Goal: Information Seeking & Learning: Learn about a topic

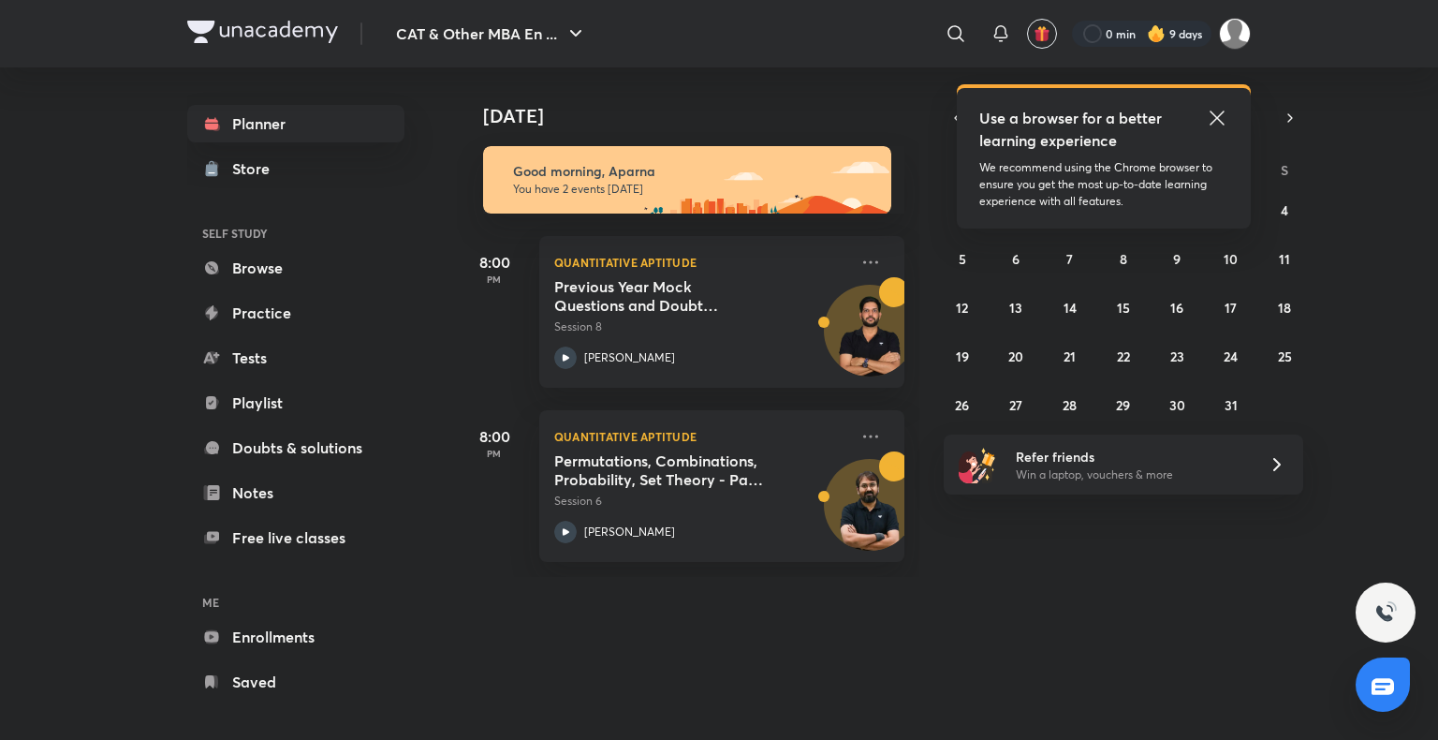
click at [1215, 110] on icon at bounding box center [1217, 118] width 22 height 22
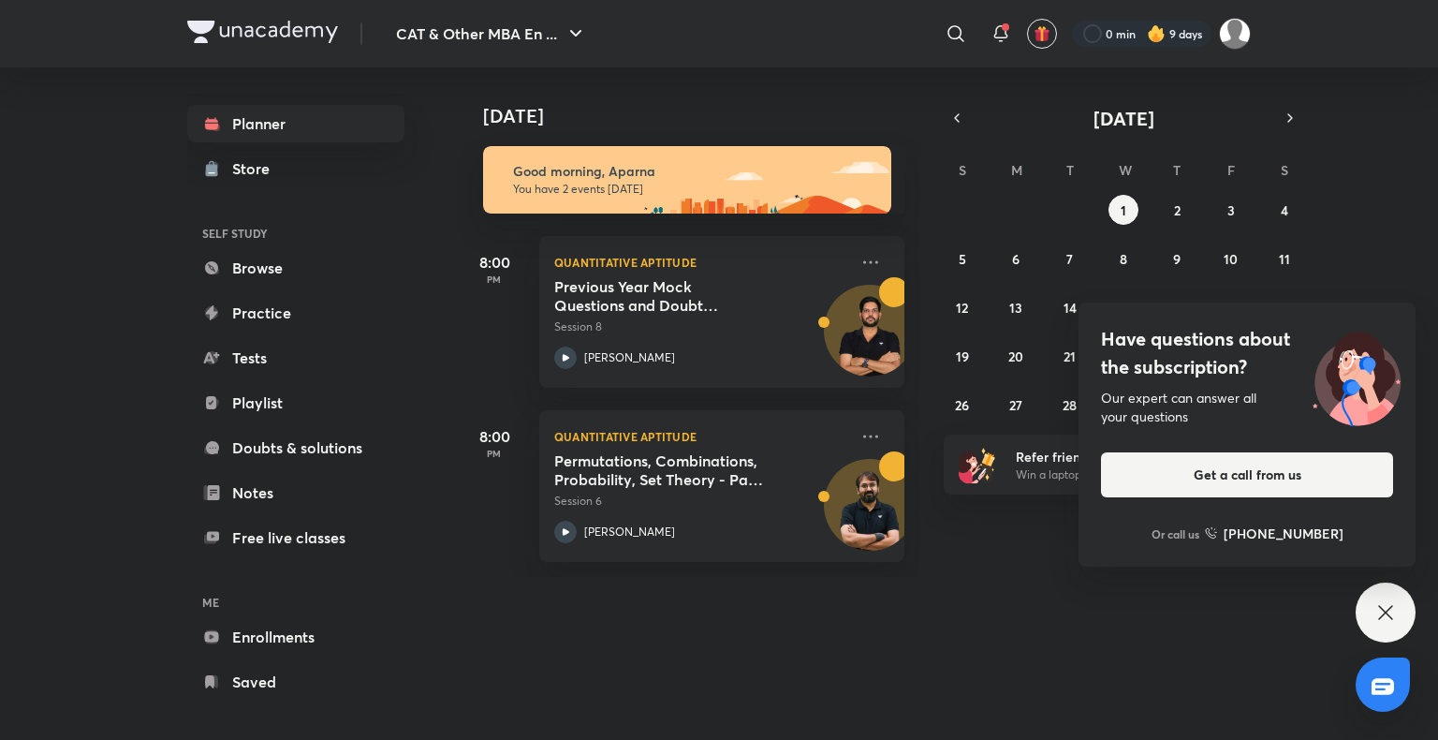
click at [1378, 623] on icon at bounding box center [1385, 612] width 22 height 22
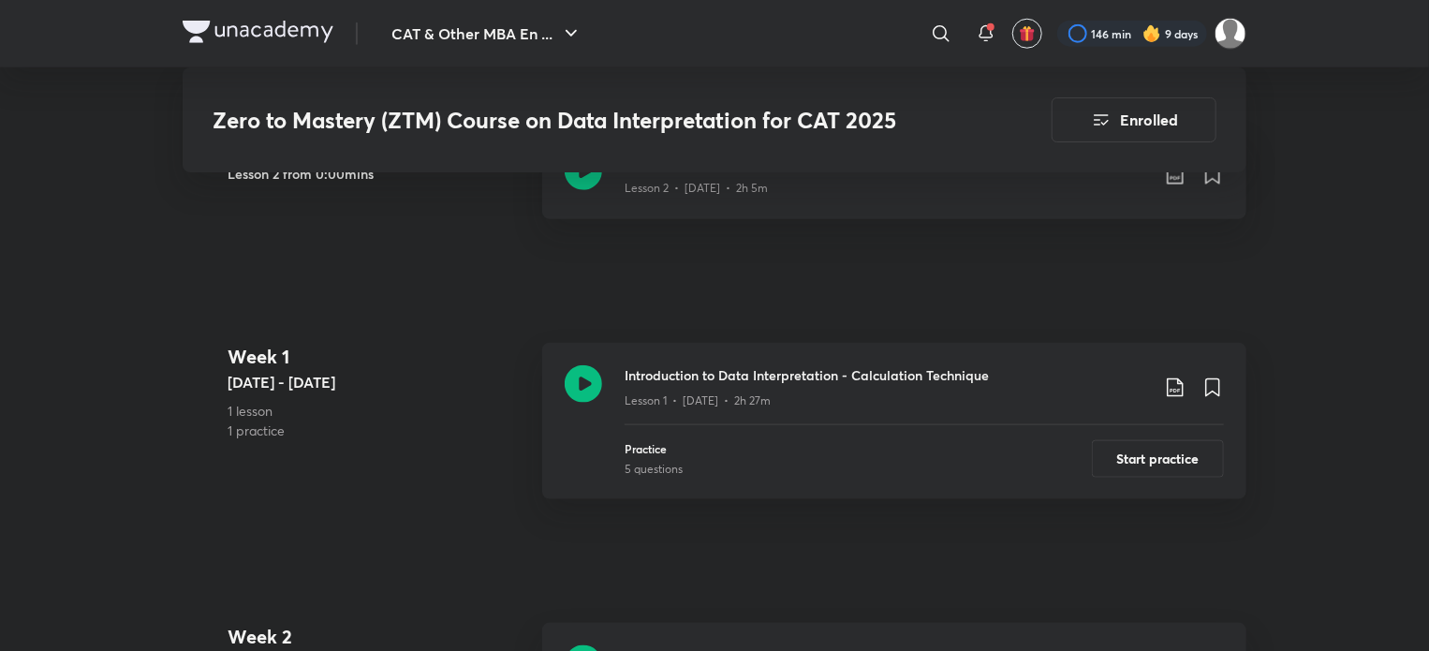
scroll to position [970, 0]
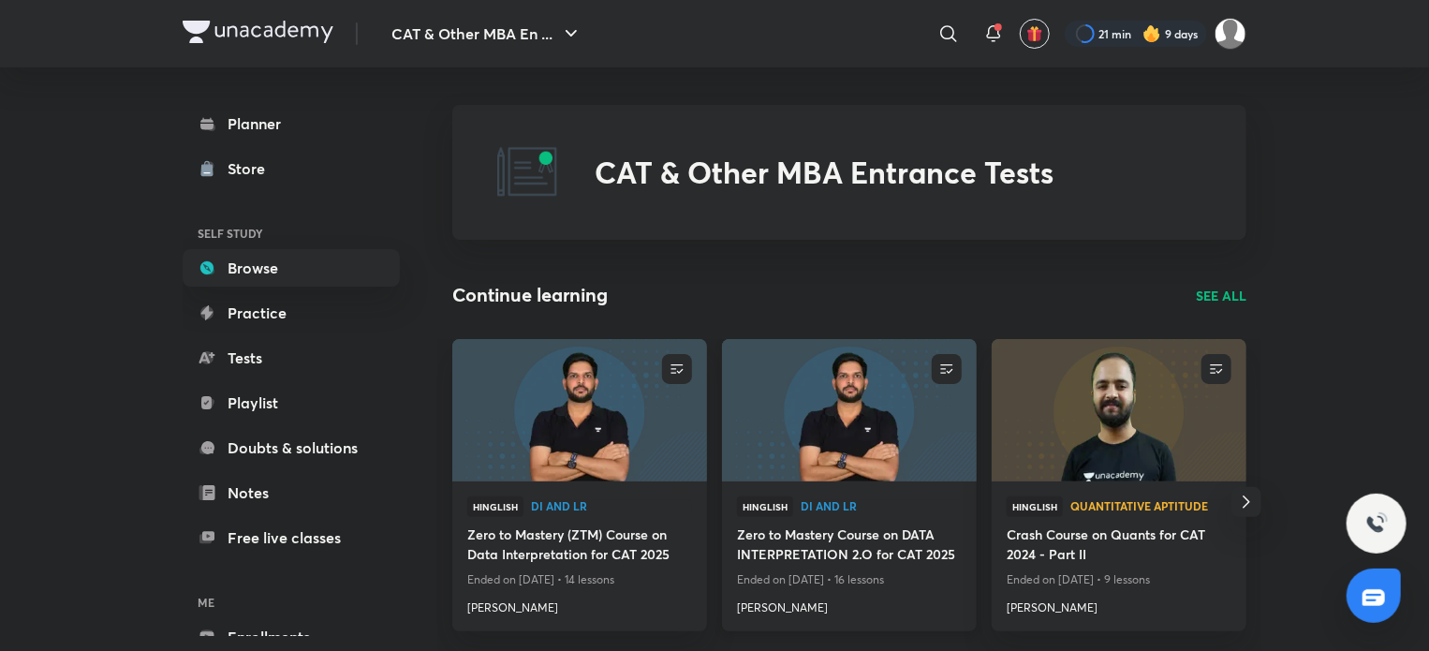
scroll to position [206, 0]
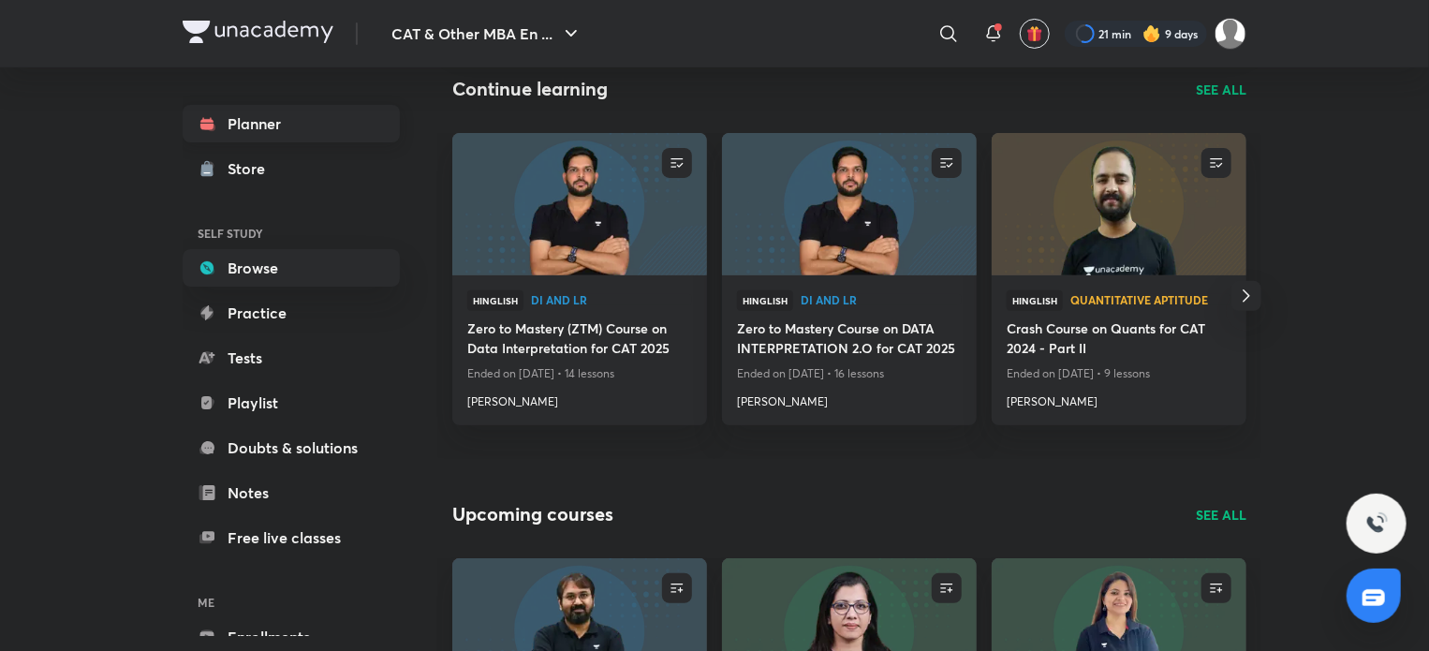
click at [289, 131] on link "Planner" at bounding box center [291, 123] width 217 height 37
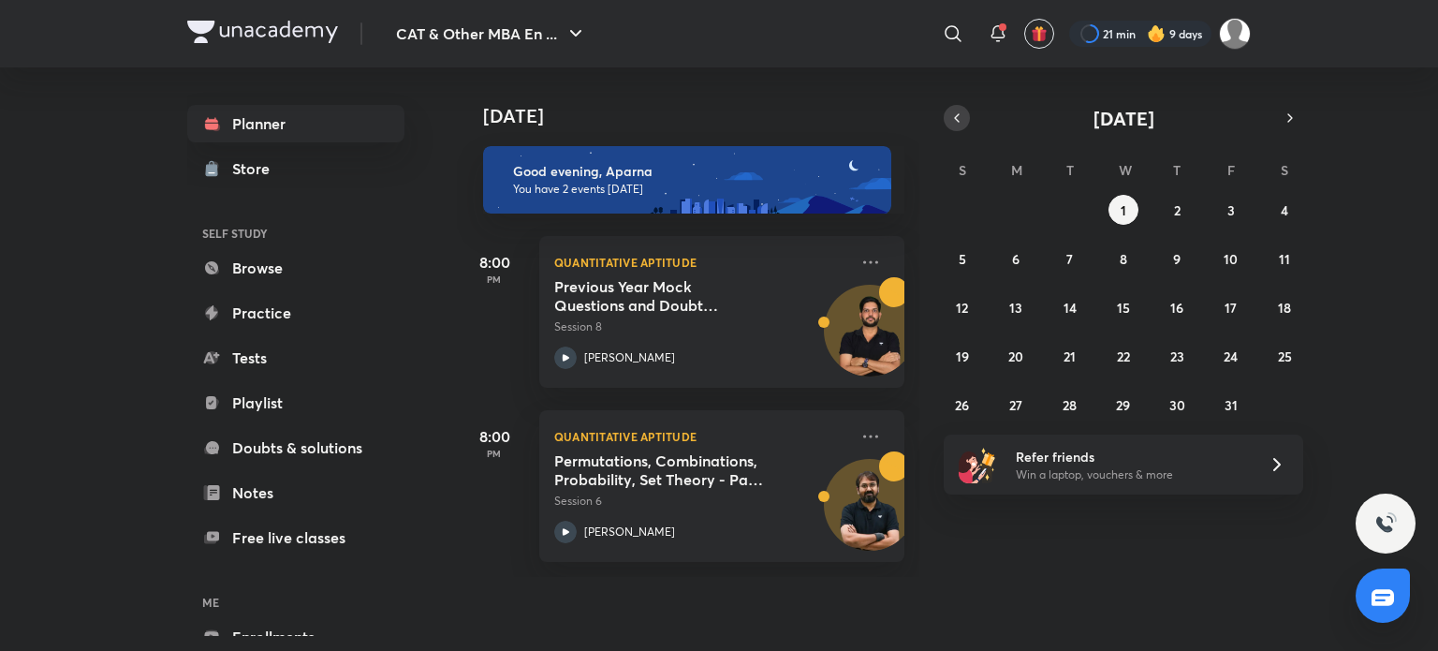
click at [951, 114] on icon "button" at bounding box center [956, 118] width 15 height 17
click at [1078, 407] on button "30" at bounding box center [1070, 404] width 30 height 30
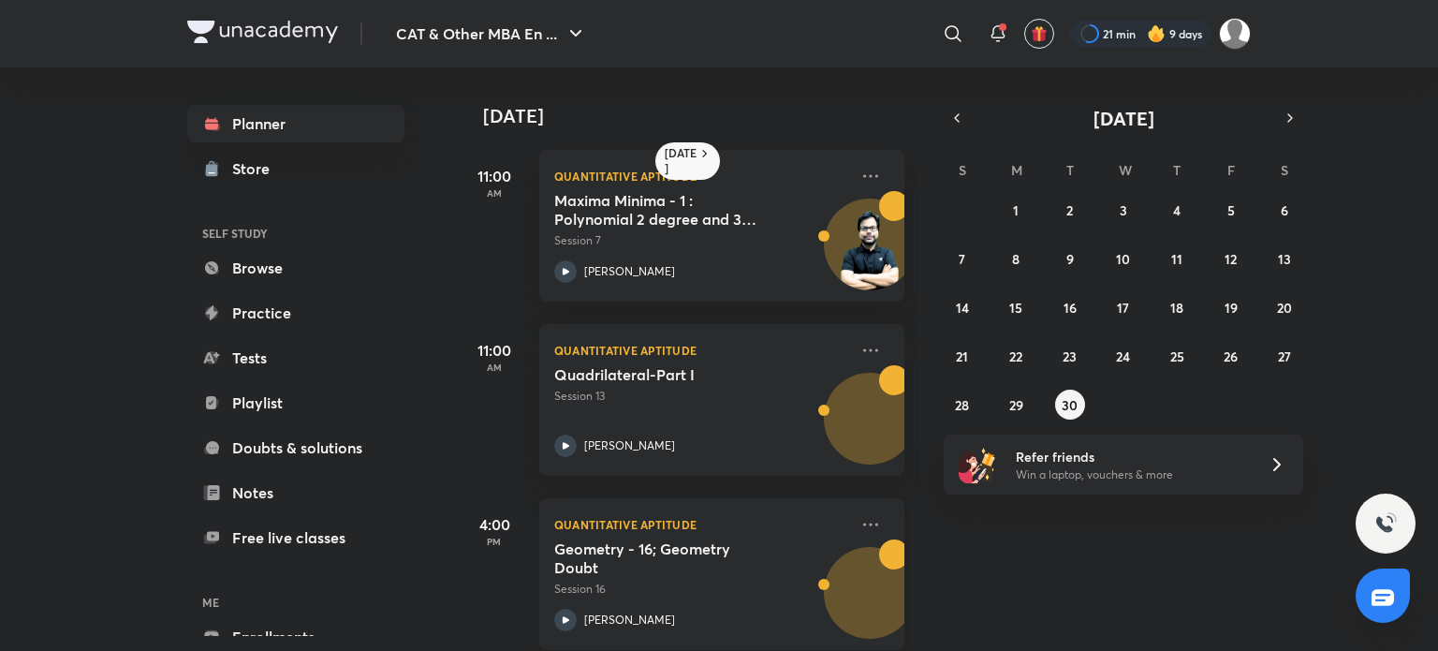
scroll to position [551, 0]
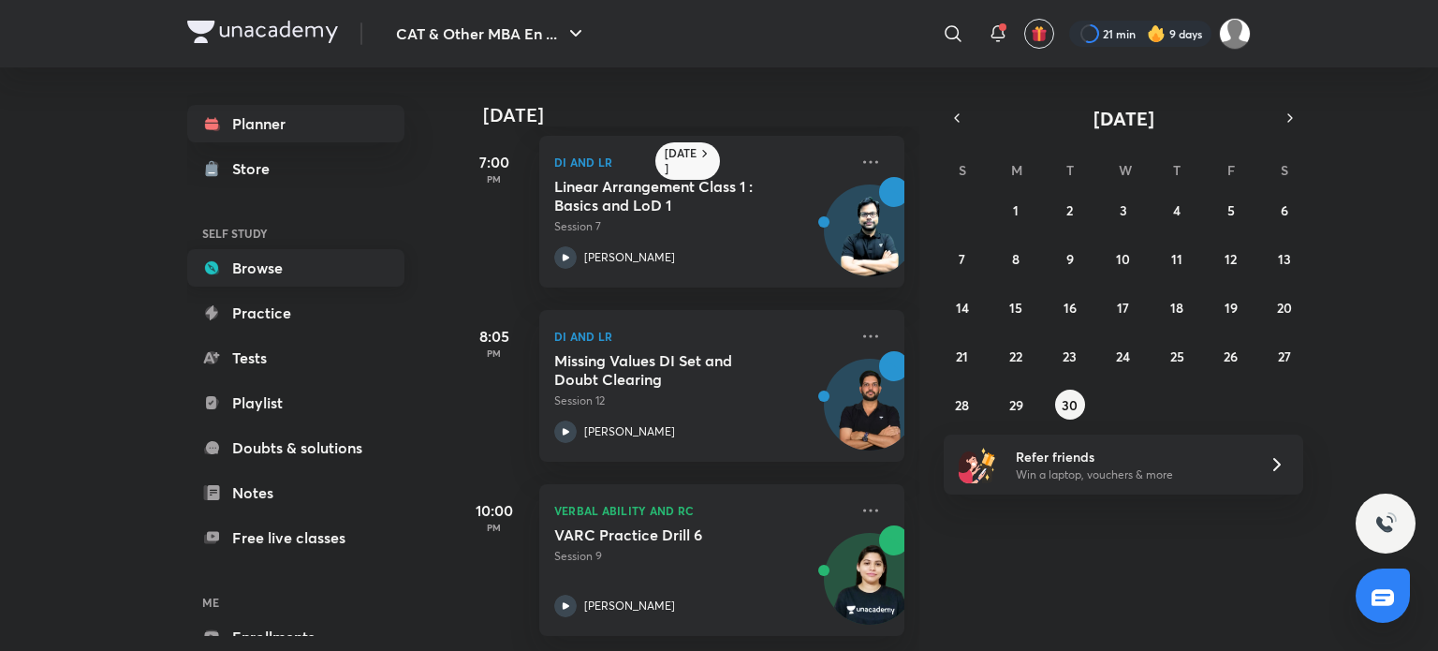
click at [277, 272] on link "Browse" at bounding box center [295, 267] width 217 height 37
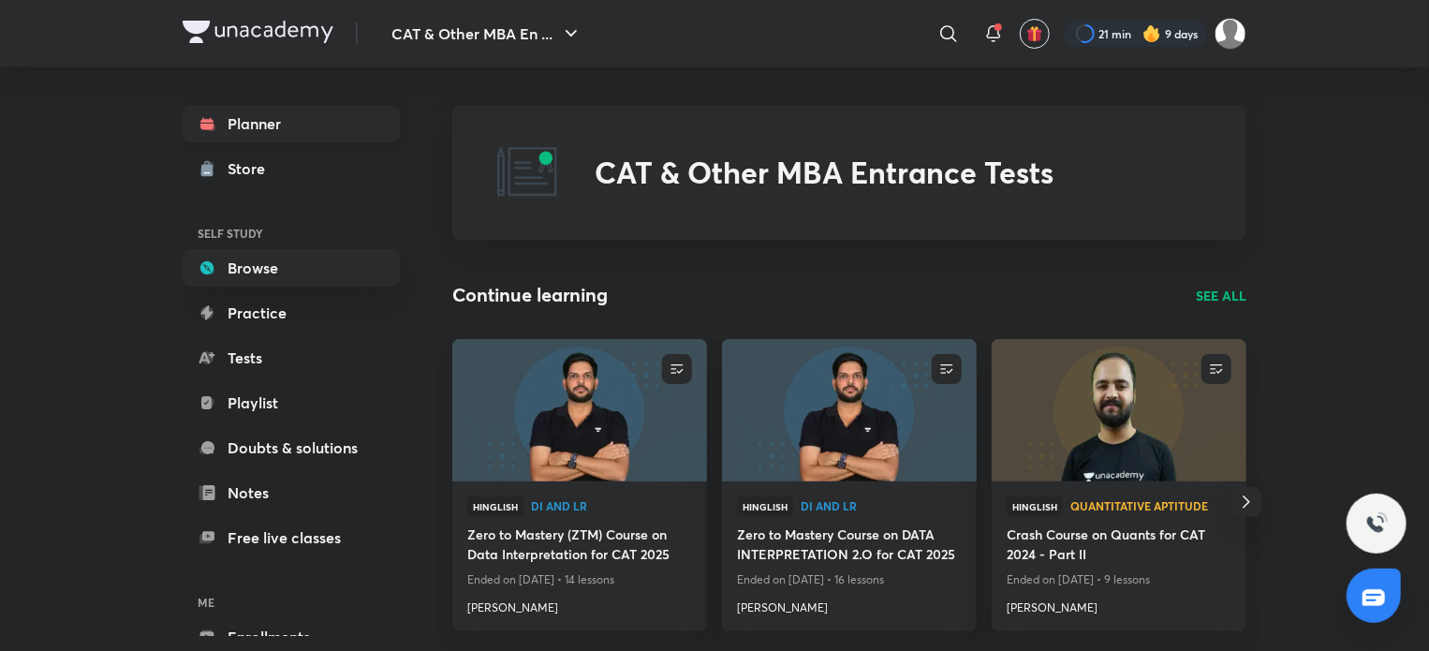
click at [299, 125] on link "Planner" at bounding box center [291, 123] width 217 height 37
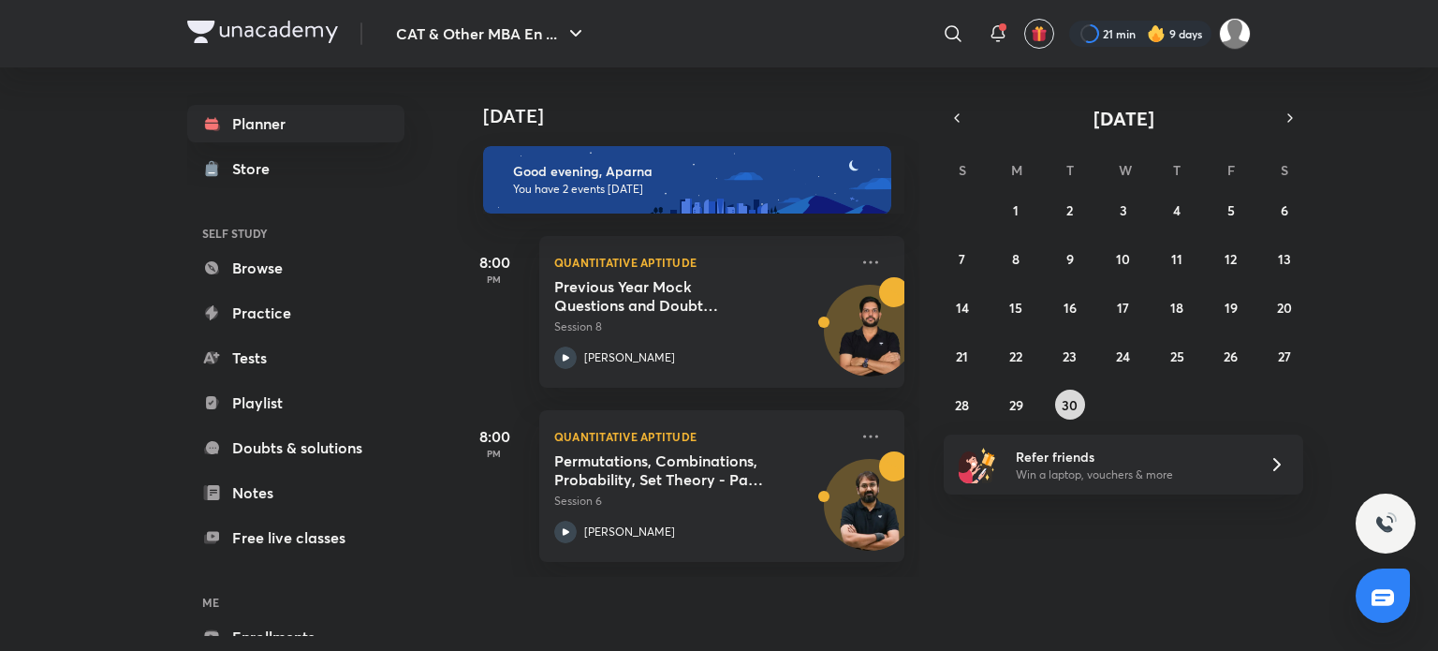
click at [1063, 398] on abbr "30" at bounding box center [1070, 405] width 16 height 18
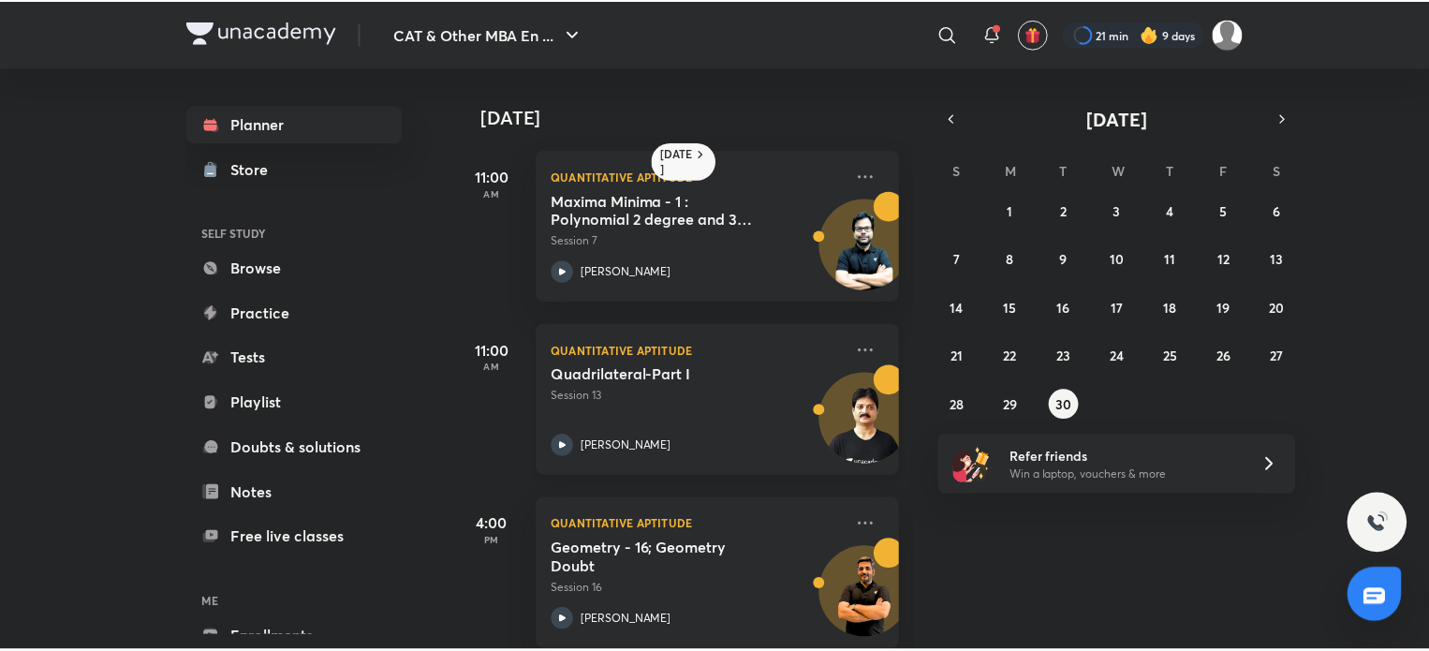
scroll to position [551, 0]
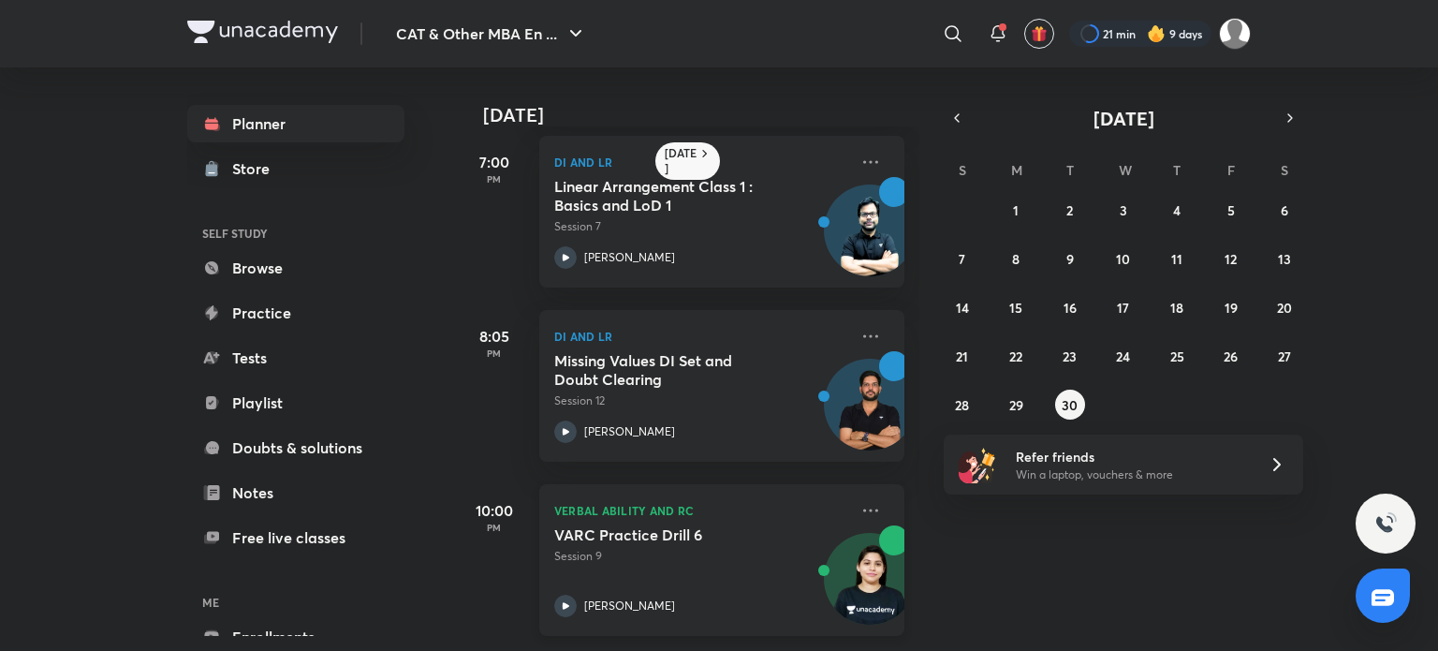
click at [561, 595] on icon at bounding box center [565, 606] width 22 height 22
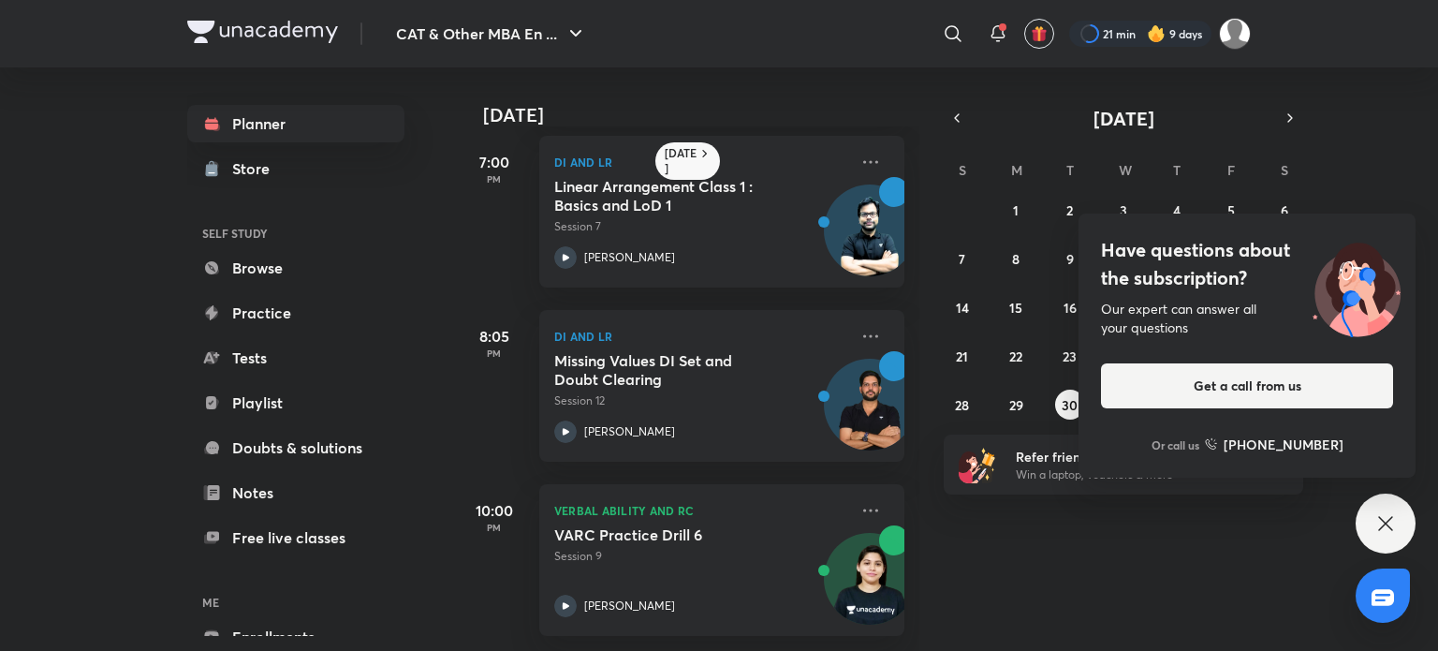
click at [1393, 523] on icon at bounding box center [1385, 523] width 22 height 22
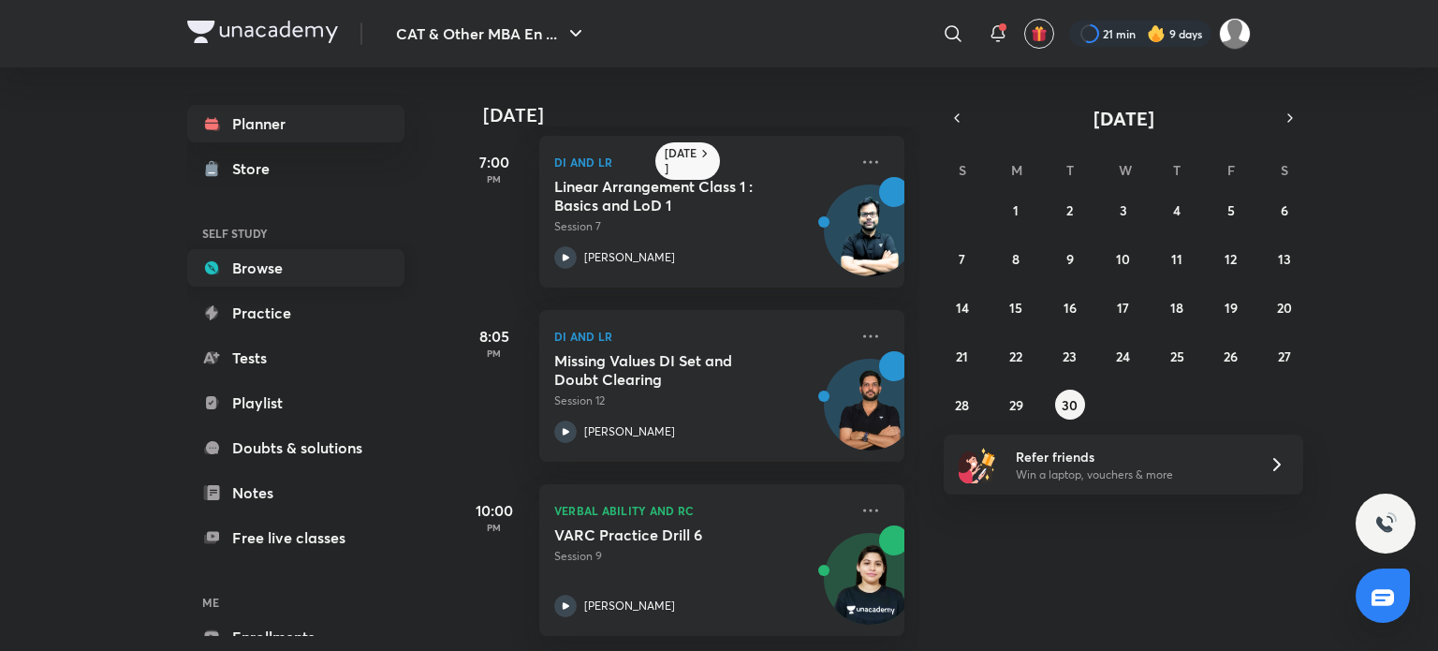
click at [341, 266] on link "Browse" at bounding box center [295, 267] width 217 height 37
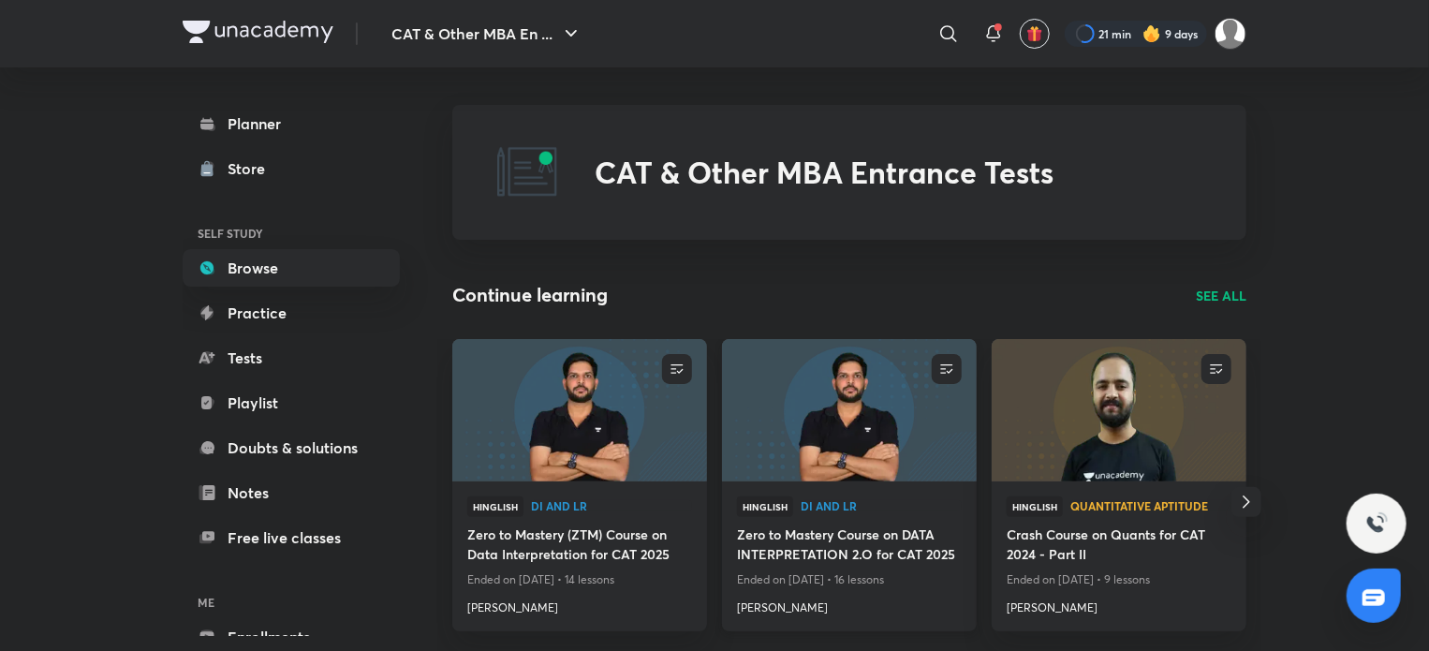
click at [861, 427] on img at bounding box center [848, 409] width 259 height 145
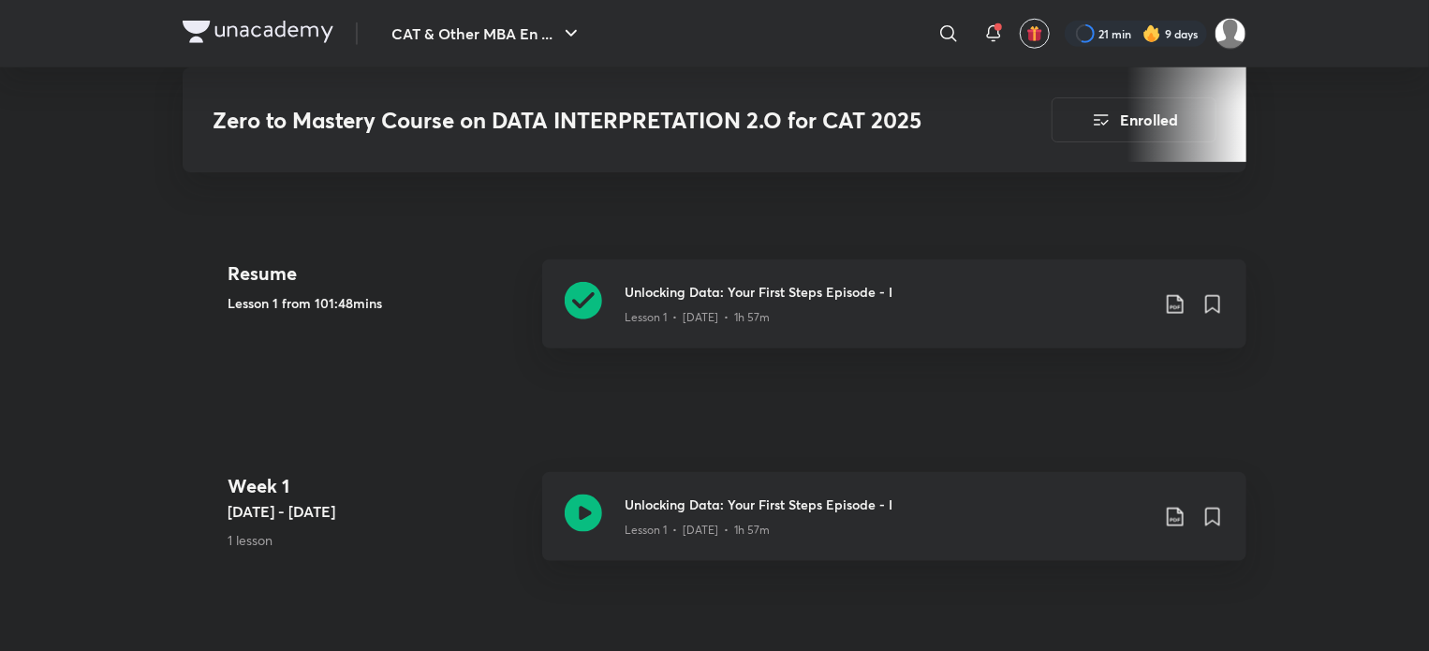
scroll to position [861, 0]
click at [578, 501] on icon at bounding box center [583, 511] width 37 height 37
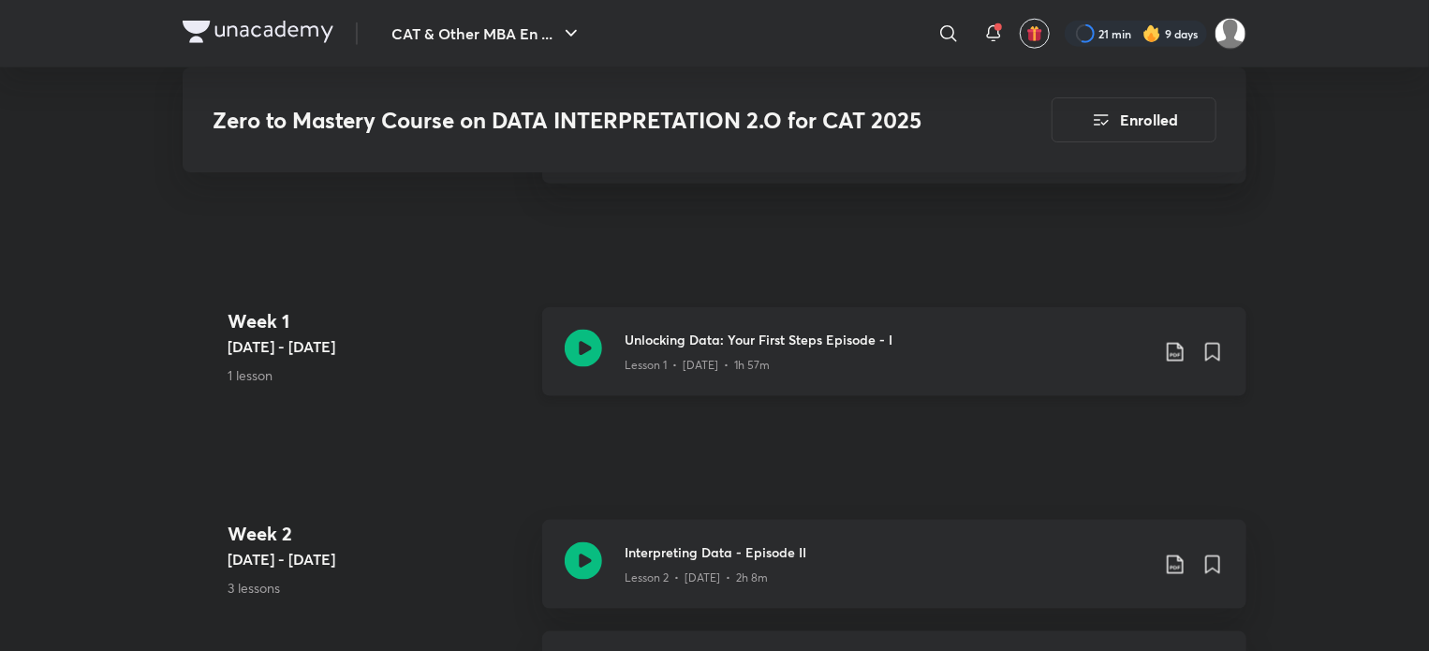
scroll to position [1026, 0]
click at [596, 547] on icon at bounding box center [583, 559] width 37 height 37
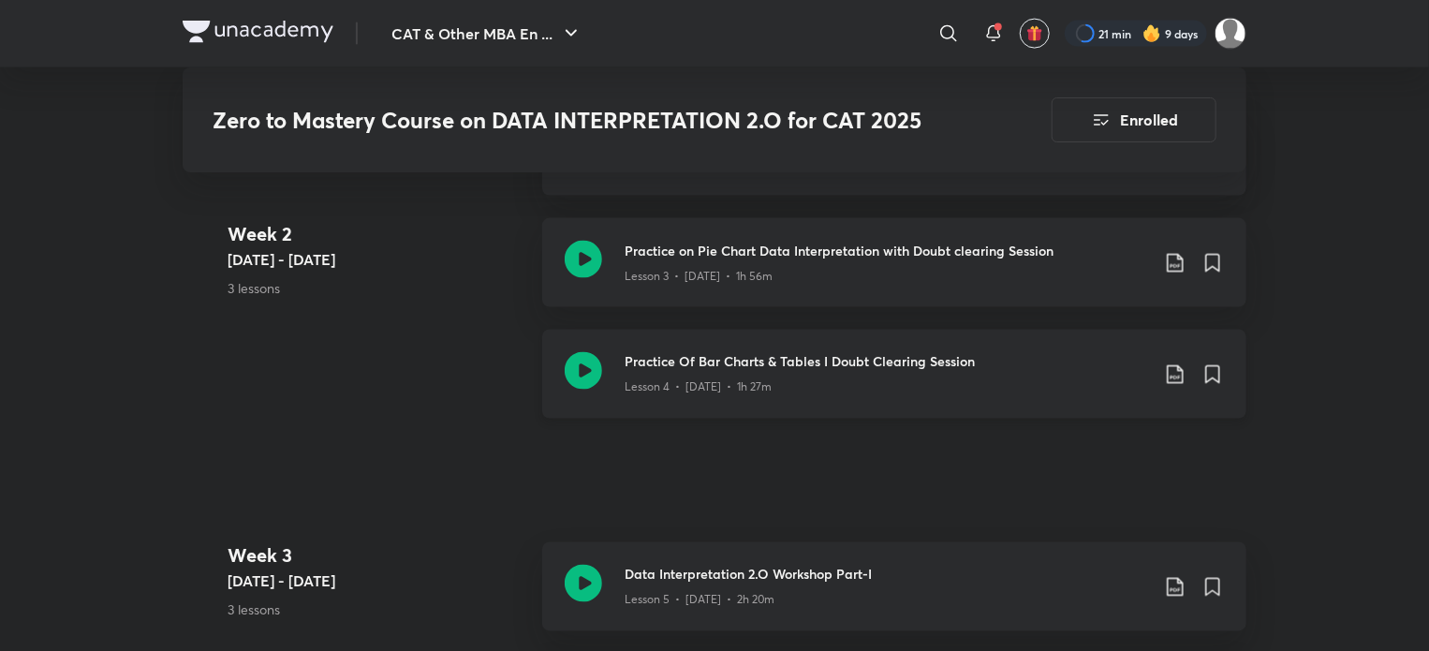
scroll to position [1556, 0]
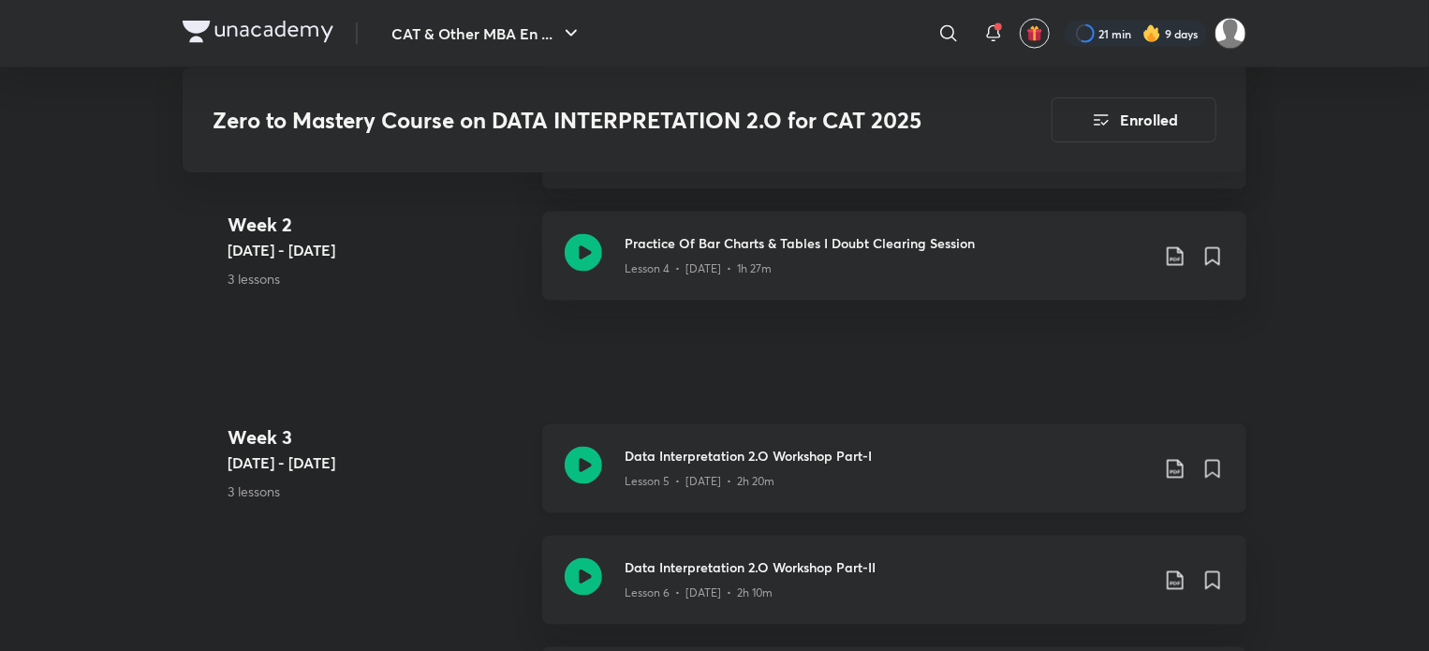
click at [580, 447] on icon at bounding box center [583, 465] width 37 height 37
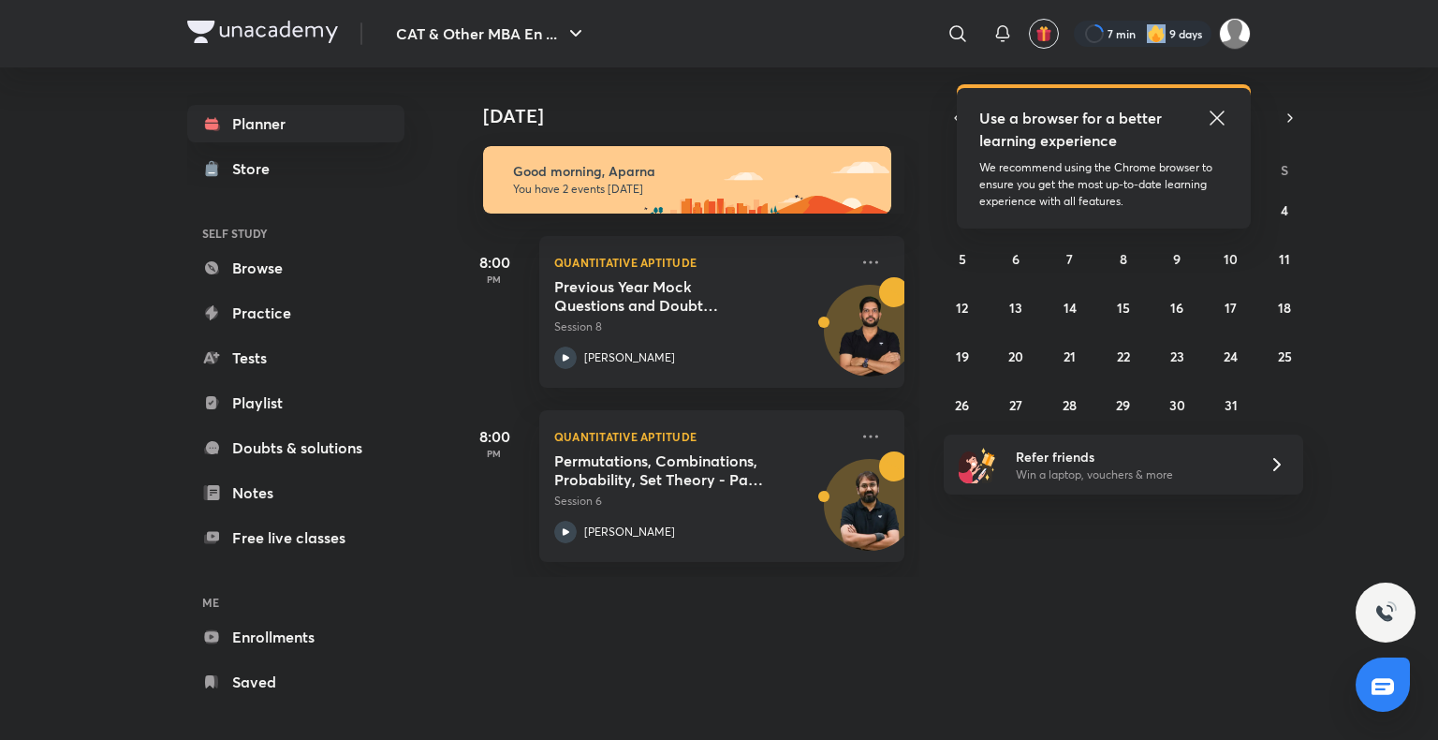
drag, startPoint x: 0, startPoint y: 0, endPoint x: 1155, endPoint y: 24, distance: 1155.6
click at [1155, 24] on div "7 min 9 days" at bounding box center [1155, 34] width 192 height 32
click at [1155, 24] on img at bounding box center [1156, 33] width 19 height 19
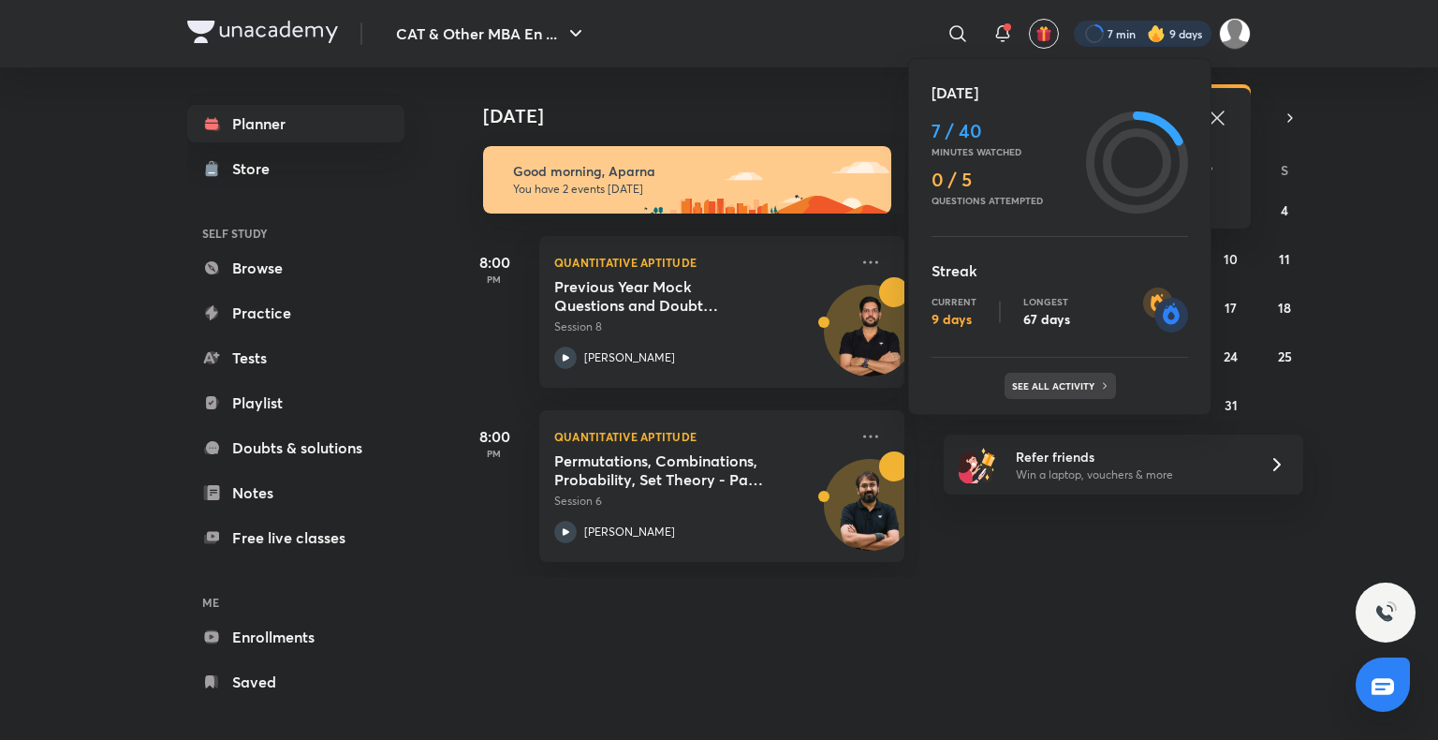
click at [1094, 376] on div "See all activity" at bounding box center [1060, 386] width 111 height 26
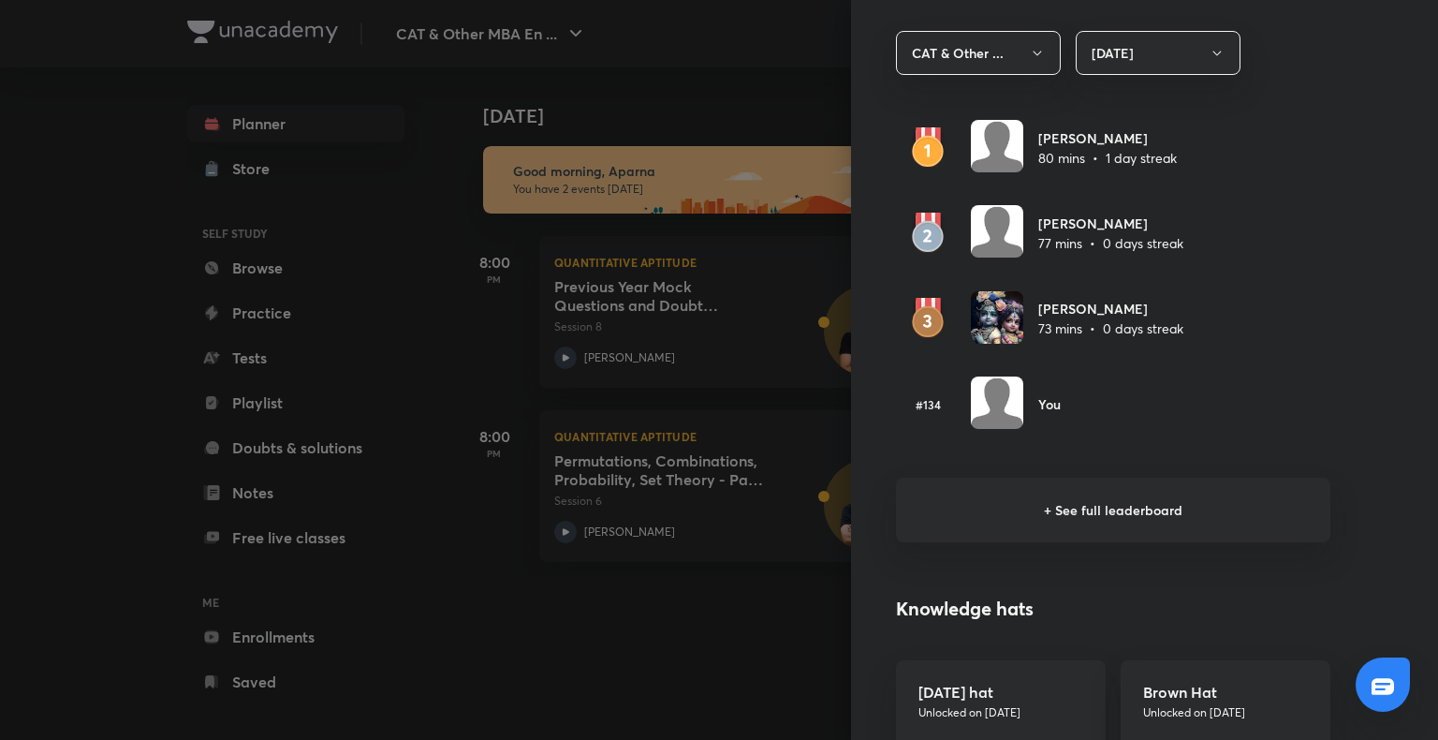
scroll to position [1112, 0]
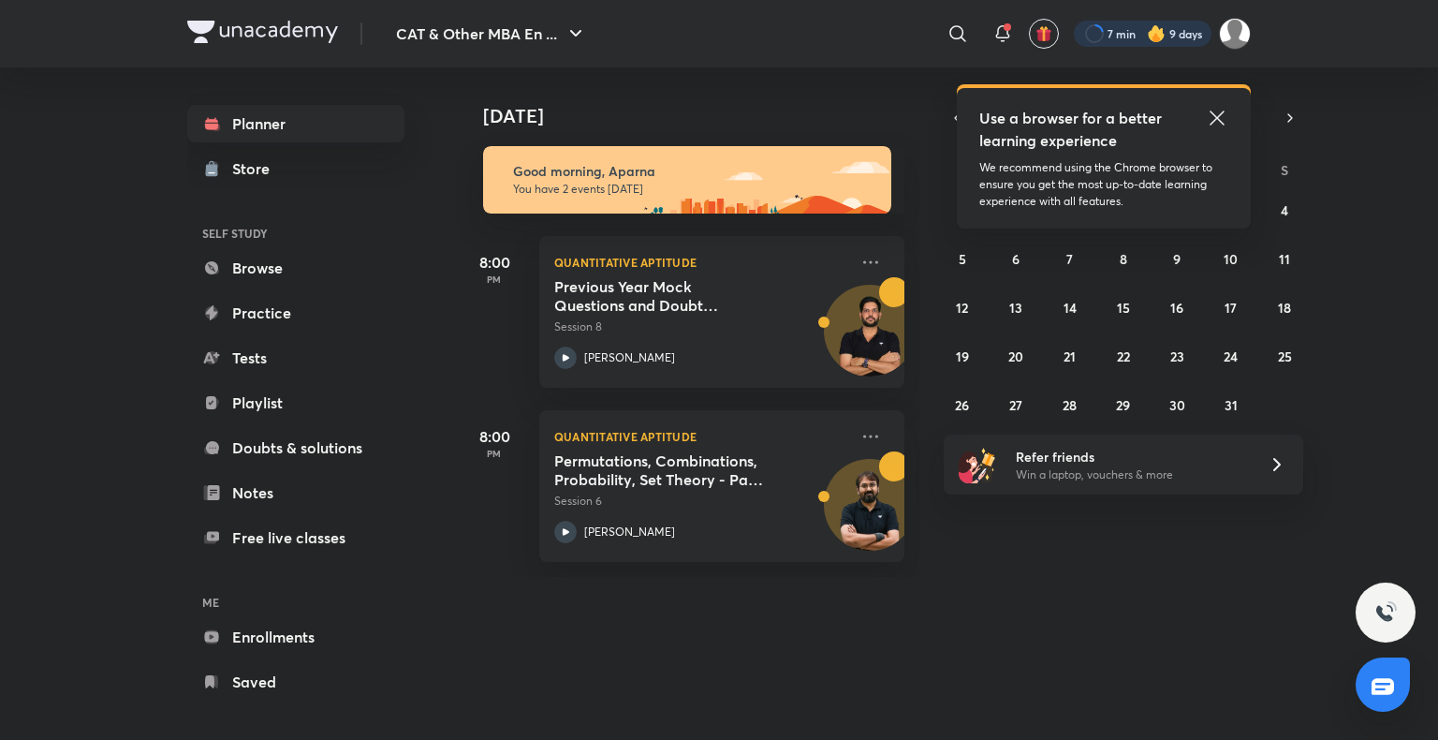
click at [1122, 29] on div at bounding box center [1143, 34] width 138 height 26
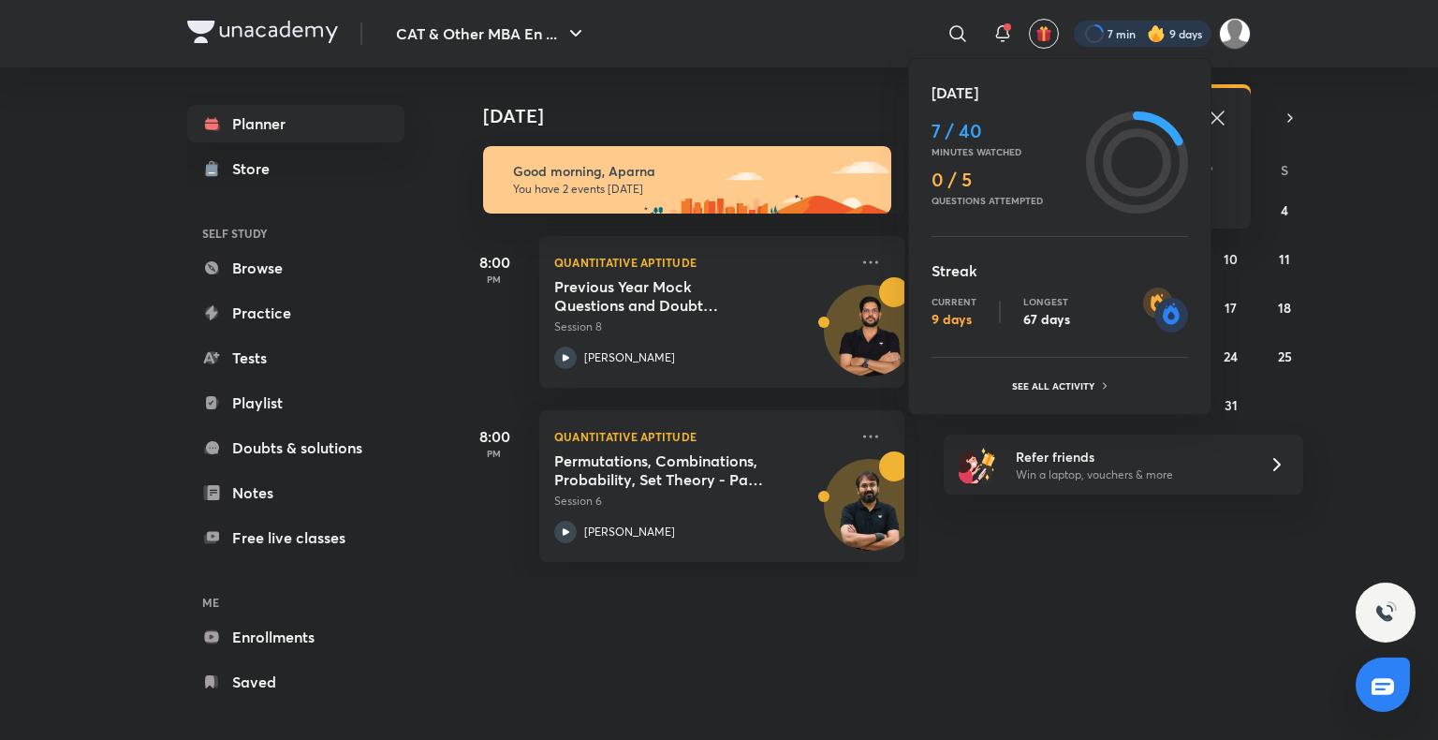
click at [1050, 370] on ul "Today 7 / 40 Minutes watched 0 / 5 Questions attempted Streak Current 9 days Lo…" at bounding box center [1060, 239] width 257 height 317
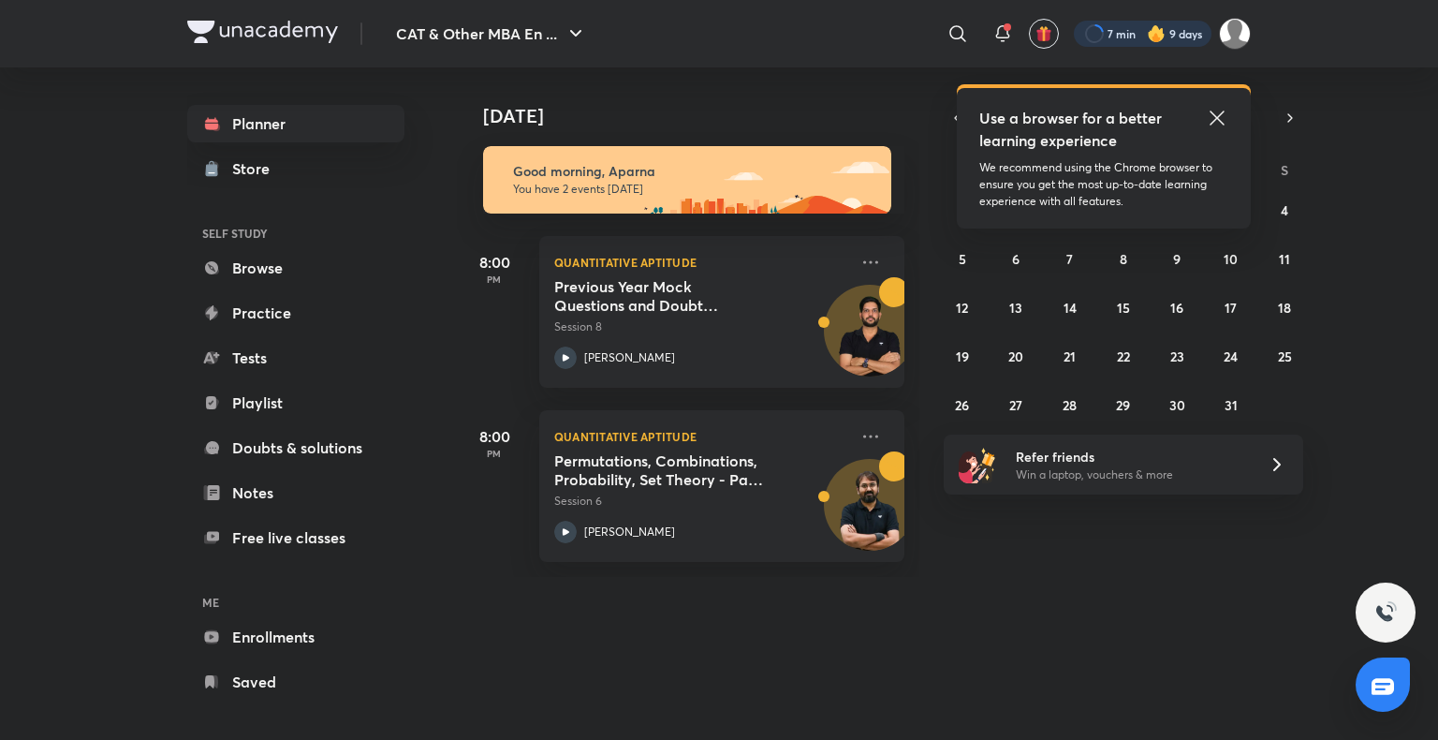
click at [1134, 37] on div at bounding box center [1143, 34] width 138 height 26
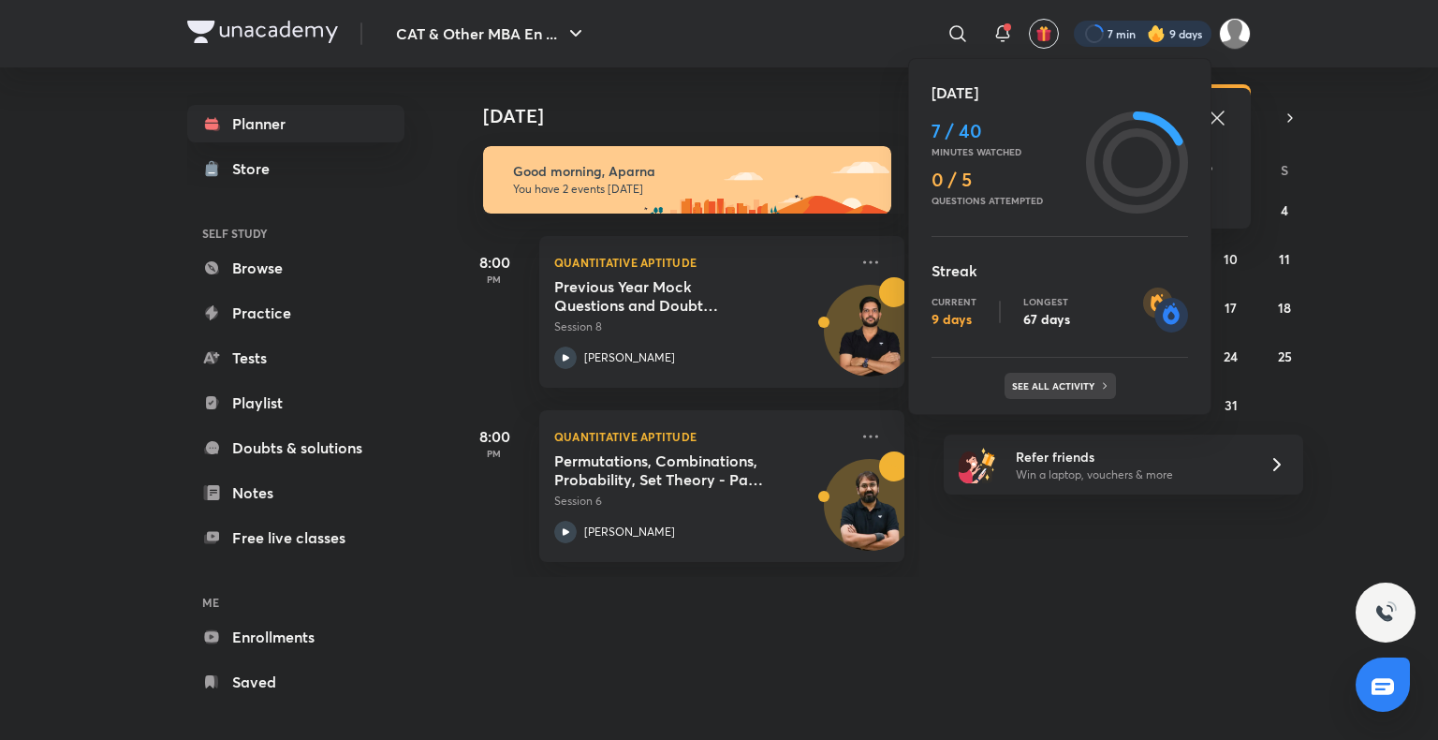
click at [1052, 384] on p "See all activity" at bounding box center [1055, 385] width 87 height 11
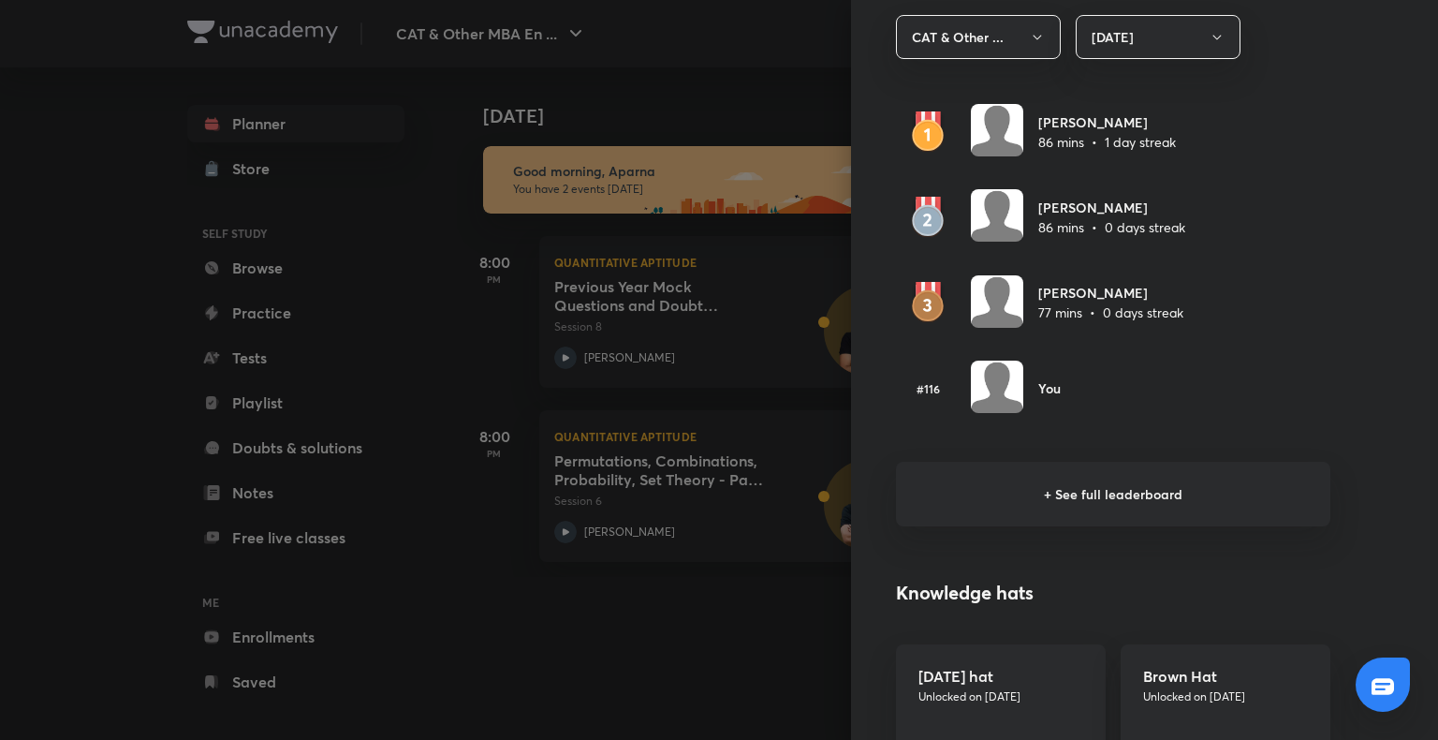
scroll to position [1127, 0]
click at [1071, 493] on h6 "+ See full leaderboard" at bounding box center [1113, 494] width 434 height 65
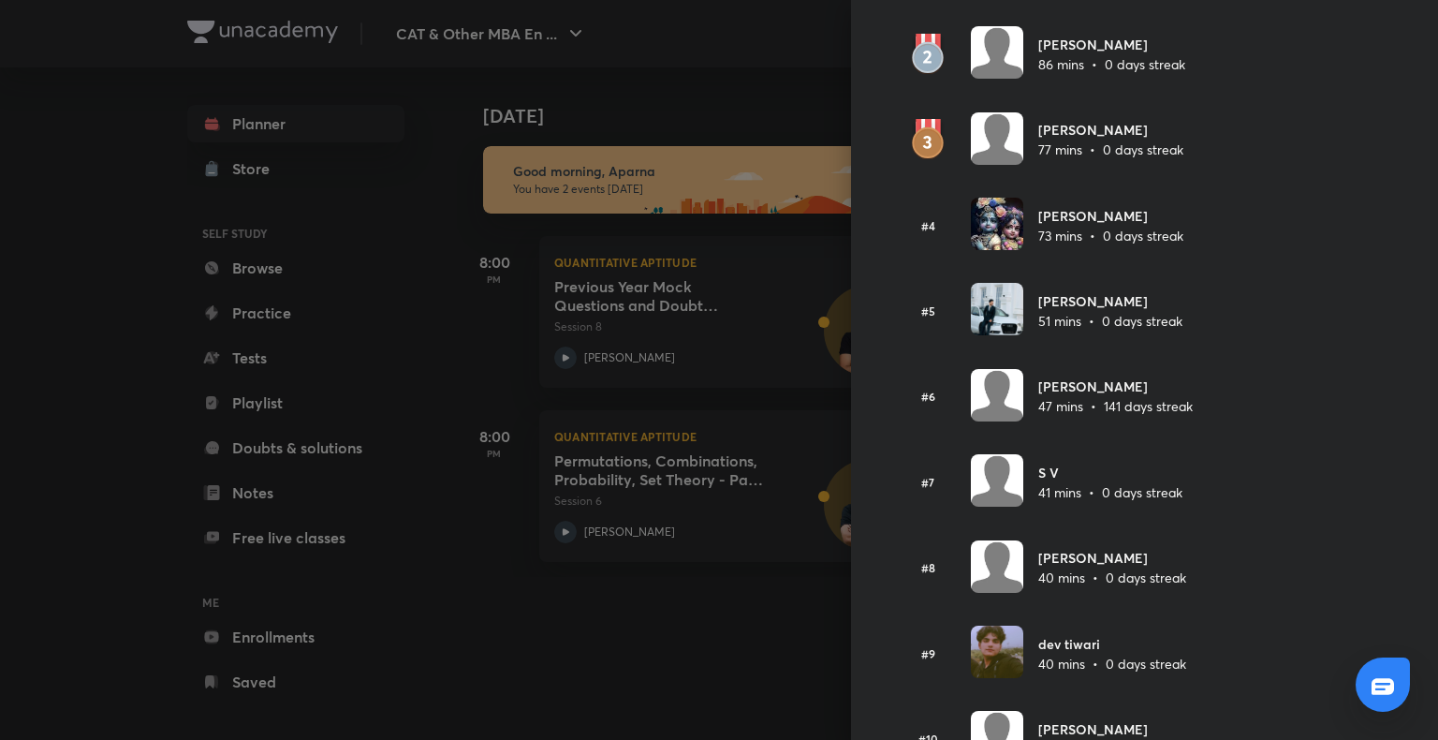
scroll to position [0, 0]
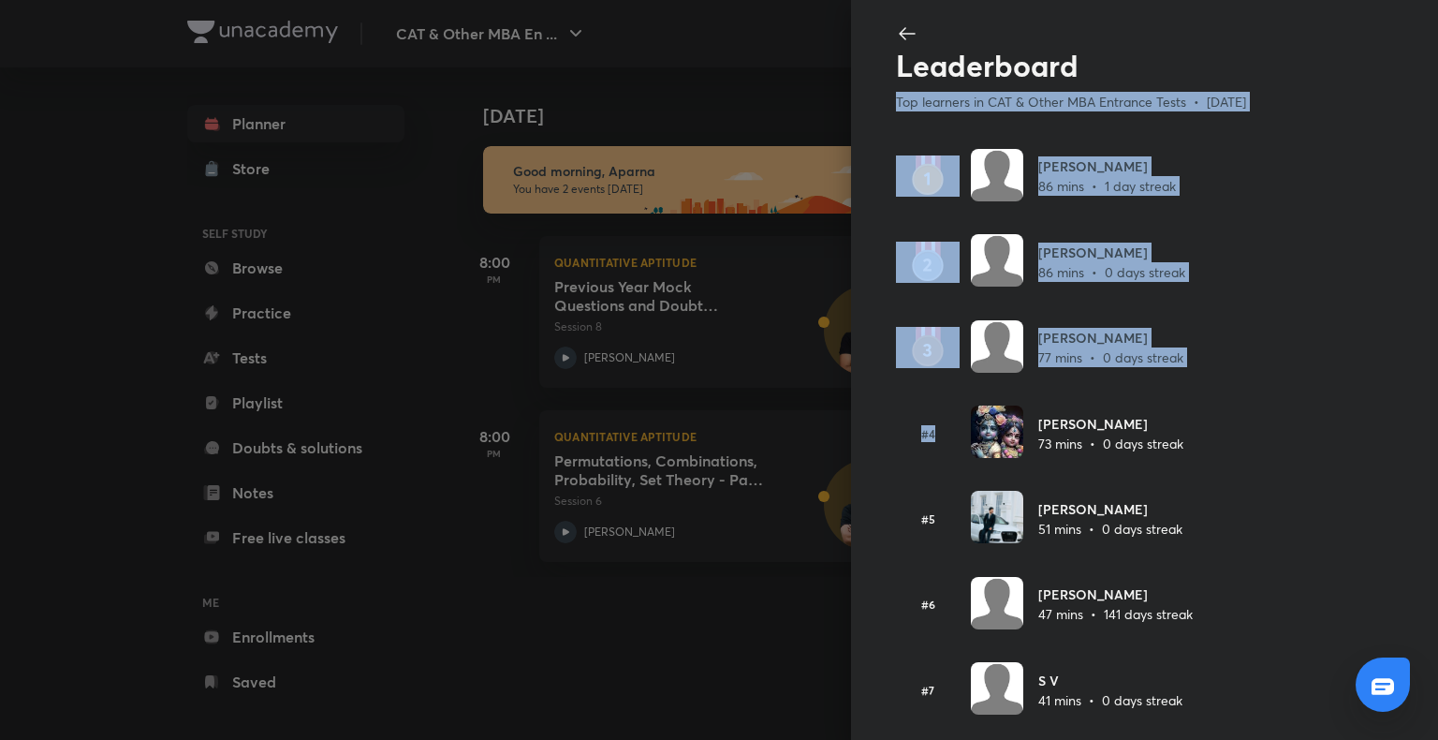
drag, startPoint x: 1021, startPoint y: 395, endPoint x: 1437, endPoint y: 80, distance: 522.6
click at [1437, 80] on div "Leaderboard Top learners in CAT & Other MBA Entrance Tests • Today Stuti agarwa…" at bounding box center [1144, 370] width 587 height 740
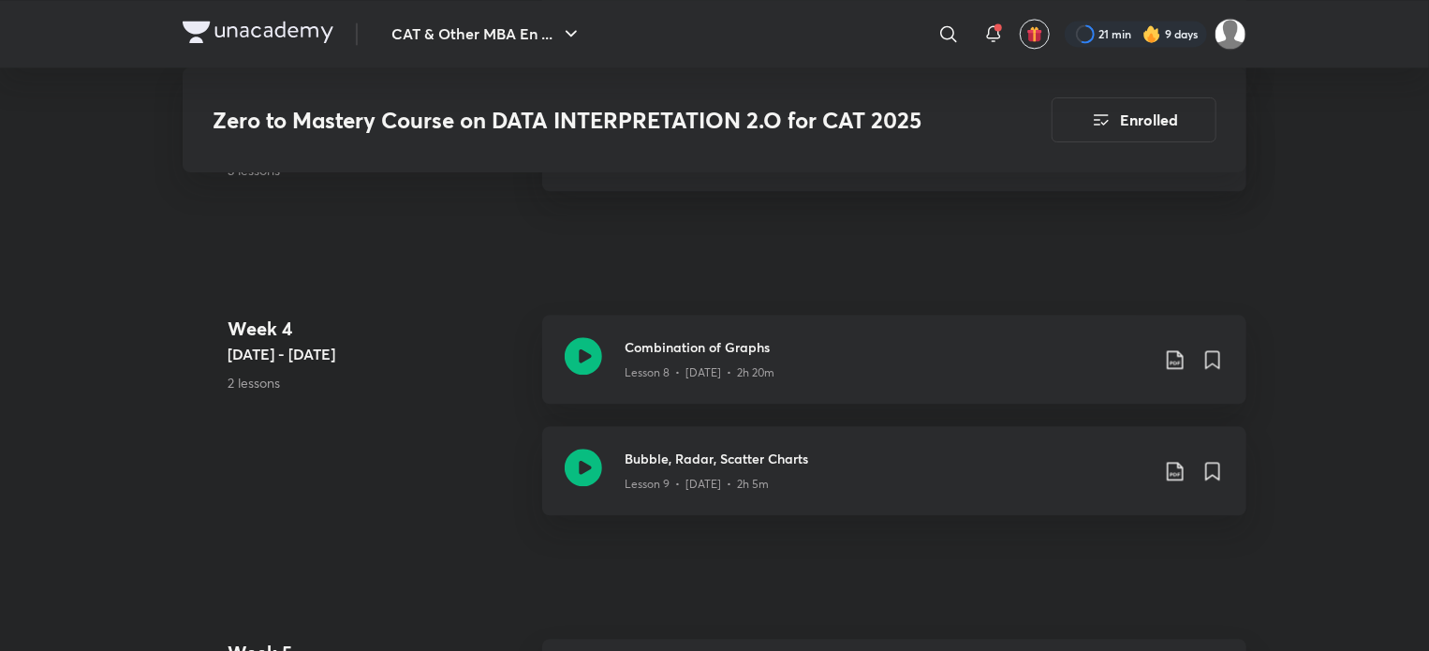
scroll to position [2079, 0]
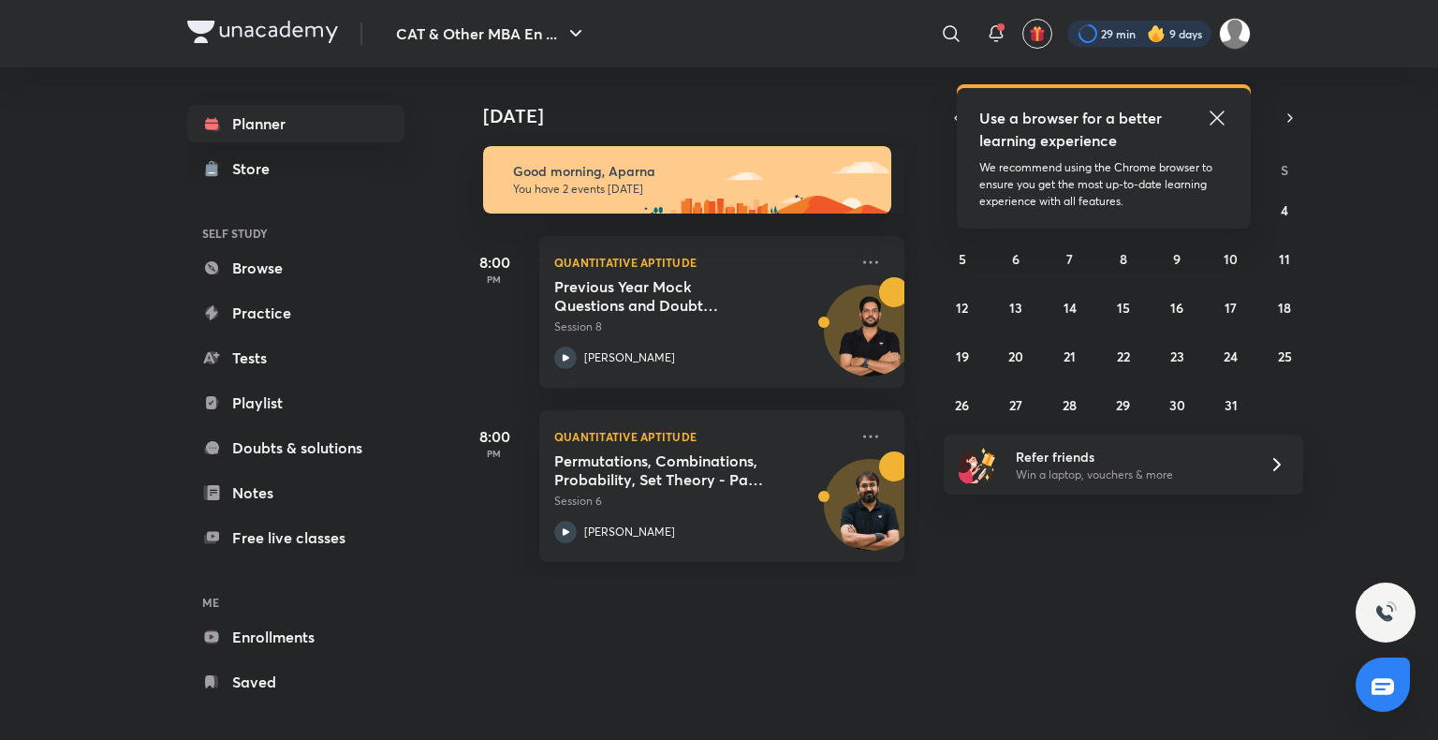
click at [1112, 29] on div at bounding box center [1139, 34] width 144 height 26
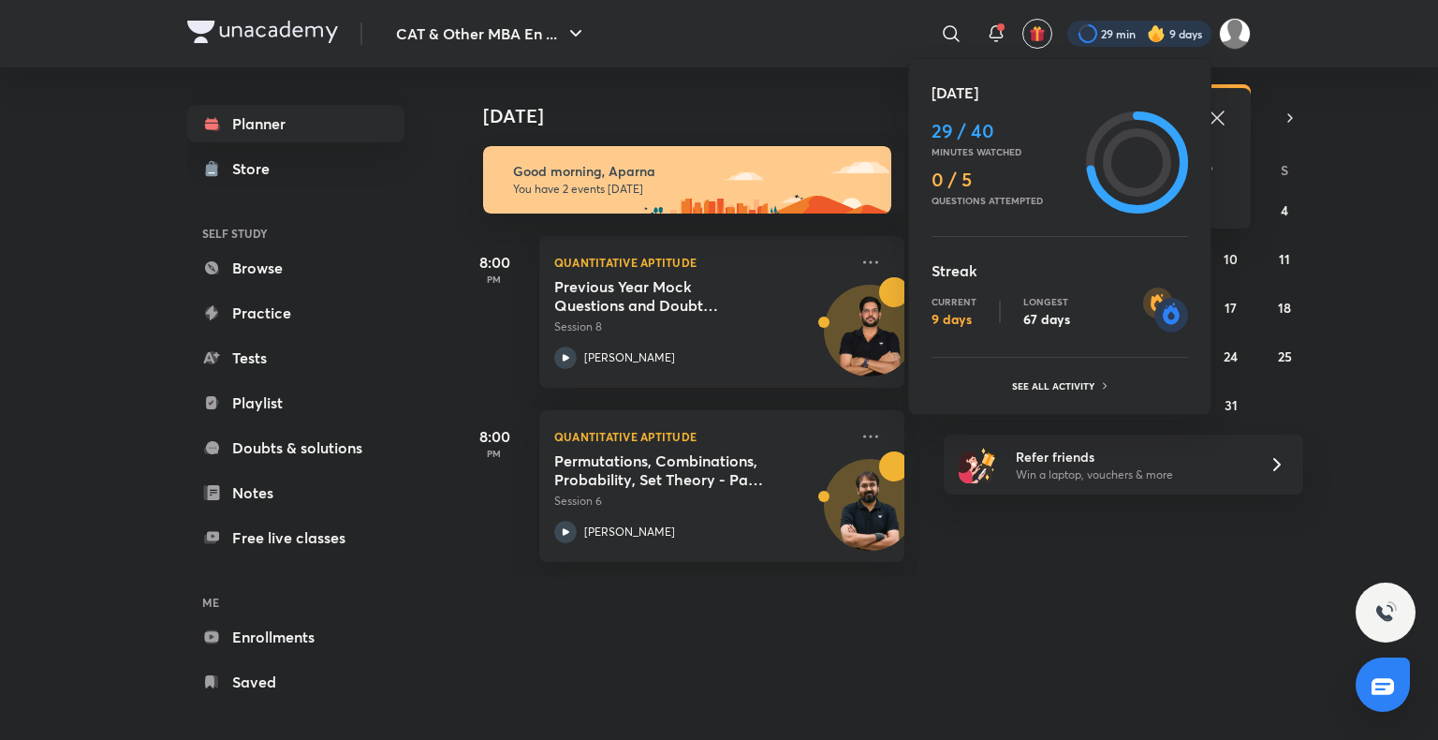
click at [1071, 369] on ul "Today 29 / 40 Minutes watched 0 / 5 Questions attempted Streak Current 9 days L…" at bounding box center [1060, 239] width 257 height 317
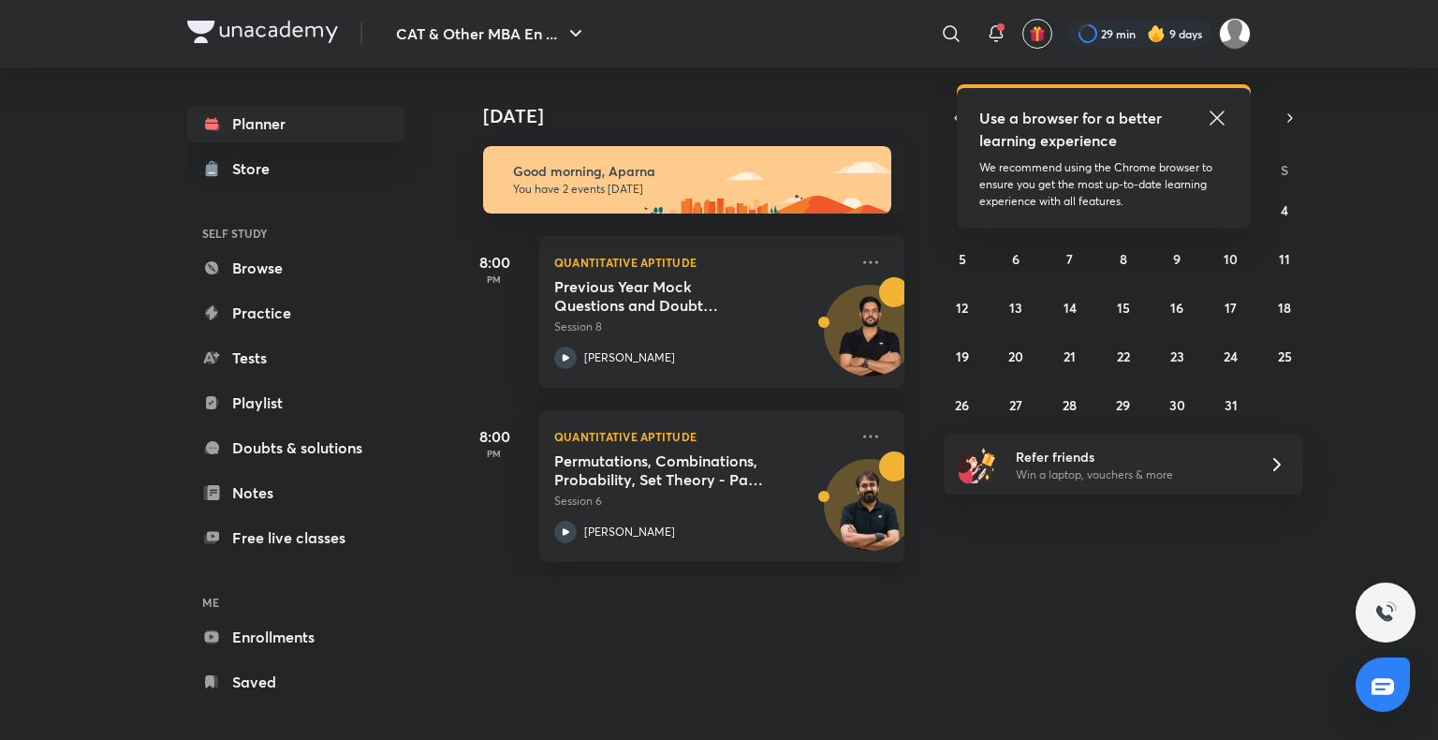
click at [1071, 380] on div "28 29 30 1 2 3 4 5 6 7 8 9 10 11 12 13 14 15 16 17 18 19 20 21 22 23 24 25 26 2…" at bounding box center [1124, 307] width 360 height 225
click at [1125, 36] on div at bounding box center [1139, 34] width 144 height 26
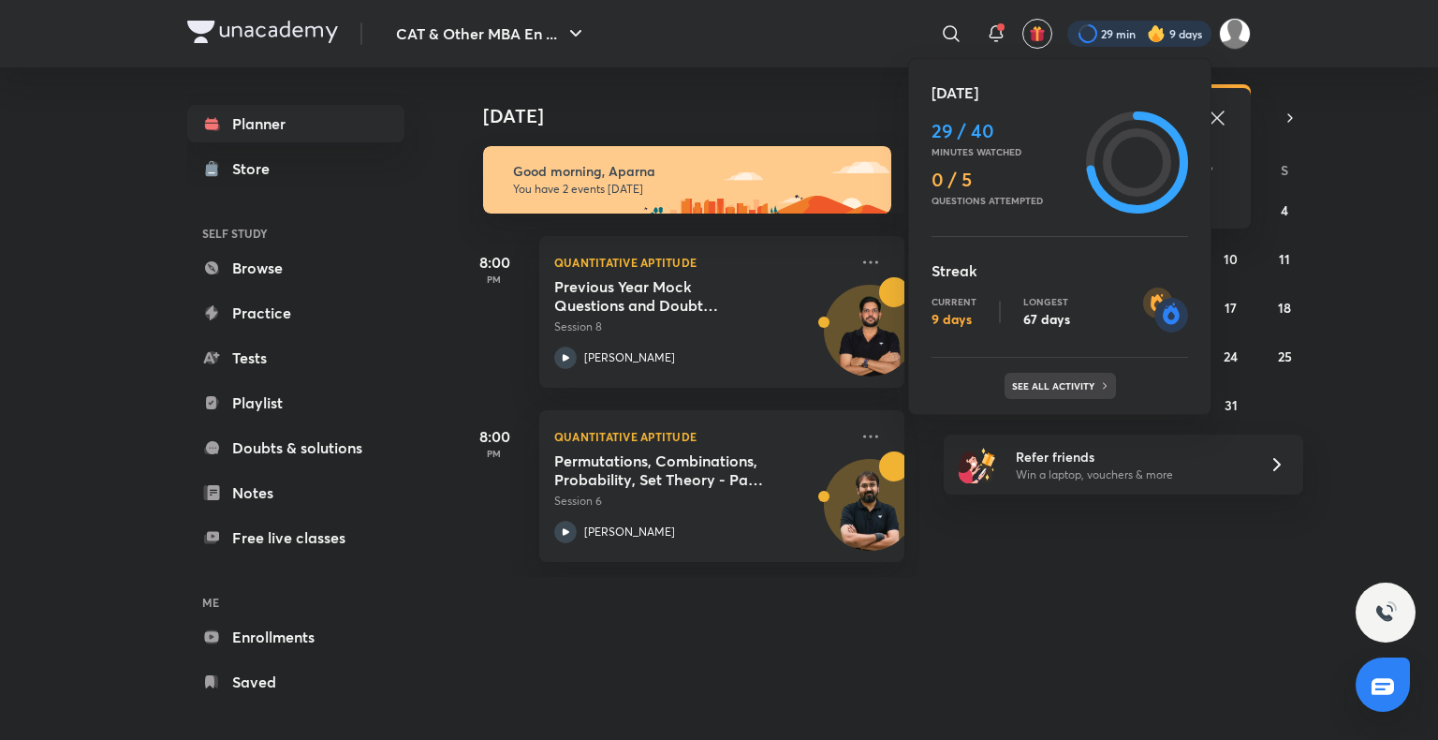
click at [1067, 382] on p "See all activity" at bounding box center [1055, 385] width 87 height 11
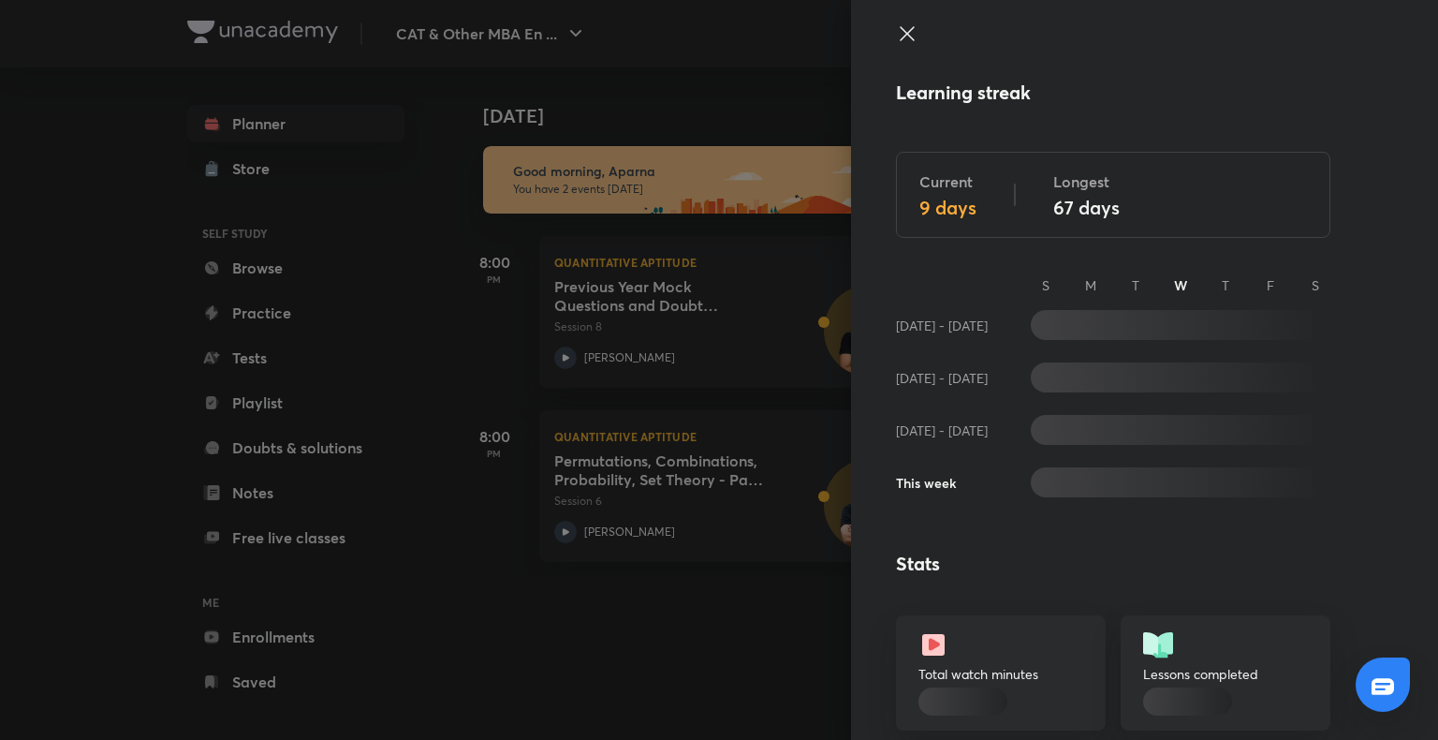
click at [1067, 382] on div "Learning streak Current 9 days Longest 67 days S M T W T F S Sep 7 - 13 Sep 14 …" at bounding box center [719, 370] width 1438 height 740
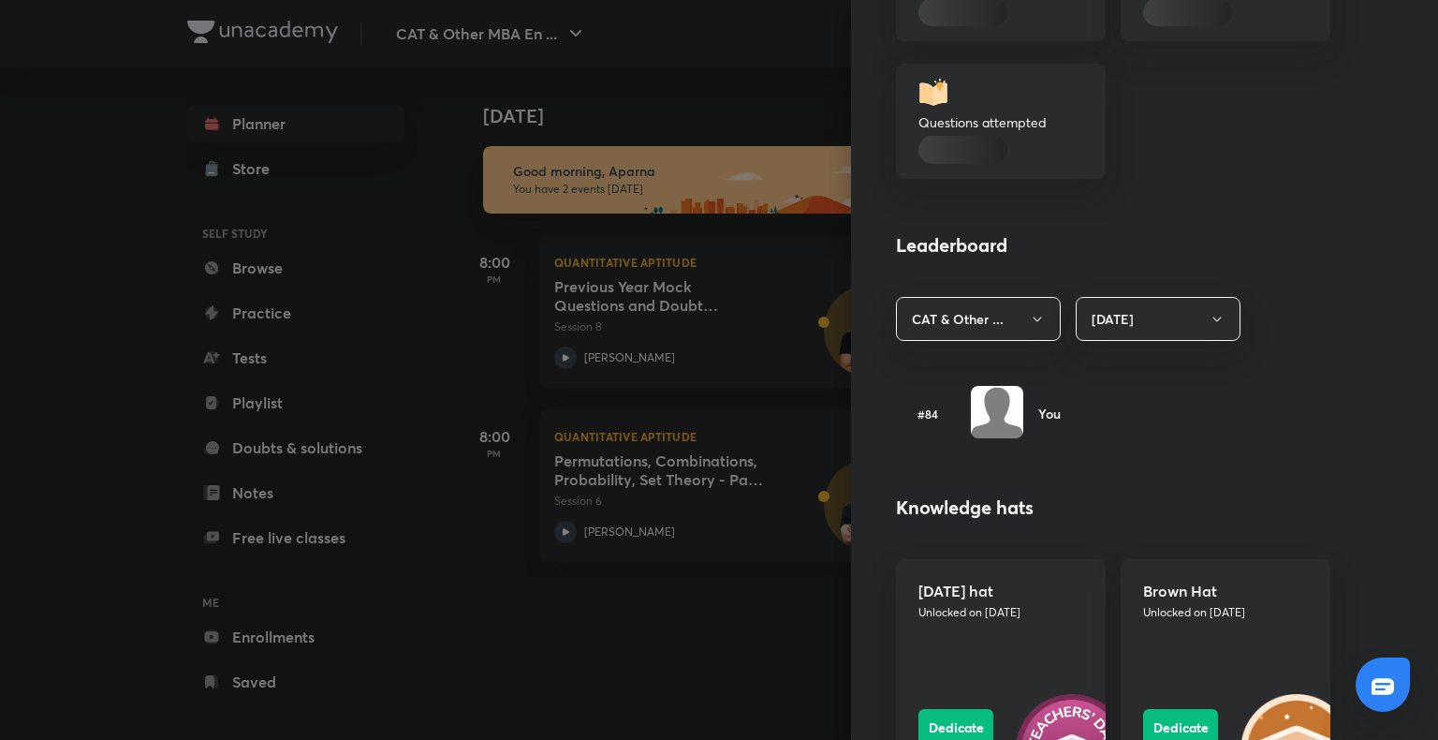
scroll to position [846, 0]
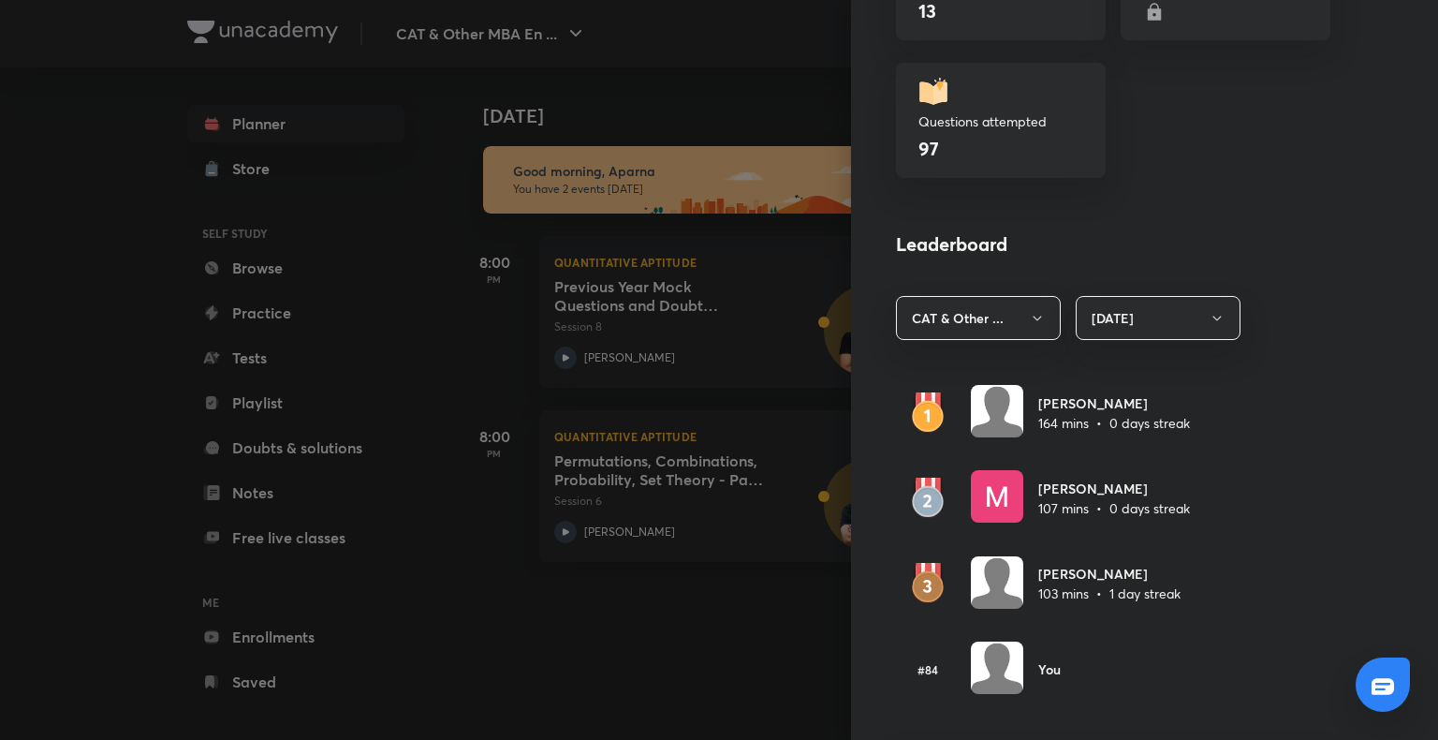
click at [648, 619] on div at bounding box center [719, 370] width 1438 height 740
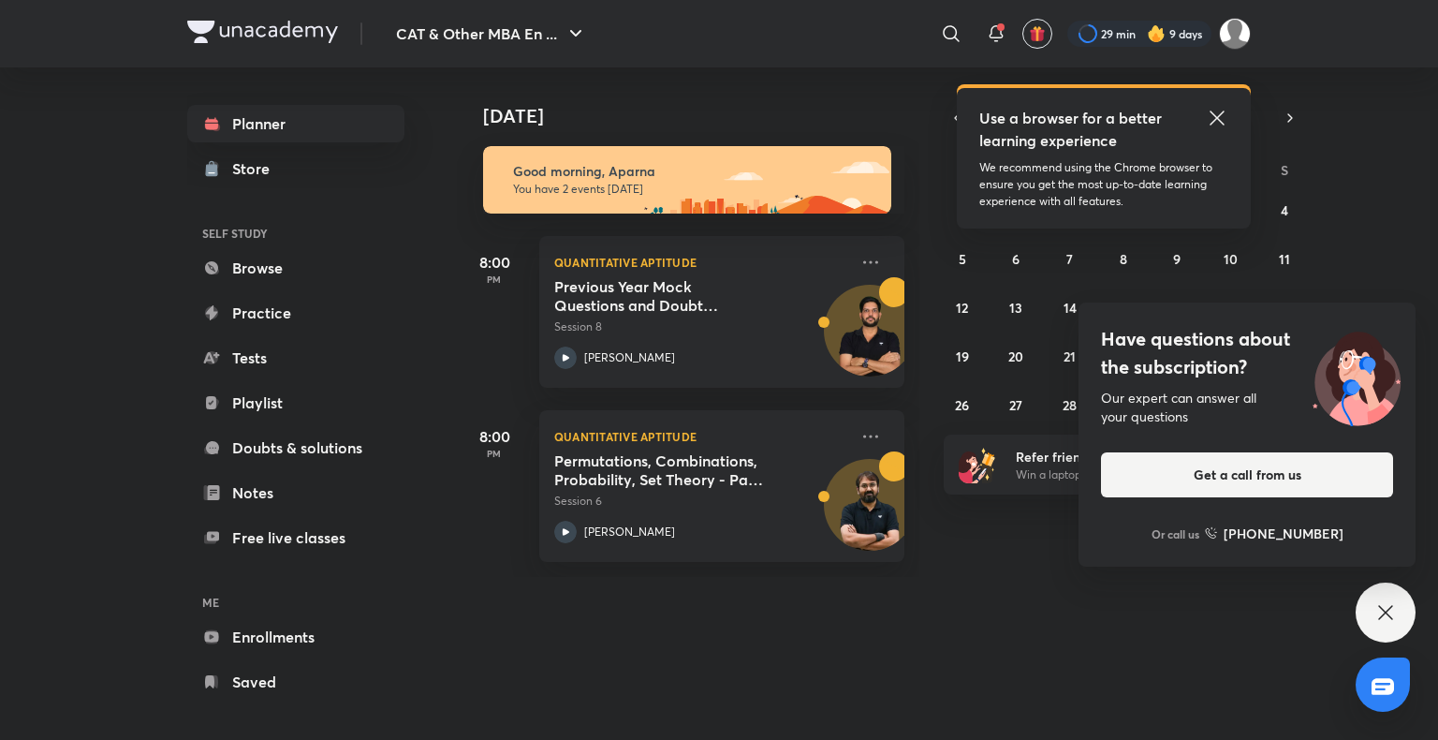
click at [1397, 624] on div "Have questions about the subscription? Our expert can answer all your questions…" at bounding box center [1386, 612] width 60 height 60
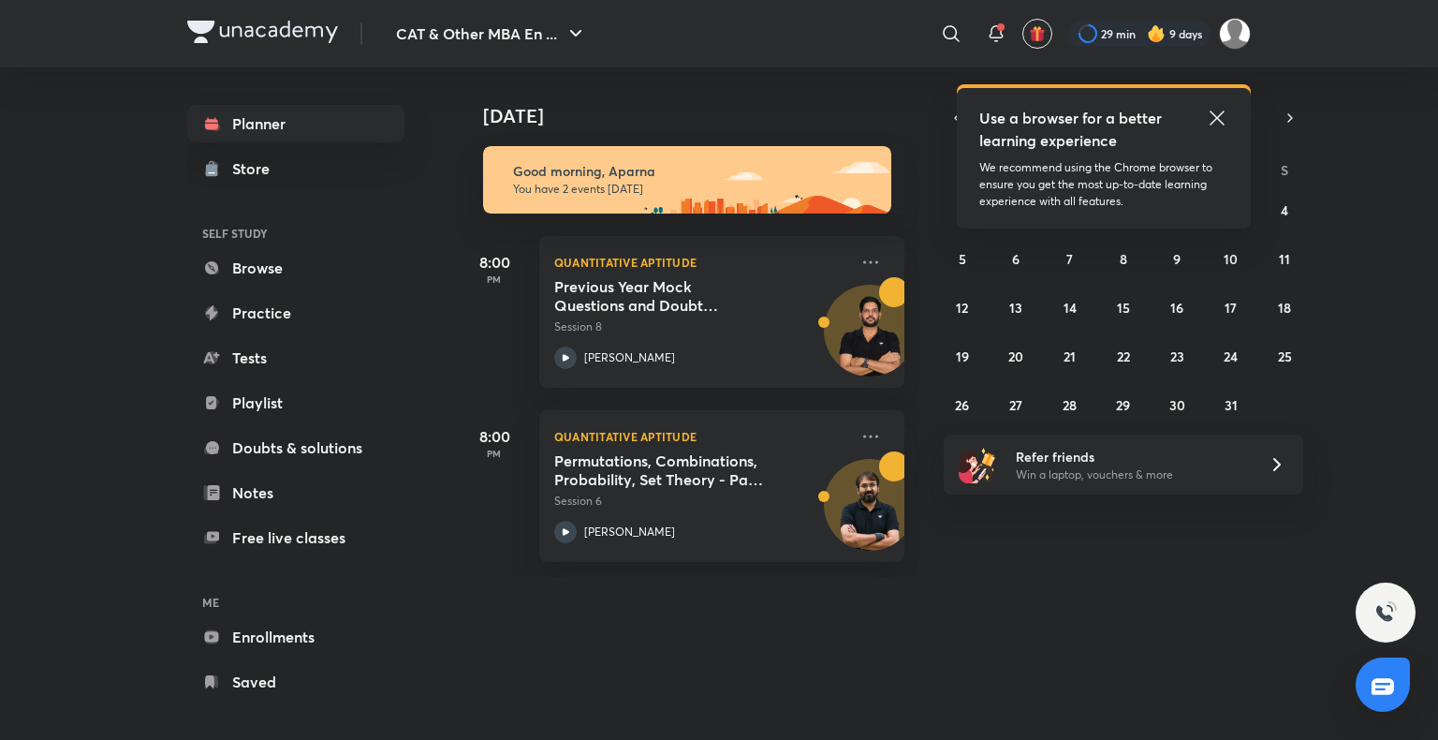
click at [1225, 116] on icon at bounding box center [1217, 118] width 22 height 22
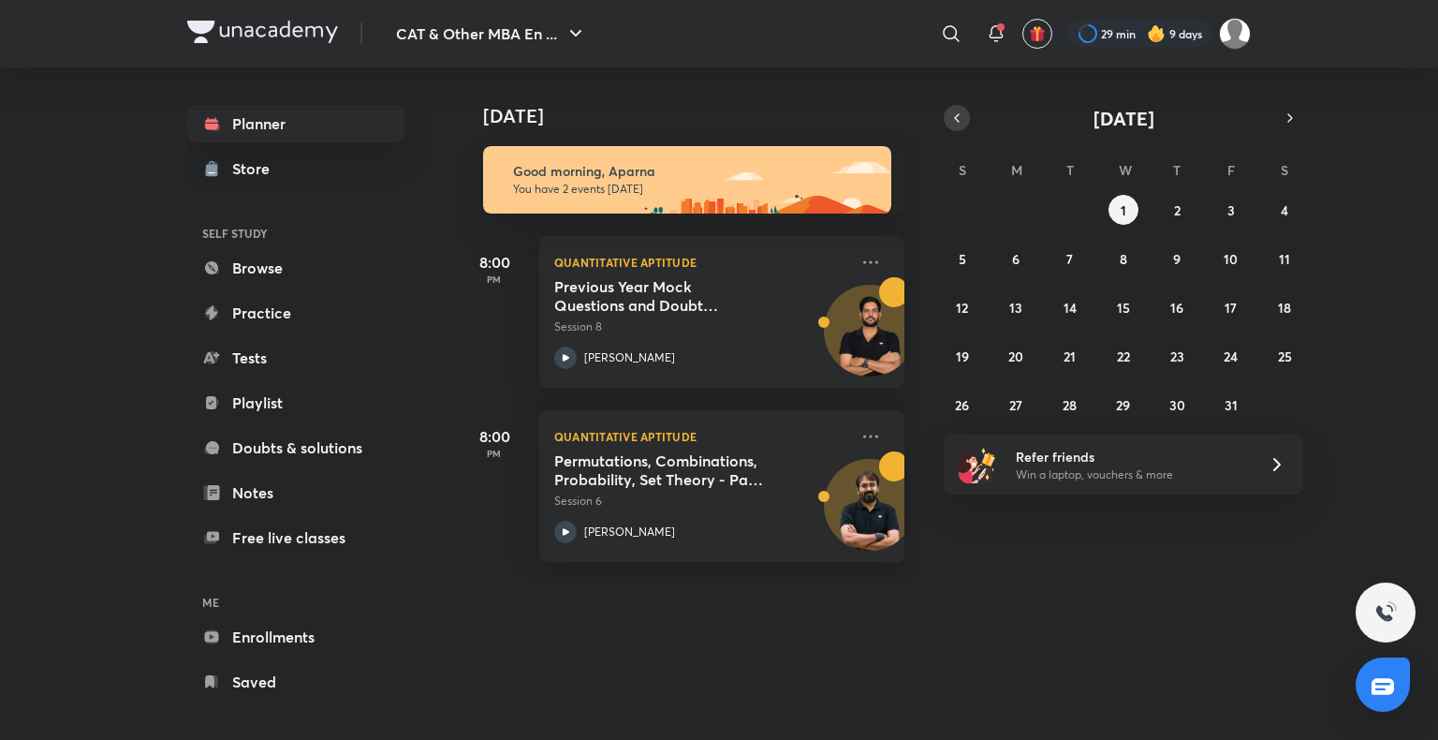
click at [961, 125] on icon "button" at bounding box center [956, 118] width 15 height 17
click at [1070, 405] on abbr "30" at bounding box center [1070, 405] width 16 height 18
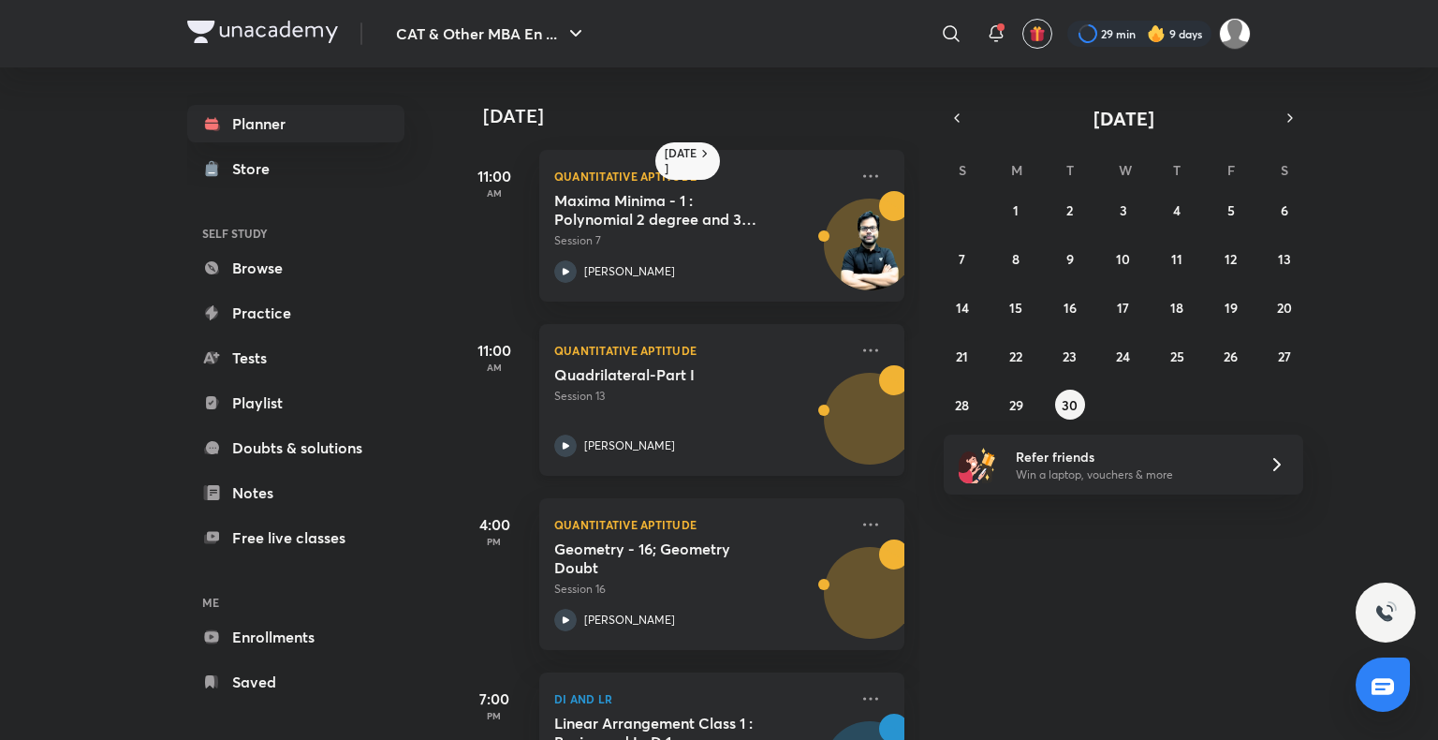
scroll to position [461, 0]
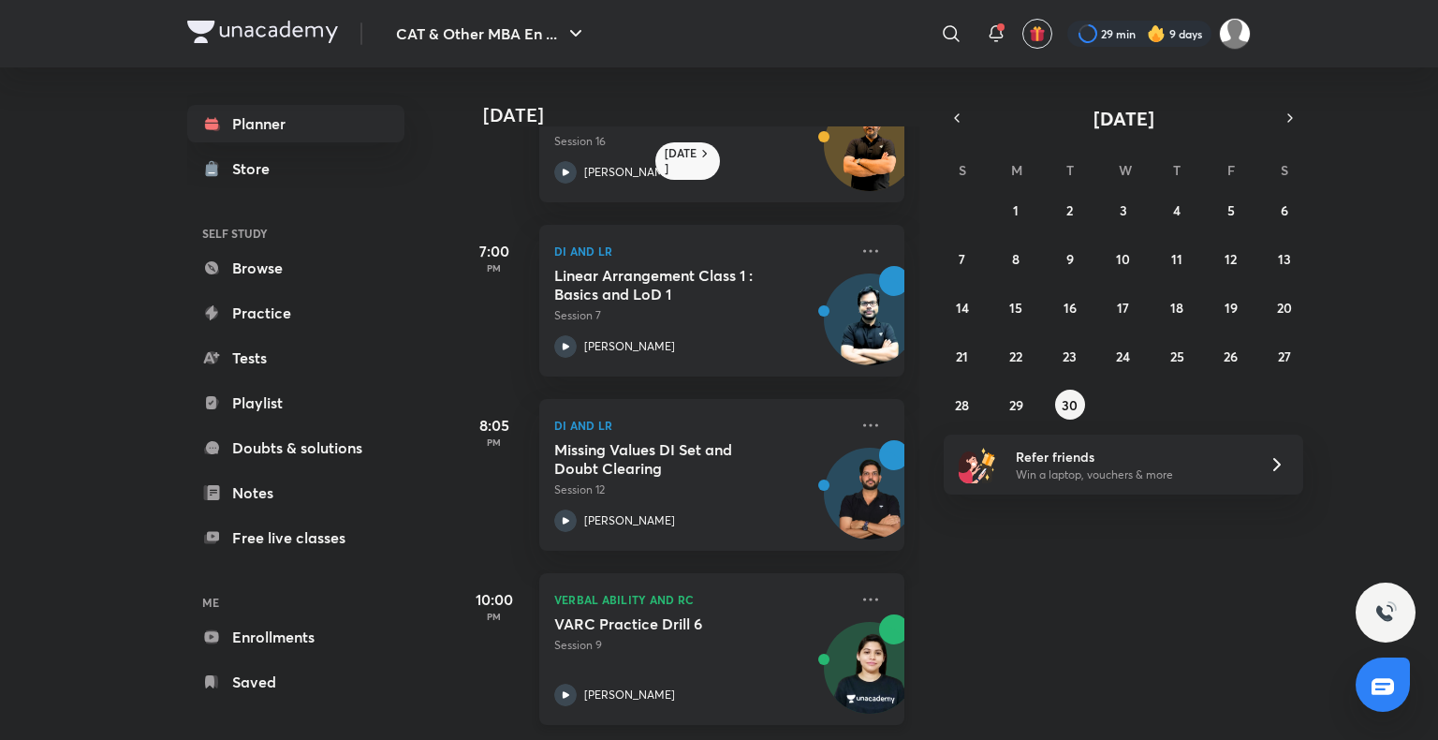
click at [573, 683] on icon at bounding box center [565, 694] width 22 height 22
click at [960, 410] on abbr "28" at bounding box center [962, 405] width 14 height 18
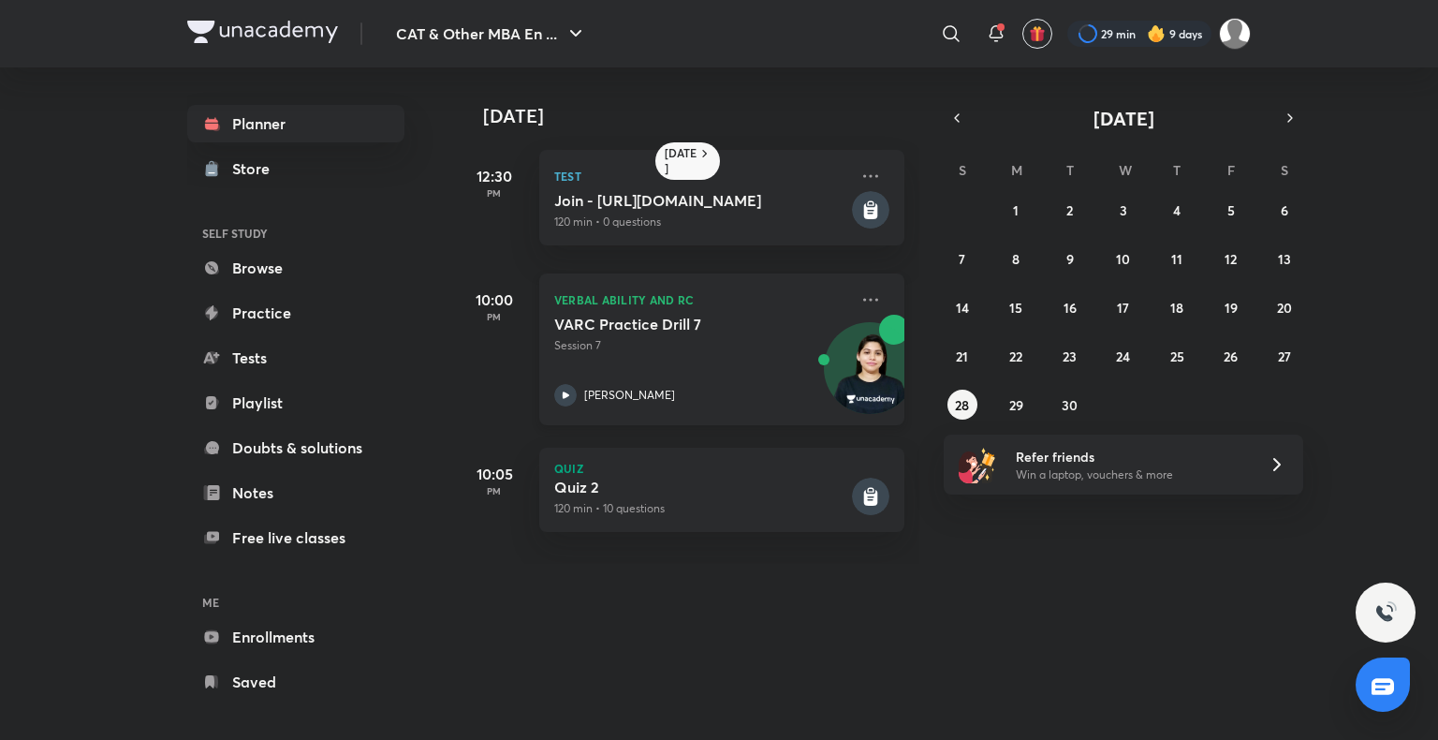
click at [566, 384] on icon at bounding box center [565, 395] width 22 height 22
click at [1021, 410] on abbr "29" at bounding box center [1016, 405] width 14 height 18
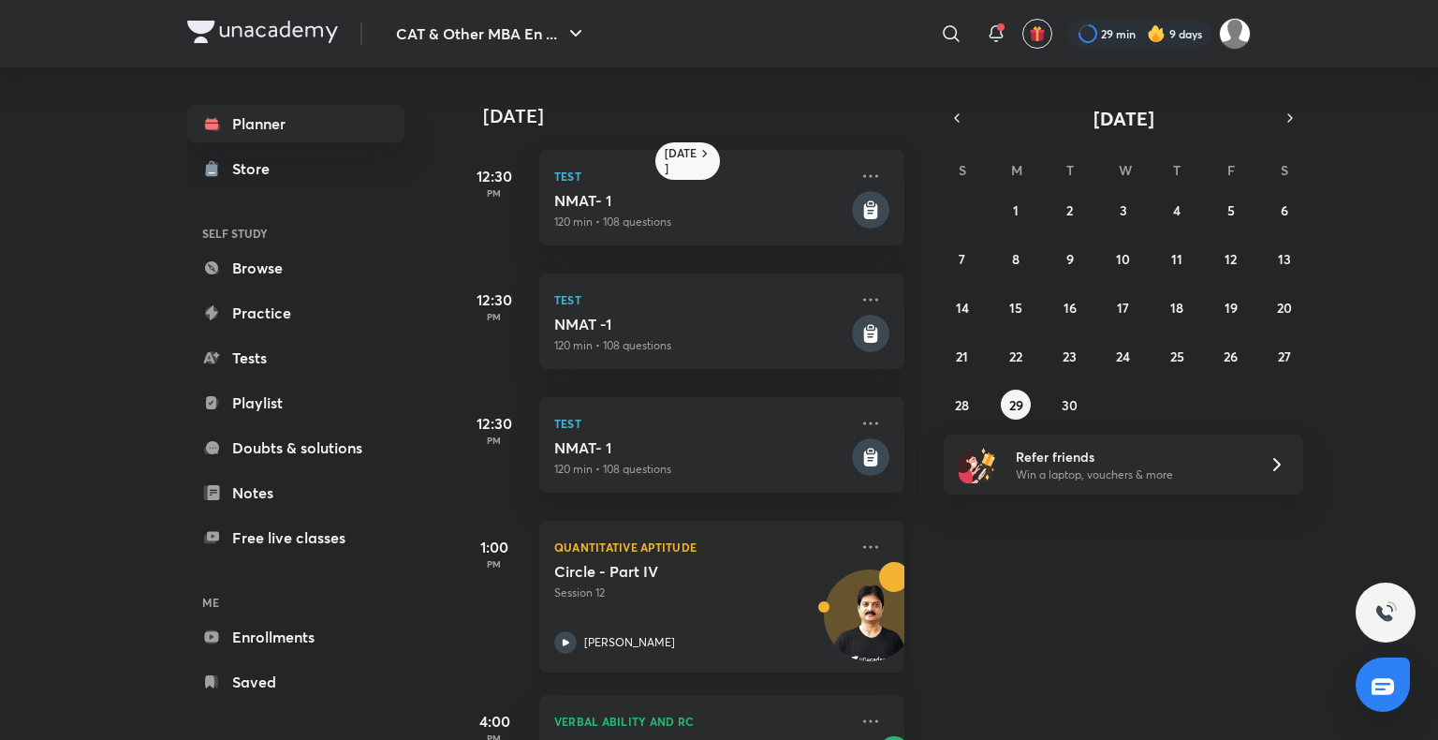
scroll to position [483, 0]
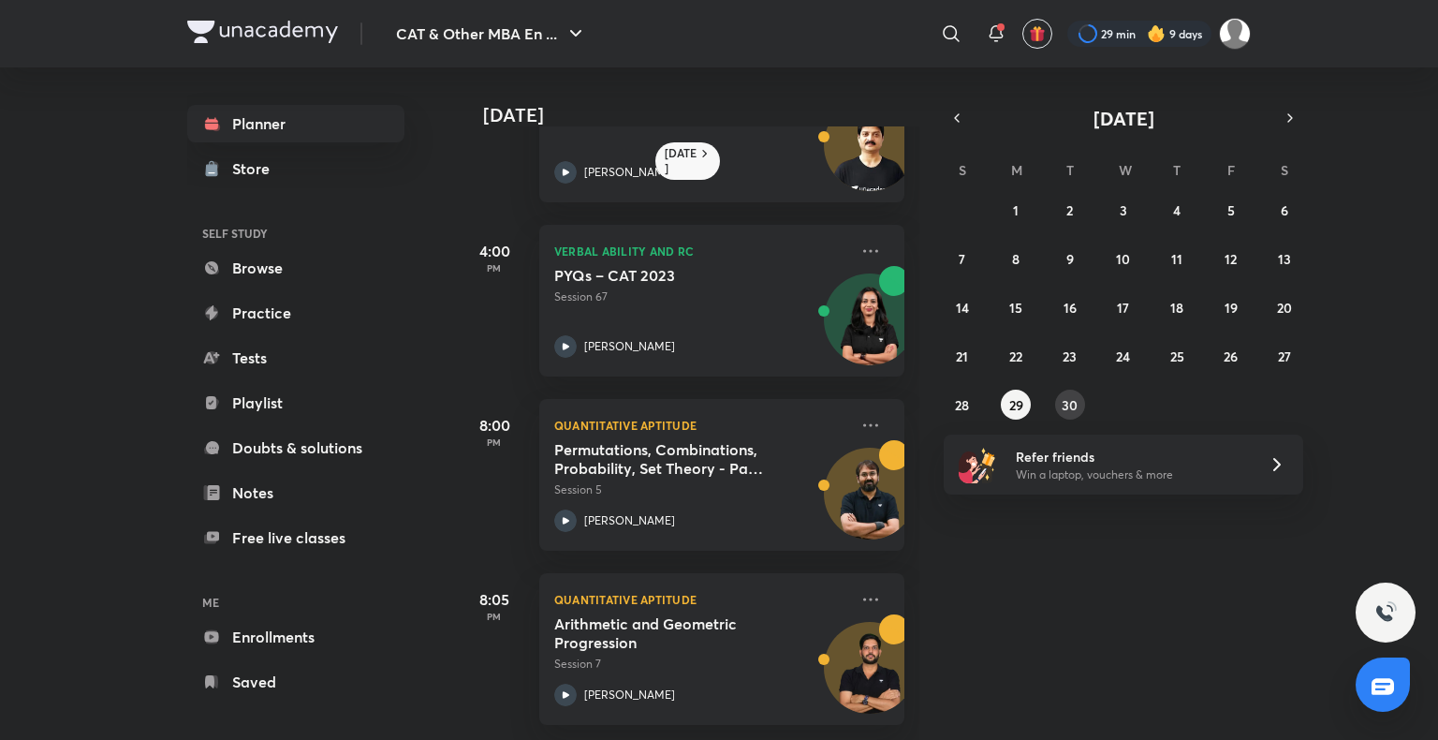
click at [1073, 402] on abbr "30" at bounding box center [1070, 405] width 16 height 18
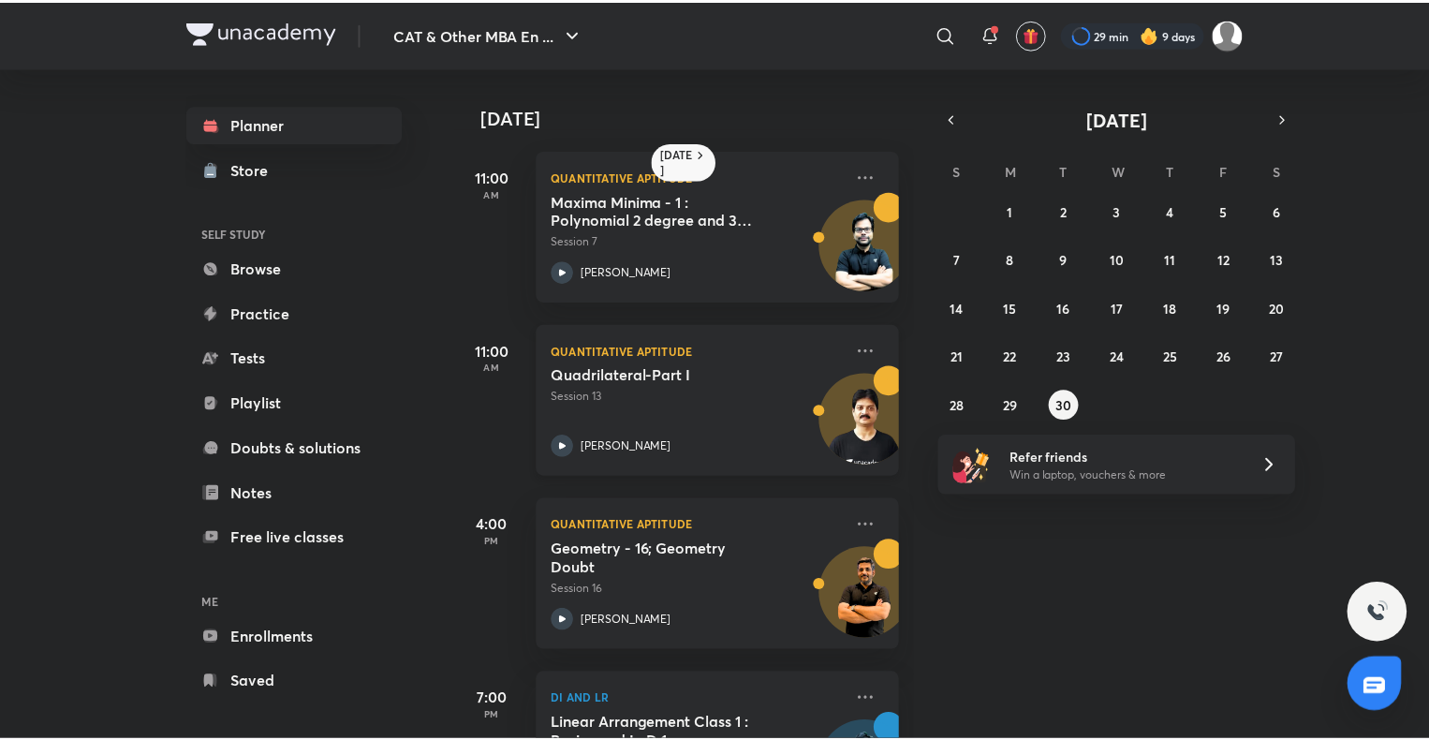
scroll to position [461, 0]
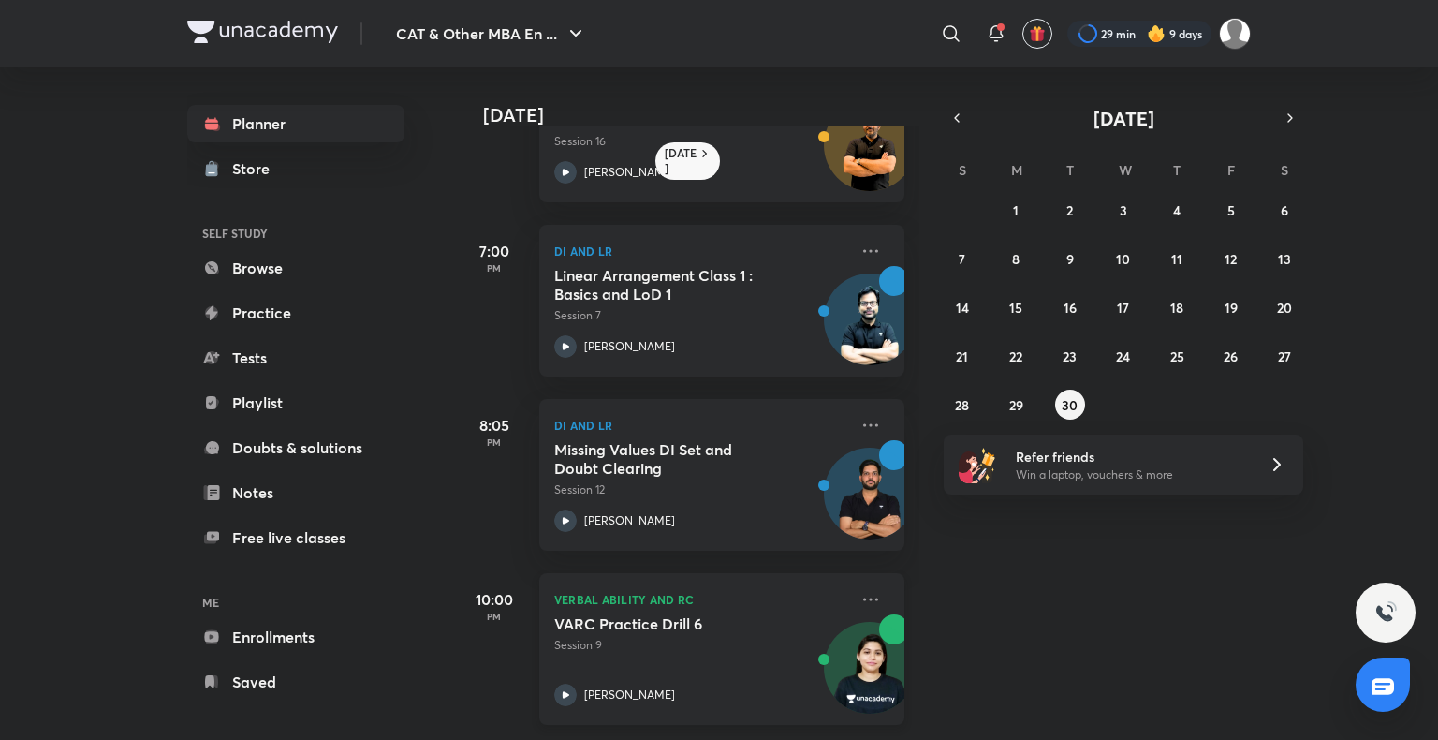
click at [563, 689] on icon at bounding box center [565, 694] width 22 height 22
click at [330, 282] on link "Browse" at bounding box center [295, 267] width 217 height 37
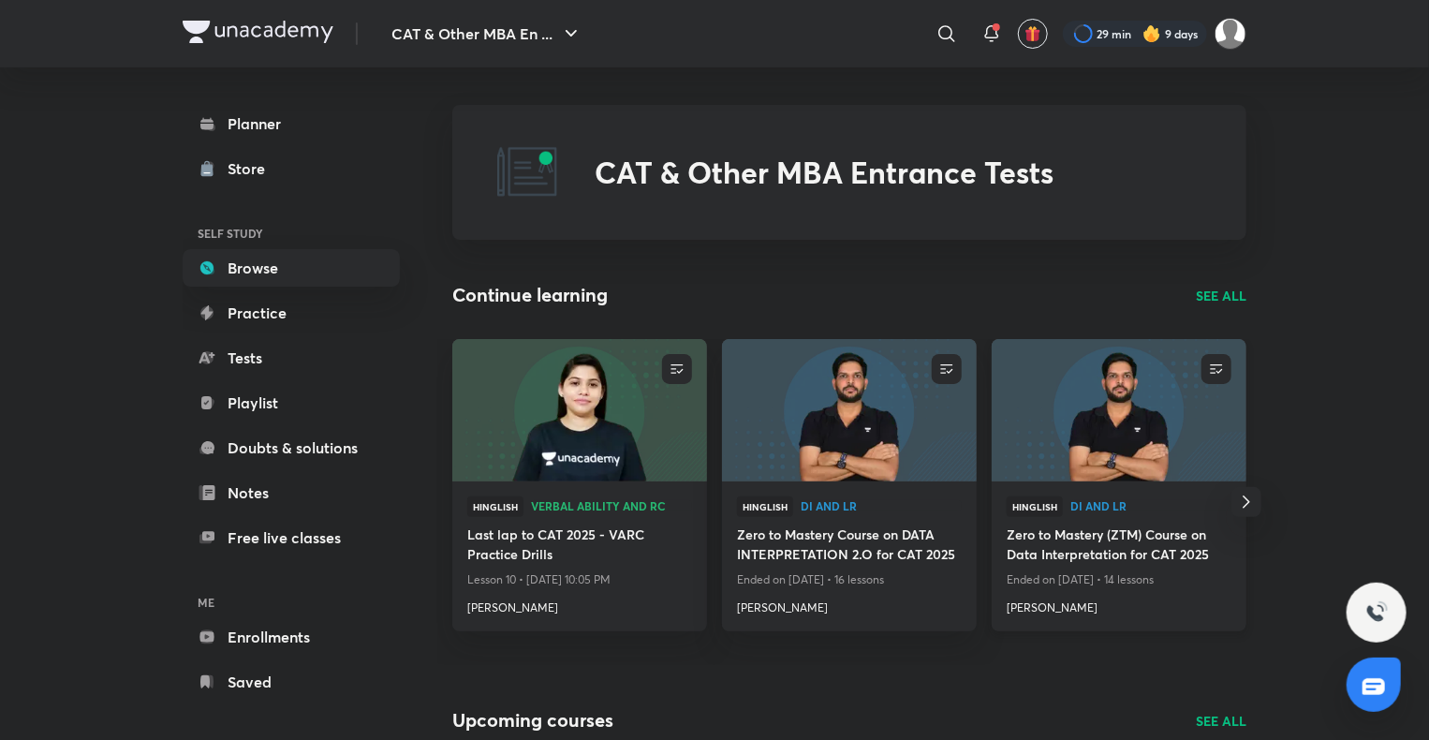
click at [1071, 419] on img at bounding box center [1118, 409] width 259 height 145
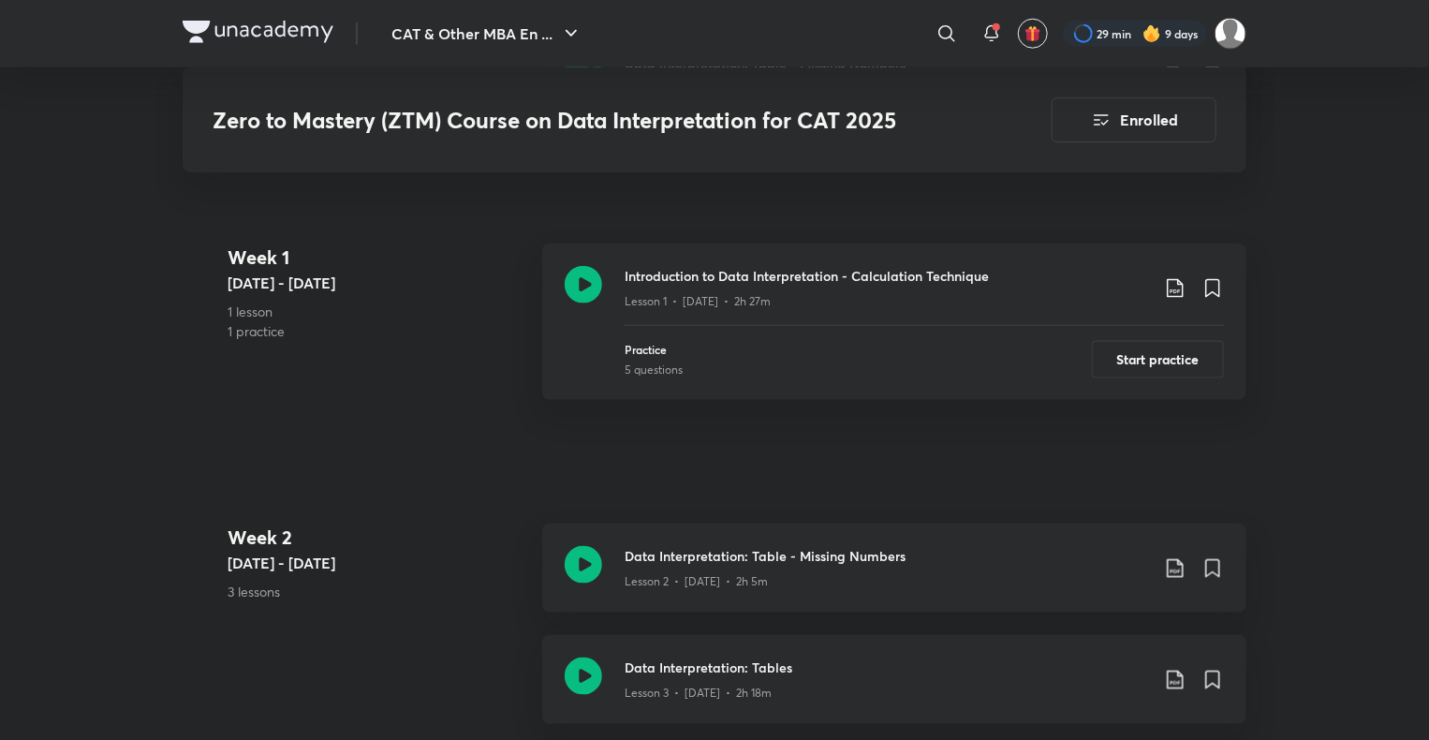
scroll to position [1075, 0]
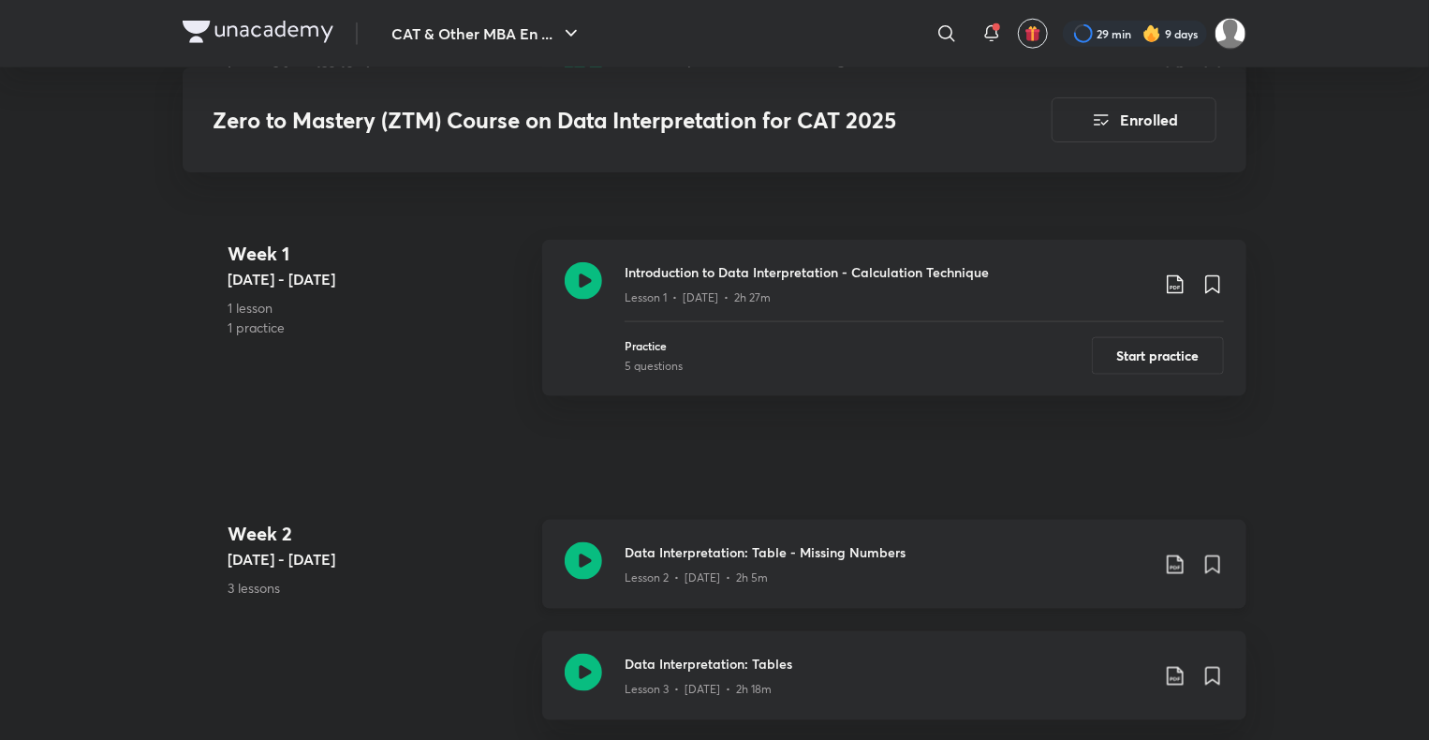
click at [580, 558] on icon at bounding box center [583, 560] width 37 height 37
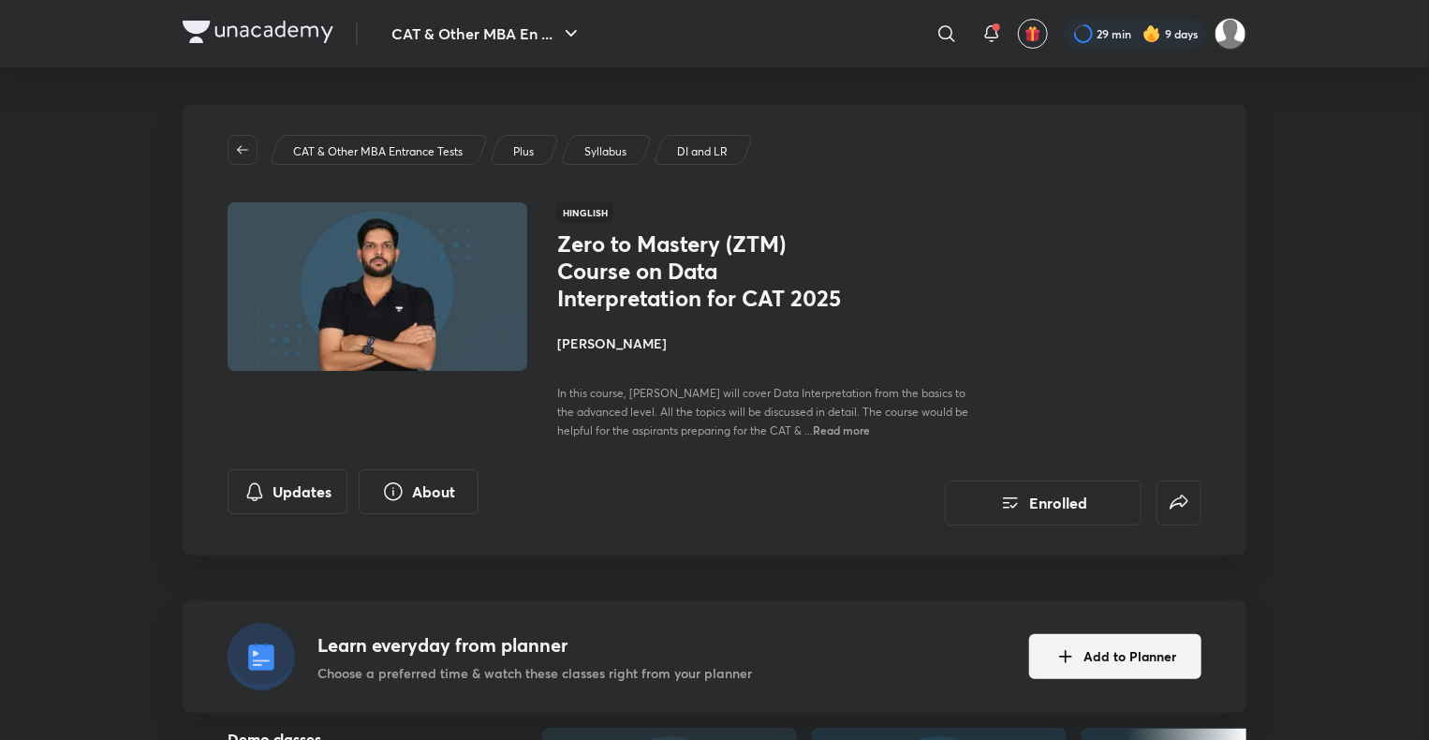
click at [202, 16] on div "CAT & Other MBA En ... ​ 29 min 9 days" at bounding box center [715, 33] width 1064 height 67
click at [196, 27] on img at bounding box center [258, 32] width 151 height 22
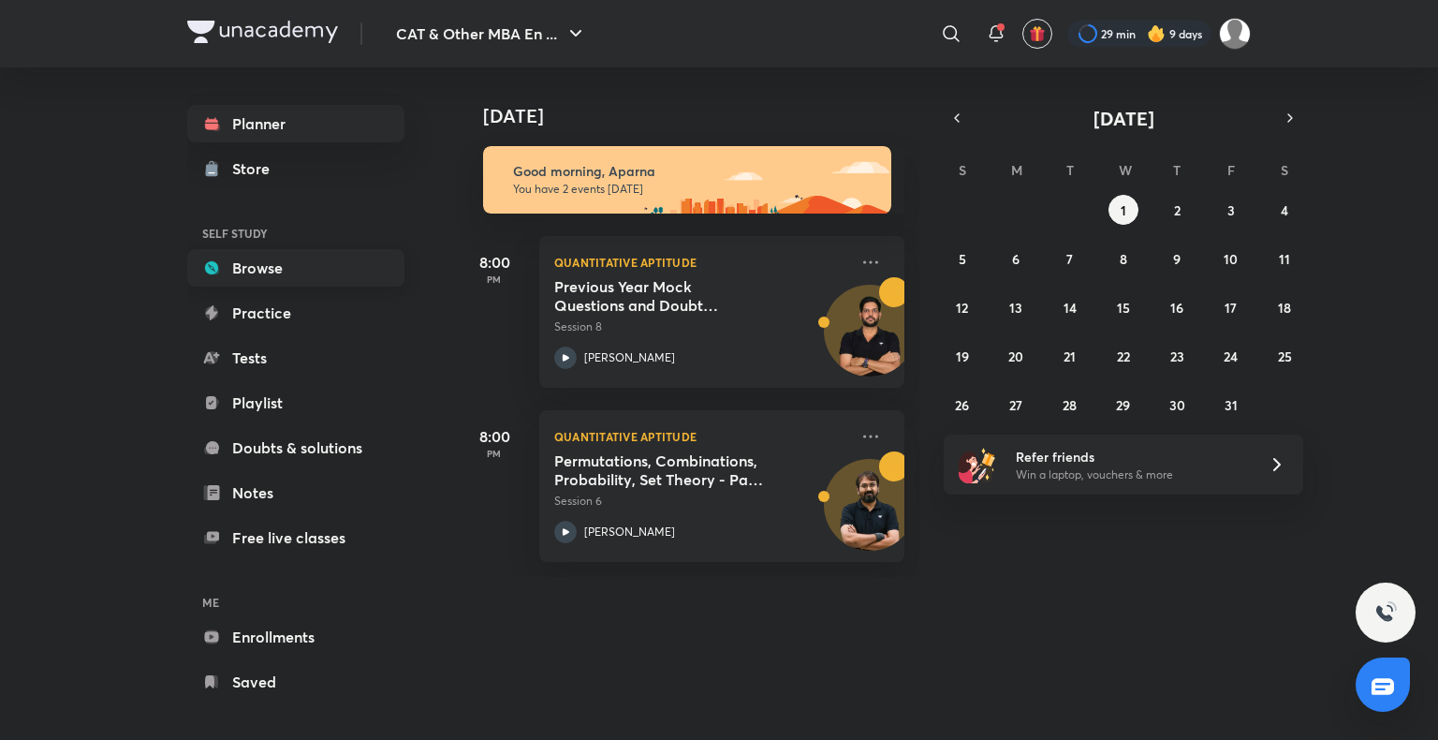
click at [305, 271] on link "Browse" at bounding box center [295, 267] width 217 height 37
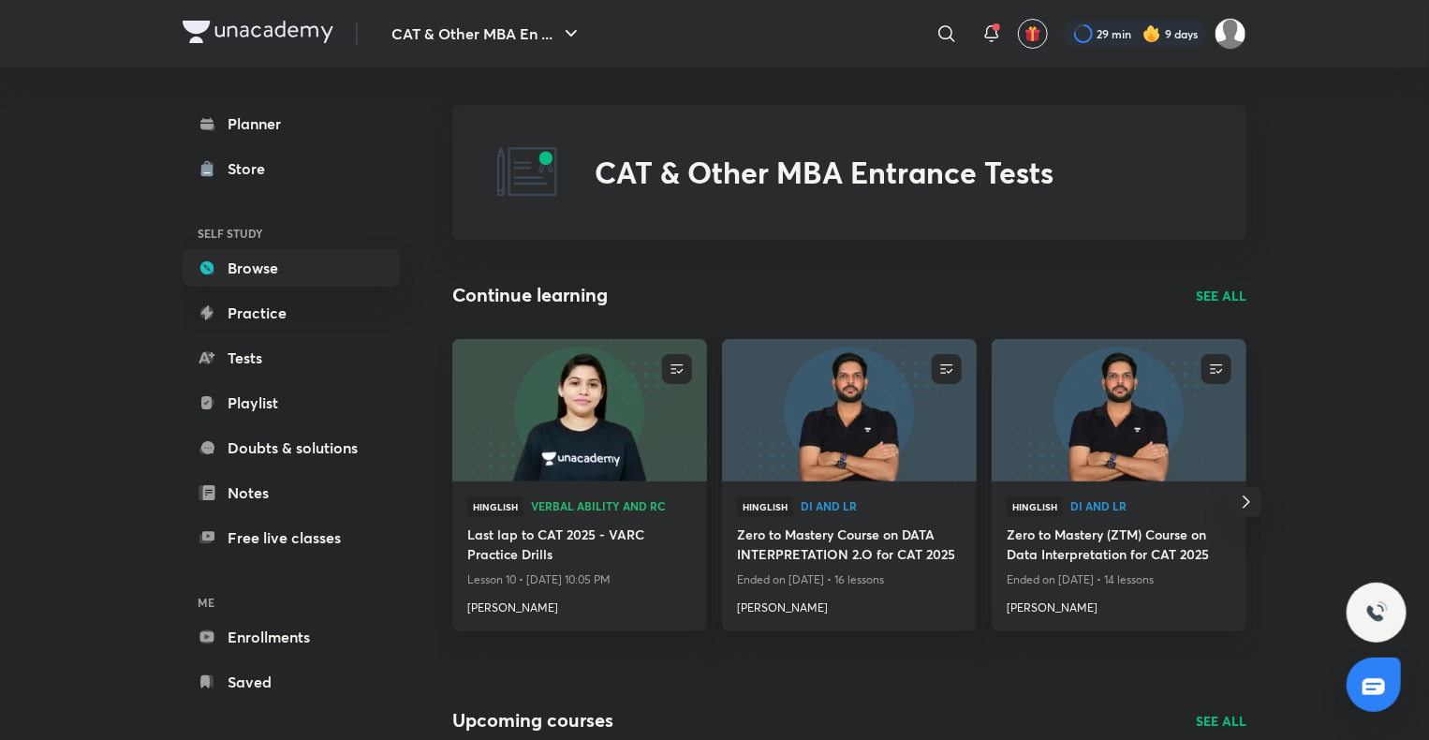
click at [1232, 290] on p "SEE ALL" at bounding box center [1221, 296] width 51 height 20
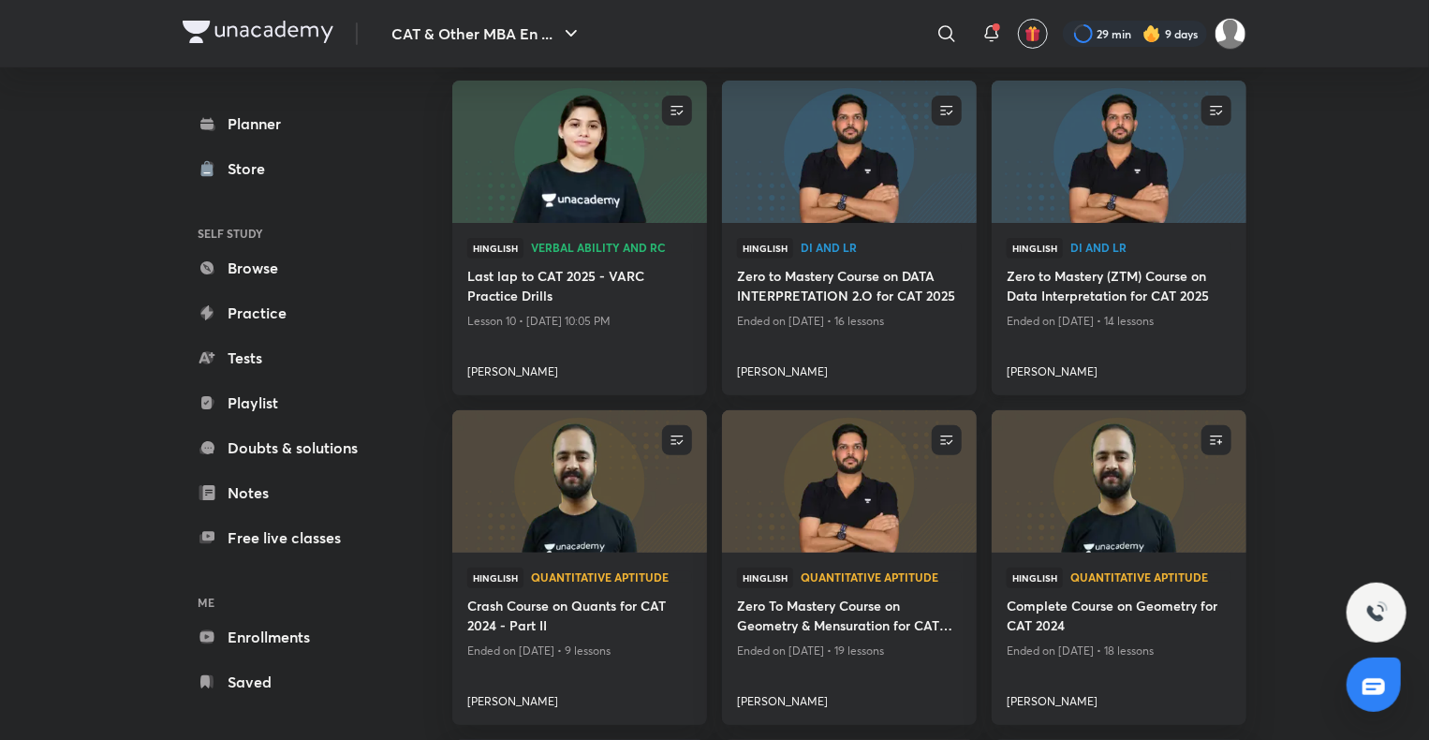
scroll to position [266, 0]
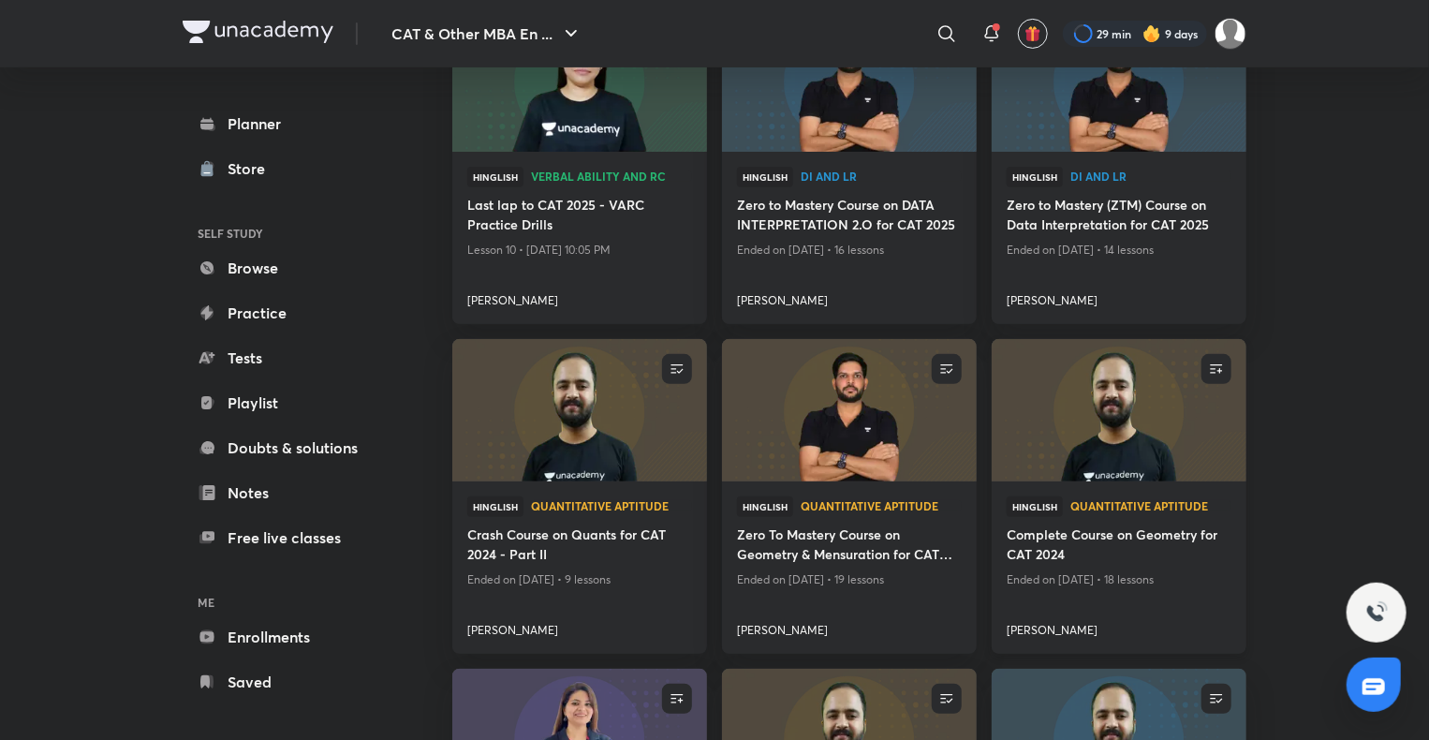
click at [1030, 389] on img at bounding box center [1118, 410] width 259 height 145
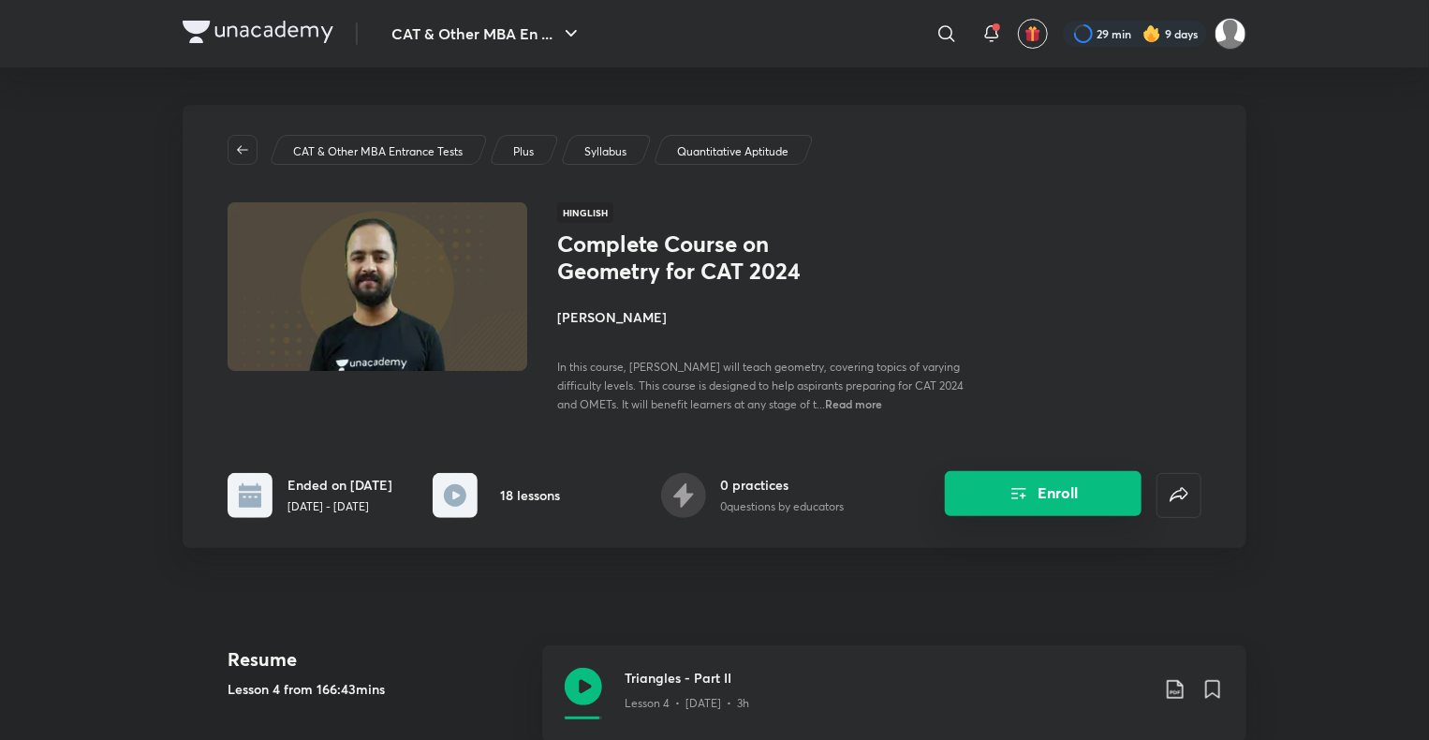
click at [1000, 492] on button "Enroll" at bounding box center [1043, 493] width 197 height 45
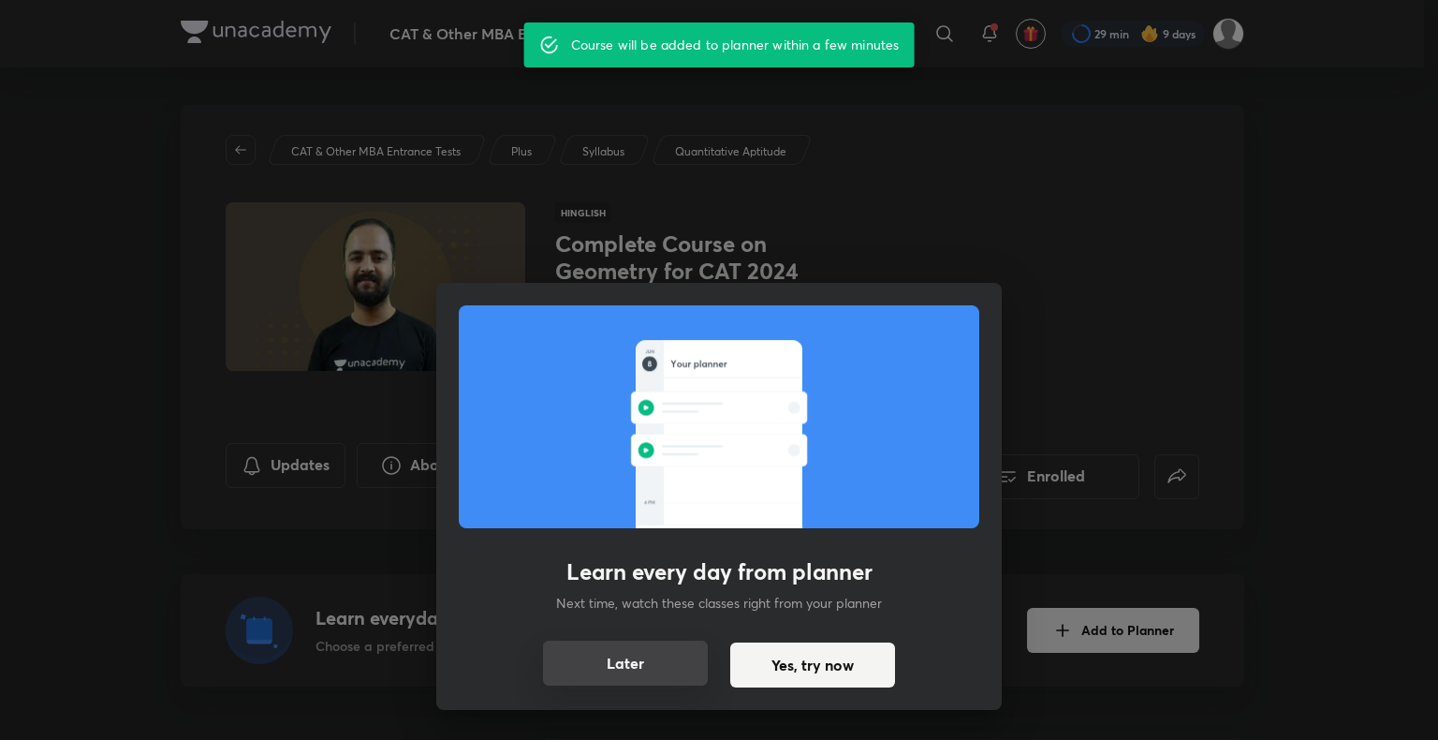
click at [668, 672] on button "Later" at bounding box center [625, 662] width 165 height 45
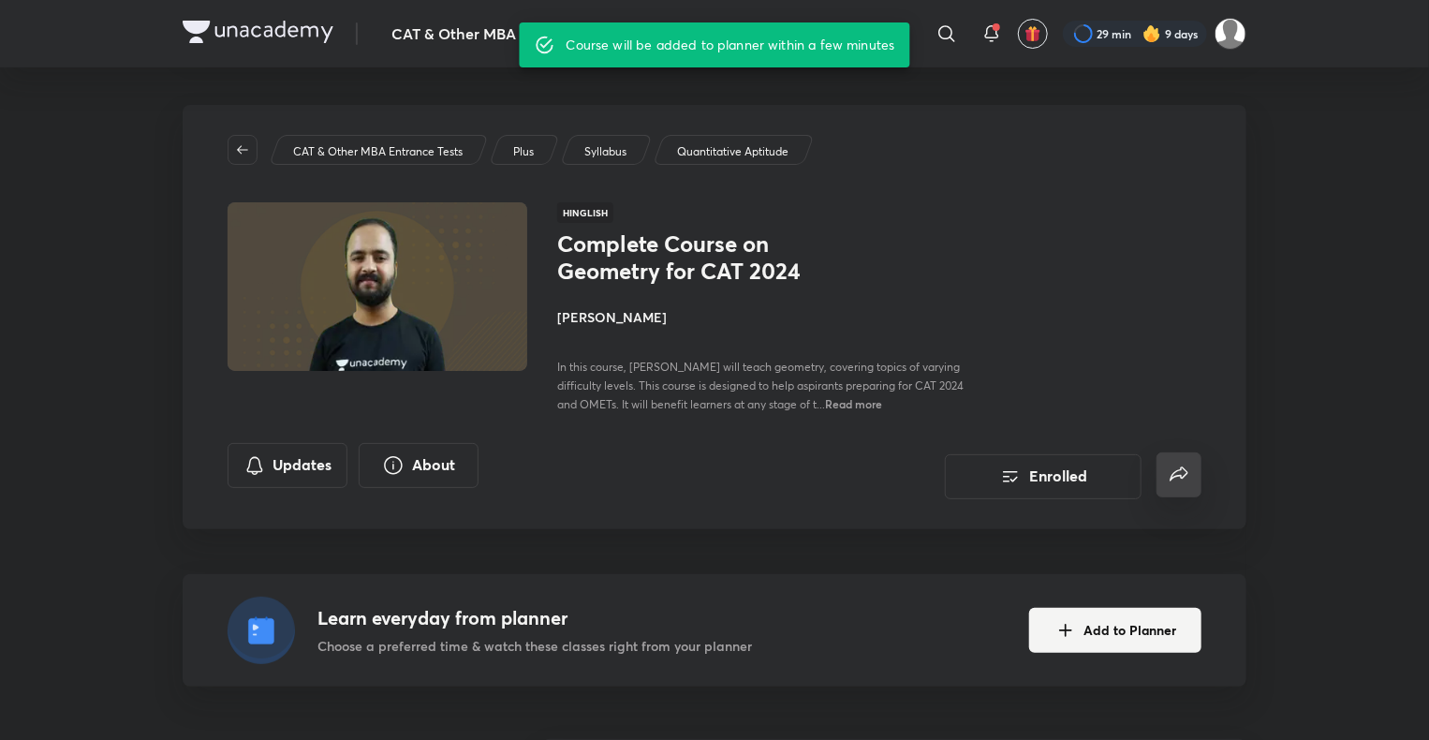
click at [1191, 470] on button "false" at bounding box center [1178, 474] width 45 height 45
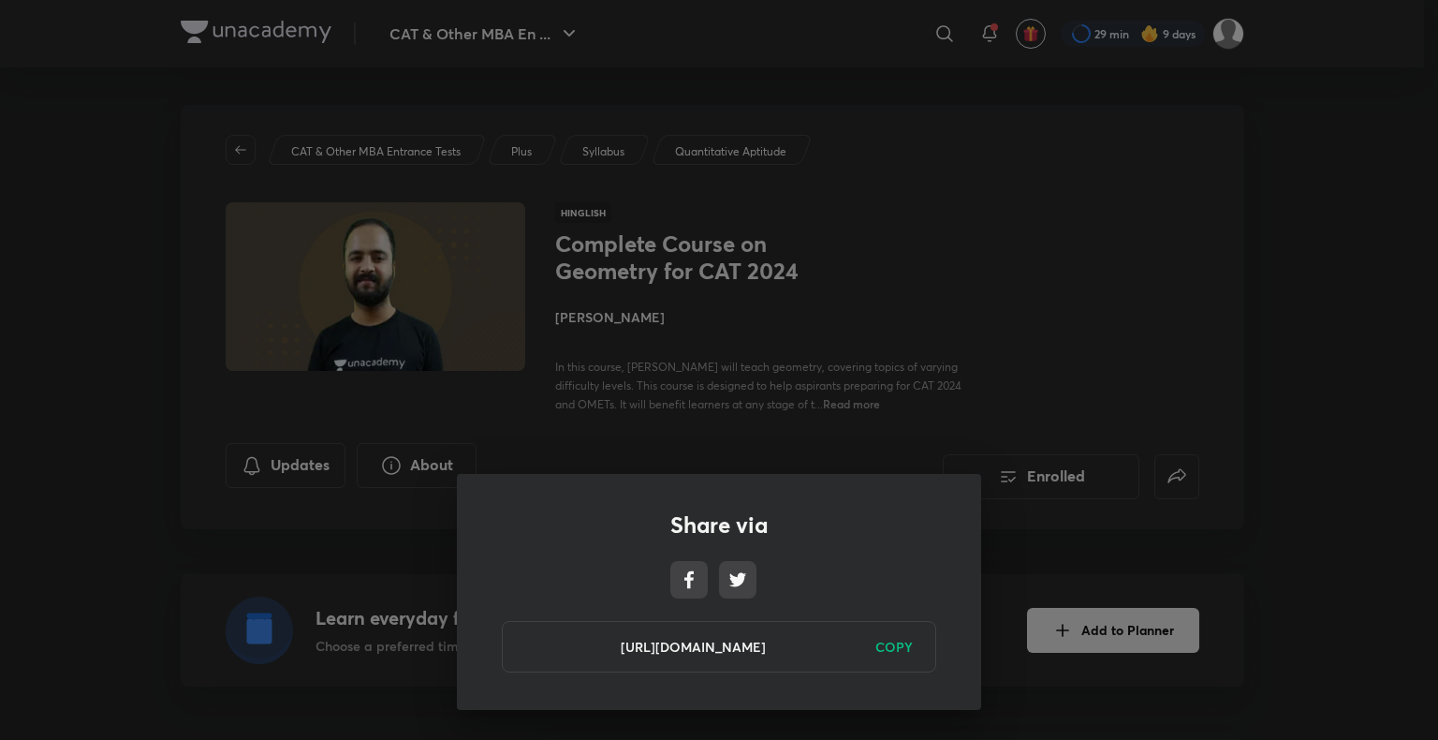
click at [898, 643] on h6 "COPY" at bounding box center [893, 647] width 37 height 20
click at [1300, 366] on div "Share via https://unacademy.com/course/complete-course-on-geometry-for-cat-2024…" at bounding box center [719, 370] width 1438 height 740
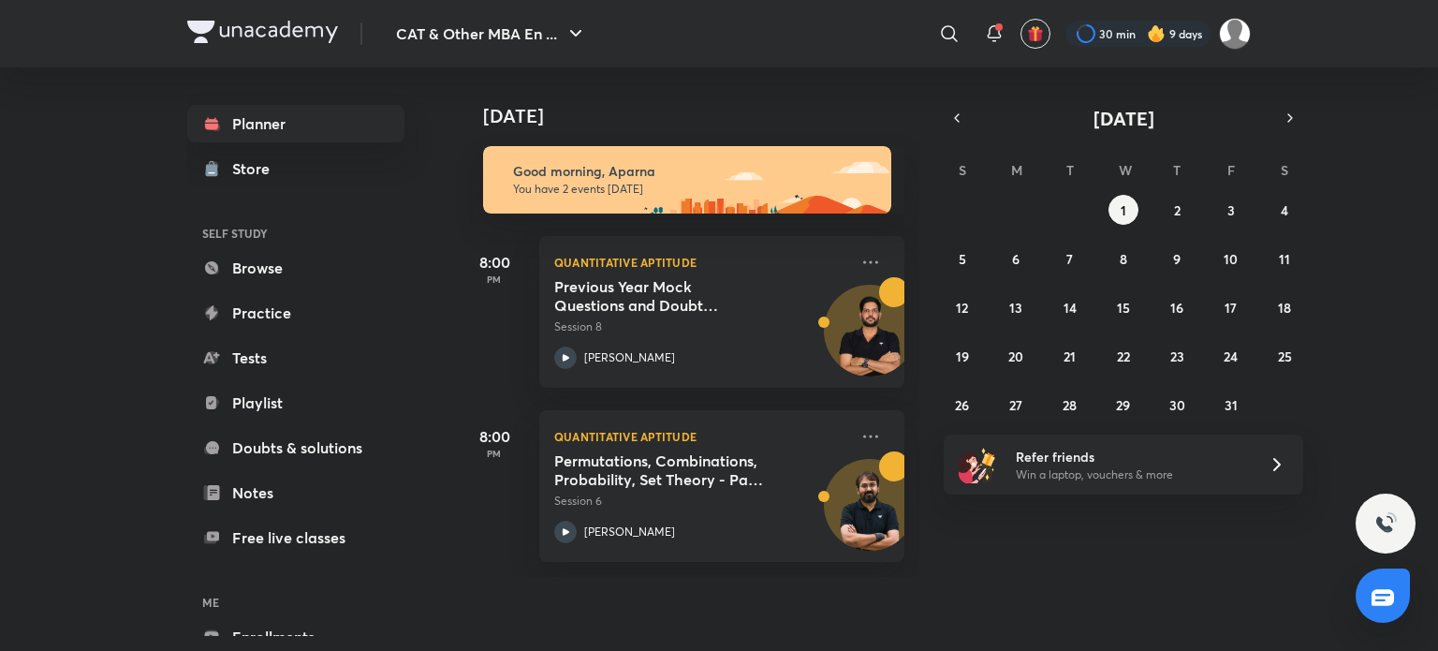
click at [266, 277] on link "Browse" at bounding box center [295, 267] width 217 height 37
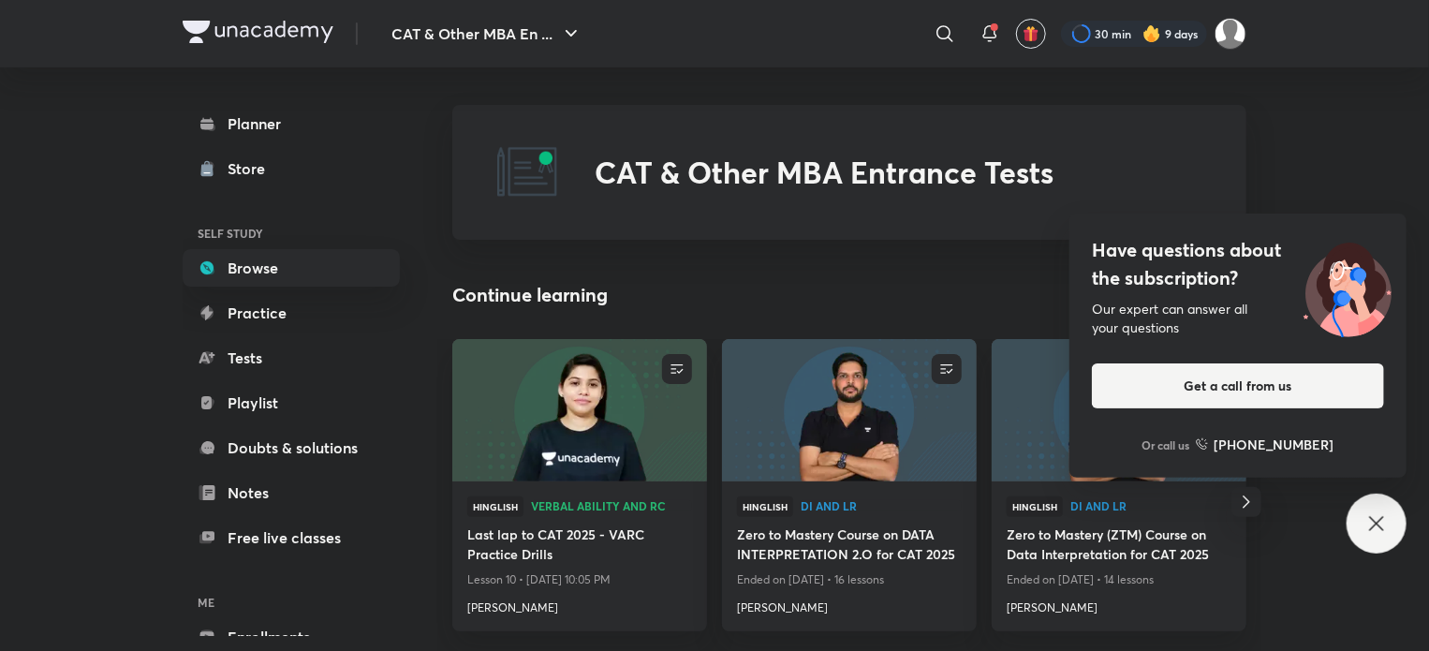
click at [1372, 505] on div "Have questions about the subscription? Our expert can answer all your questions…" at bounding box center [1376, 523] width 60 height 60
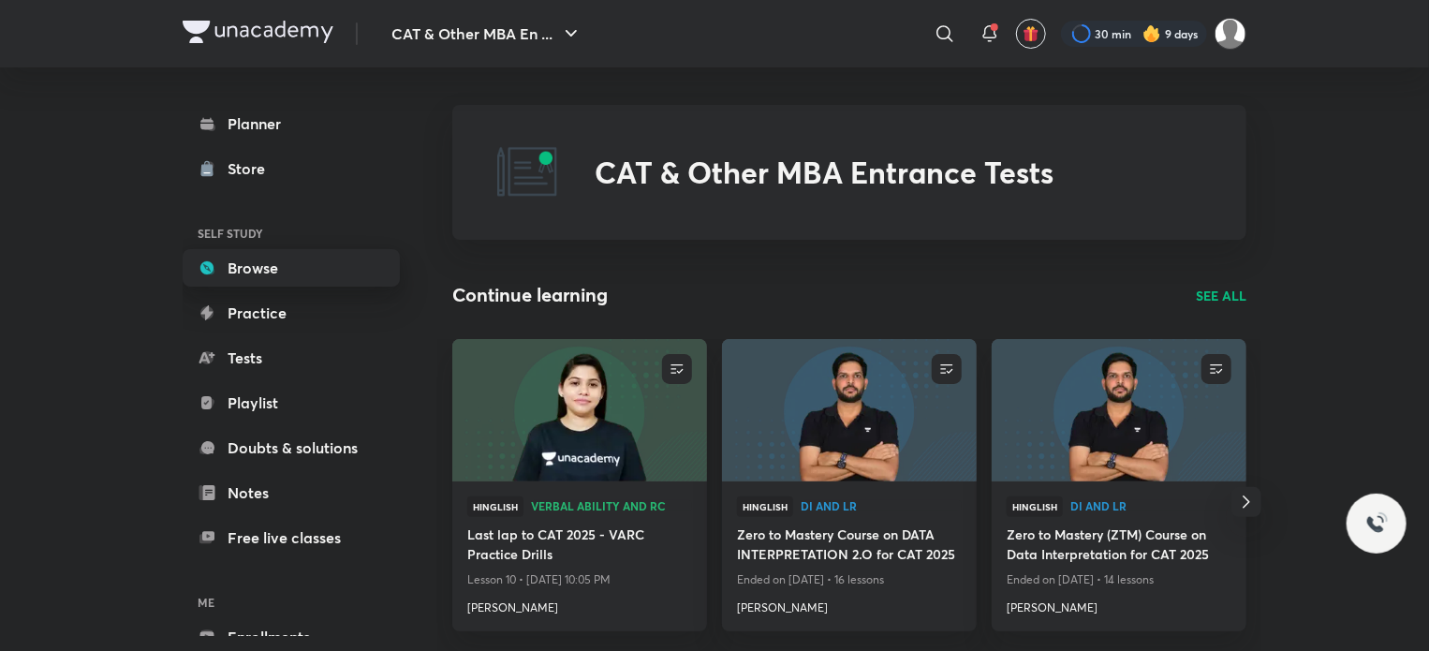
click at [325, 259] on link "Browse" at bounding box center [291, 267] width 217 height 37
click at [1213, 286] on p "SEE ALL" at bounding box center [1221, 296] width 51 height 20
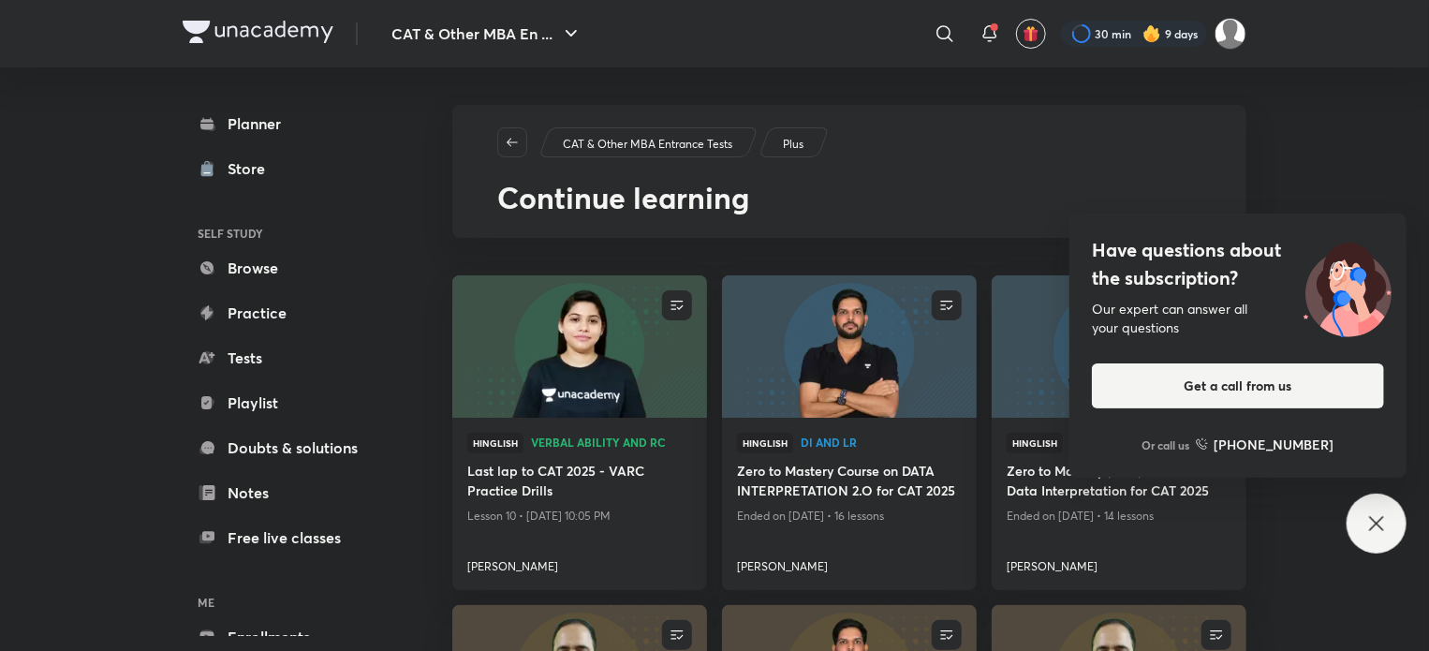
click at [1379, 520] on icon at bounding box center [1376, 523] width 14 height 14
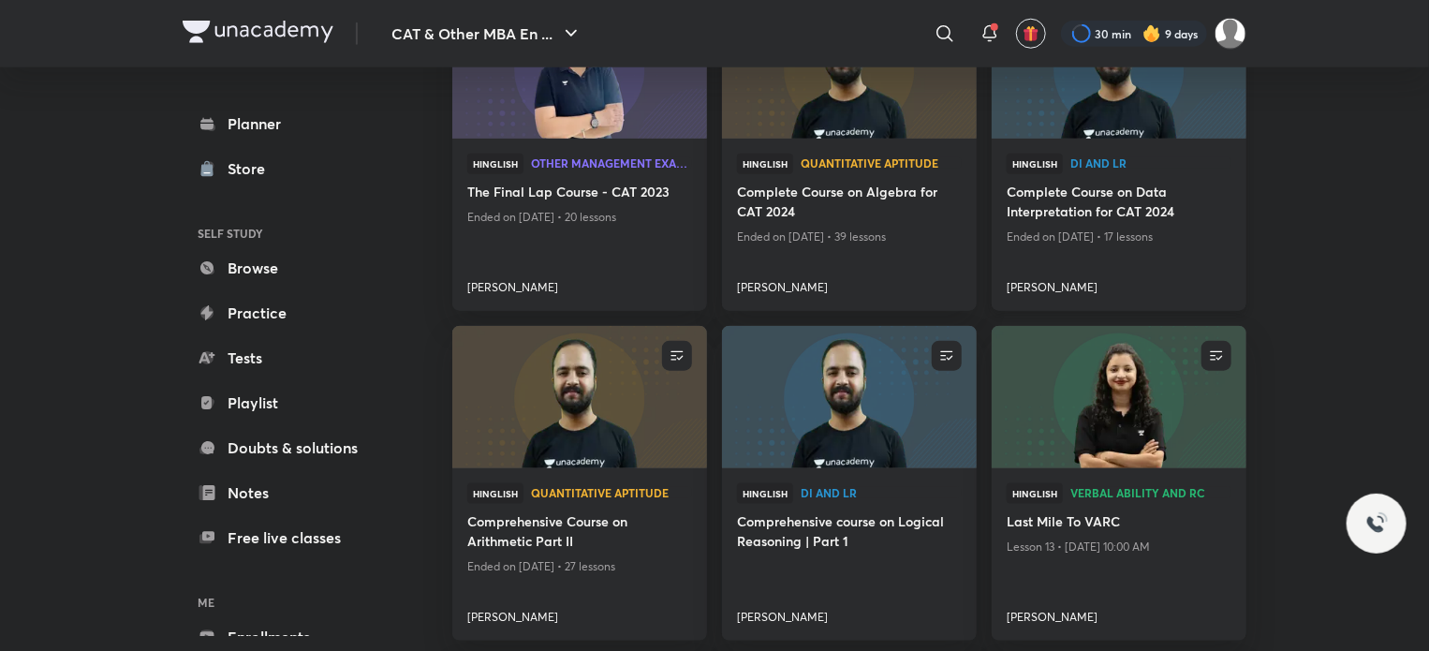
scroll to position [939, 0]
click at [617, 432] on img at bounding box center [578, 396] width 259 height 145
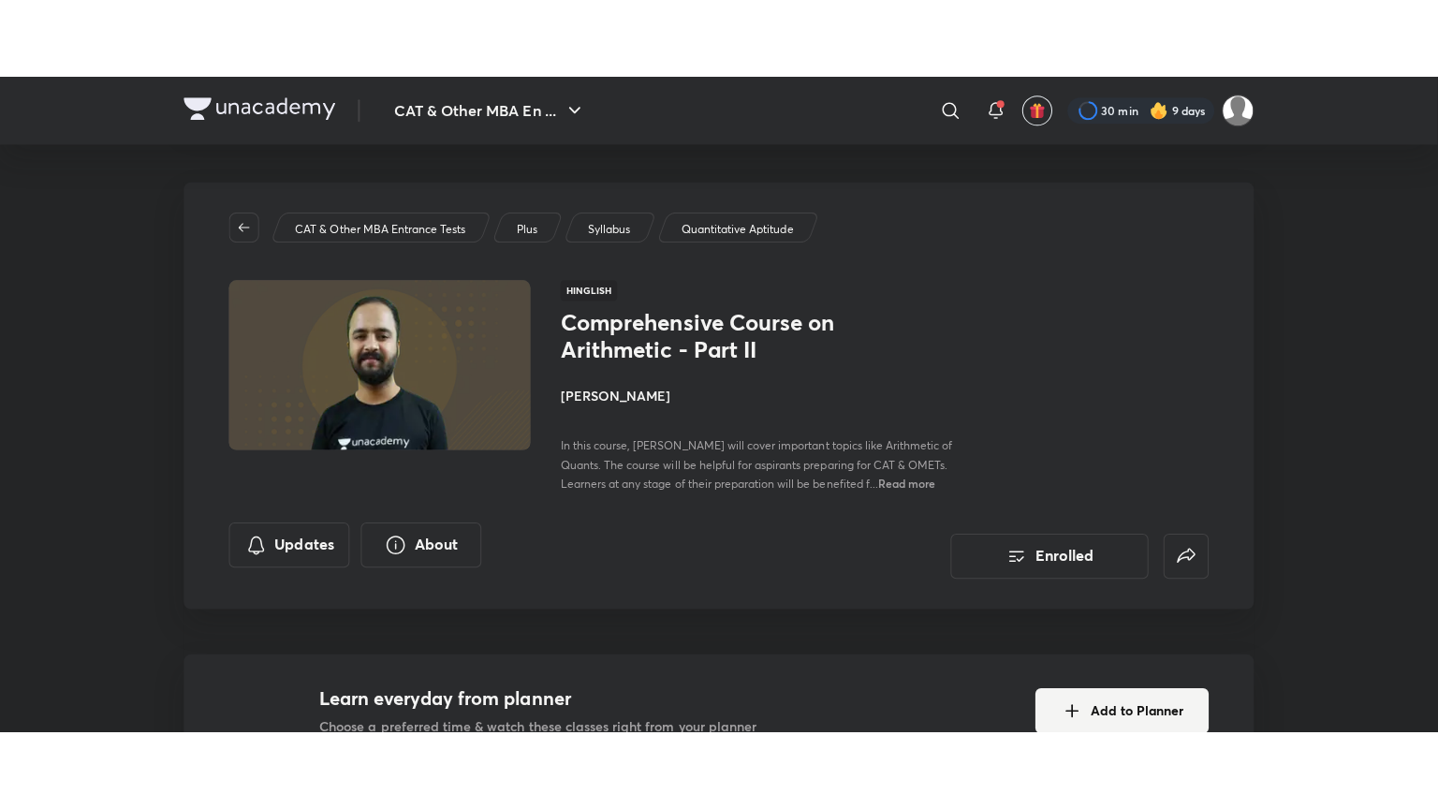
scroll to position [360, 0]
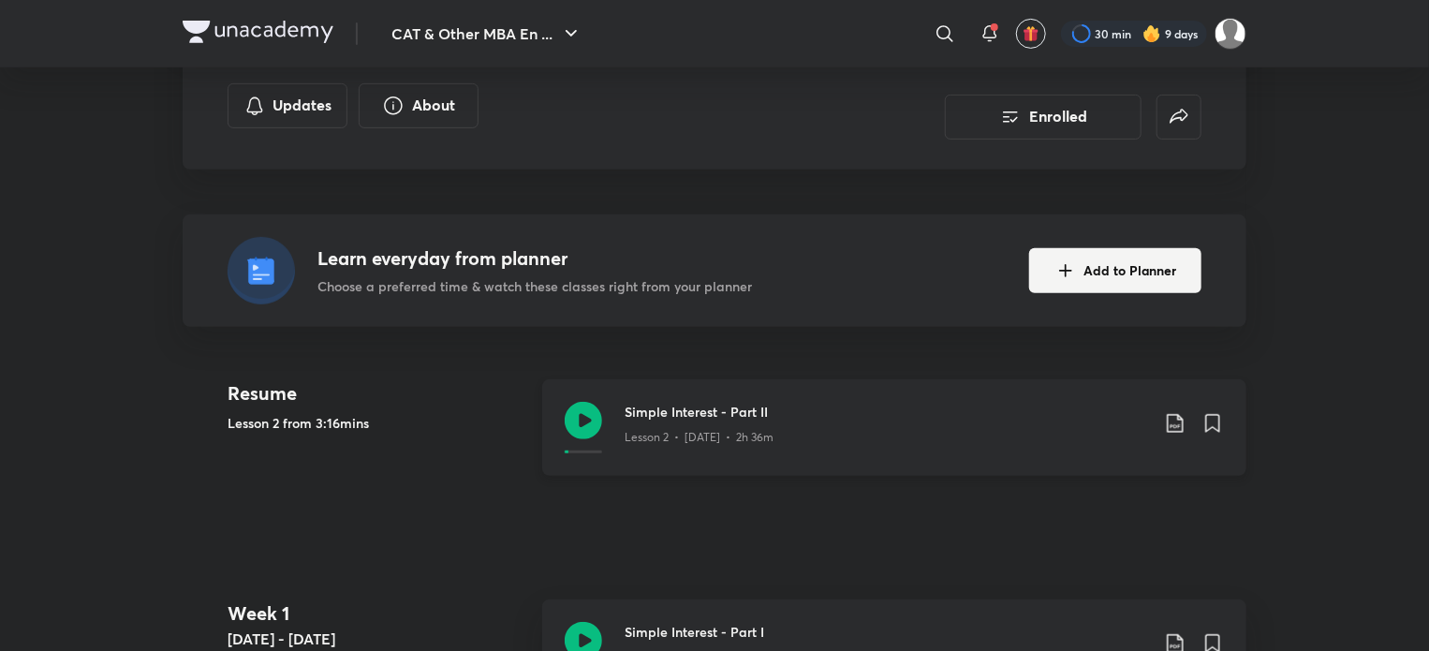
click at [569, 433] on icon at bounding box center [583, 420] width 37 height 37
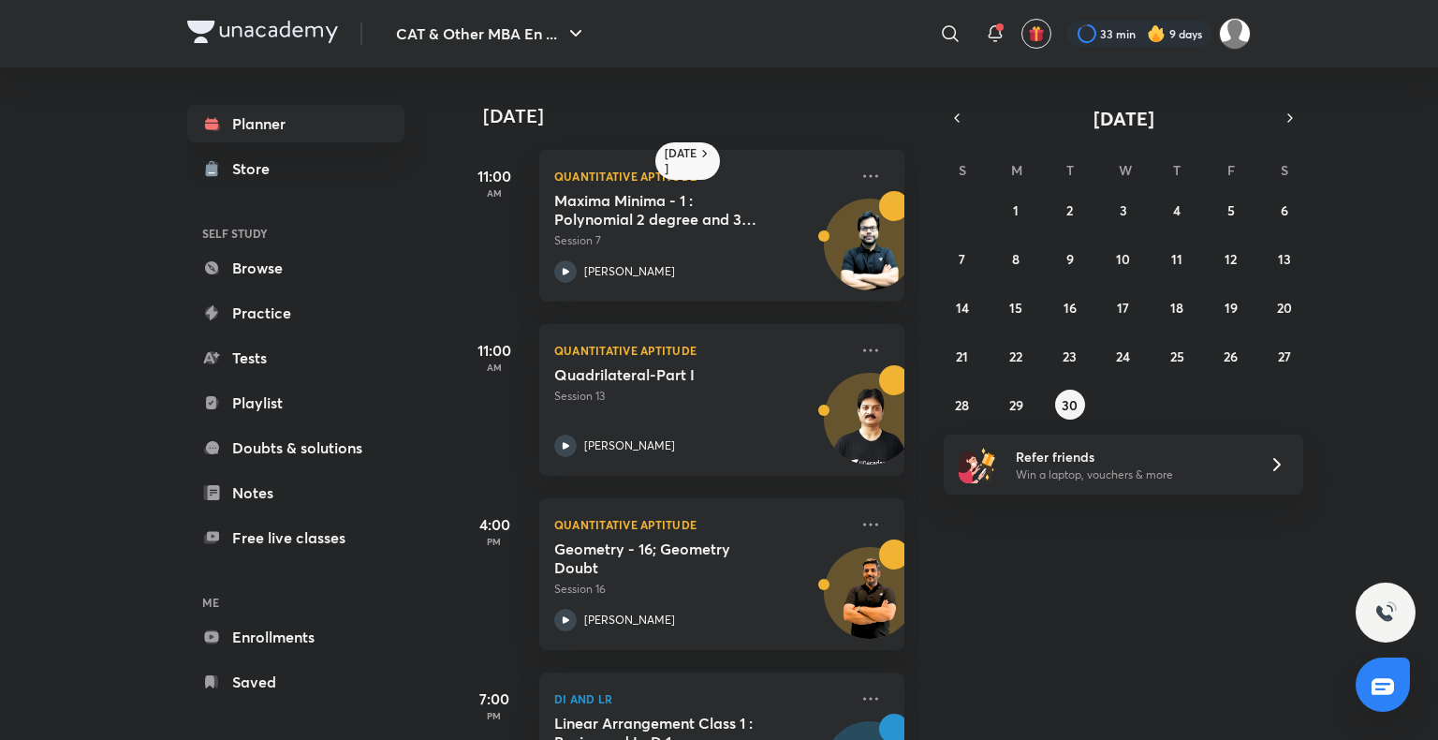
scroll to position [461, 0]
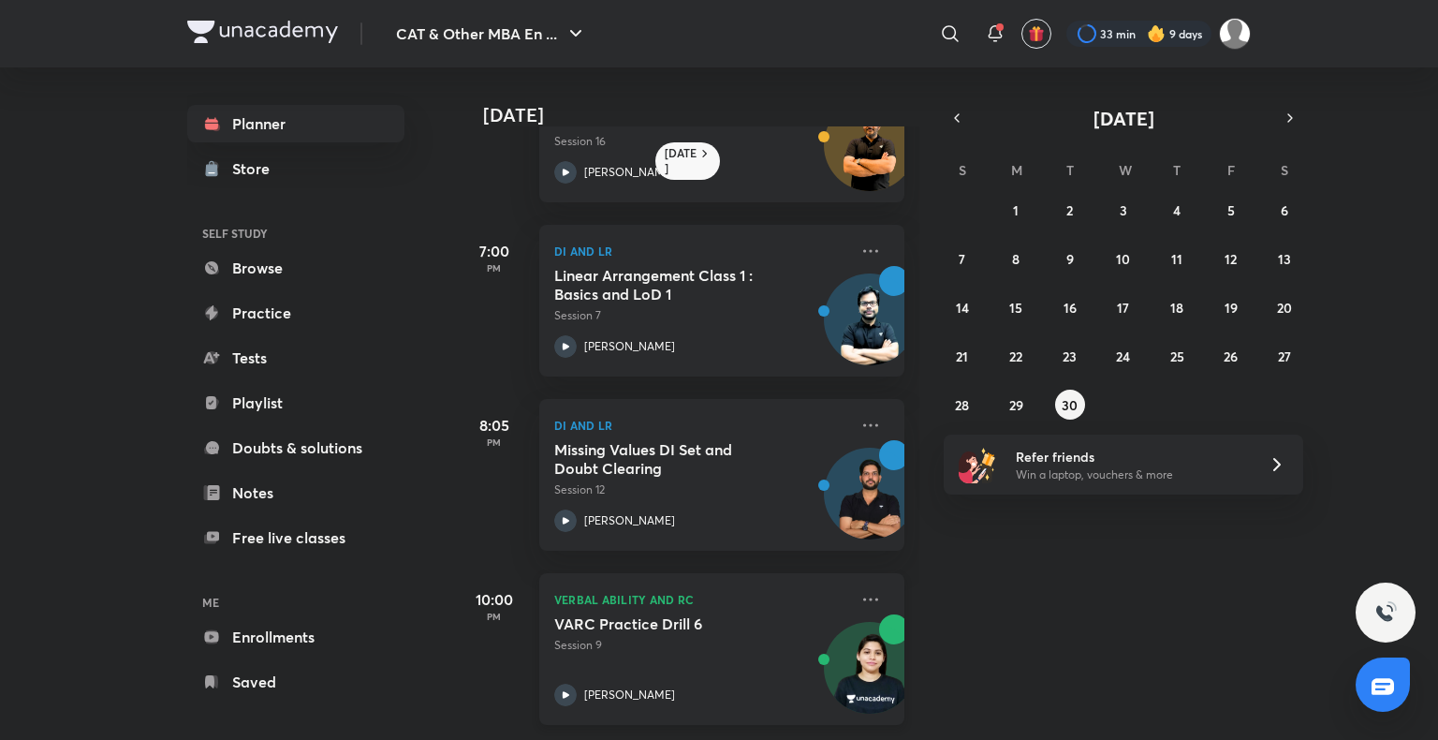
click at [566, 683] on icon at bounding box center [565, 694] width 22 height 22
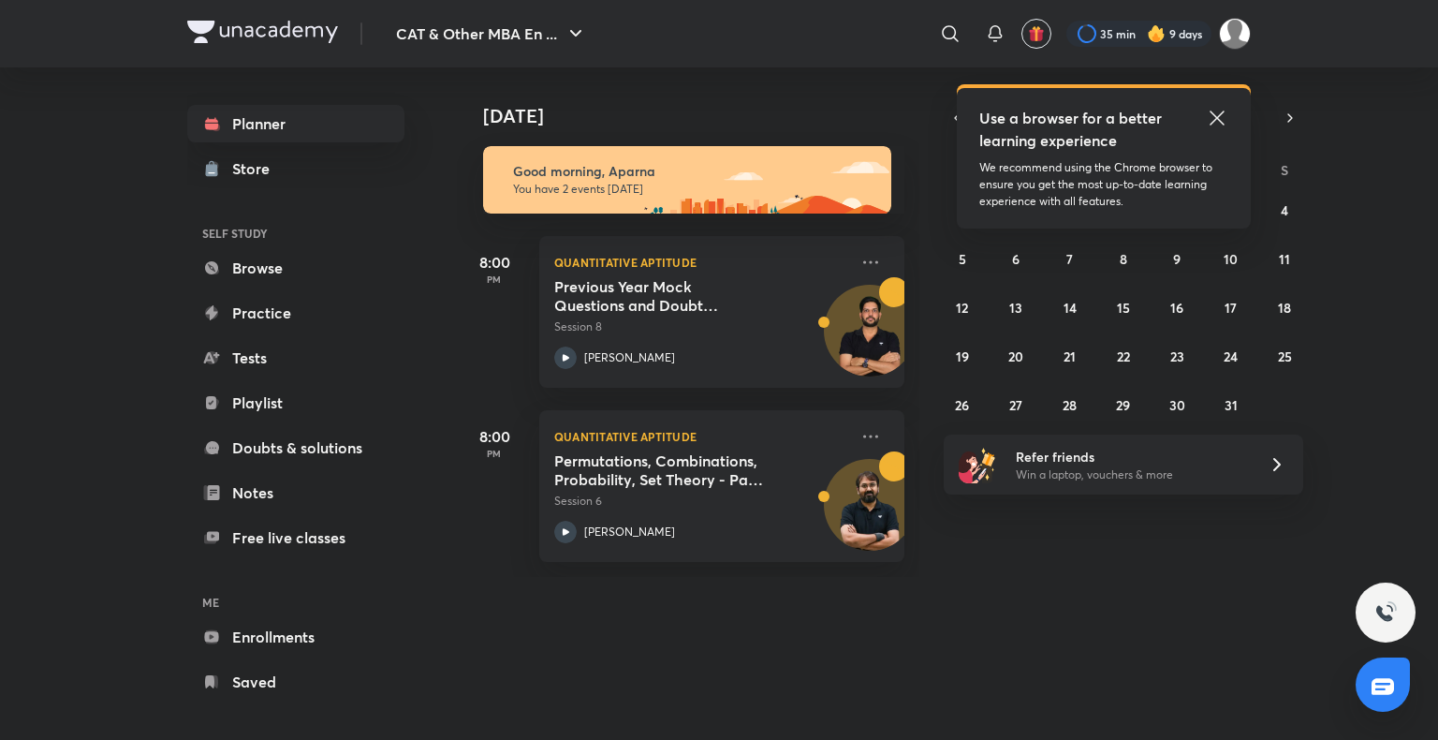
click at [1170, 35] on div at bounding box center [1138, 34] width 145 height 26
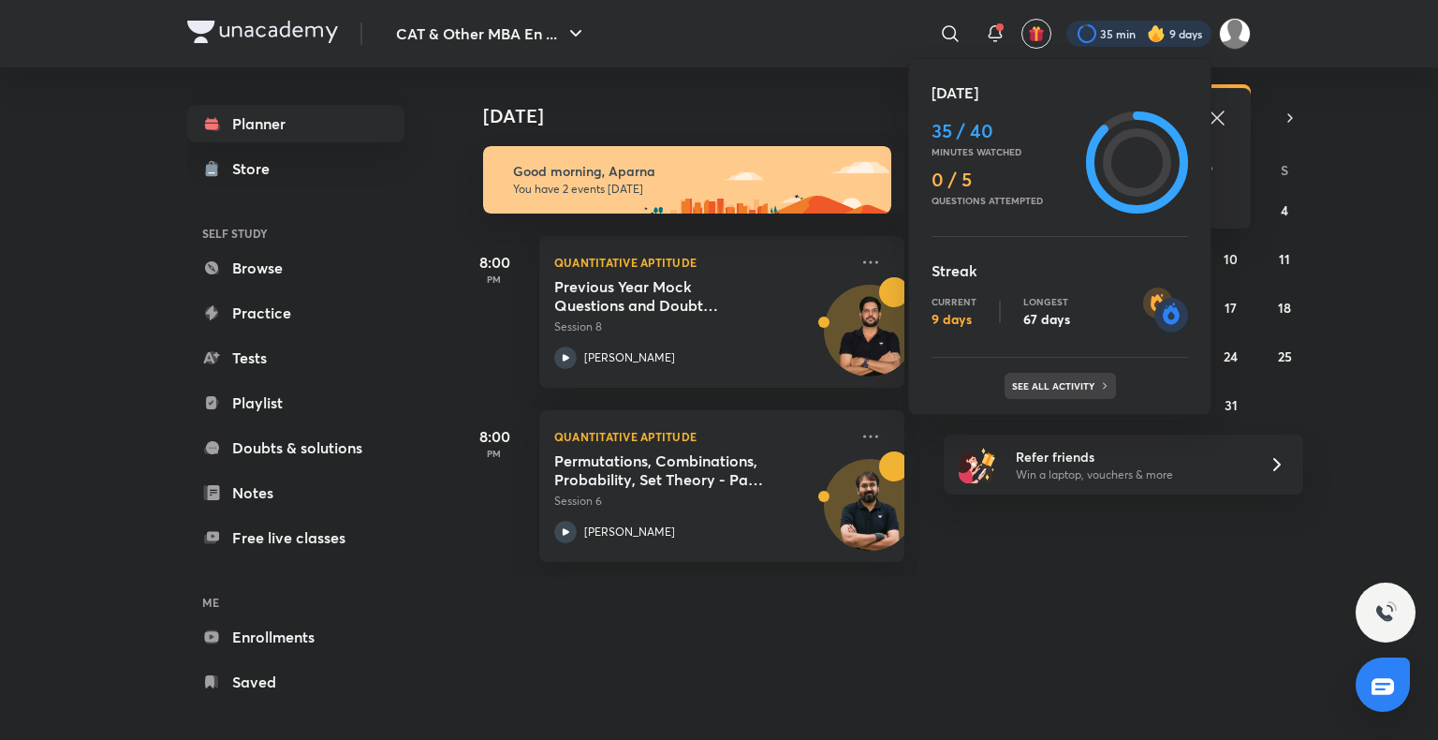
click at [1080, 386] on p "See all activity" at bounding box center [1055, 385] width 87 height 11
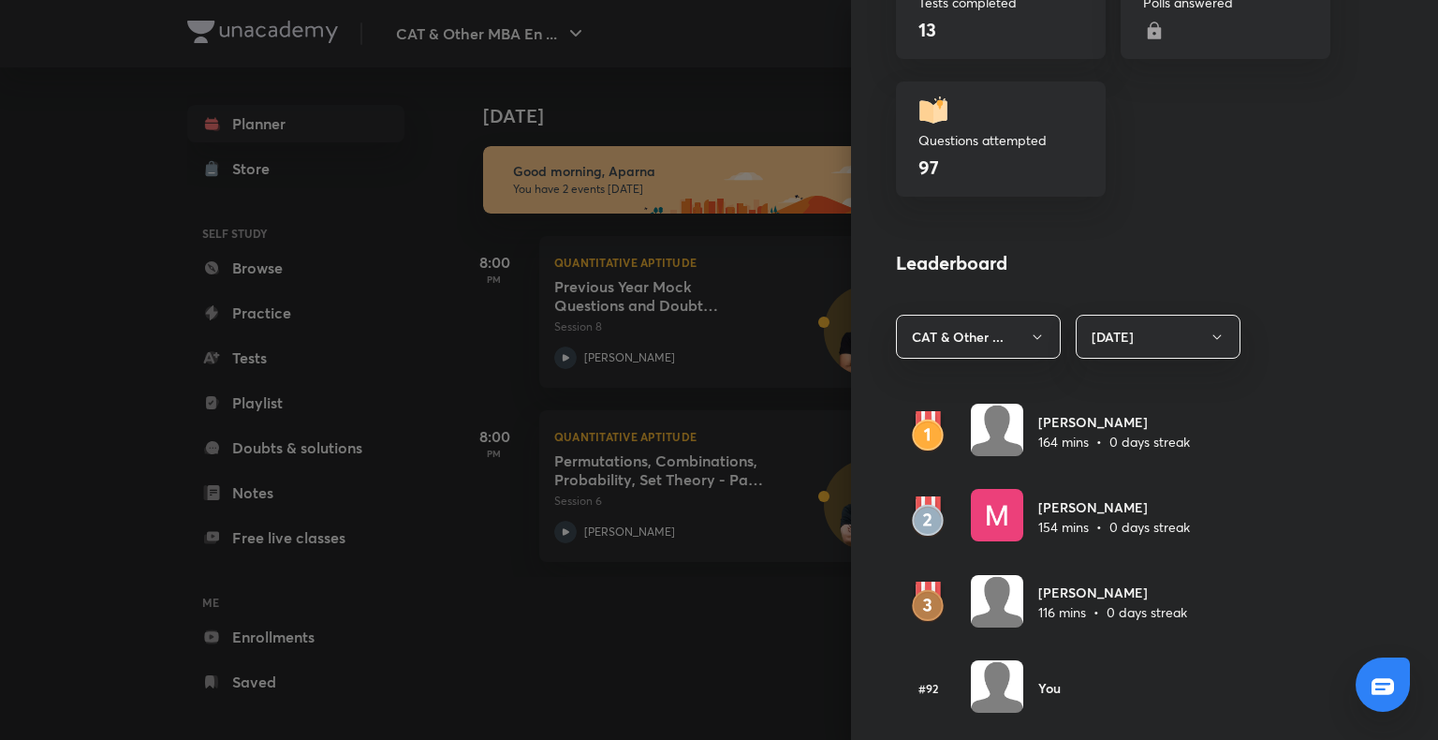
scroll to position [985, 0]
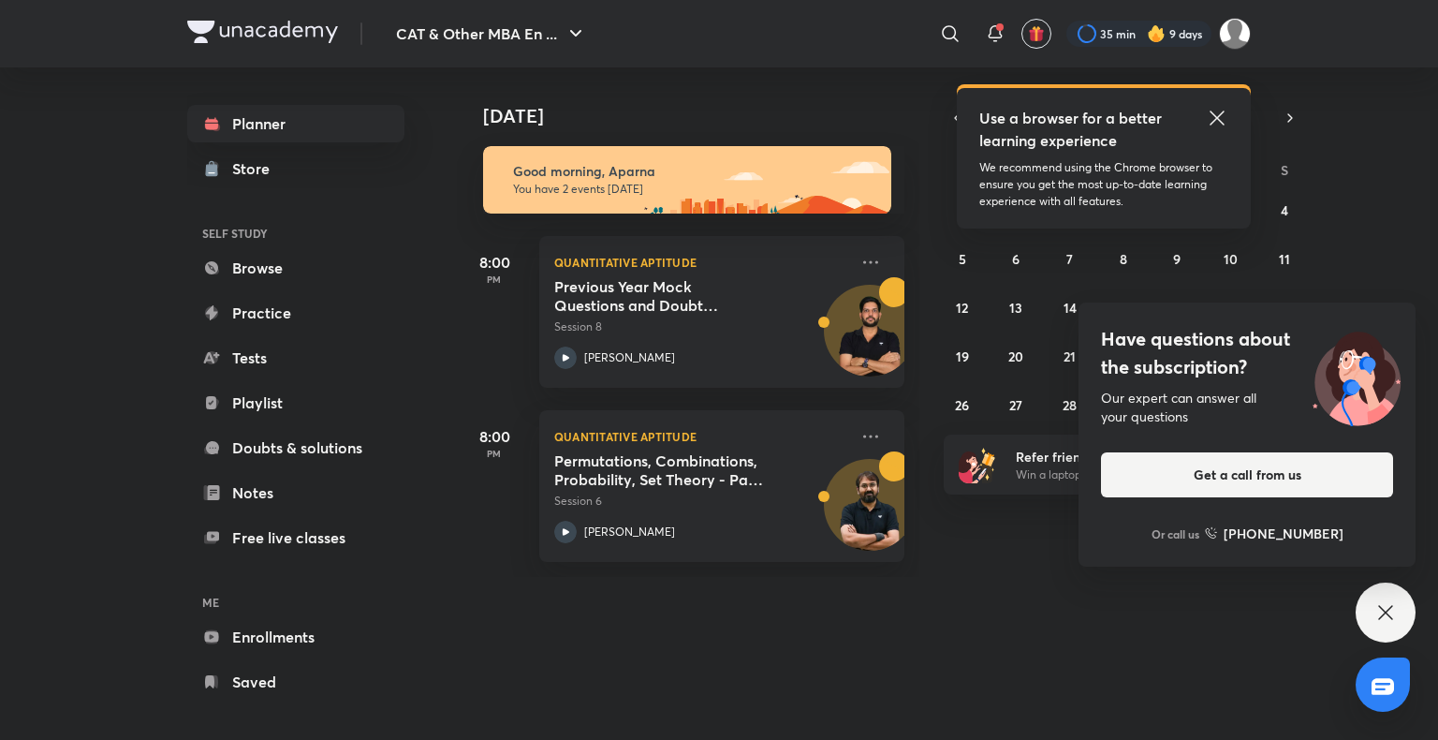
click at [1384, 597] on div "Have questions about the subscription? Our expert can answer all your questions…" at bounding box center [1386, 612] width 60 height 60
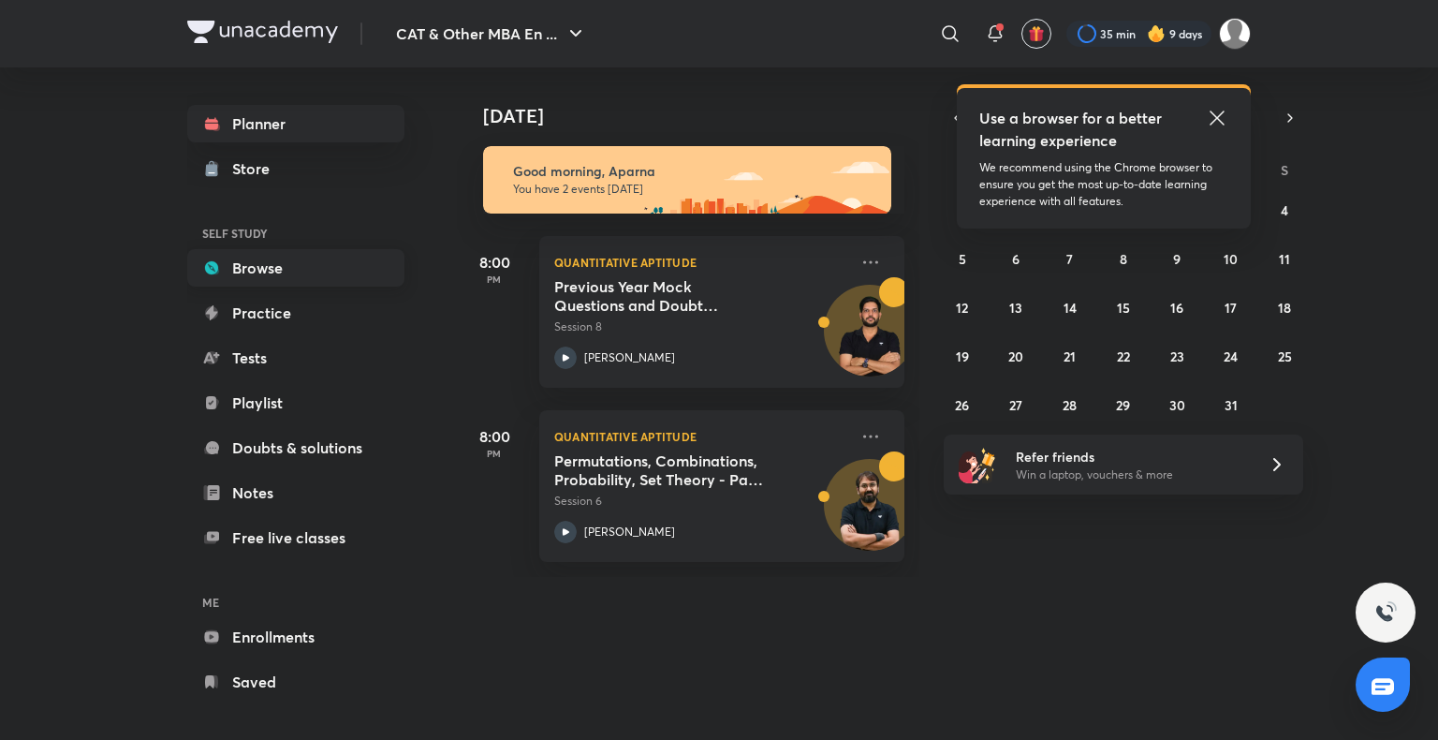
click at [229, 272] on link "Browse" at bounding box center [295, 267] width 217 height 37
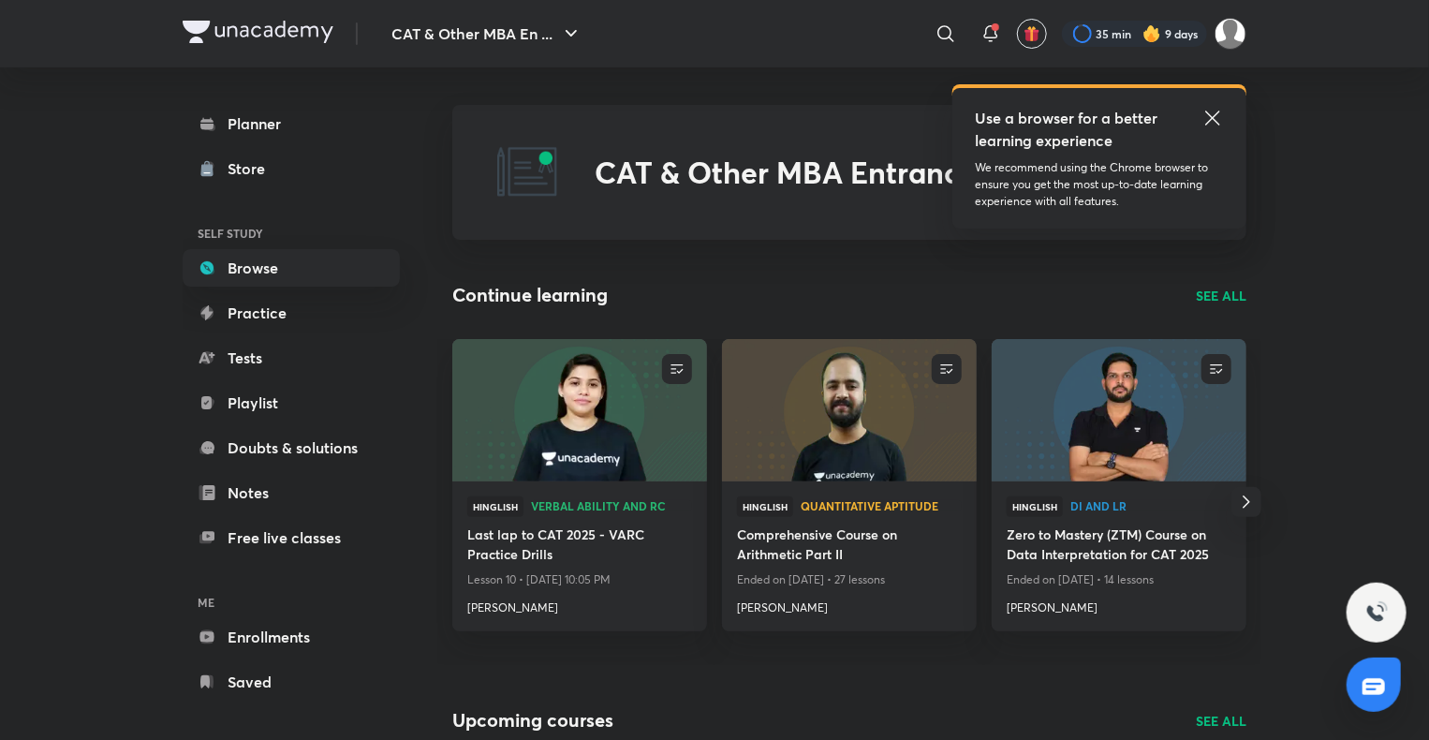
click at [1212, 287] on p "SEE ALL" at bounding box center [1221, 296] width 51 height 20
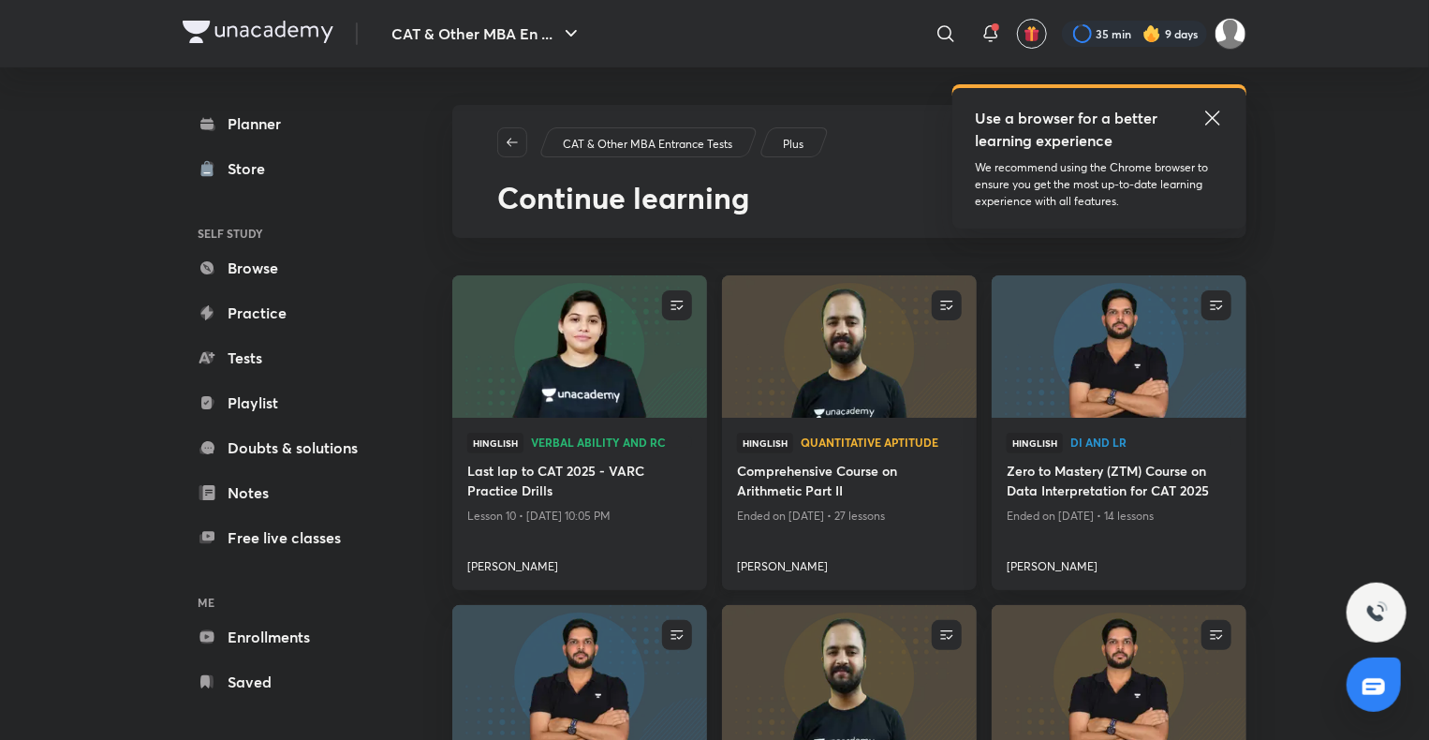
click at [790, 343] on img at bounding box center [848, 346] width 259 height 145
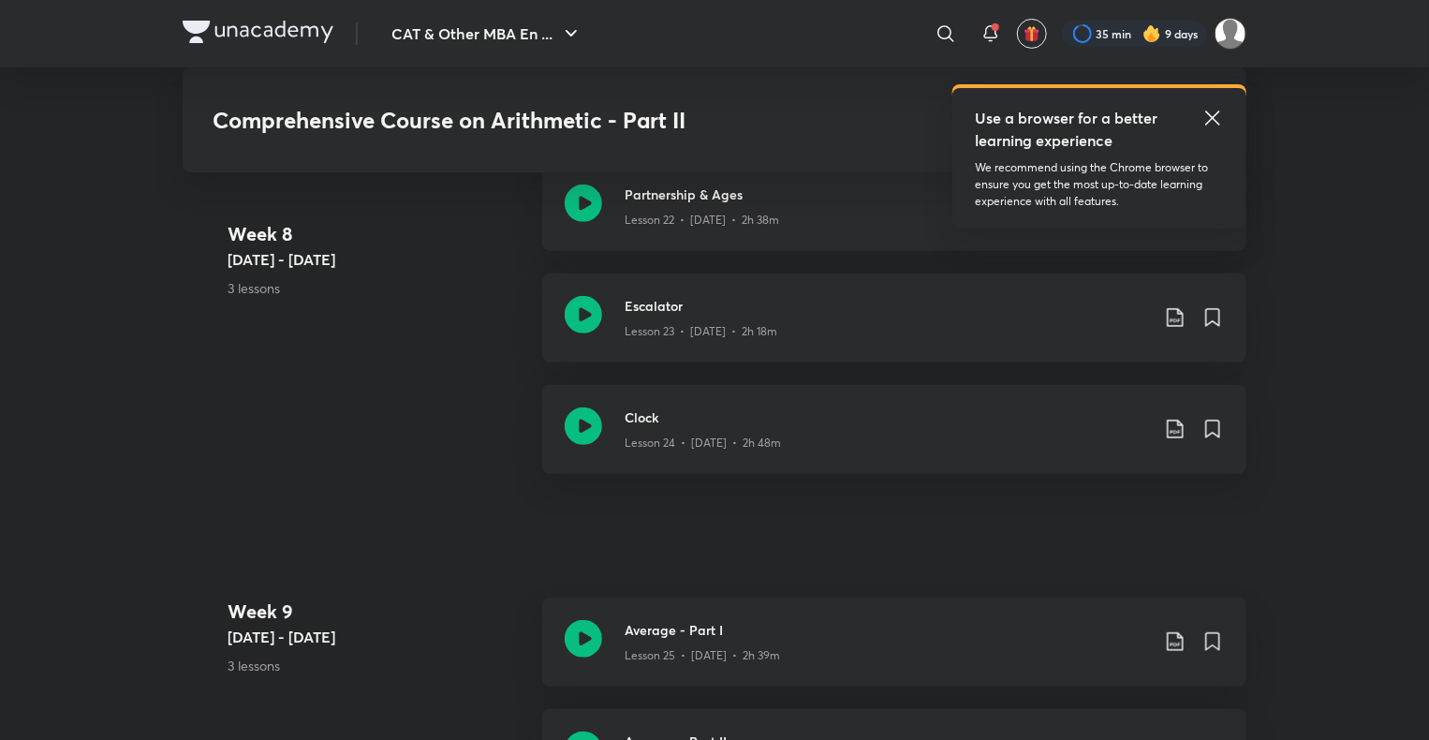
scroll to position [3843, 0]
click at [595, 626] on icon at bounding box center [583, 639] width 37 height 37
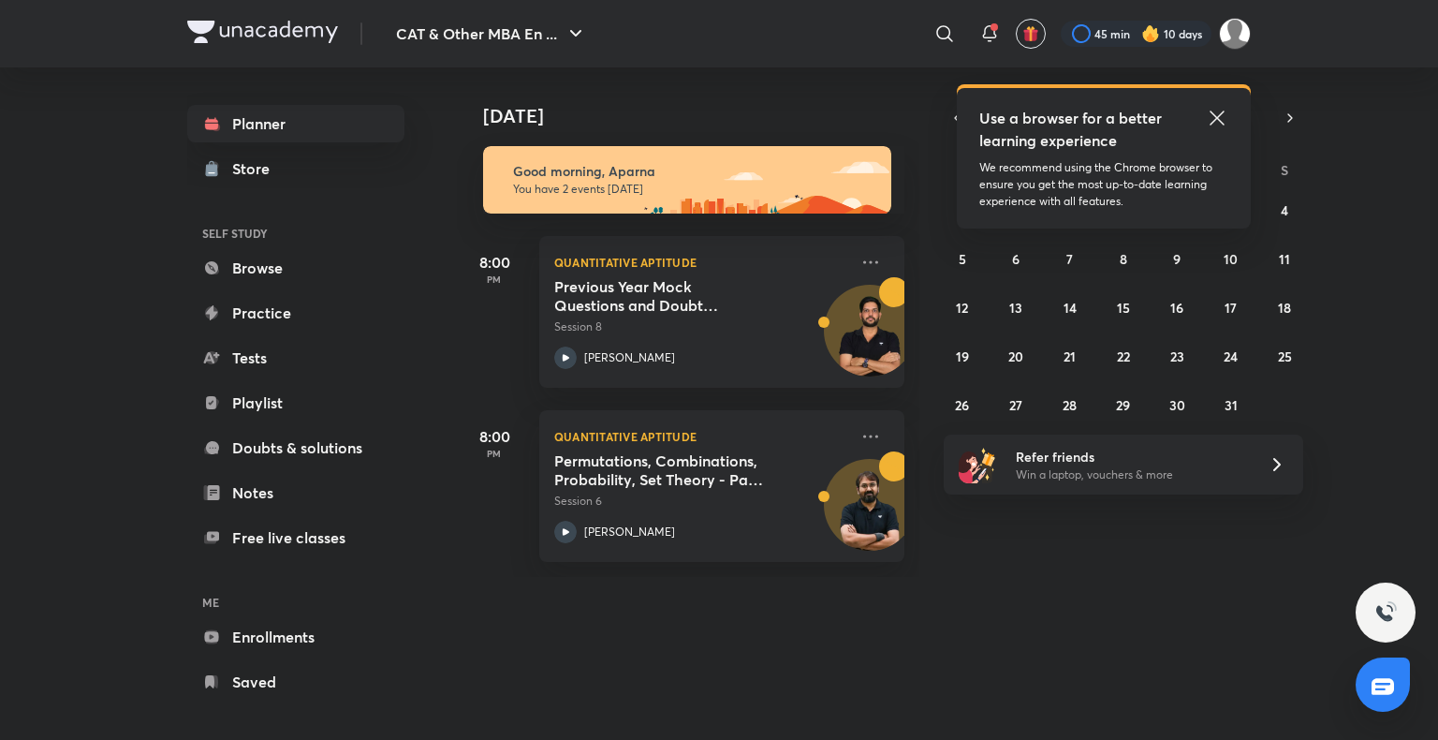
click at [1144, 28] on img at bounding box center [1150, 33] width 19 height 19
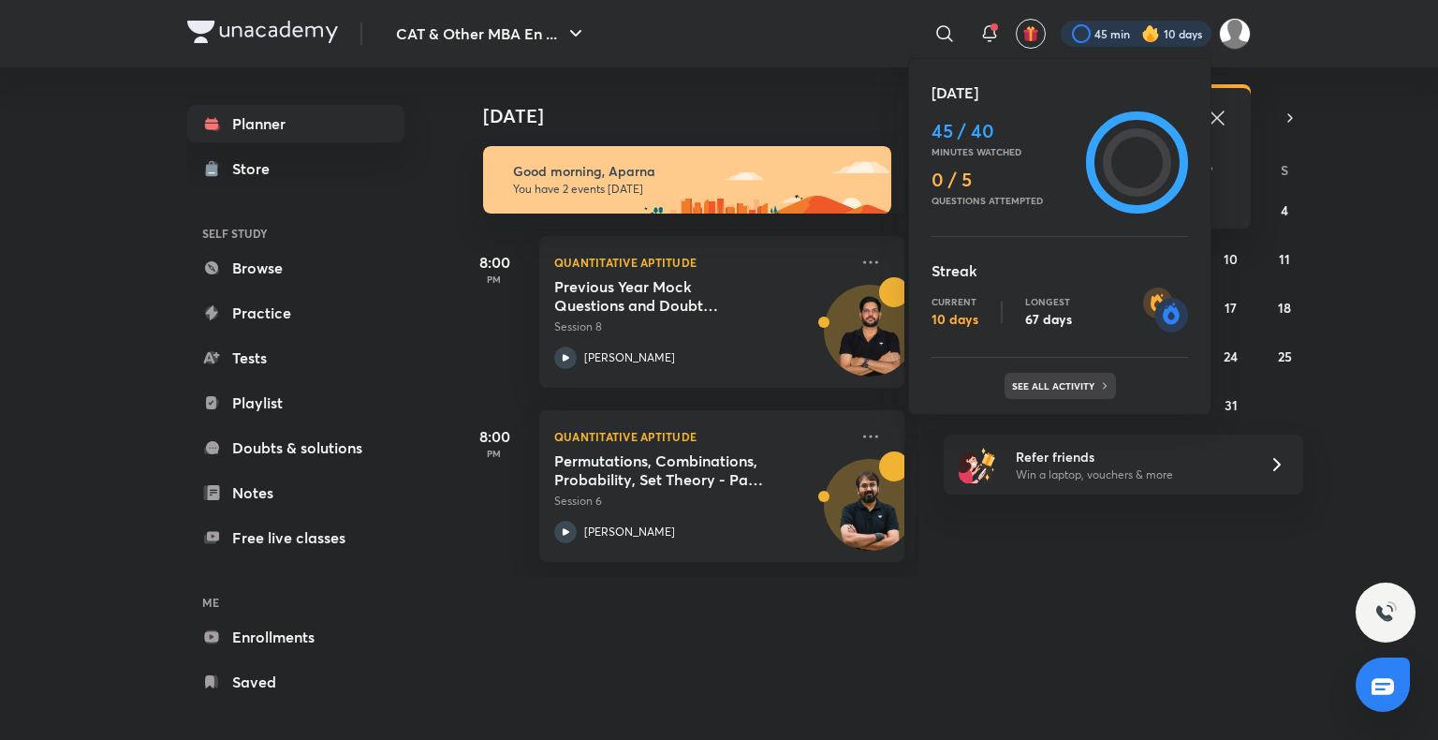
click at [1078, 375] on div "See all activity" at bounding box center [1060, 386] width 111 height 26
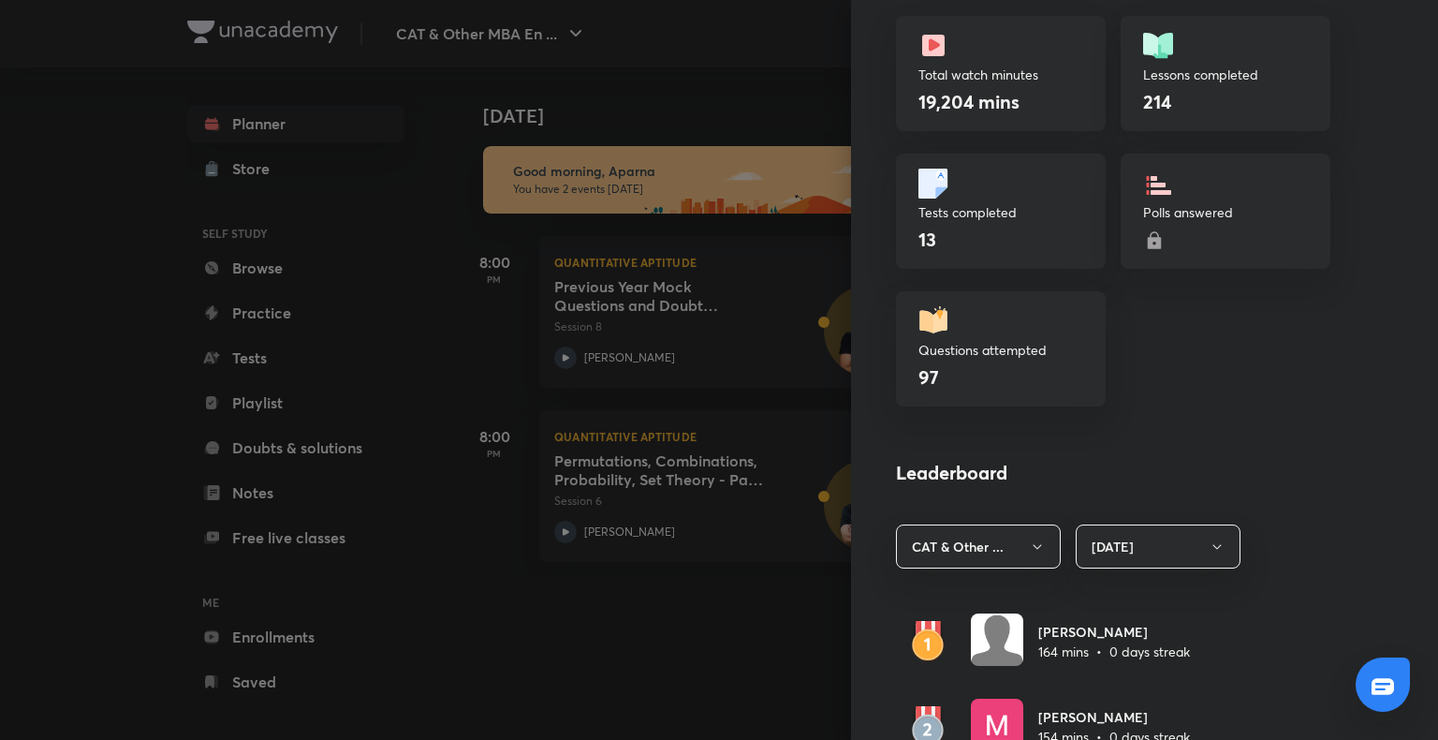
scroll to position [1033, 0]
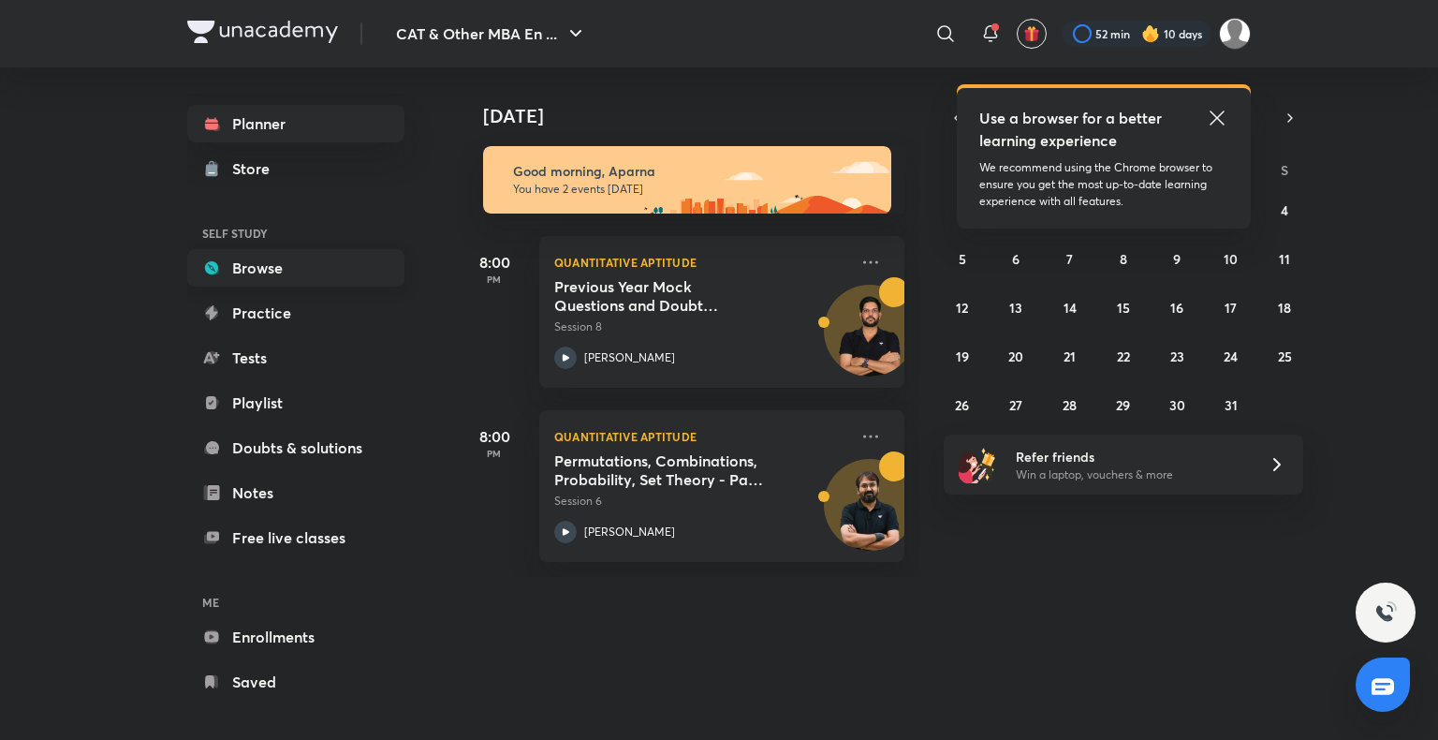
click at [315, 260] on link "Browse" at bounding box center [295, 267] width 217 height 37
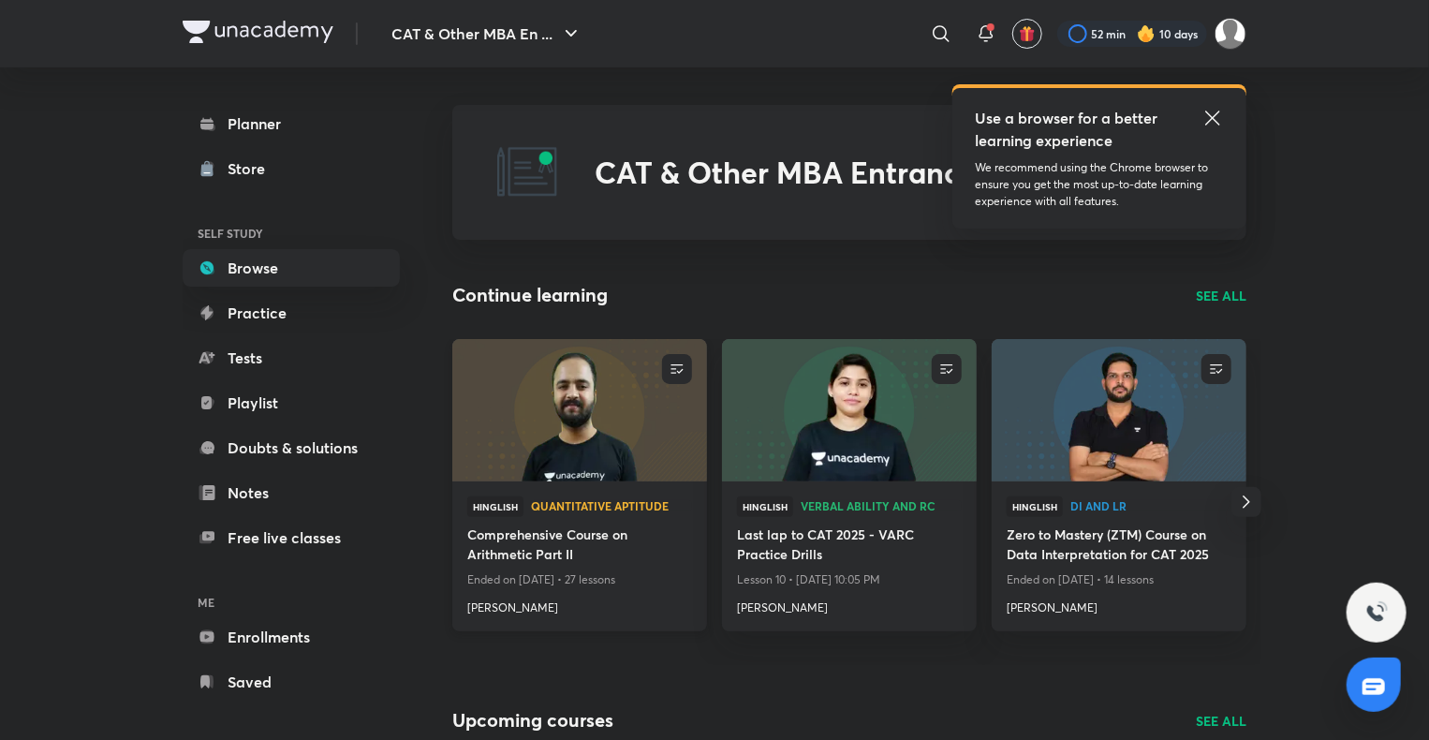
click at [618, 460] on img at bounding box center [578, 409] width 259 height 145
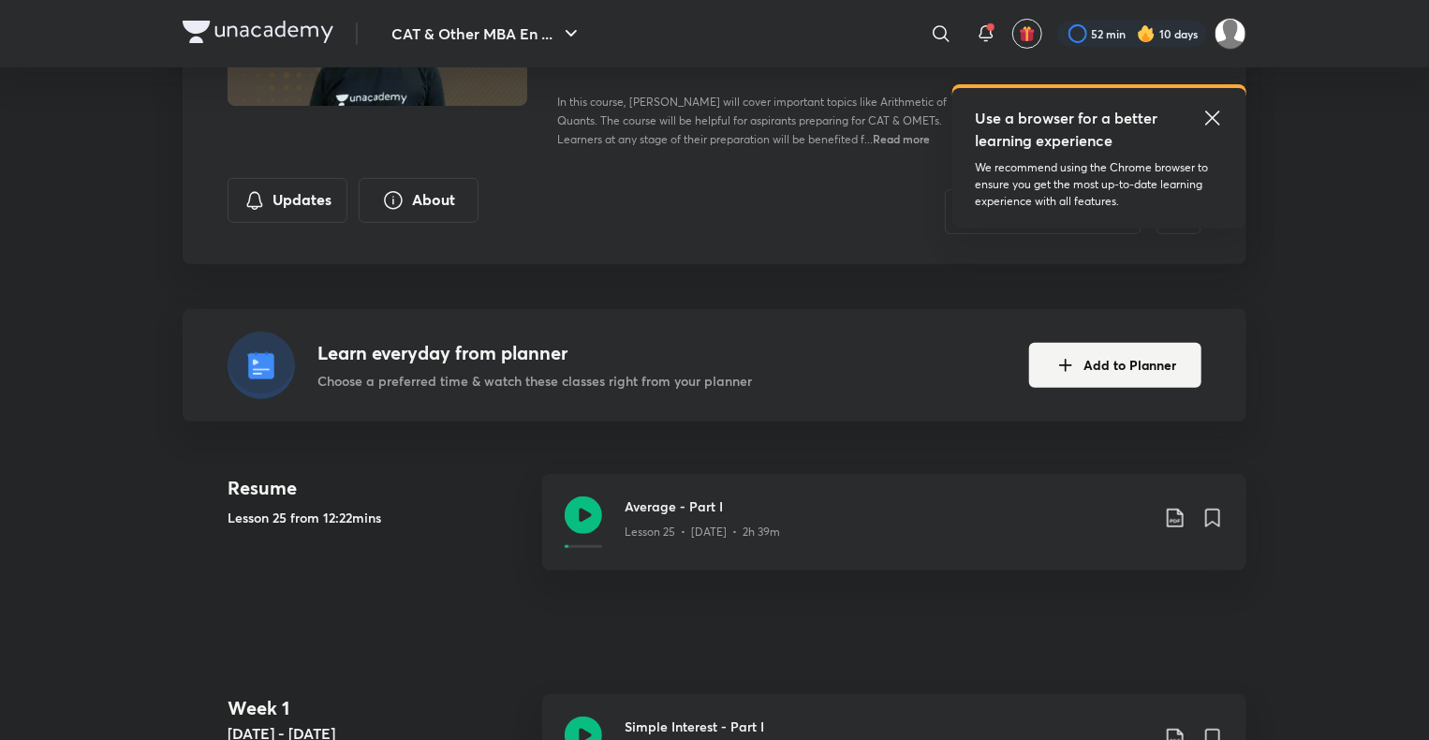
scroll to position [124, 0]
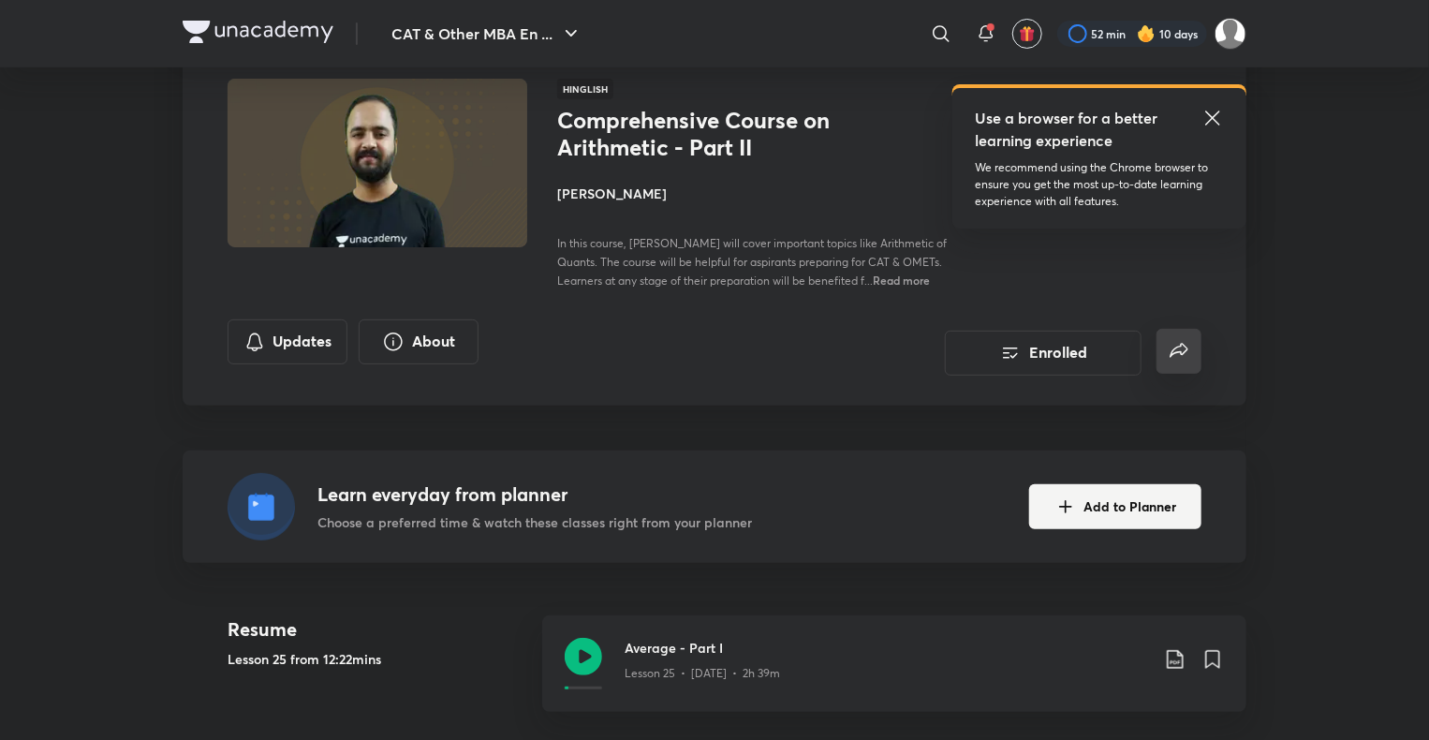
click at [1168, 358] on icon "false" at bounding box center [1179, 351] width 22 height 22
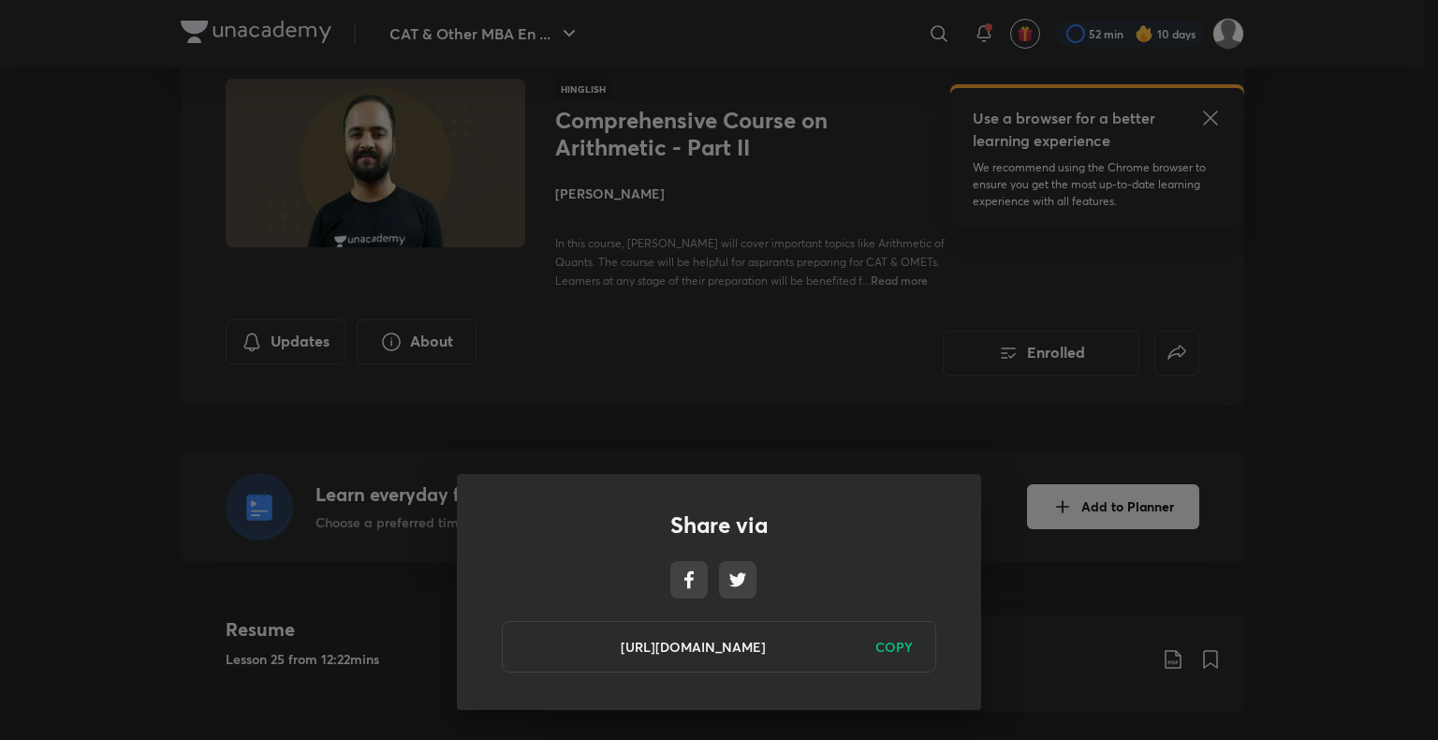
click at [886, 636] on div "https://unacademy.com/course/comprehensive-course-on-arithmetic-part-ii/4O0DN5E…" at bounding box center [719, 646] width 434 height 51
click at [894, 644] on h6 "COPY" at bounding box center [893, 647] width 37 height 20
click at [1064, 672] on div "Share via https://unacademy.com/course/comprehensive-course-on-arithmetic-part-…" at bounding box center [719, 370] width 1438 height 740
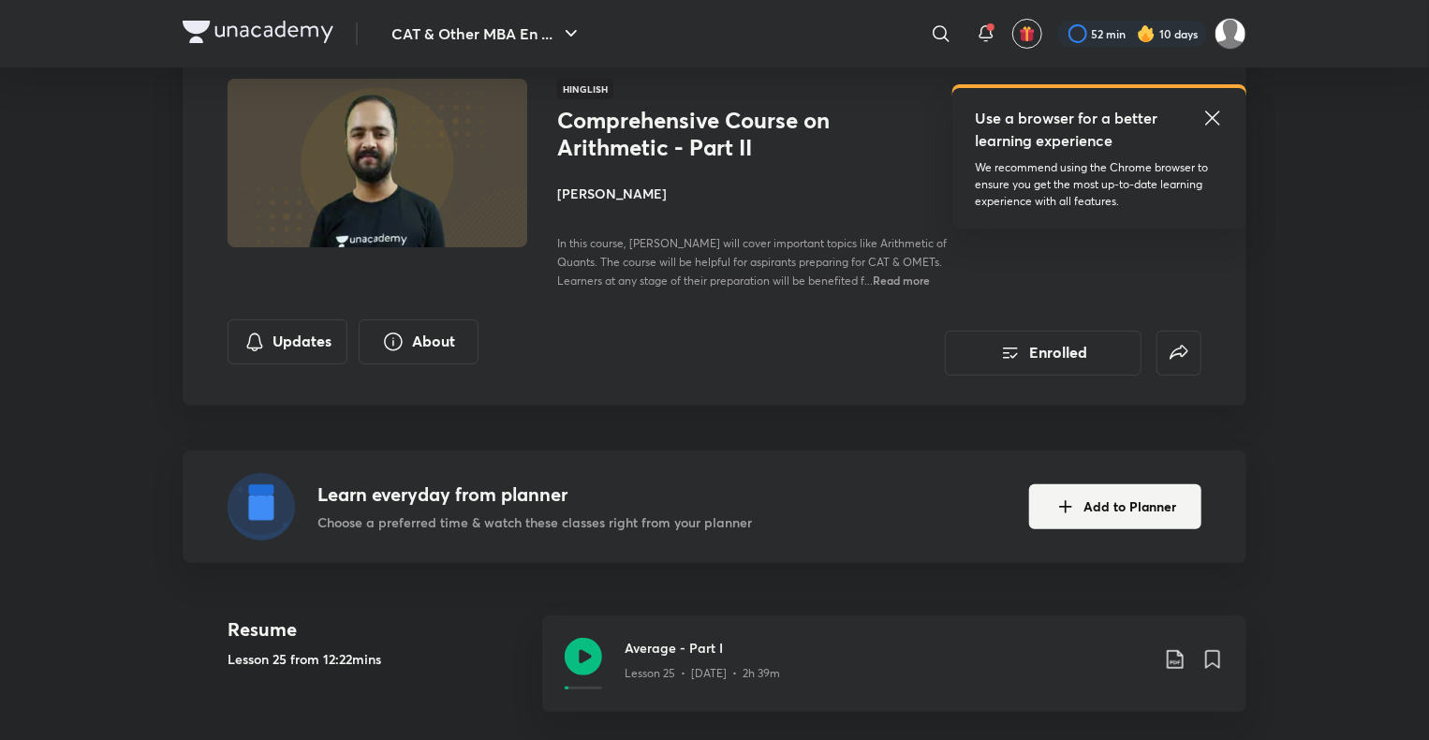
click at [188, 32] on img at bounding box center [258, 32] width 151 height 22
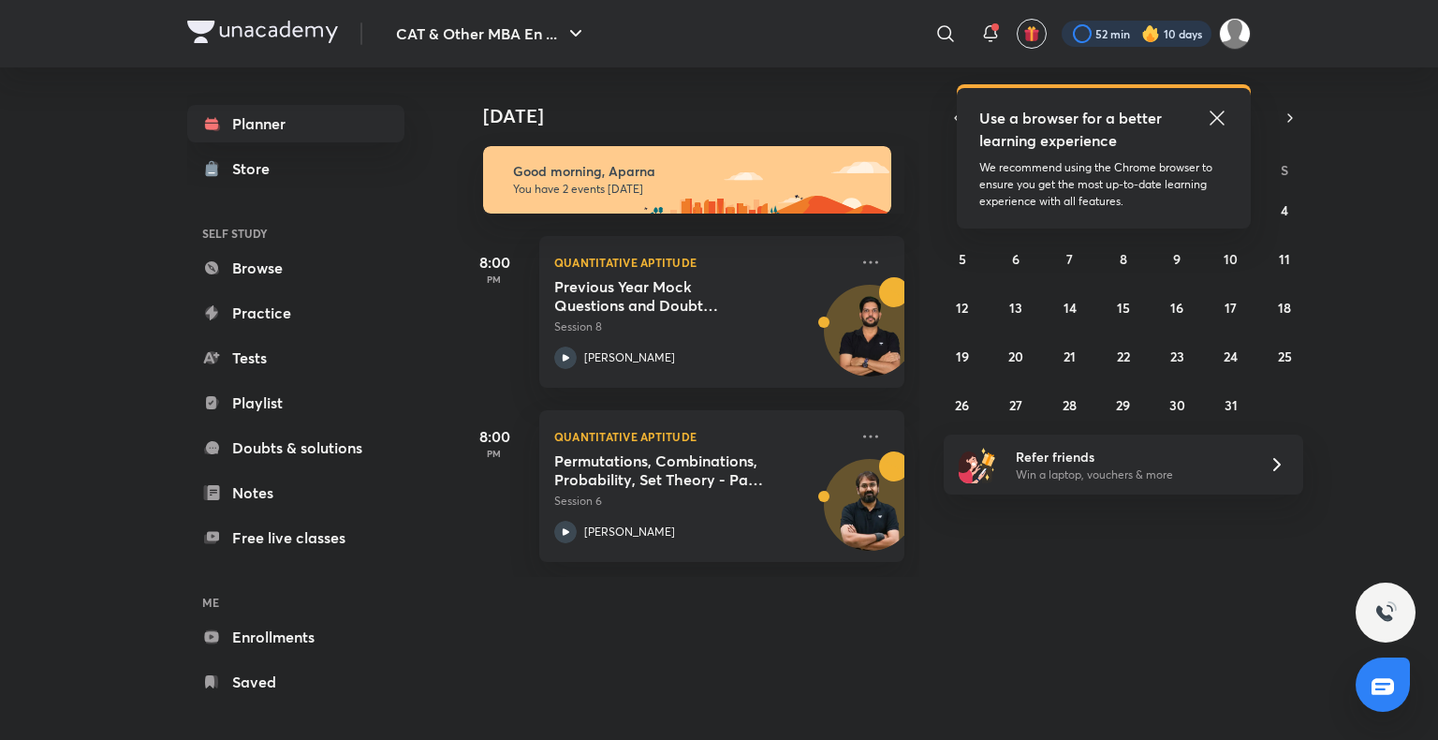
click at [1164, 29] on div at bounding box center [1137, 34] width 150 height 26
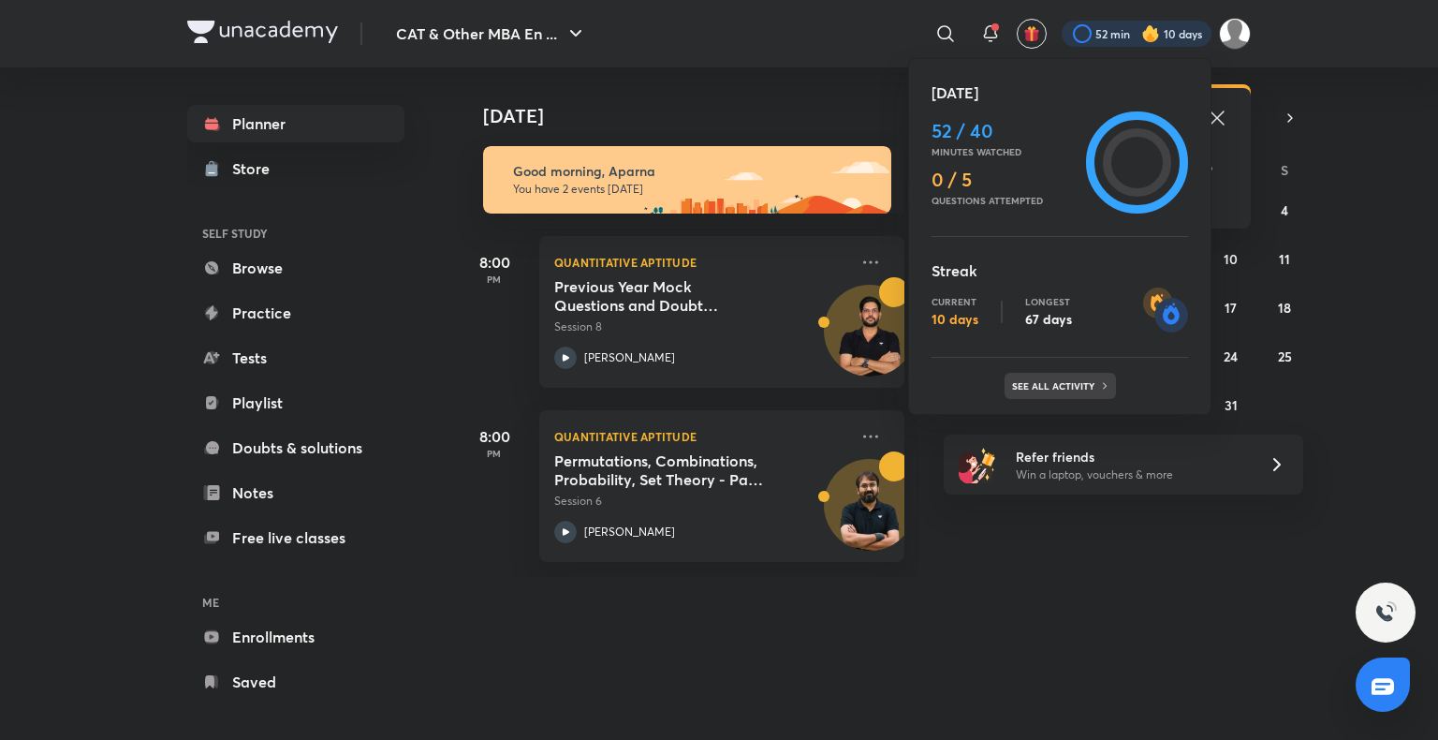
click at [1065, 374] on div "See all activity" at bounding box center [1060, 386] width 111 height 26
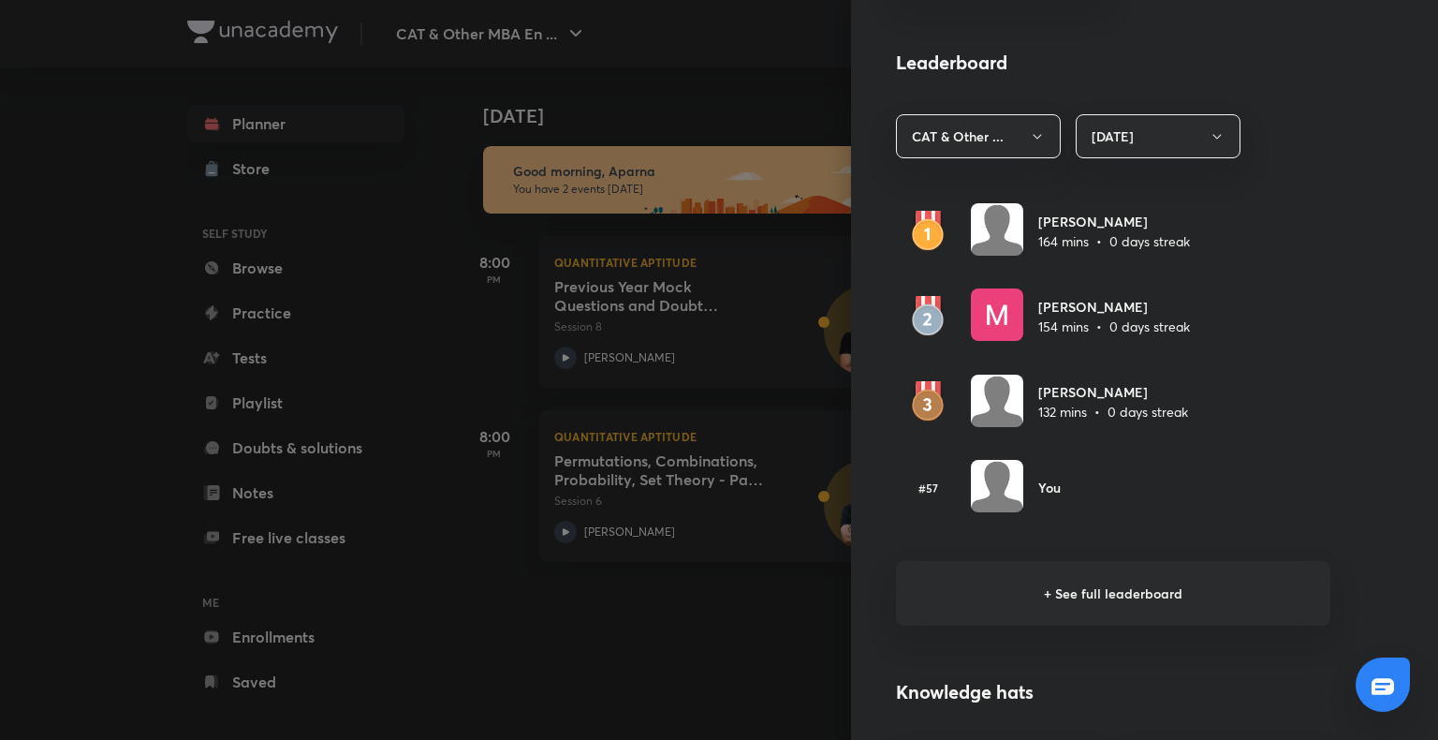
scroll to position [1030, 0]
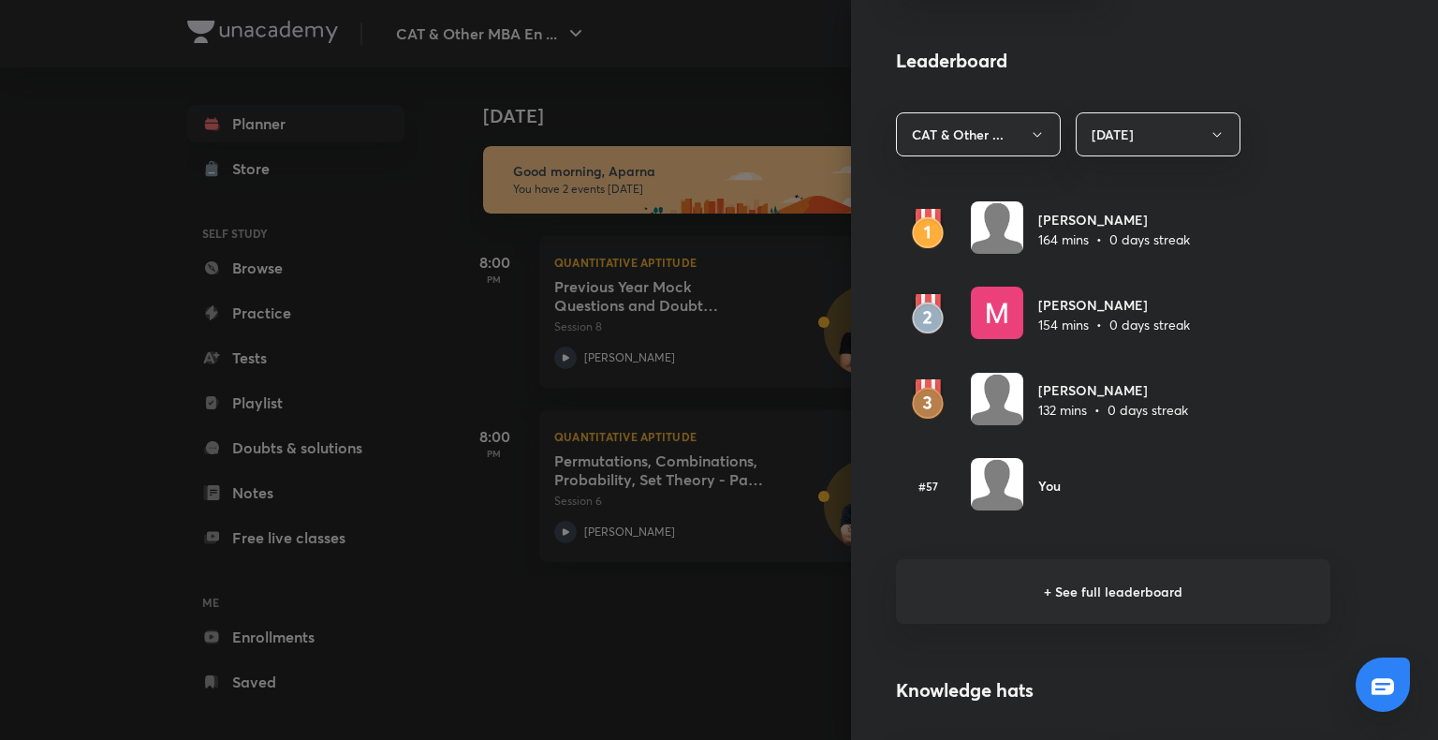
click at [1101, 582] on h6 "+ See full leaderboard" at bounding box center [1113, 591] width 434 height 65
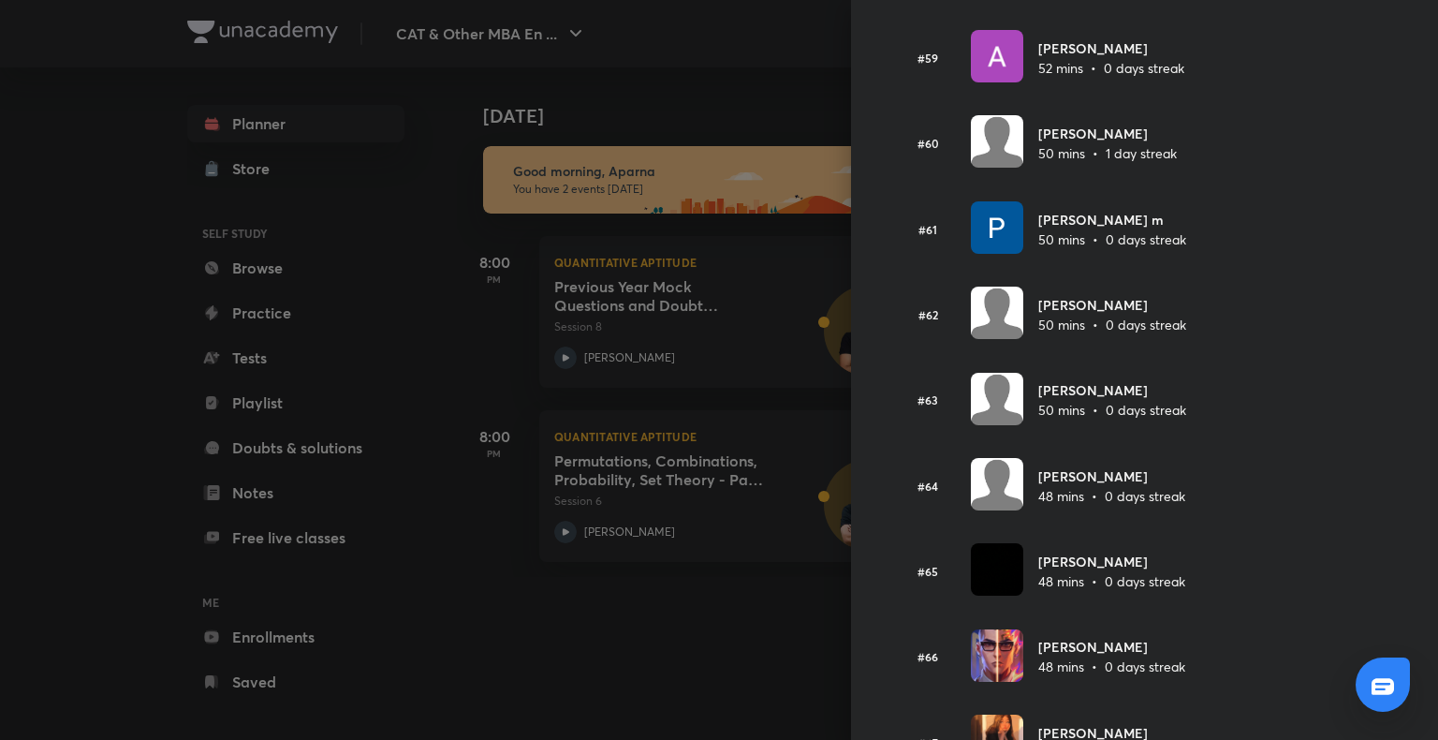
scroll to position [5082, 0]
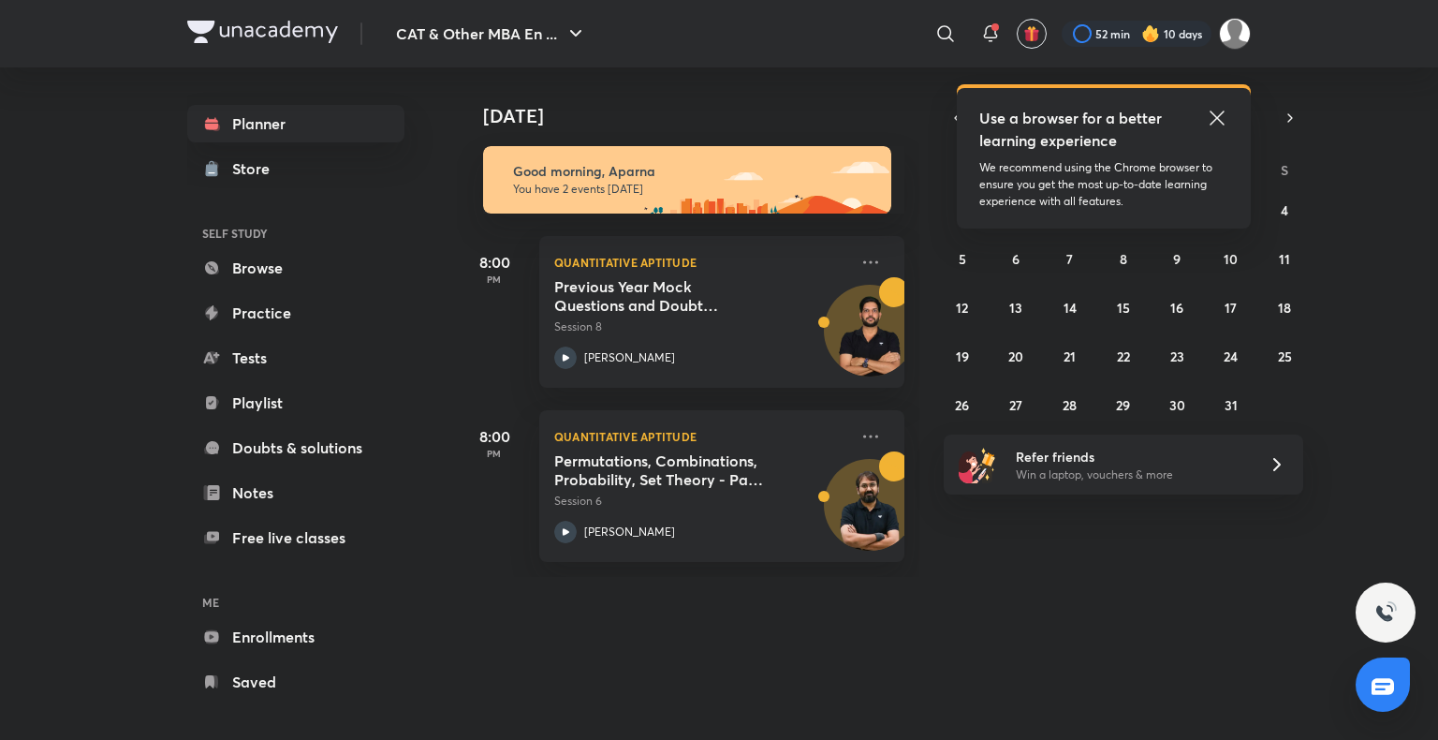
click at [1218, 111] on icon at bounding box center [1217, 118] width 22 height 22
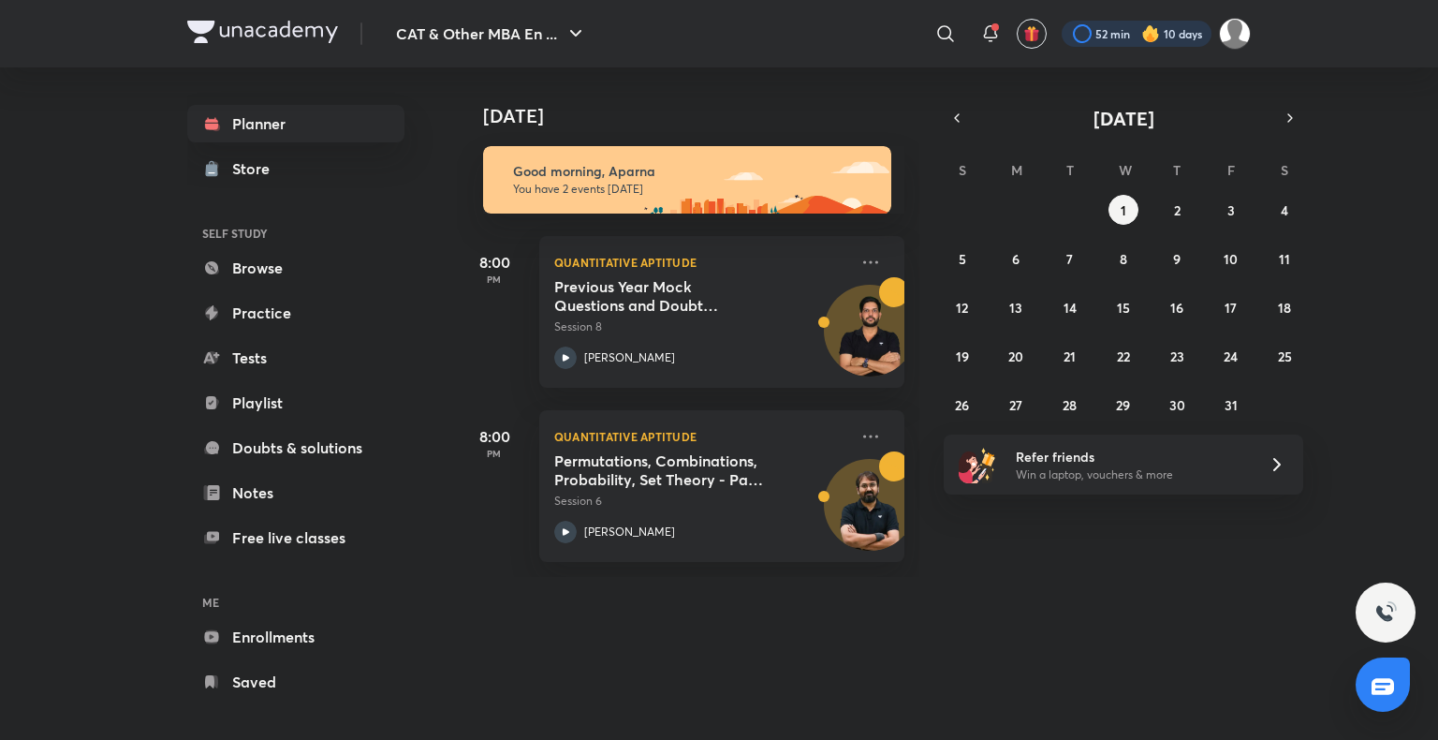
click at [1124, 26] on div at bounding box center [1137, 34] width 150 height 26
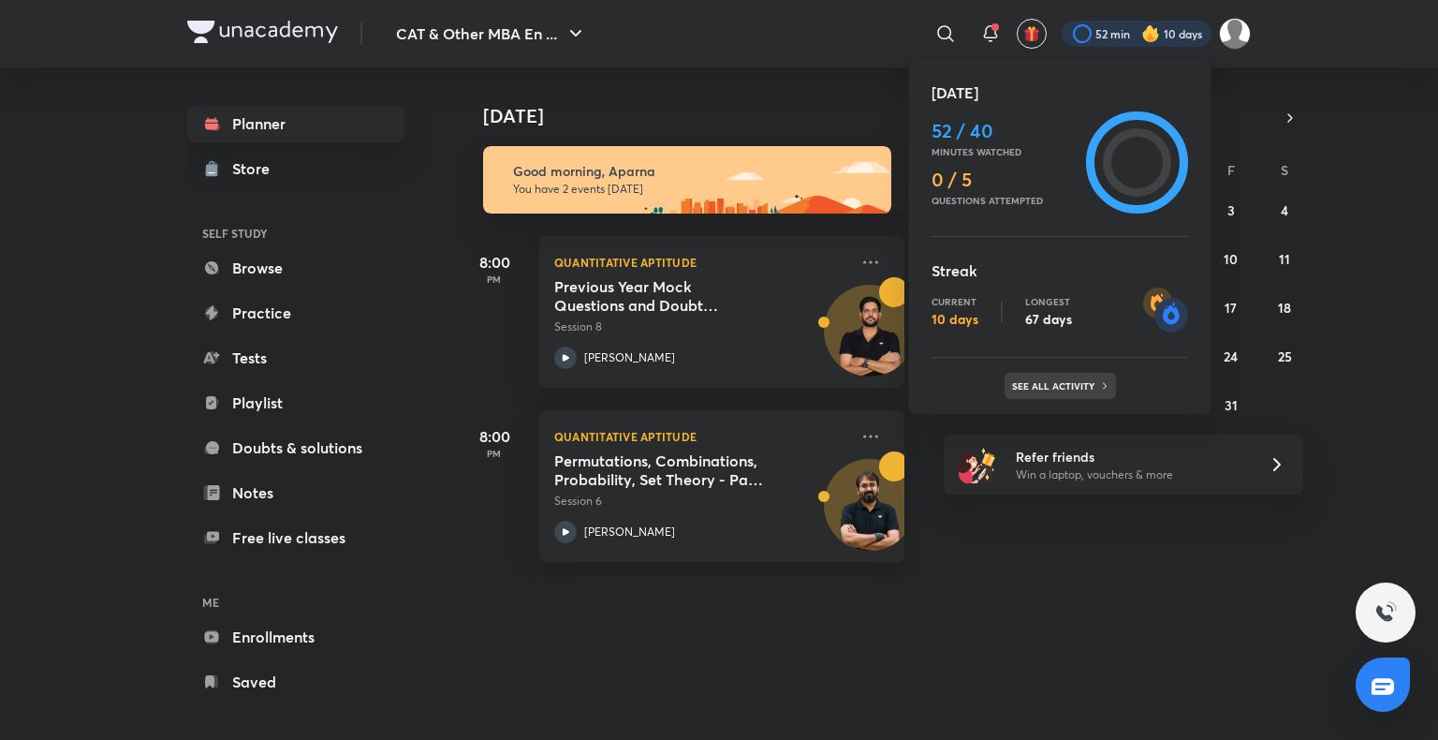
click at [1084, 380] on p "See all activity" at bounding box center [1055, 385] width 87 height 11
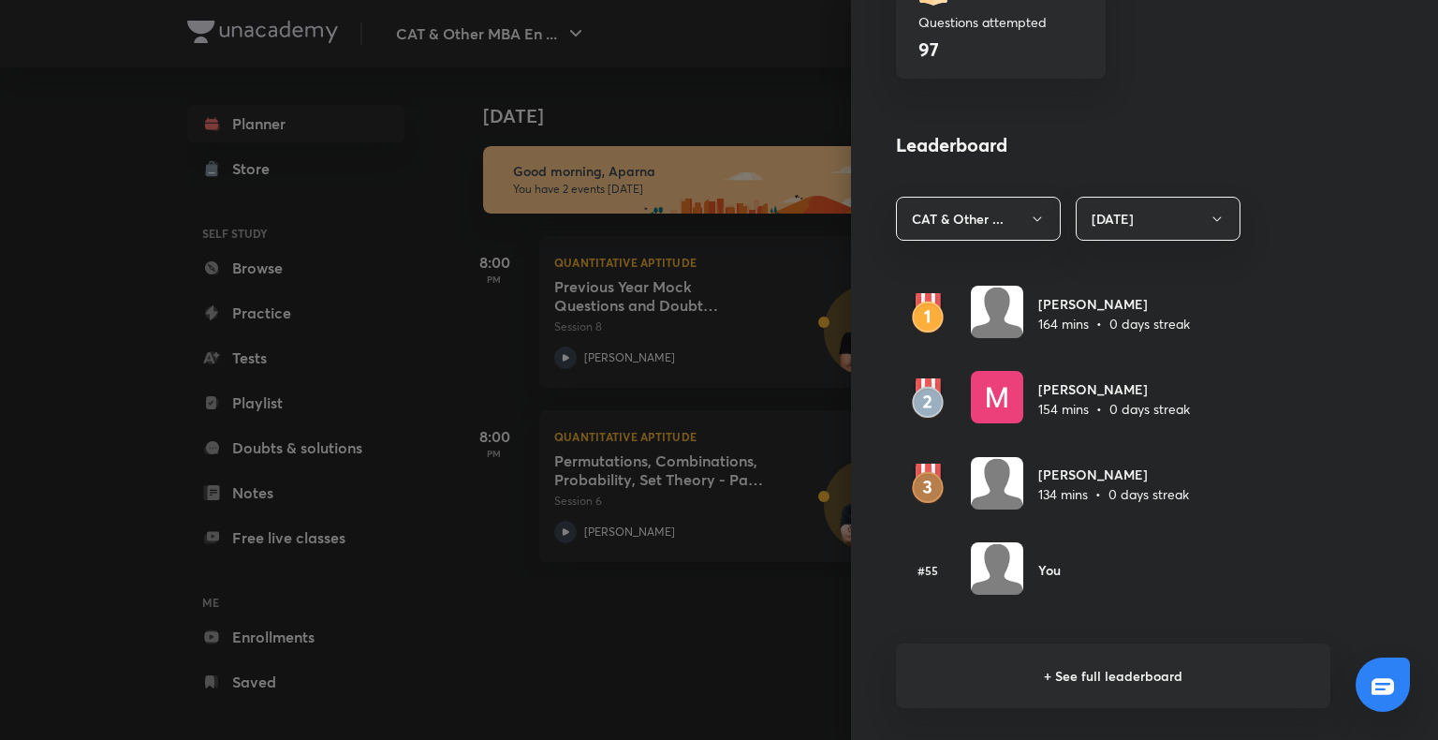
scroll to position [944, 0]
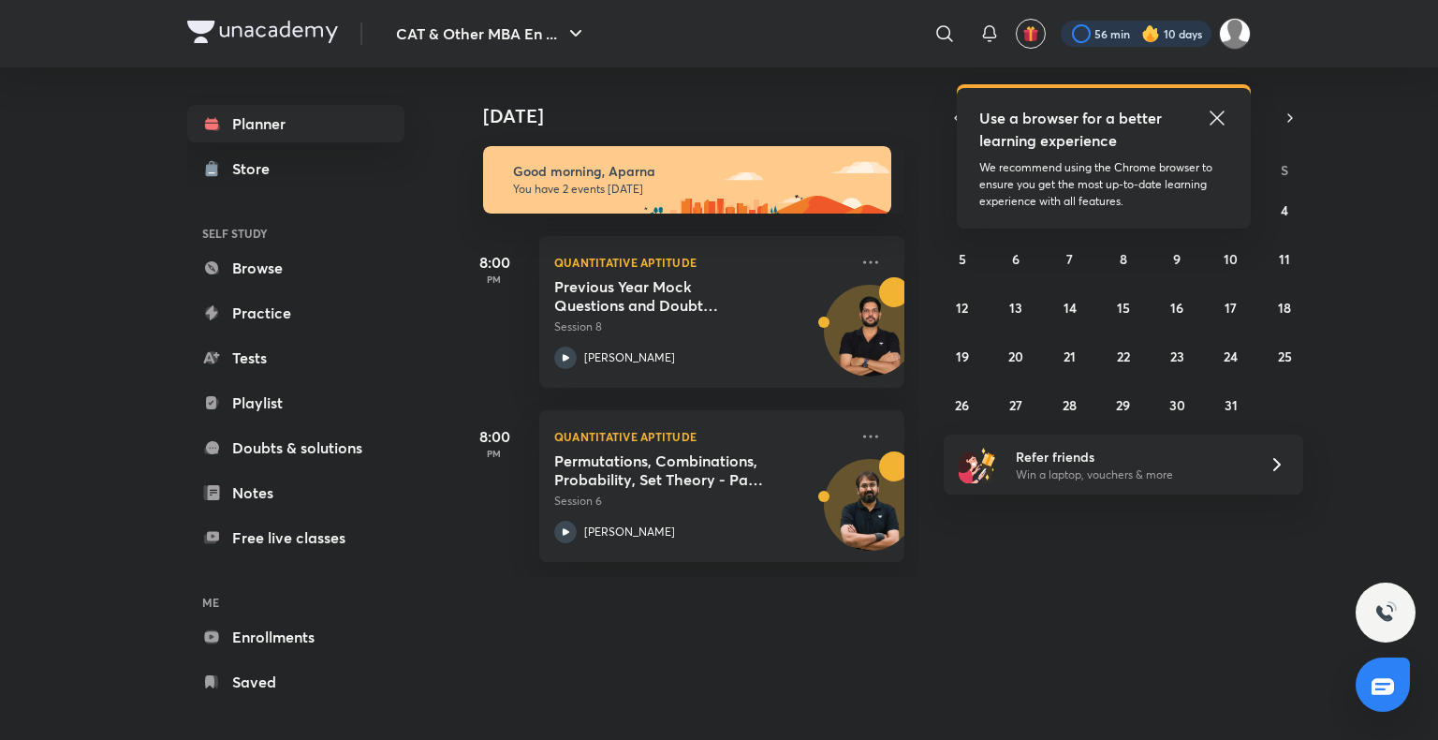
drag, startPoint x: 0, startPoint y: 0, endPoint x: 1181, endPoint y: 33, distance: 1181.1
click at [1181, 33] on div at bounding box center [1136, 34] width 151 height 26
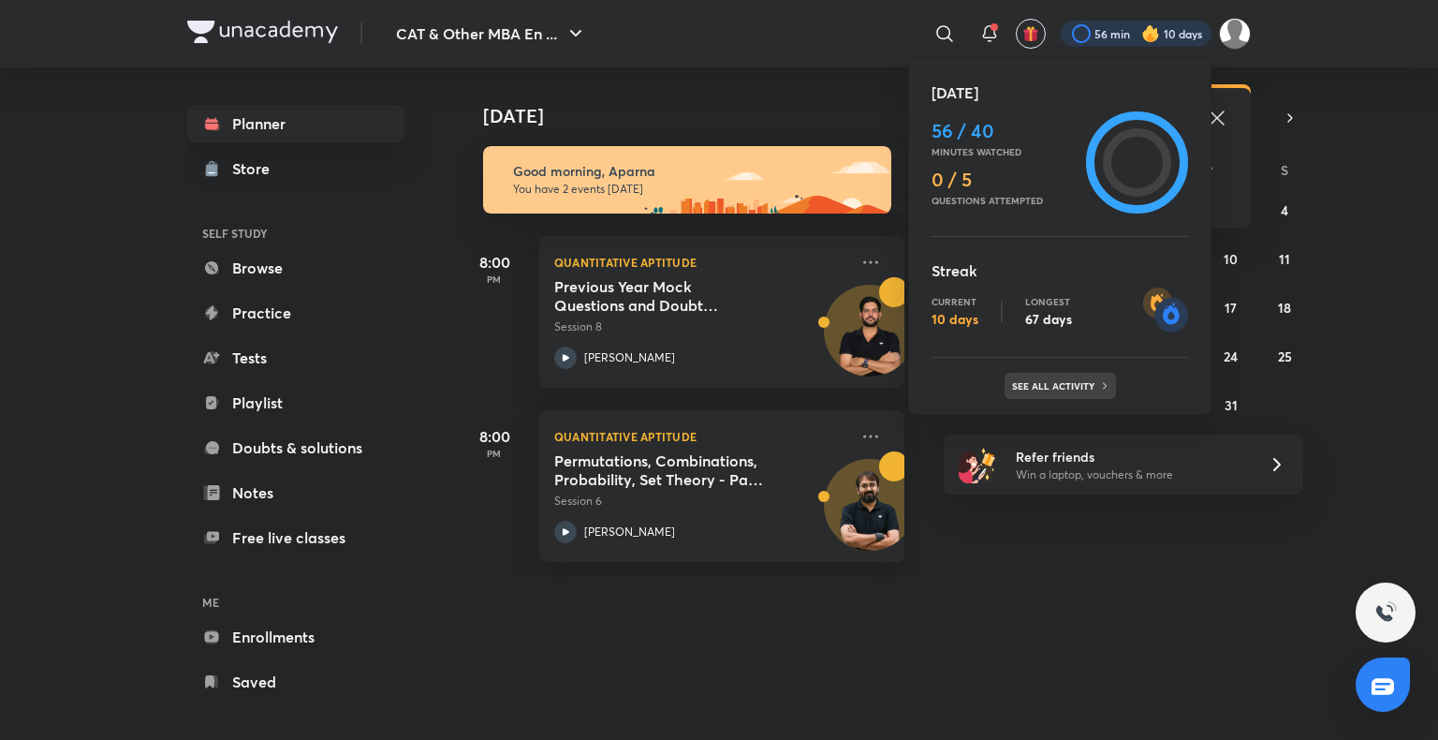
click at [1108, 388] on icon at bounding box center [1104, 385] width 11 height 11
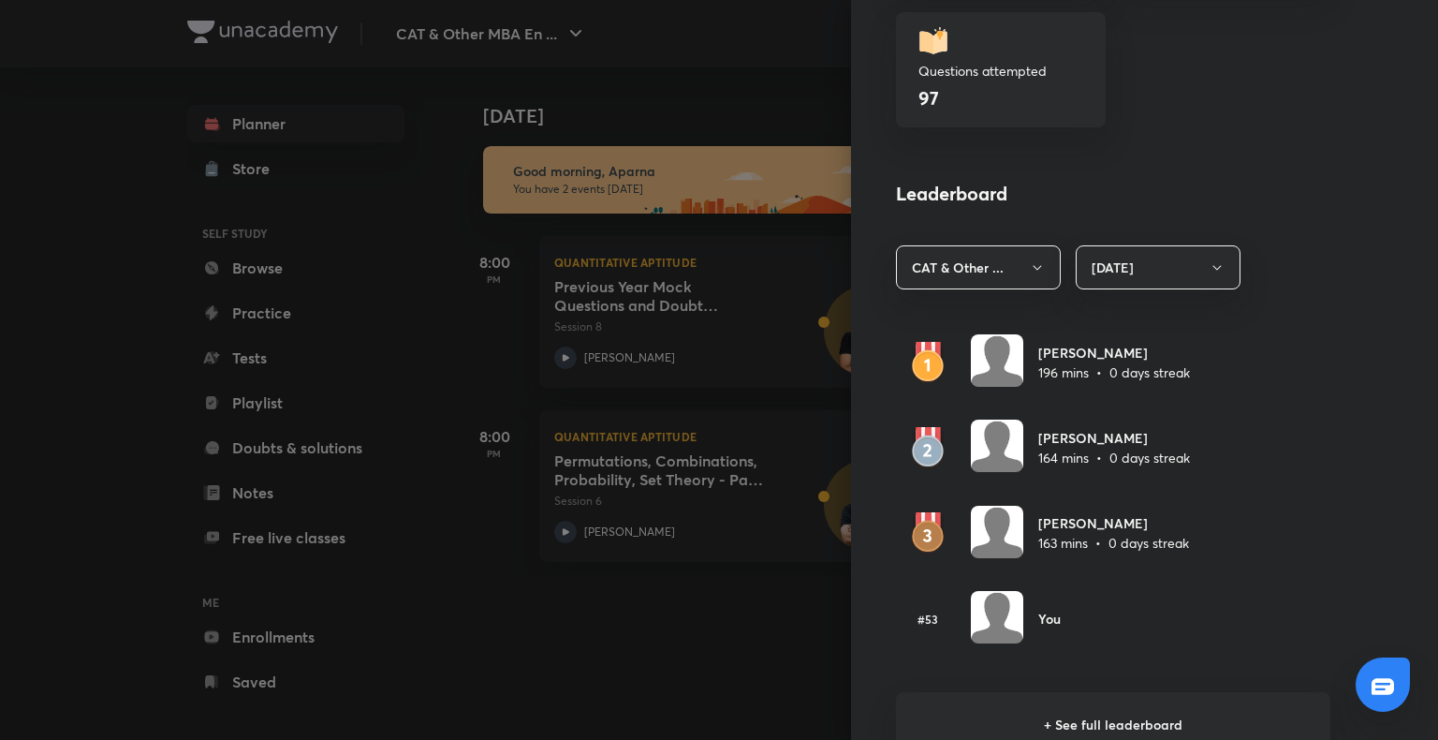
scroll to position [898, 0]
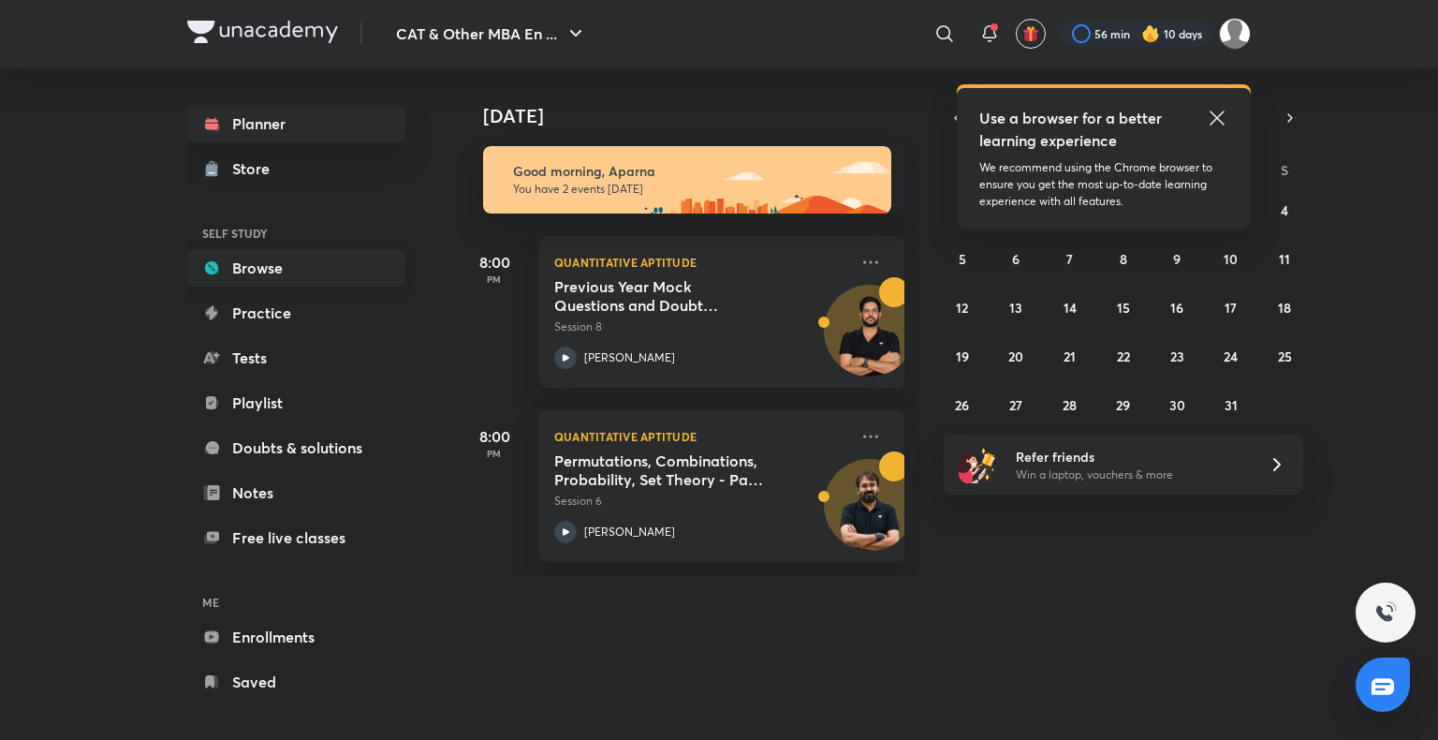
click at [319, 277] on link "Browse" at bounding box center [295, 267] width 217 height 37
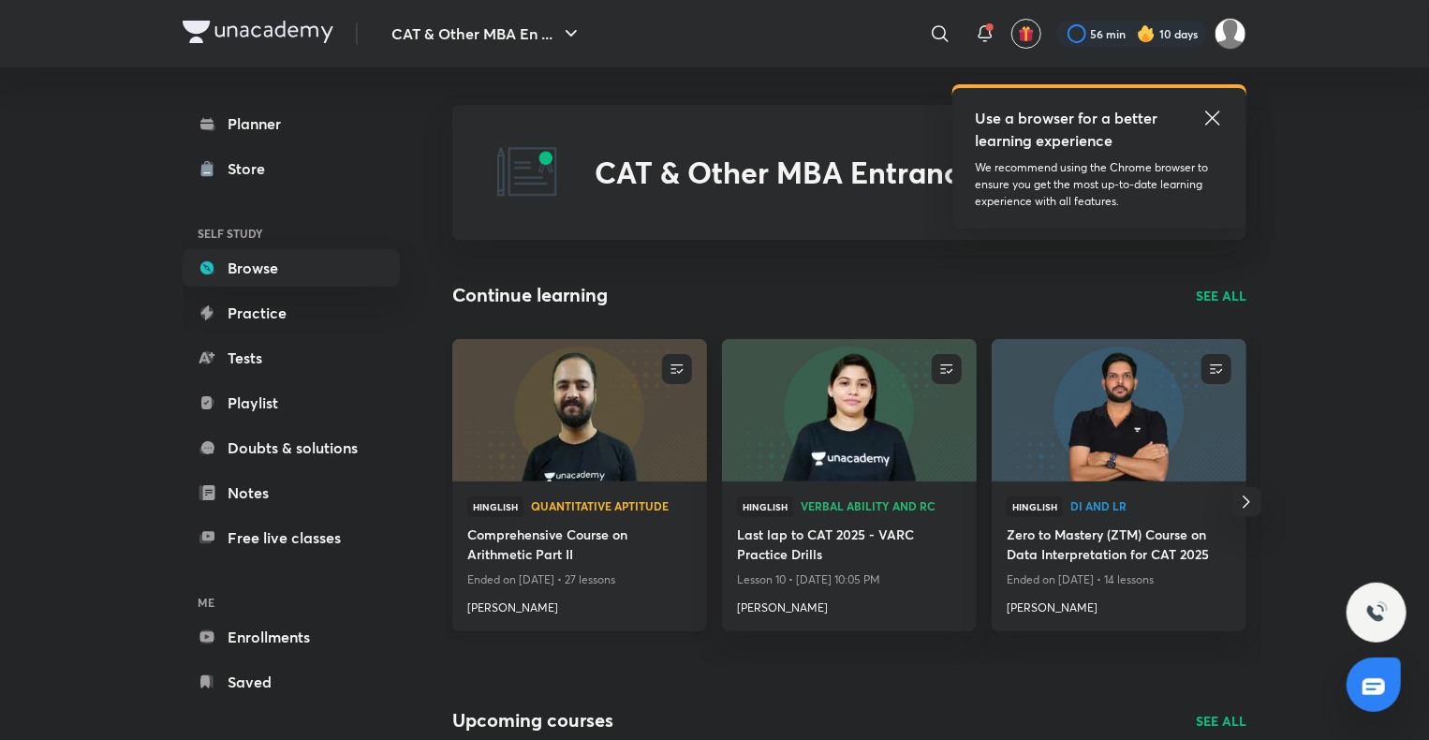
click at [652, 448] on img at bounding box center [578, 409] width 259 height 145
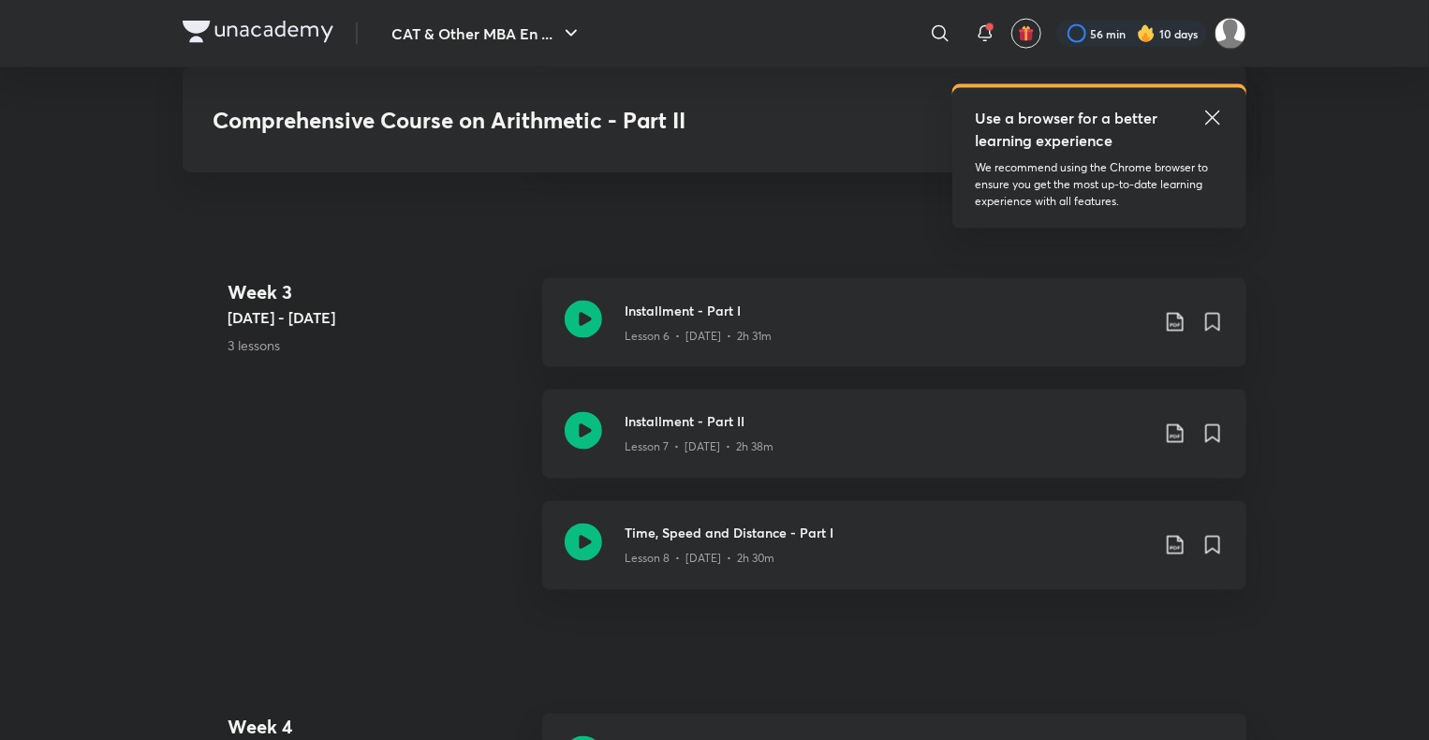
scroll to position [1441, 0]
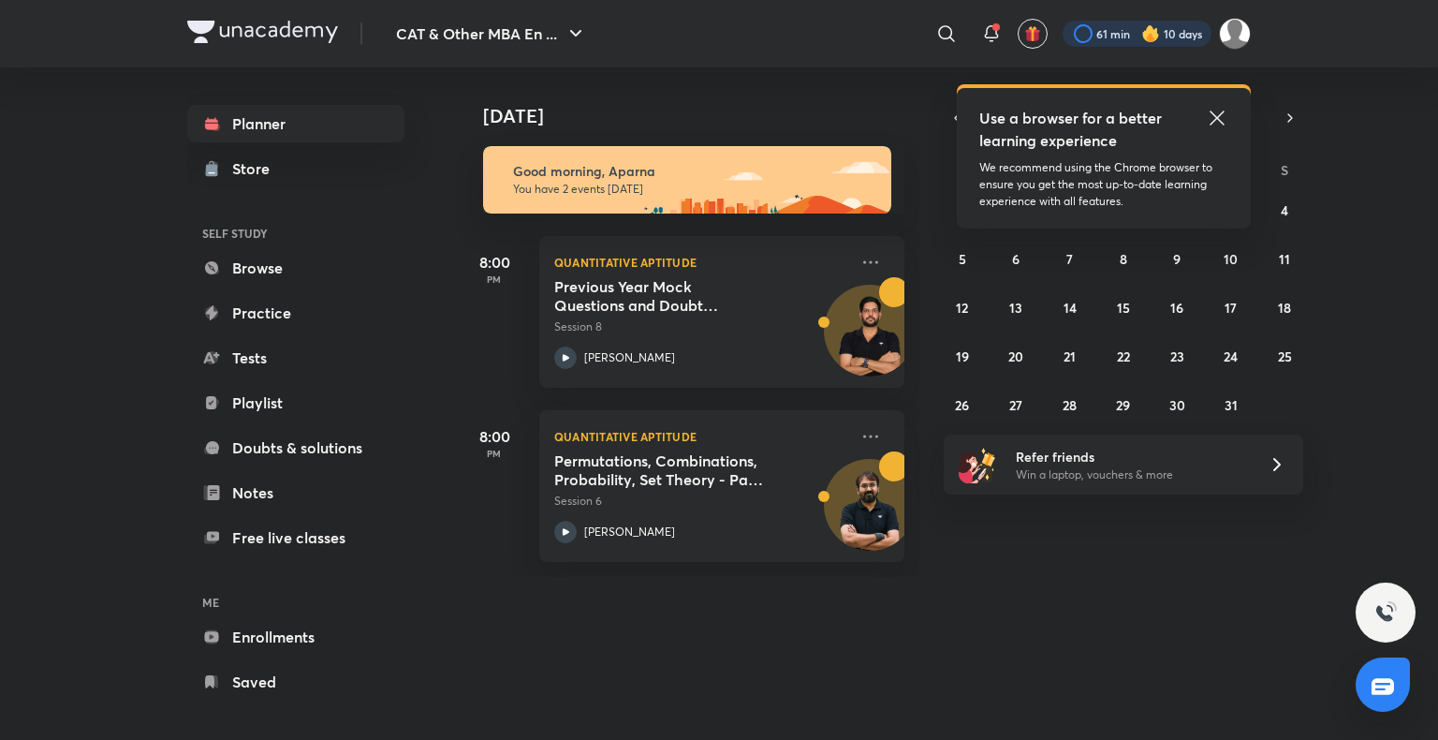
click at [1124, 24] on div at bounding box center [1137, 34] width 149 height 26
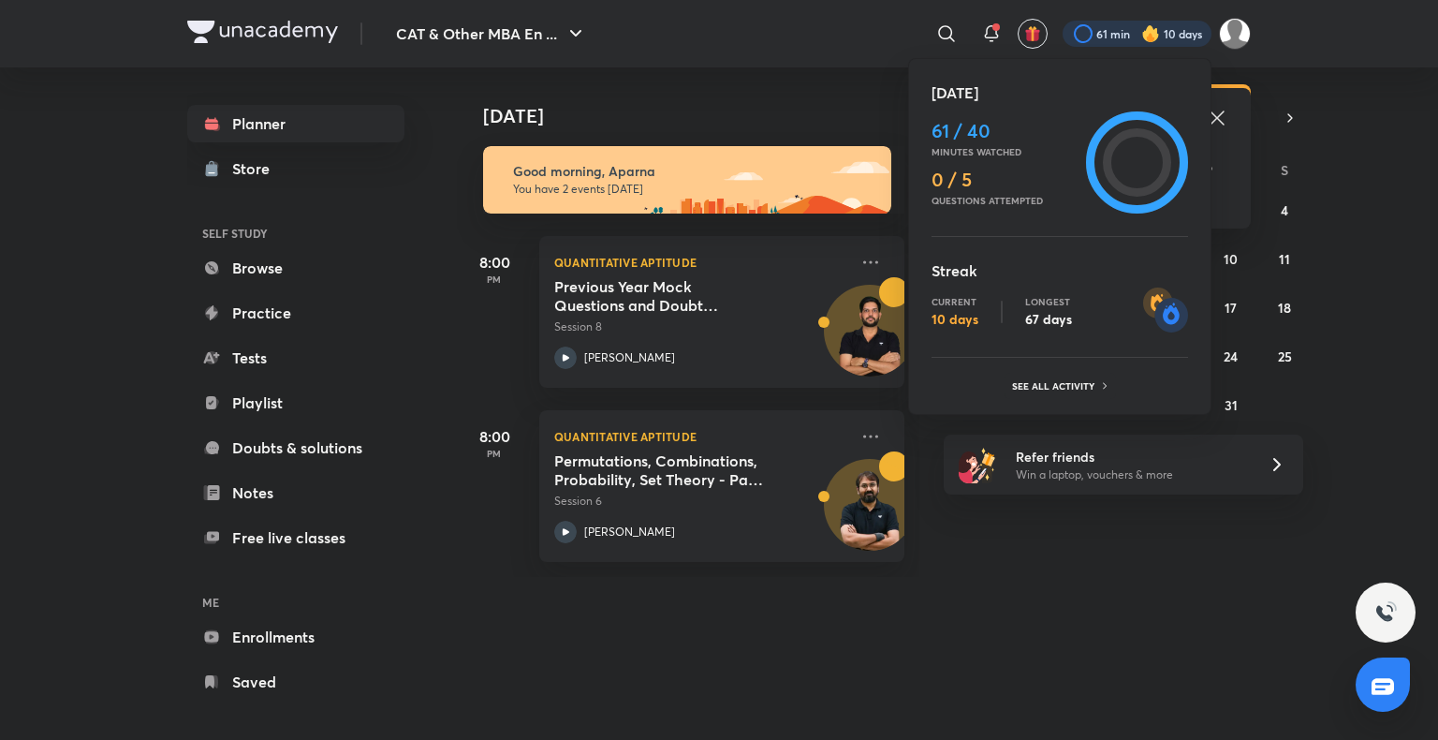
click at [1067, 401] on div "[DATE] 61 / 40 Minutes watched 0 / 5 Questions attempted Streak Current 10 days…" at bounding box center [1059, 236] width 303 height 357
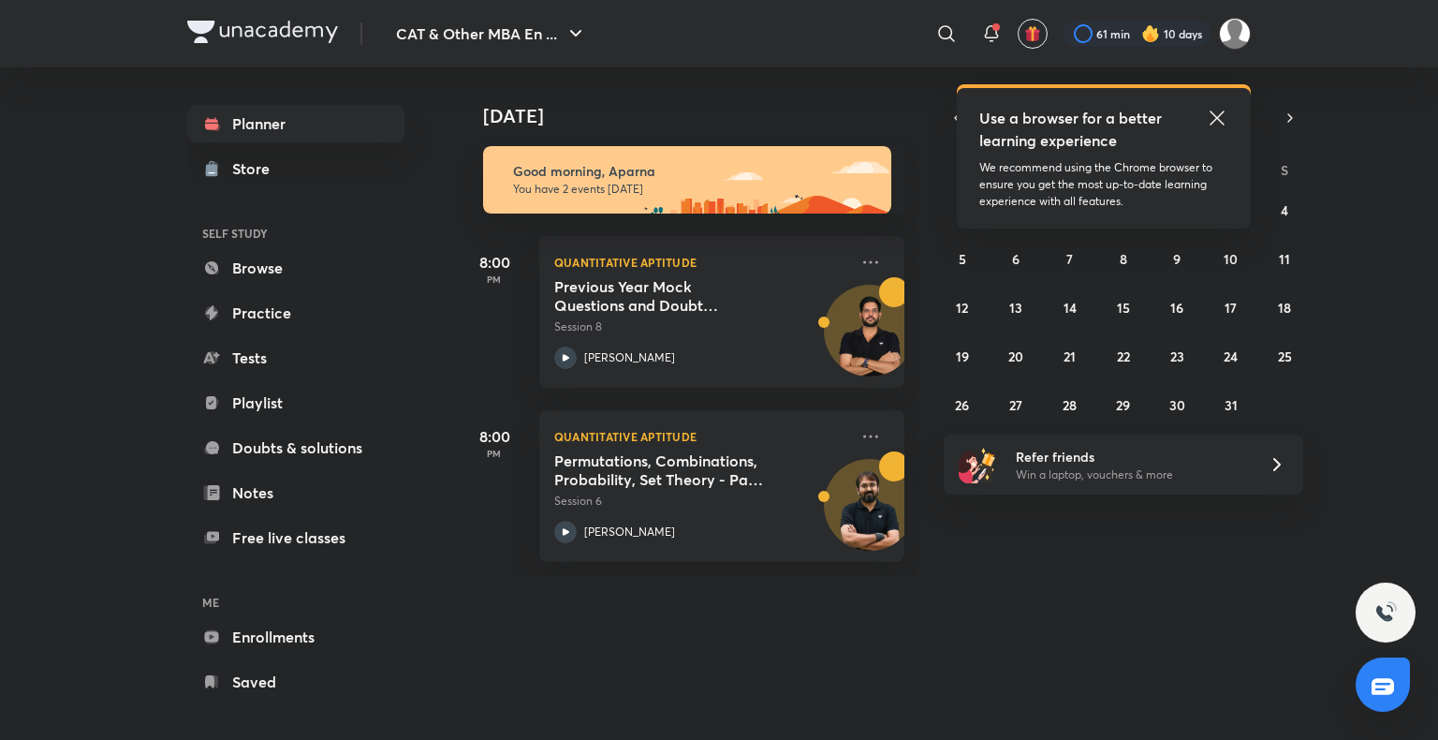
click at [1154, 19] on div "61 min 10 days" at bounding box center [1149, 34] width 203 height 32
click at [1154, 31] on img at bounding box center [1150, 33] width 19 height 19
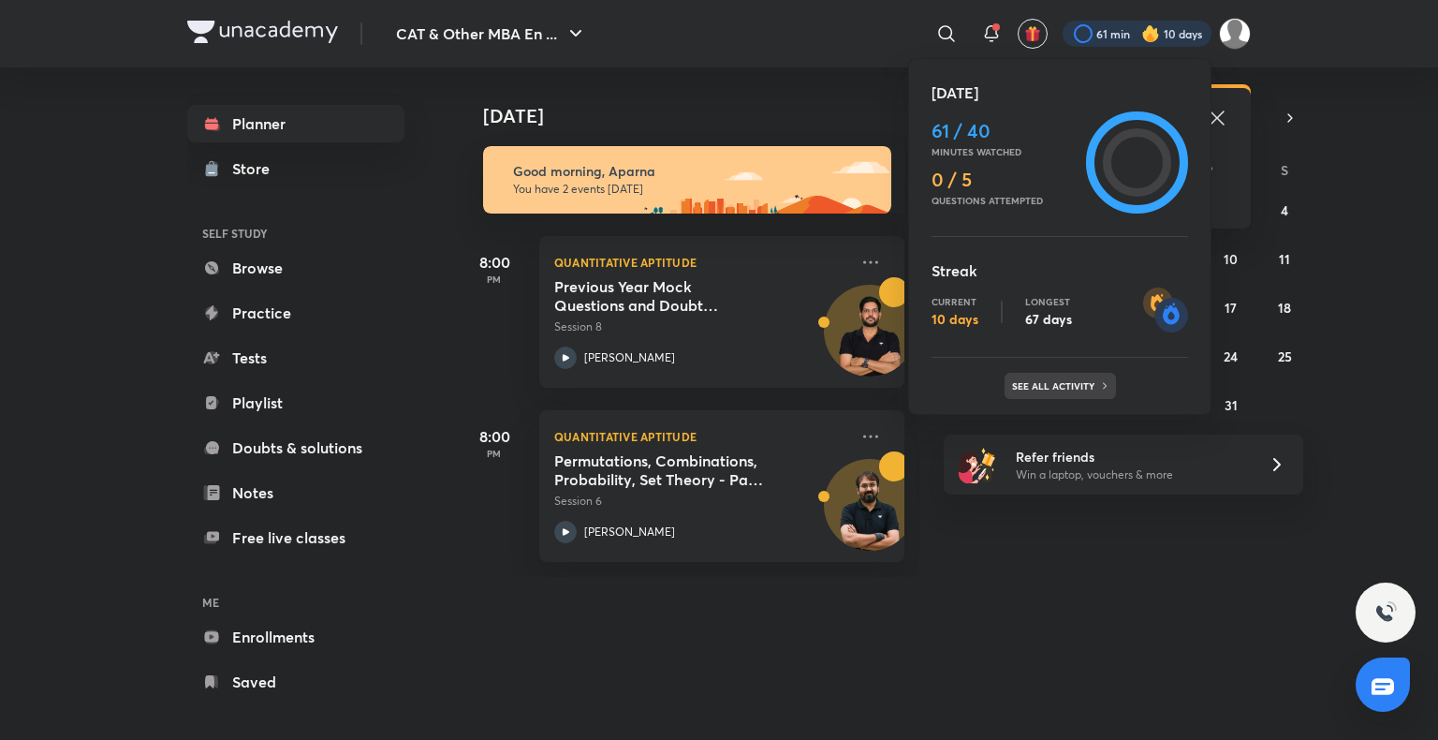
click at [1083, 380] on p "See all activity" at bounding box center [1055, 385] width 87 height 11
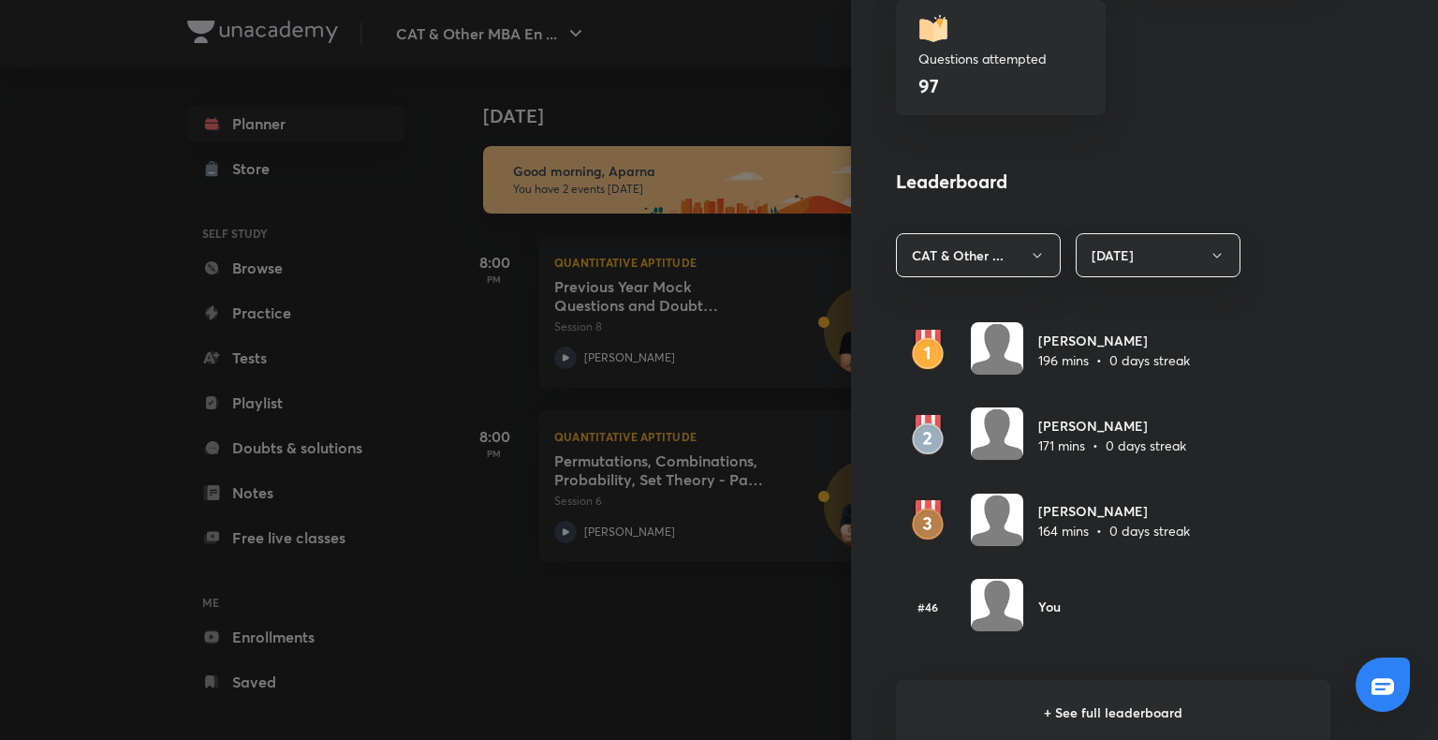
scroll to position [914, 0]
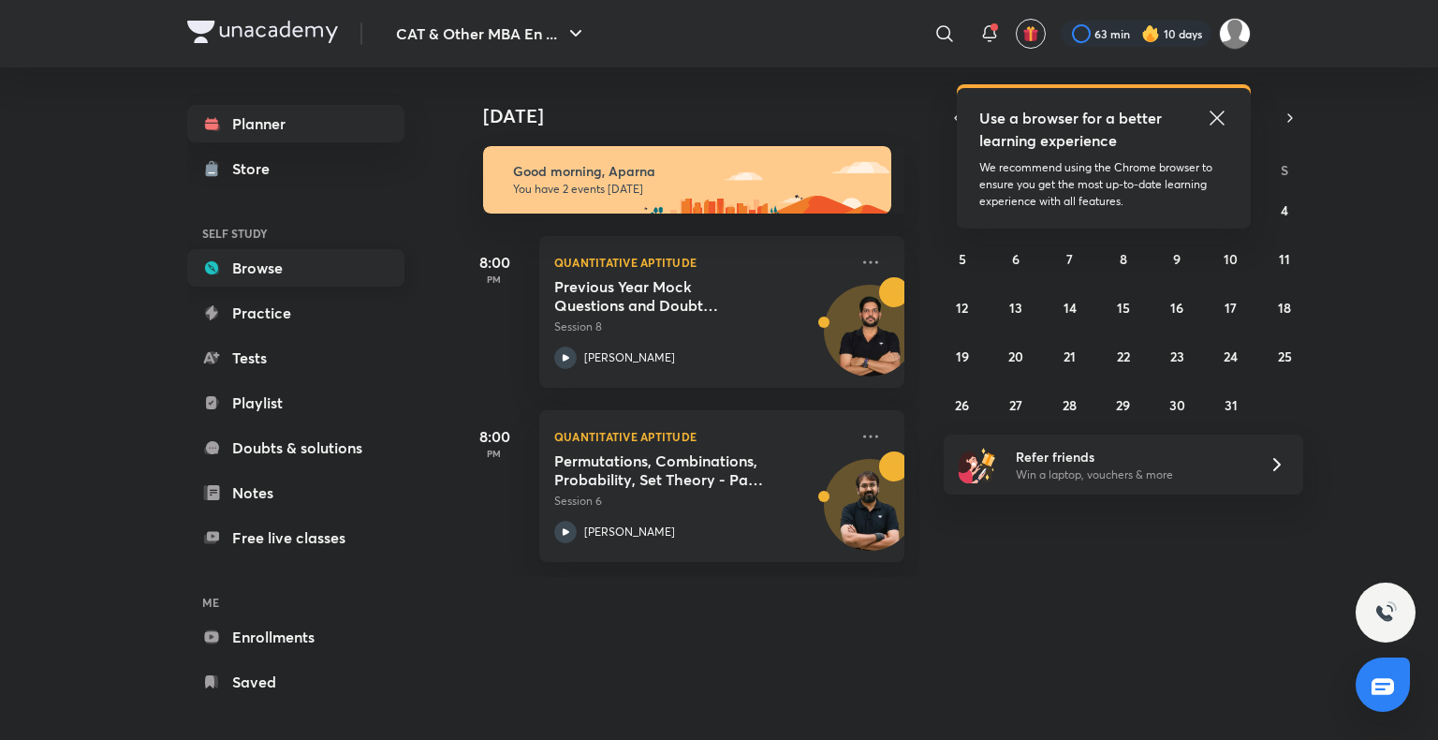
click at [285, 275] on link "Browse" at bounding box center [295, 267] width 217 height 37
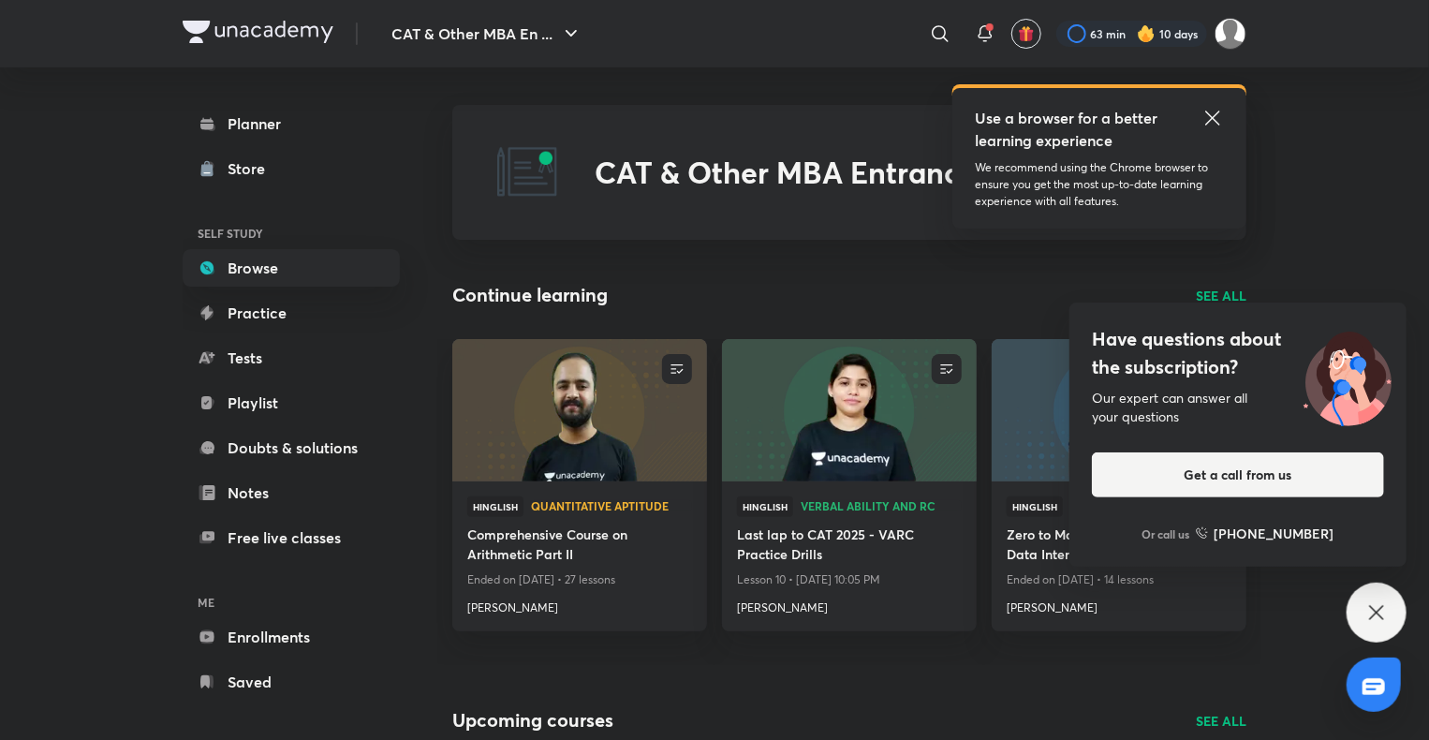
click at [1369, 623] on icon at bounding box center [1376, 612] width 22 height 22
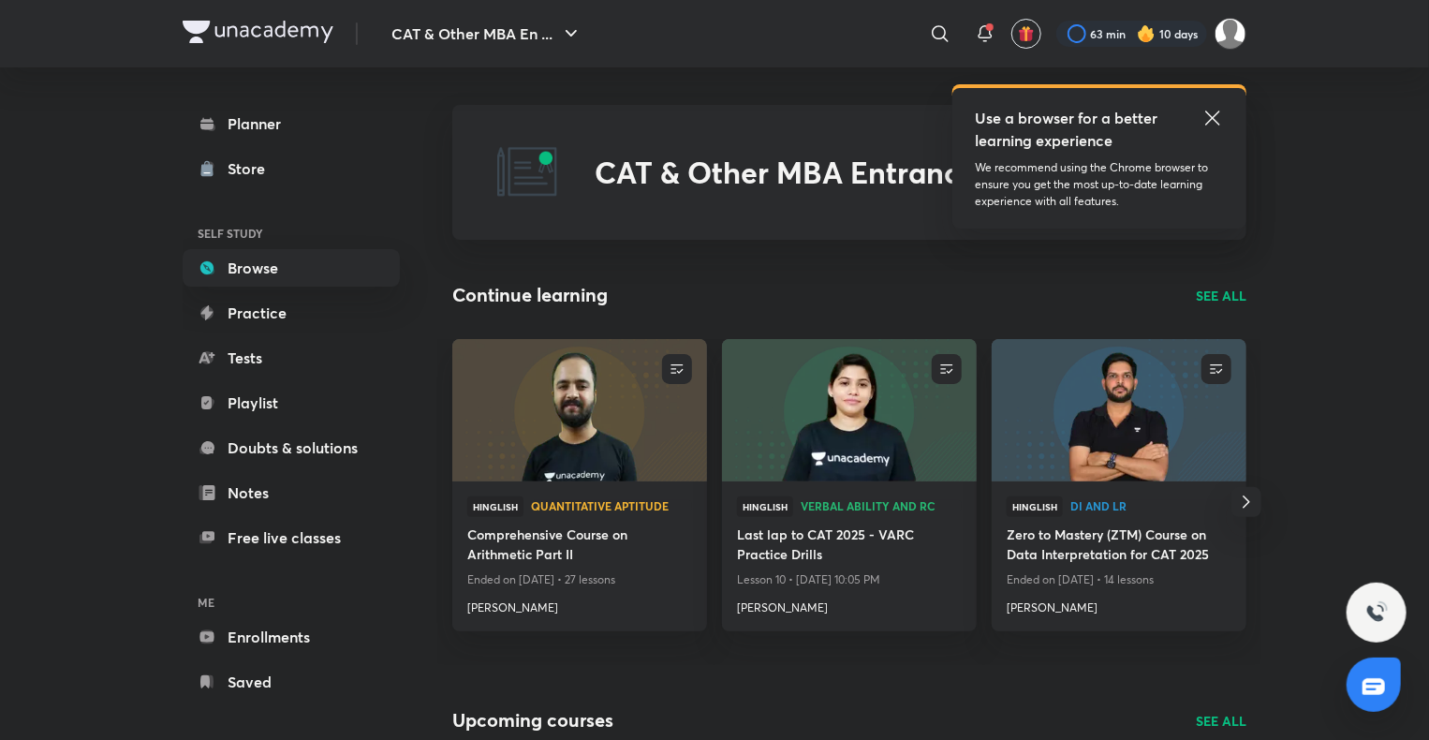
click at [1229, 290] on p "SEE ALL" at bounding box center [1221, 296] width 51 height 20
click at [1146, 32] on img at bounding box center [1146, 33] width 19 height 19
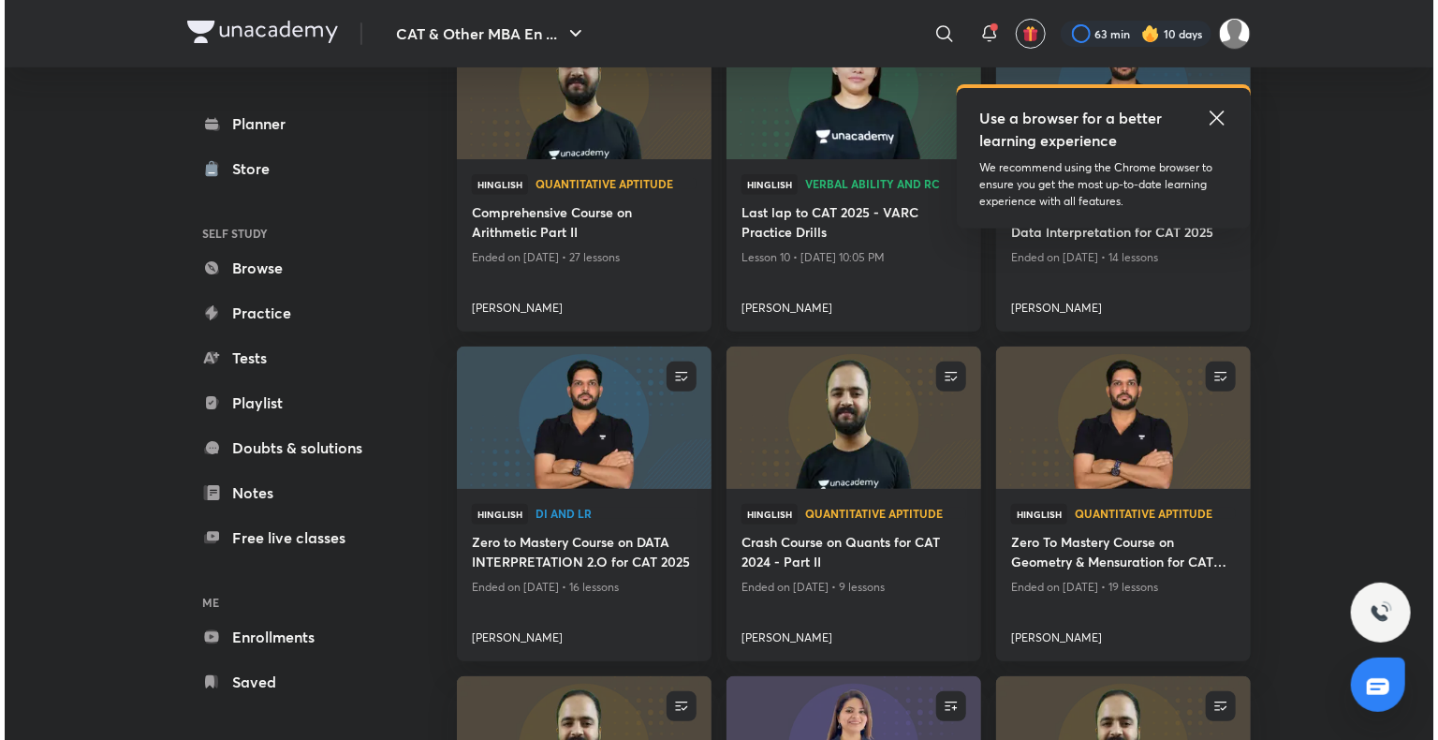
scroll to position [258, 0]
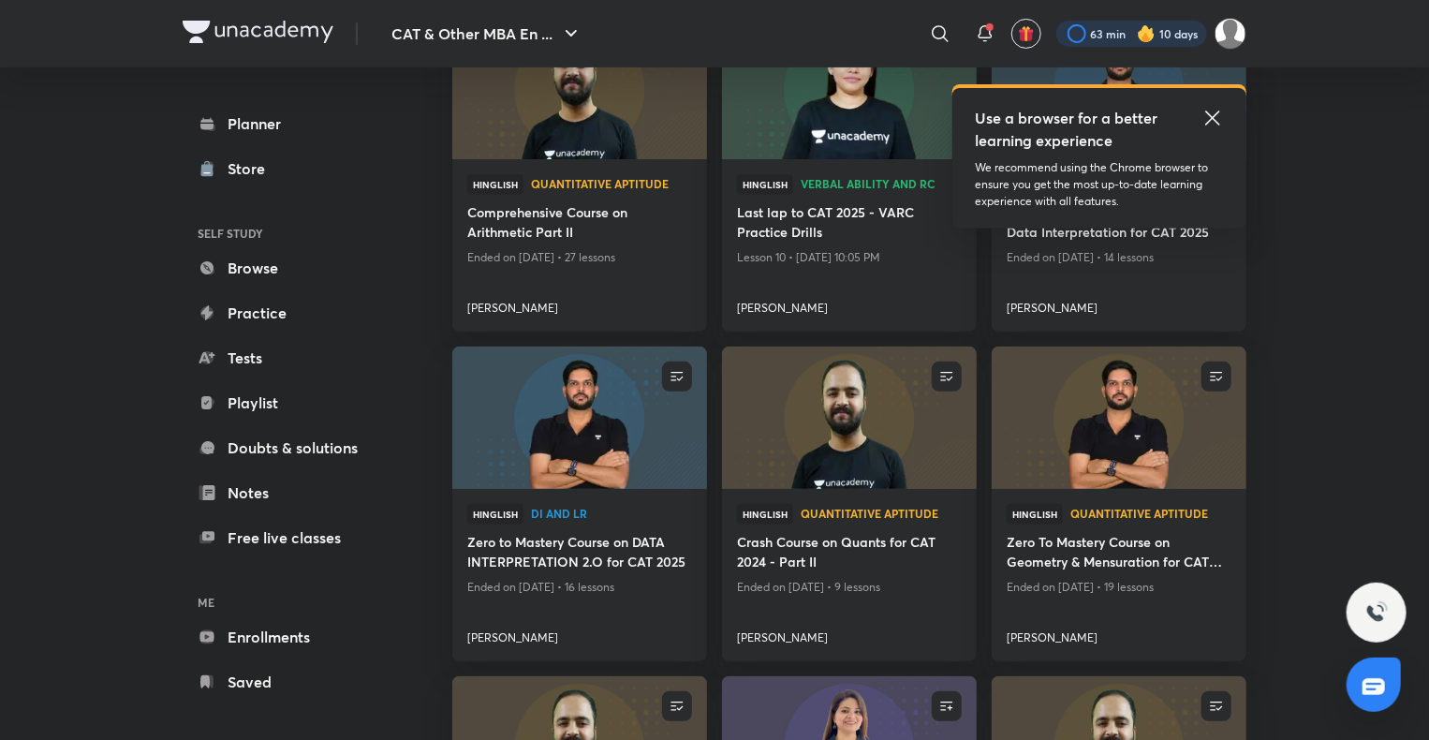
click at [1124, 29] on div at bounding box center [1131, 34] width 151 height 26
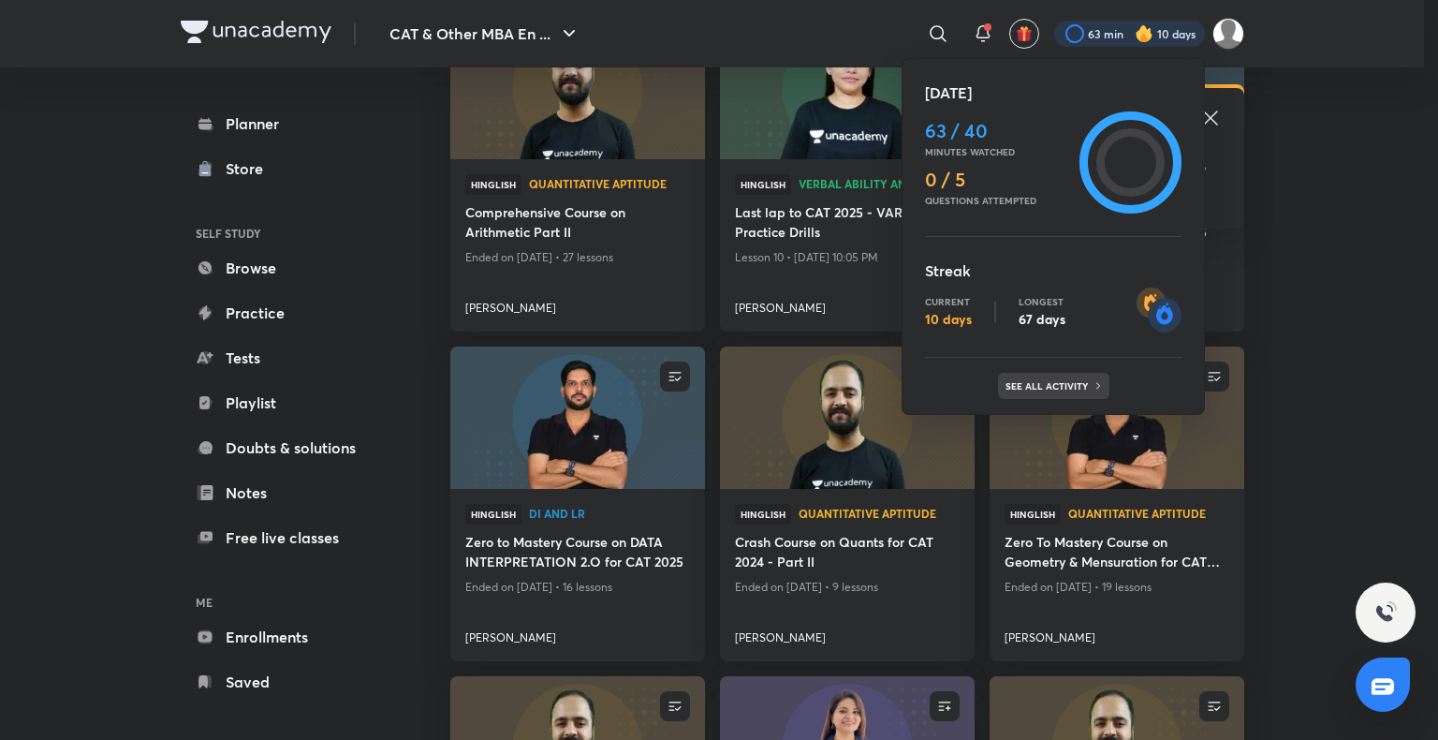
click at [1056, 376] on div "See all activity" at bounding box center [1053, 386] width 111 height 26
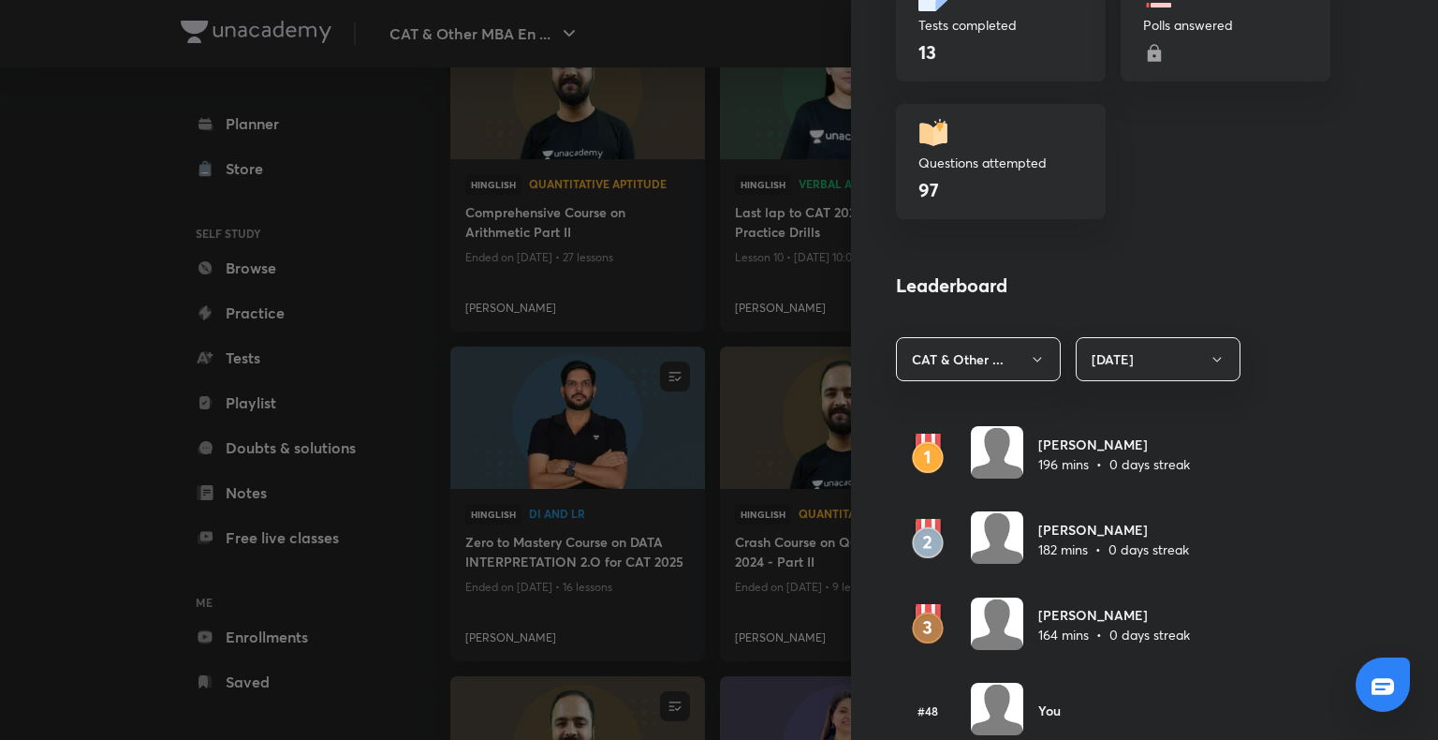
scroll to position [933, 0]
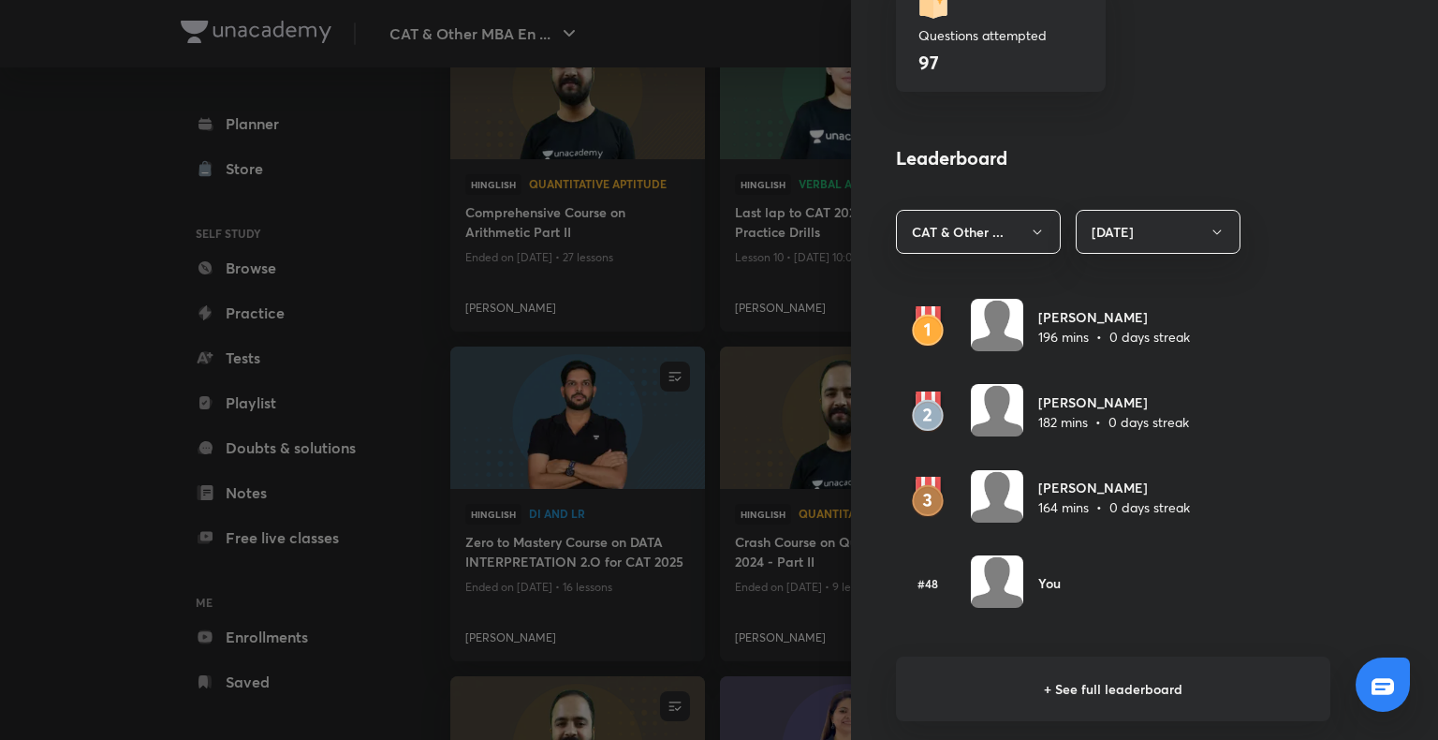
click at [1052, 685] on h6 "+ See full leaderboard" at bounding box center [1113, 688] width 434 height 65
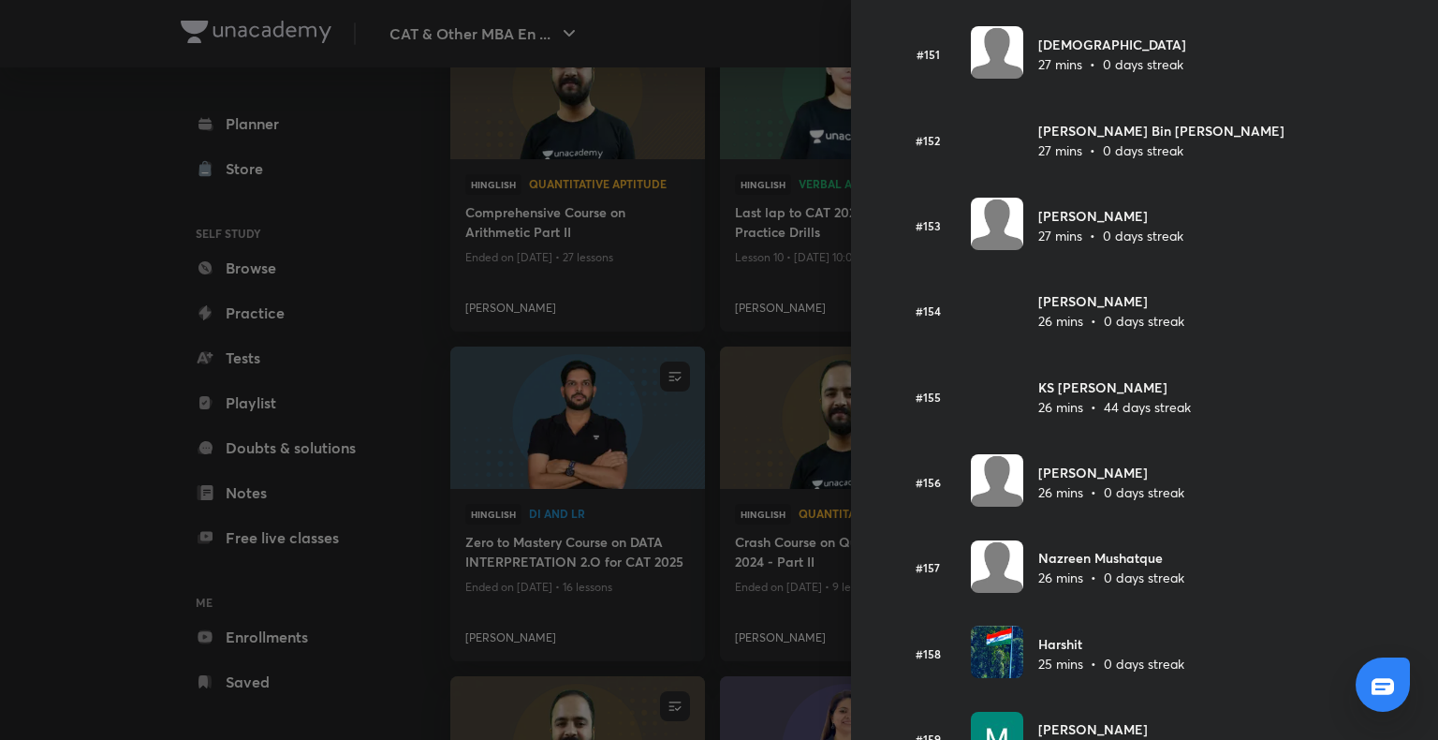
scroll to position [12884, 0]
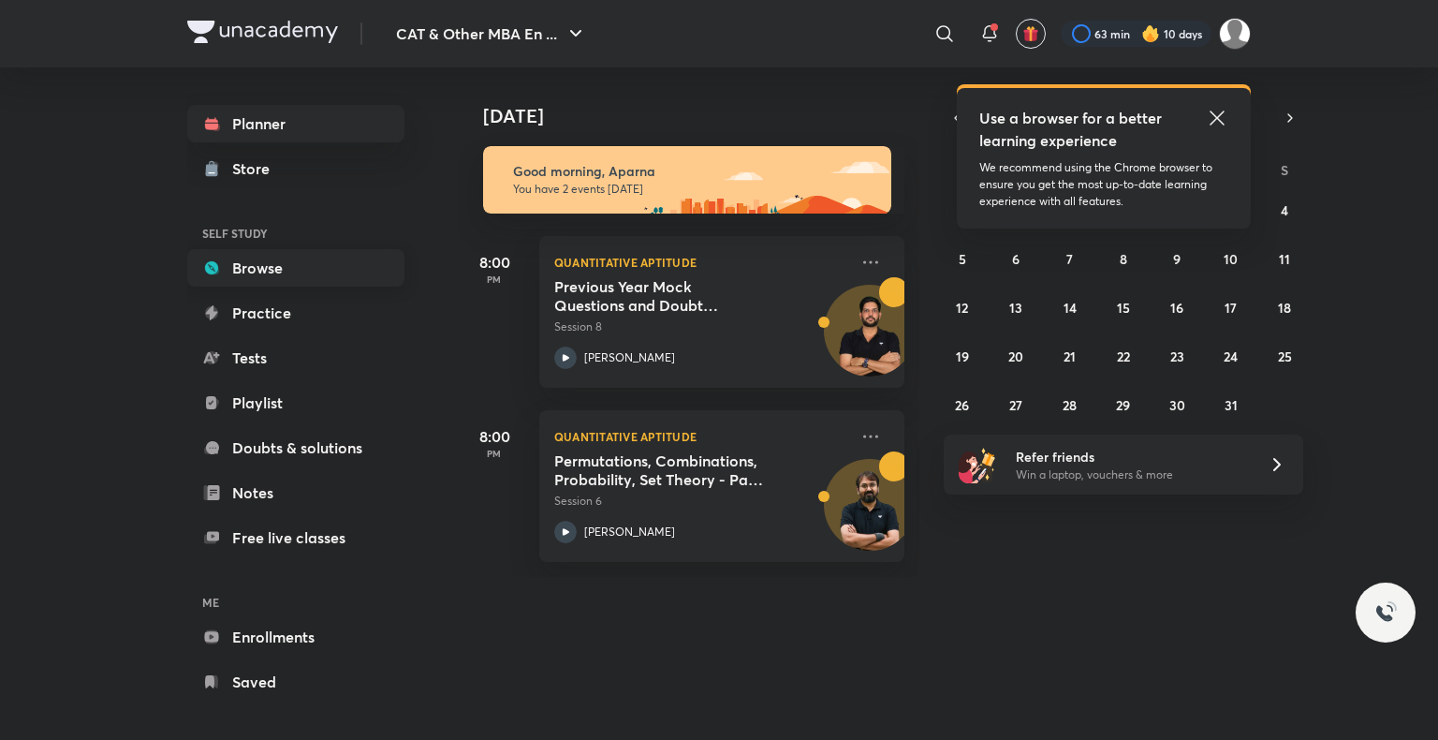
click at [315, 283] on link "Browse" at bounding box center [295, 267] width 217 height 37
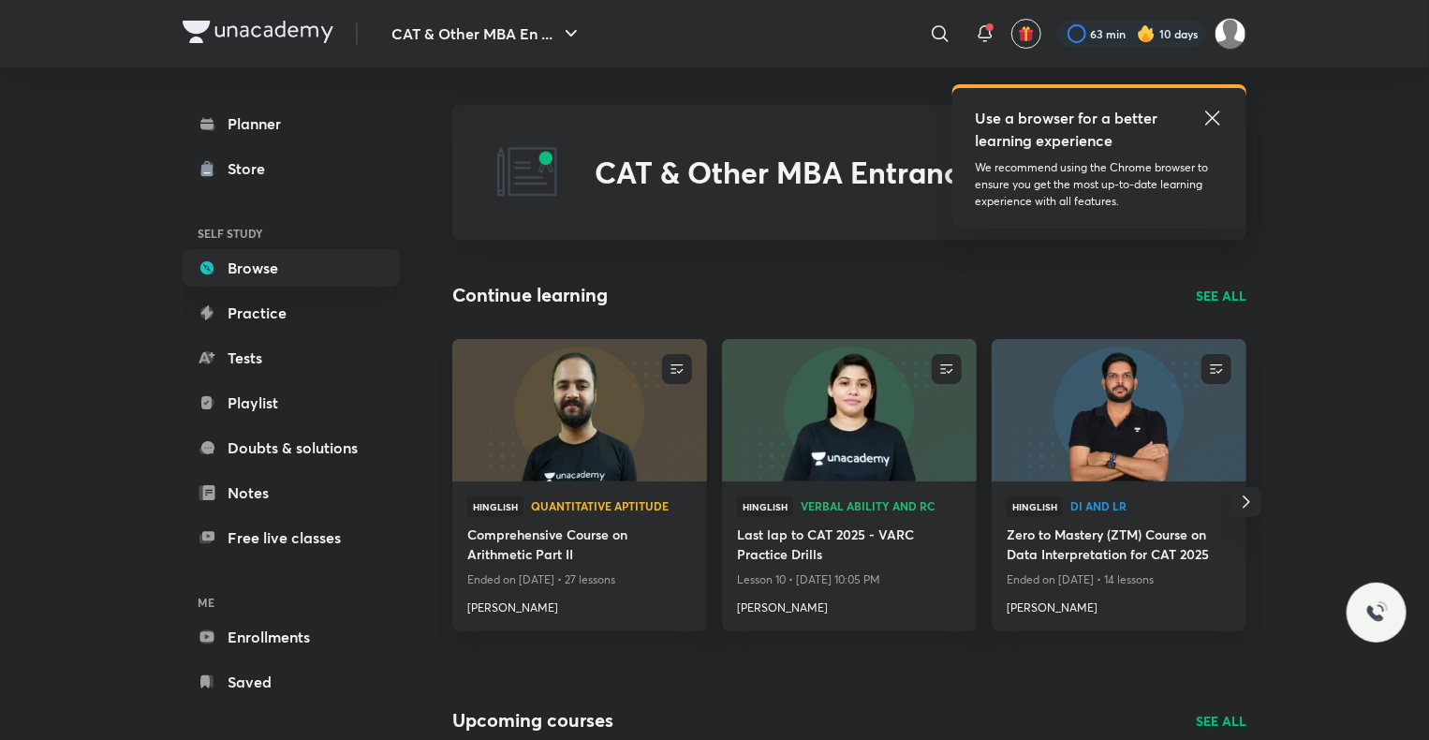
click at [1198, 290] on p "SEE ALL" at bounding box center [1221, 296] width 51 height 20
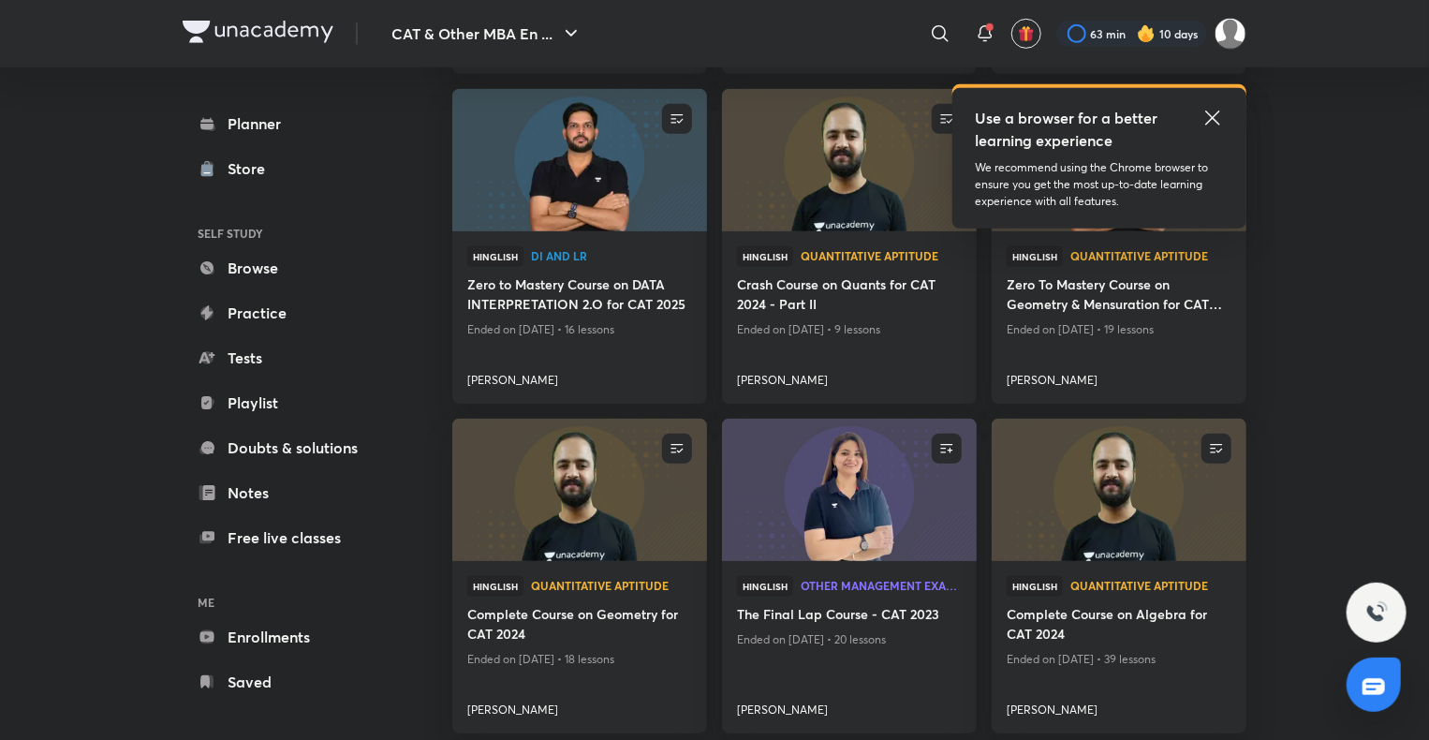
scroll to position [517, 0]
click at [628, 493] on img at bounding box center [578, 489] width 259 height 145
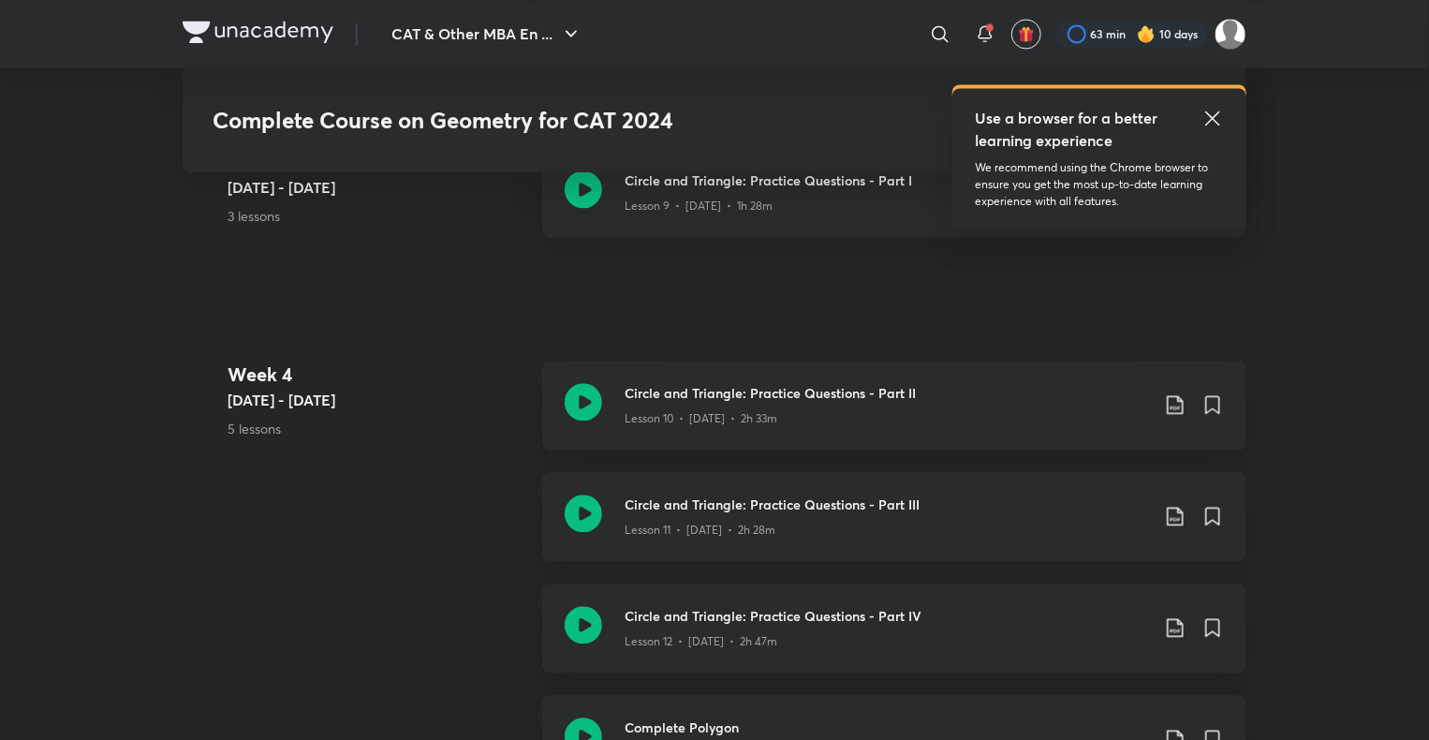
scroll to position [2126, 0]
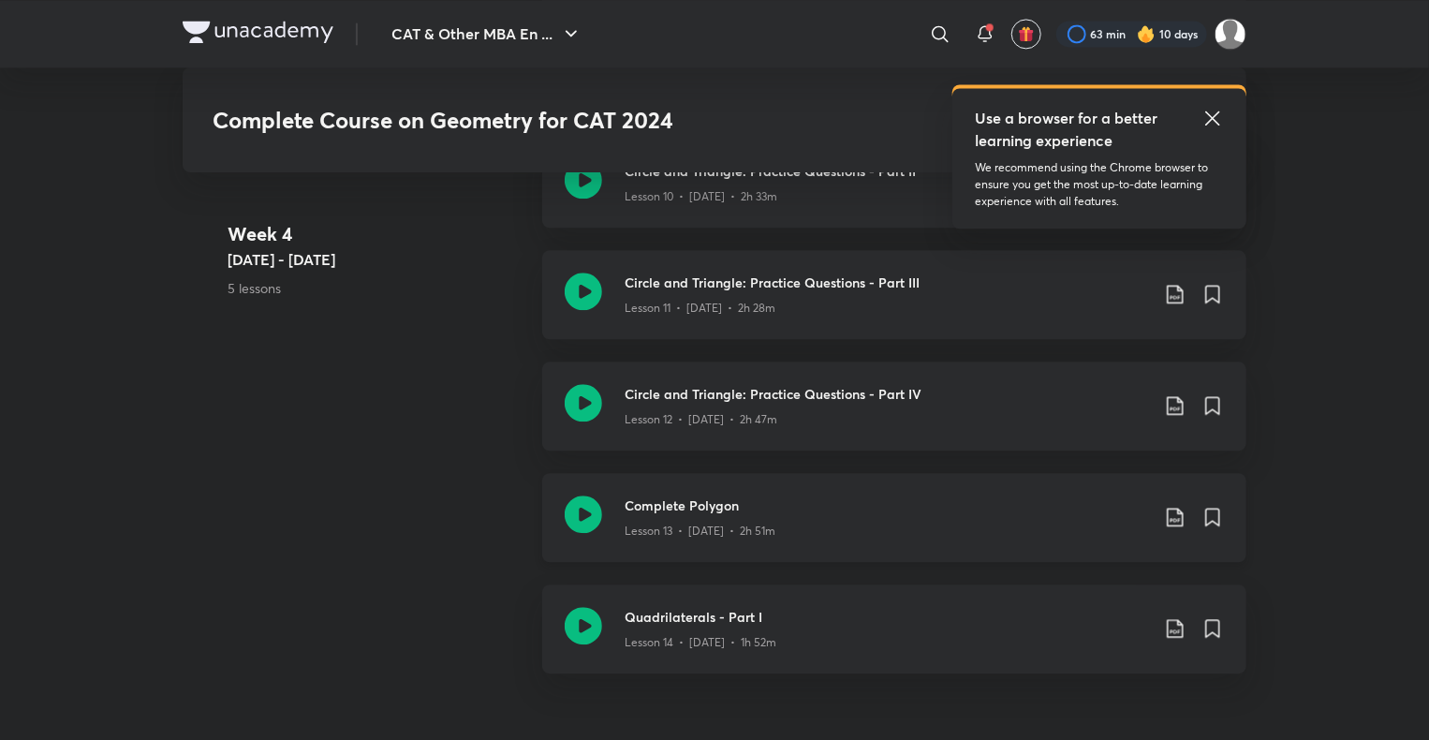
click at [584, 522] on icon at bounding box center [583, 513] width 37 height 37
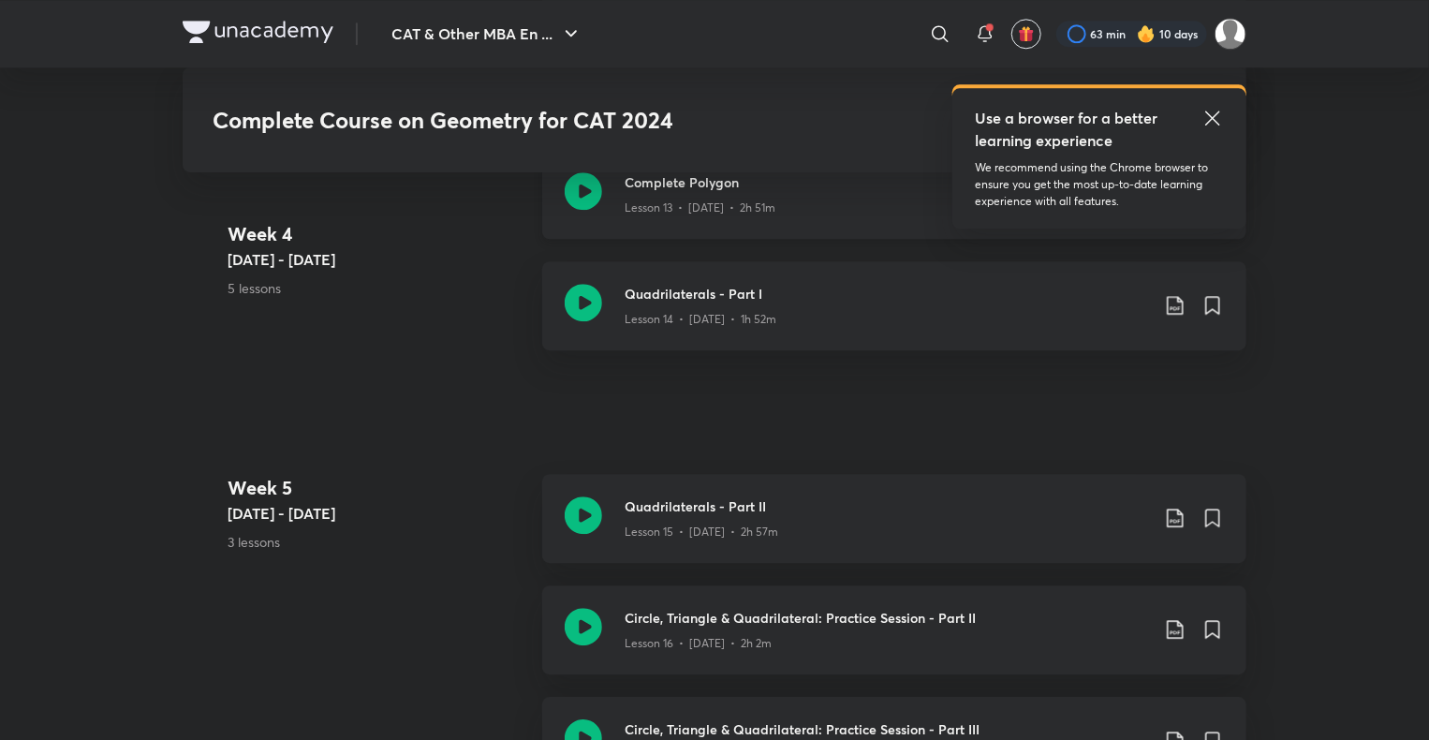
scroll to position [2277, 0]
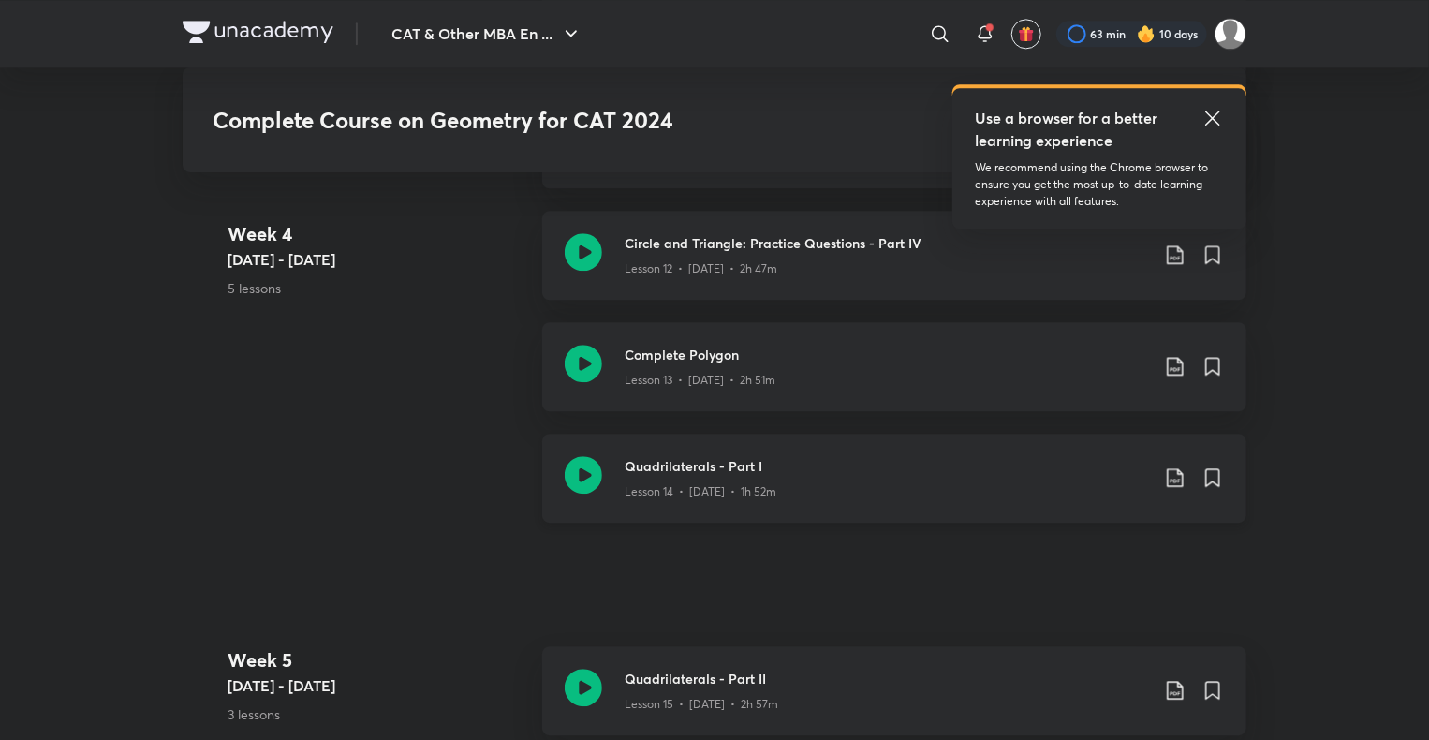
click at [588, 472] on icon at bounding box center [583, 474] width 37 height 37
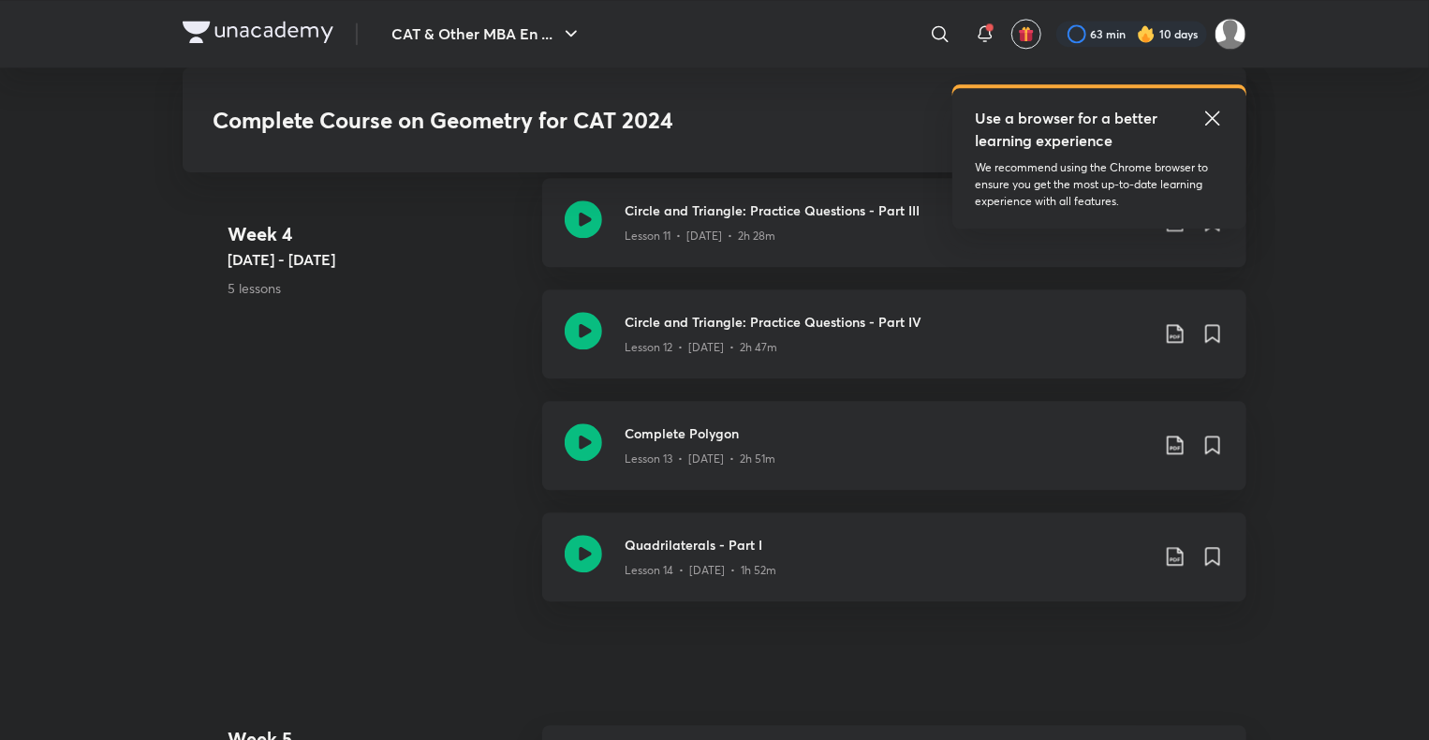
scroll to position [2322, 0]
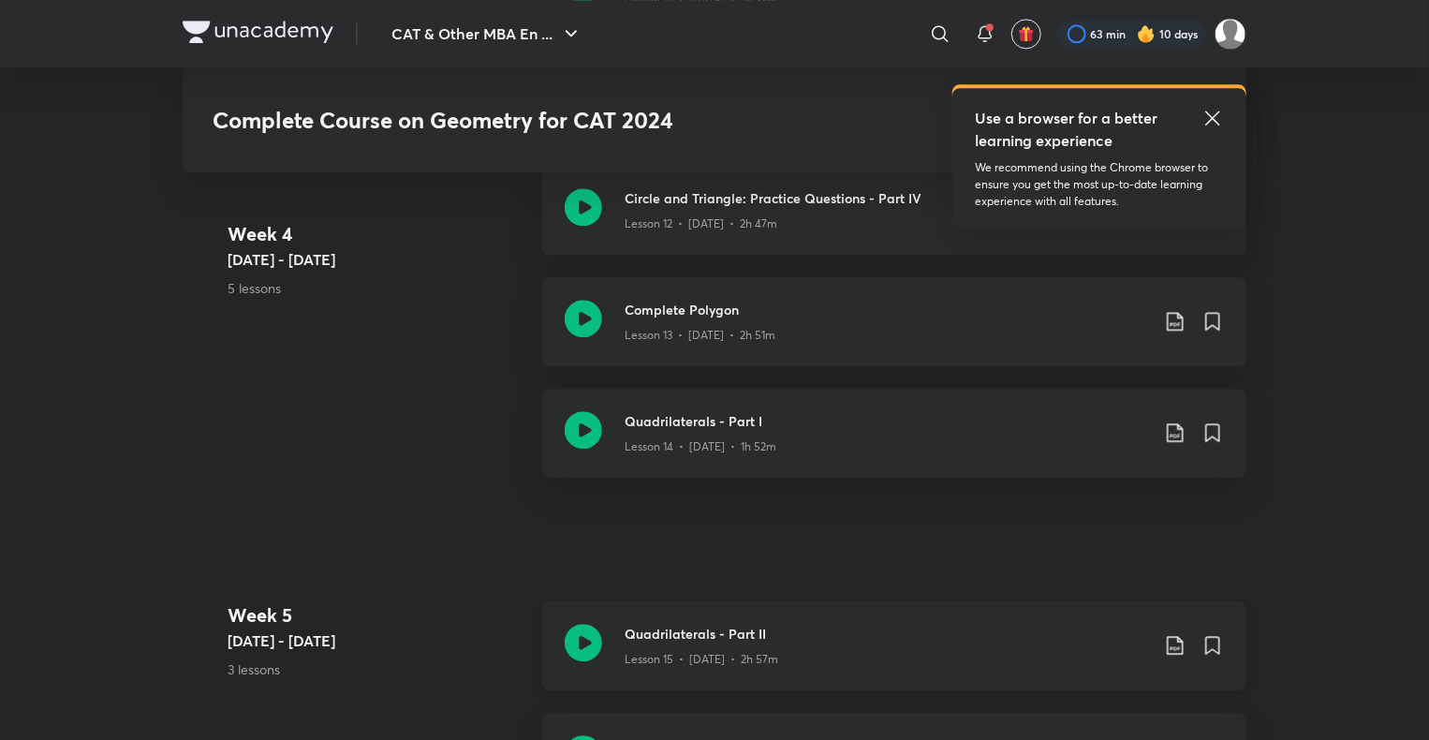
click at [598, 645] on icon at bounding box center [583, 642] width 37 height 37
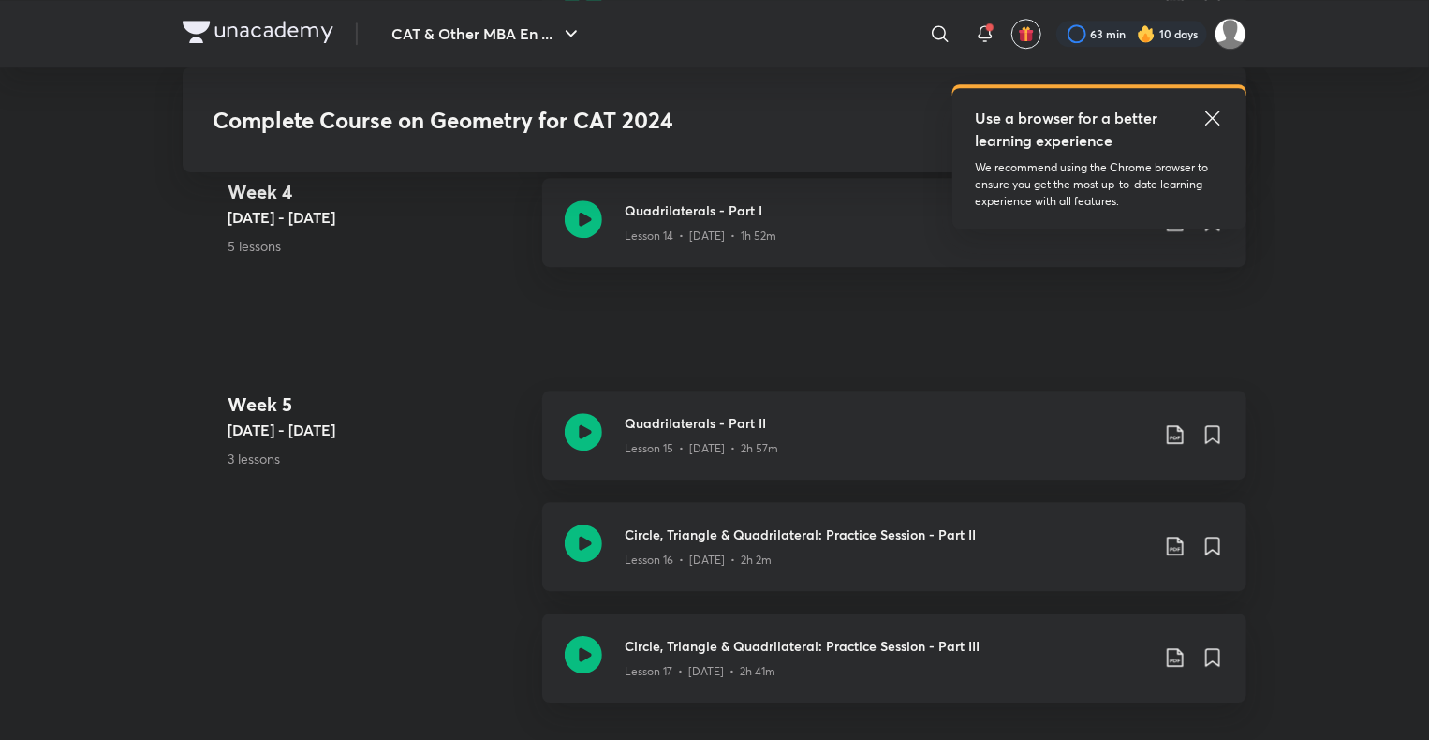
scroll to position [2539, 0]
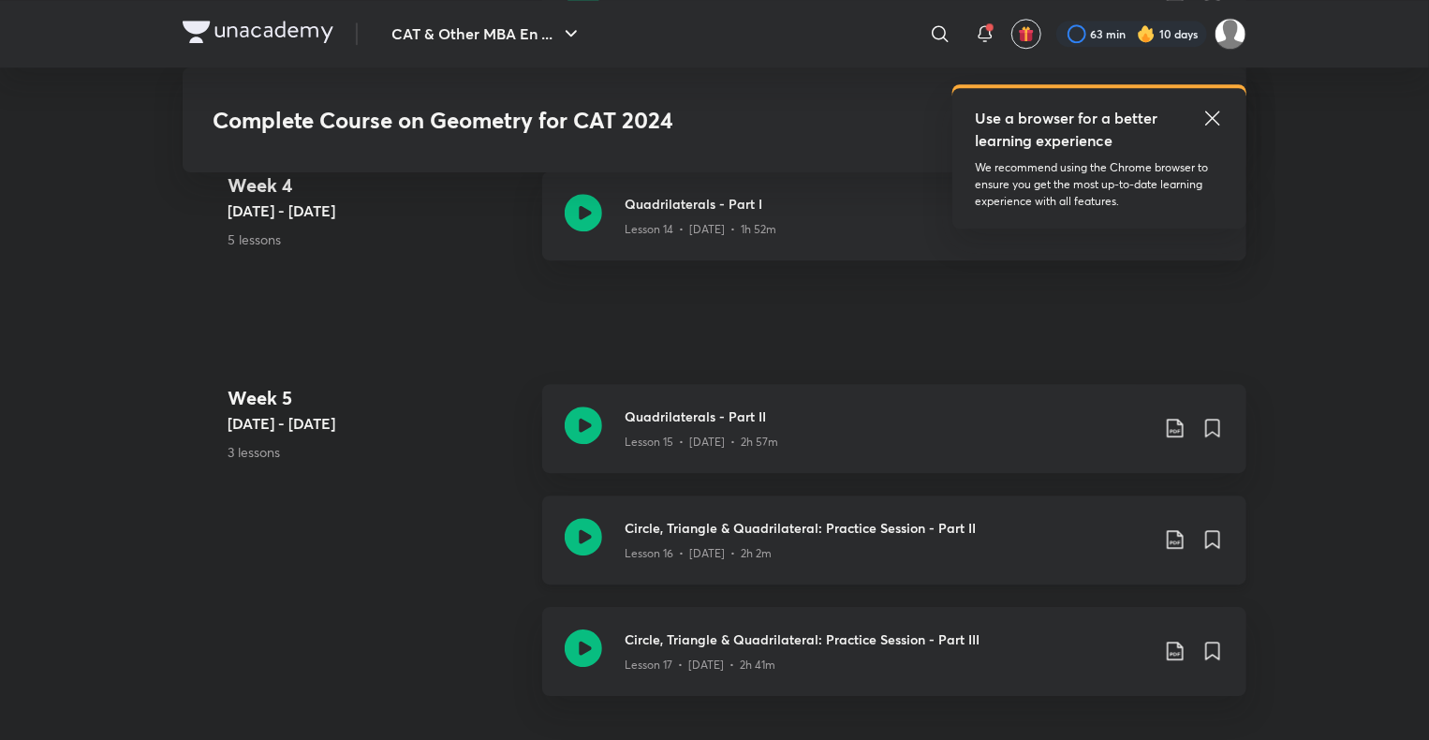
click at [582, 544] on icon at bounding box center [583, 536] width 37 height 37
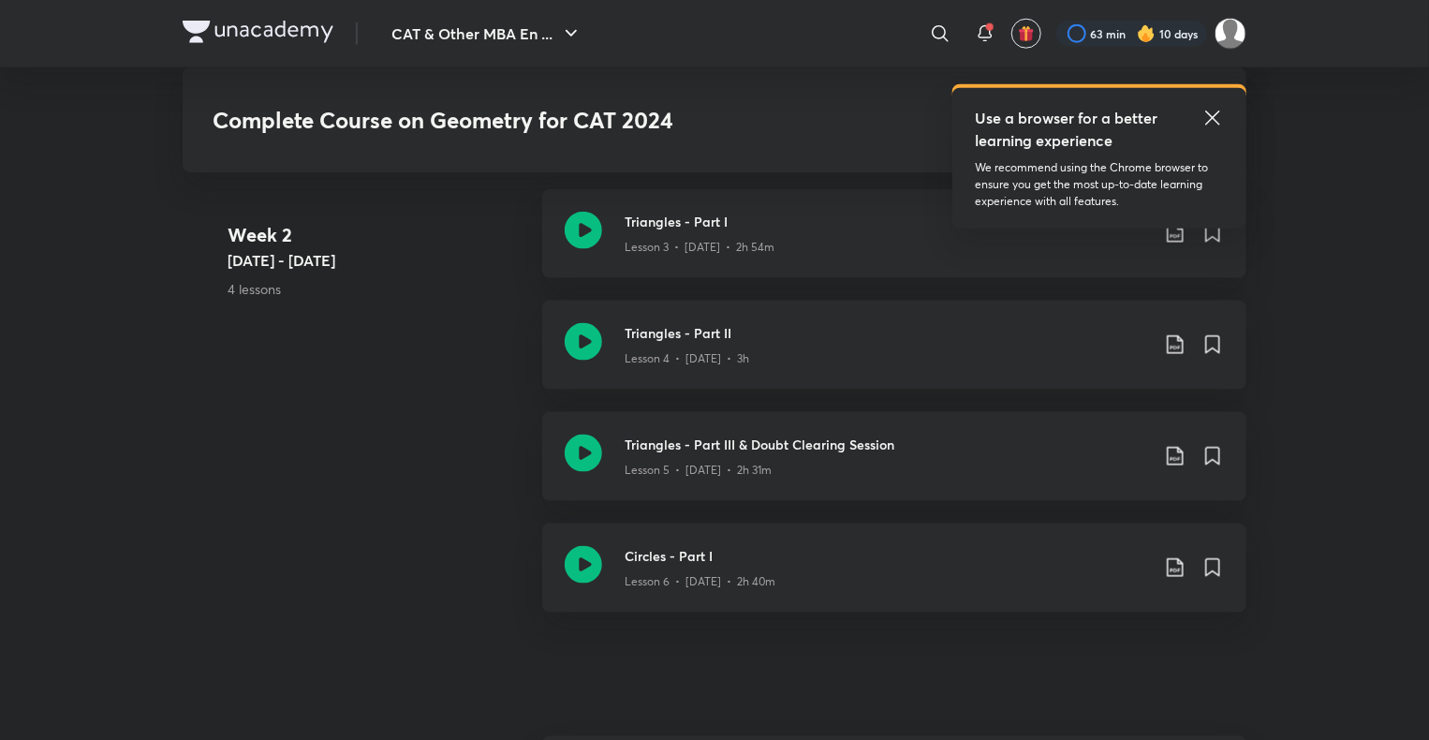
scroll to position [1049, 0]
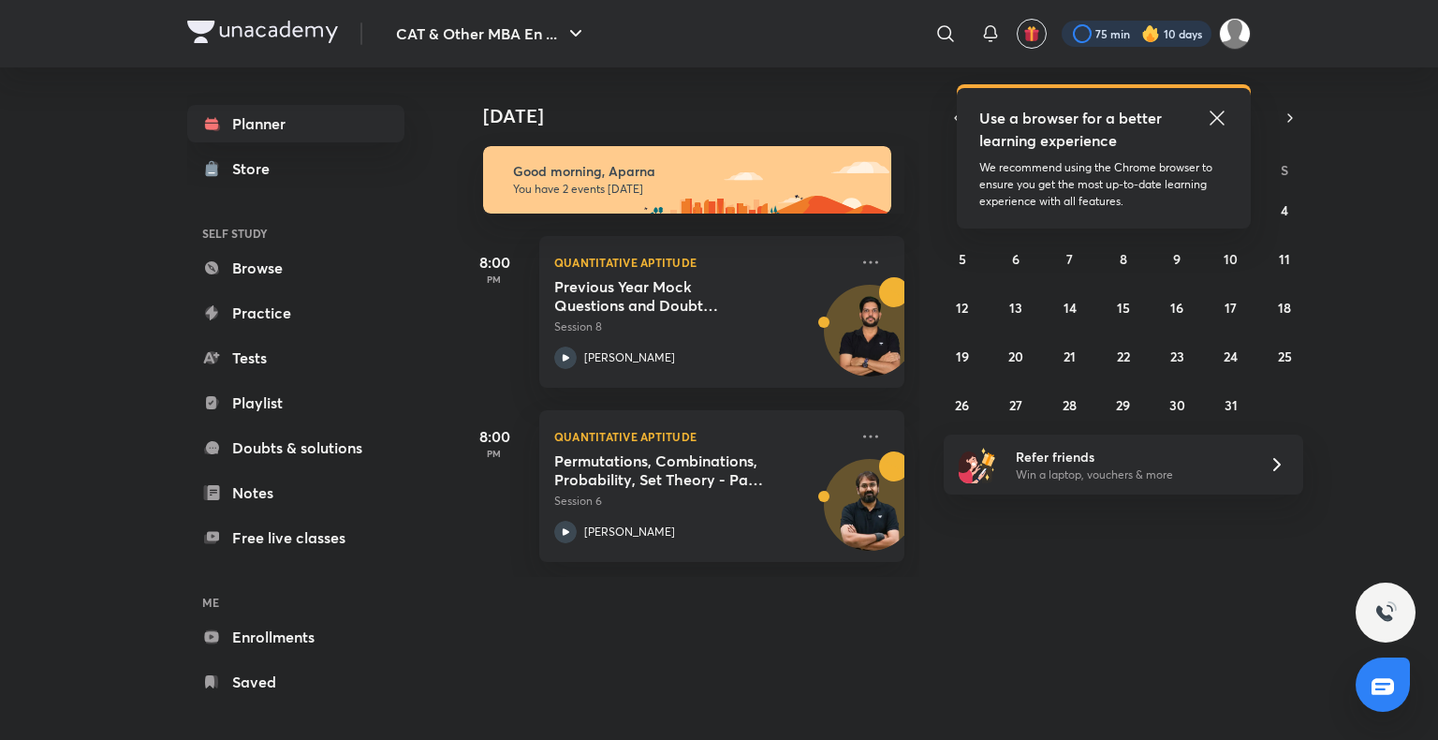
click at [1135, 32] on div at bounding box center [1137, 34] width 150 height 26
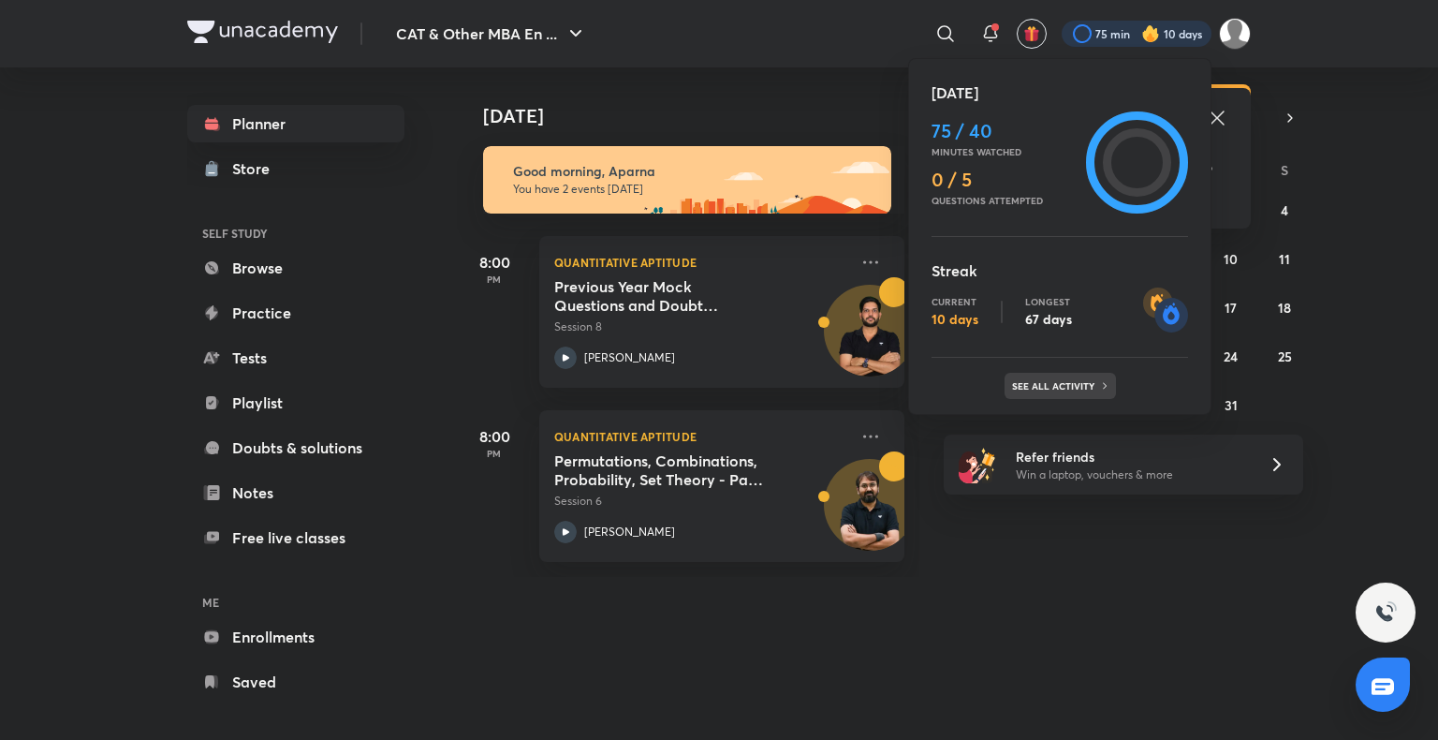
click at [1071, 388] on p "See all activity" at bounding box center [1055, 385] width 87 height 11
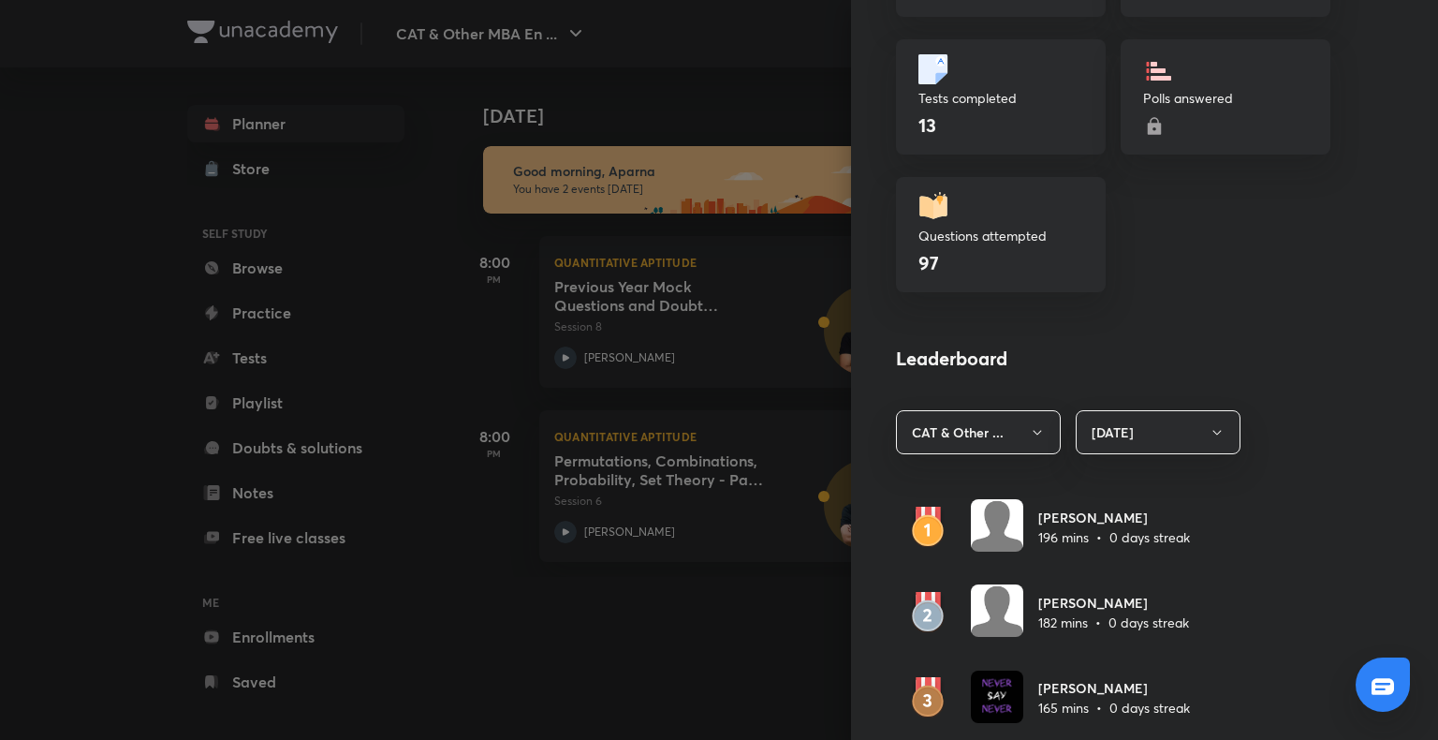
scroll to position [868, 0]
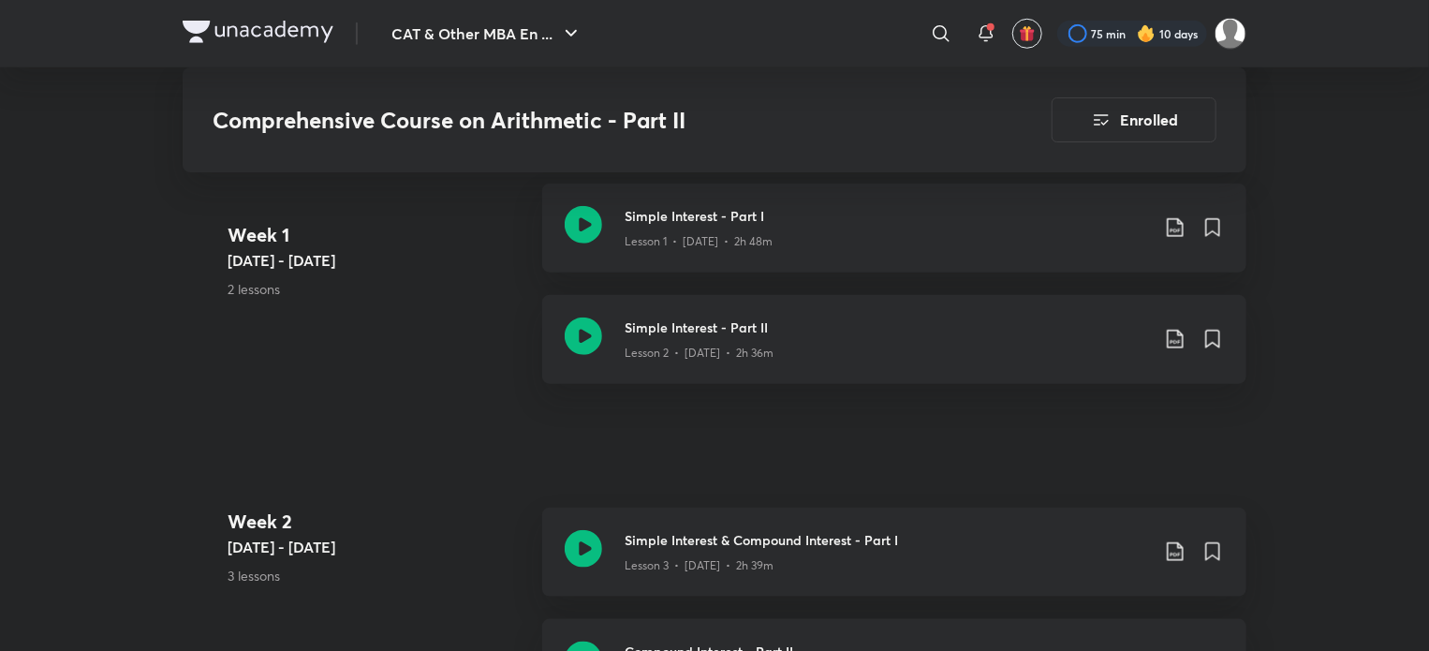
scroll to position [777, 0]
click at [587, 548] on icon at bounding box center [583, 546] width 37 height 37
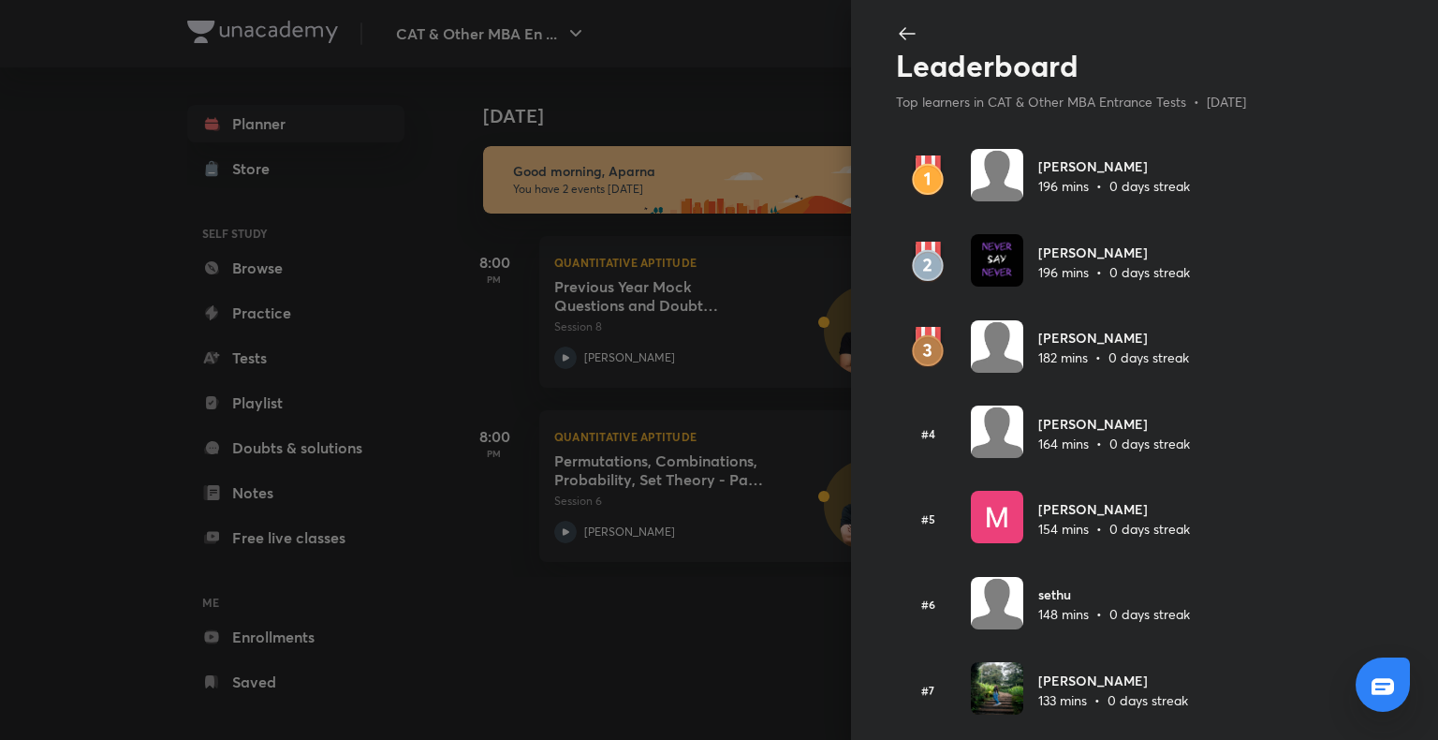
click at [655, 661] on div at bounding box center [719, 370] width 1438 height 740
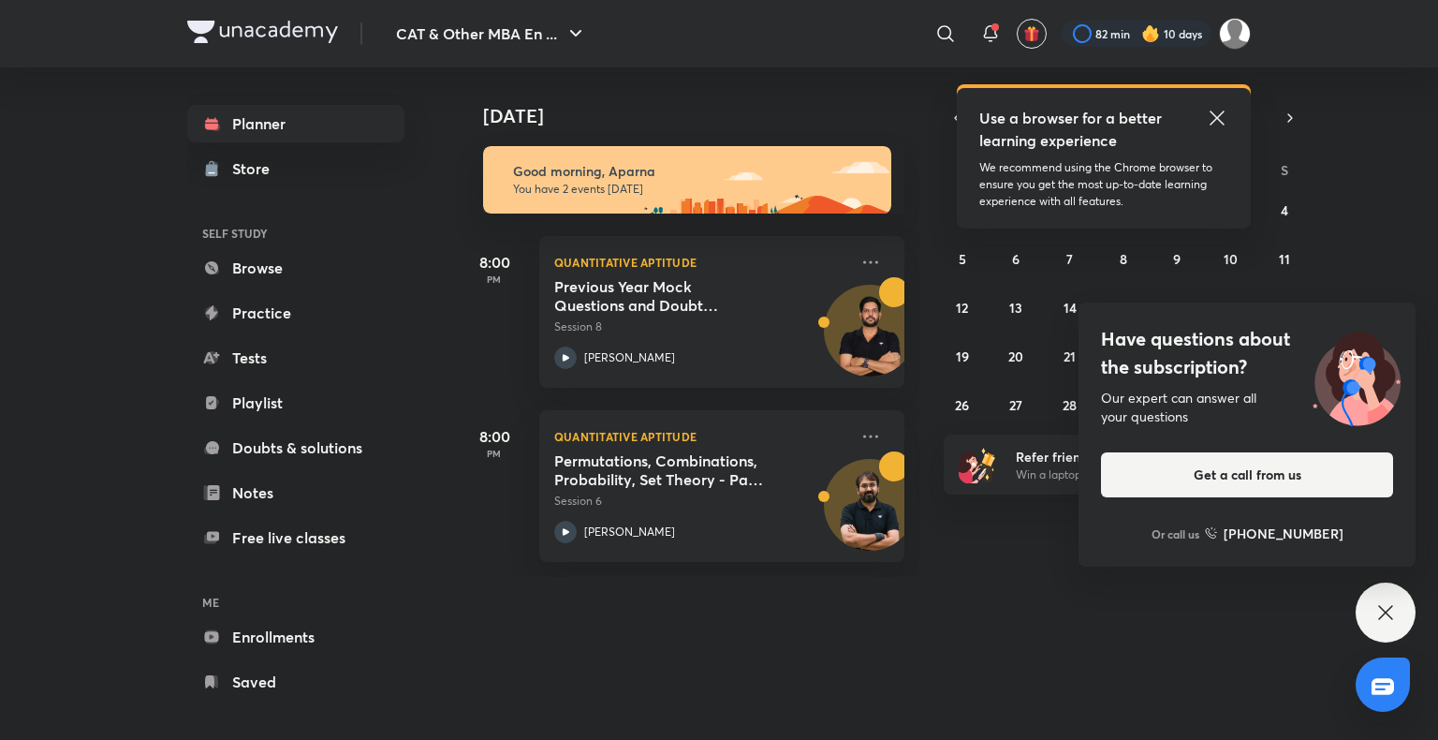
click at [1216, 124] on icon at bounding box center [1217, 118] width 22 height 22
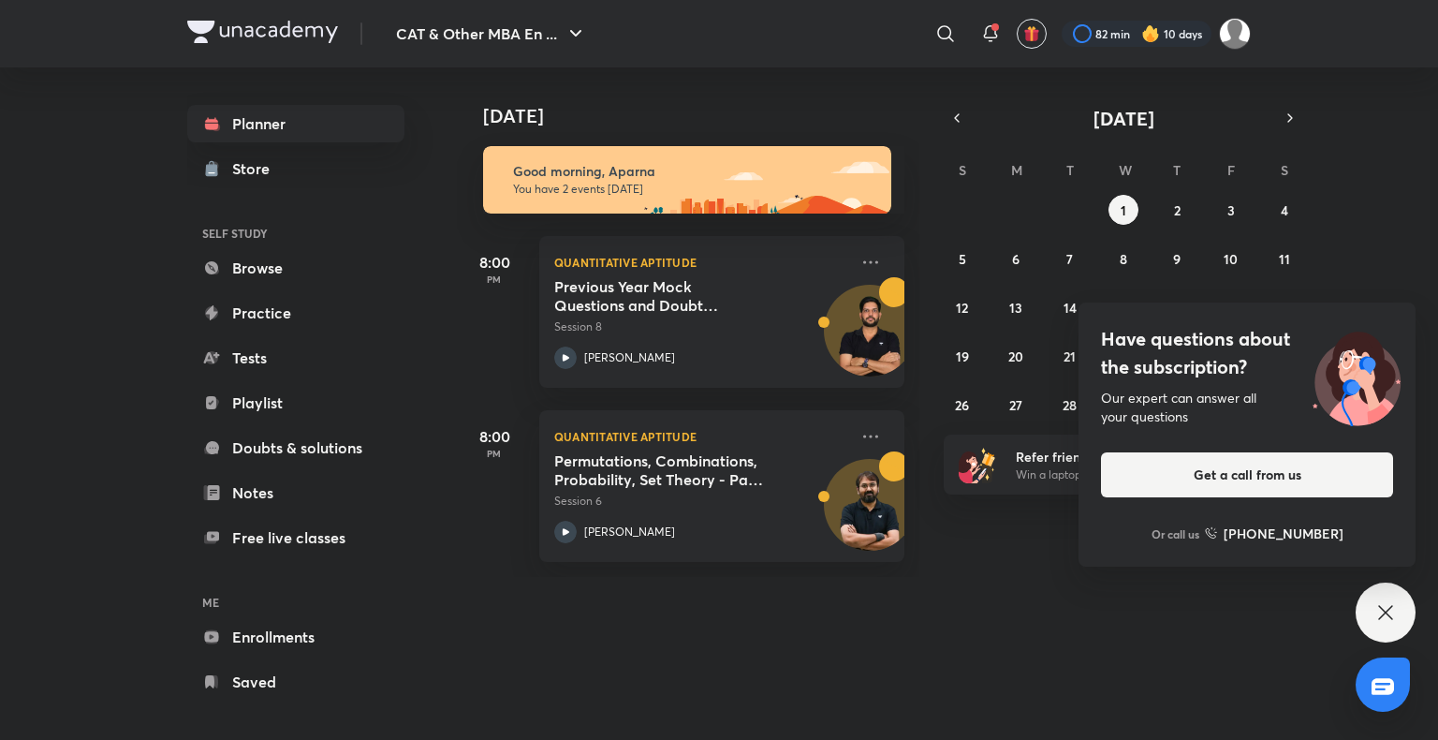
click at [1392, 624] on div "Have questions about the subscription? Our expert can answer all your questions…" at bounding box center [1386, 612] width 60 height 60
